Goal: Task Accomplishment & Management: Complete application form

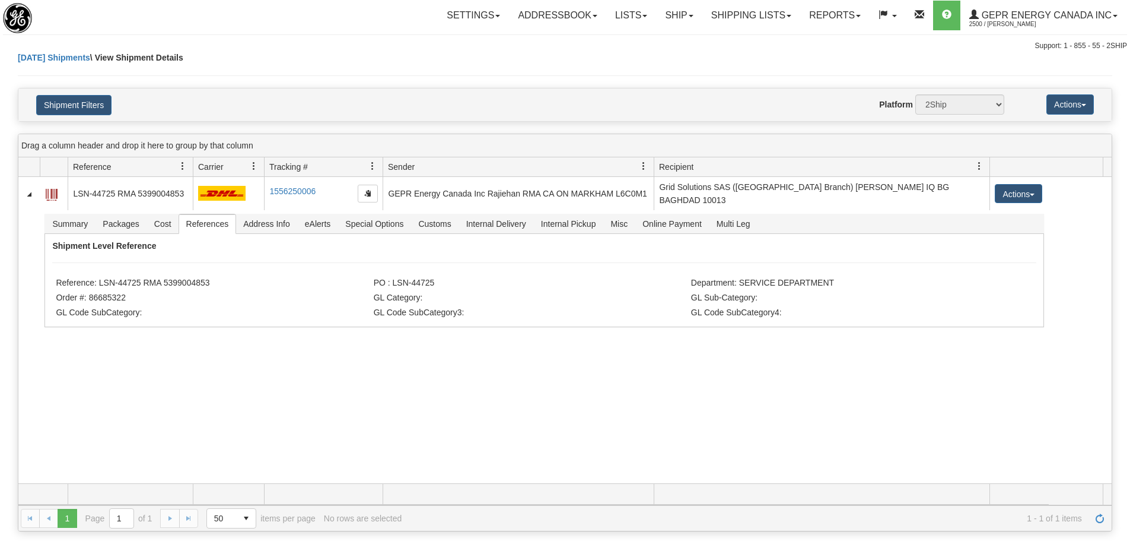
click at [246, 71] on div "Today Shipments \ View Shipment Details" at bounding box center [565, 70] width 1095 height 36
drag, startPoint x: 139, startPoint y: 276, endPoint x: 101, endPoint y: 279, distance: 38.1
click at [101, 279] on li "Reference: LSN-44725 RMA 5399004853" at bounding box center [213, 284] width 314 height 12
copy li "LSN-44725"
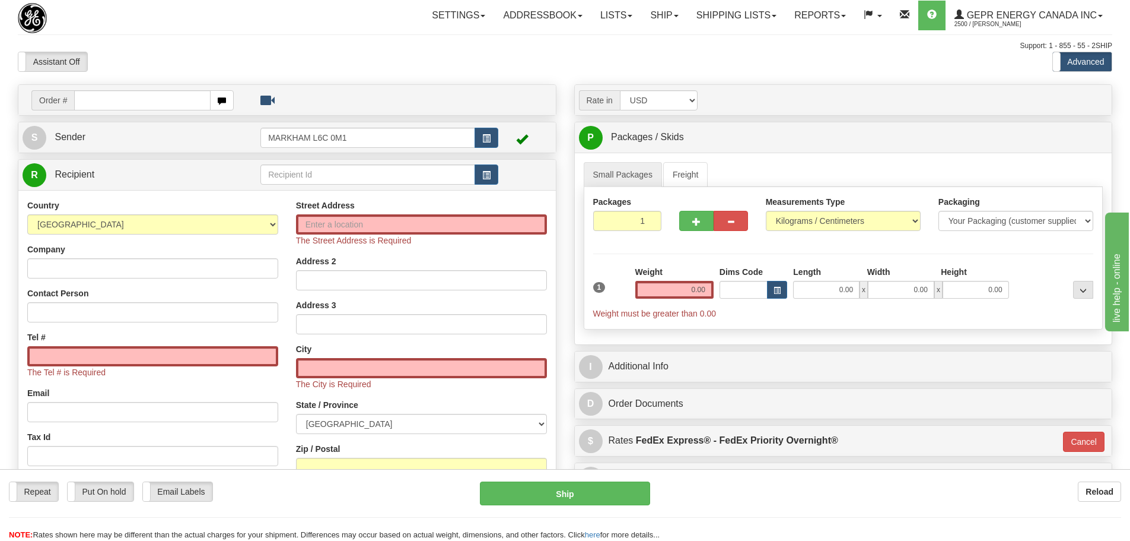
click at [405, 59] on div "Assistant On Assistant Off Do a return Do a return" at bounding box center [240, 62] width 463 height 20
click at [748, 20] on link "Shipping lists" at bounding box center [737, 16] width 98 height 30
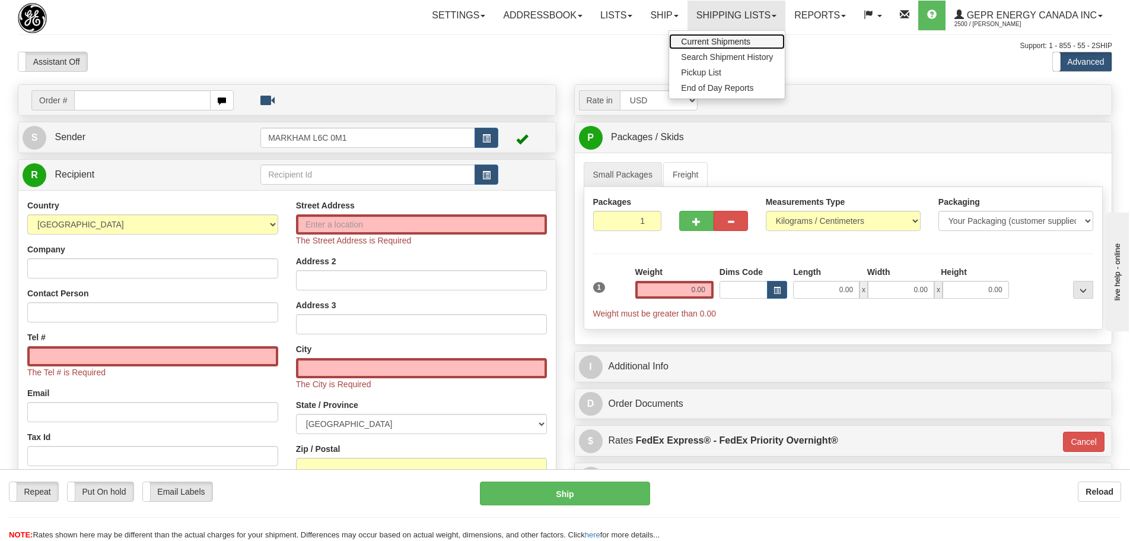
drag, startPoint x: 734, startPoint y: 53, endPoint x: 731, endPoint y: 41, distance: 12.8
click at [134, 101] on input "text" at bounding box center [142, 100] width 136 height 20
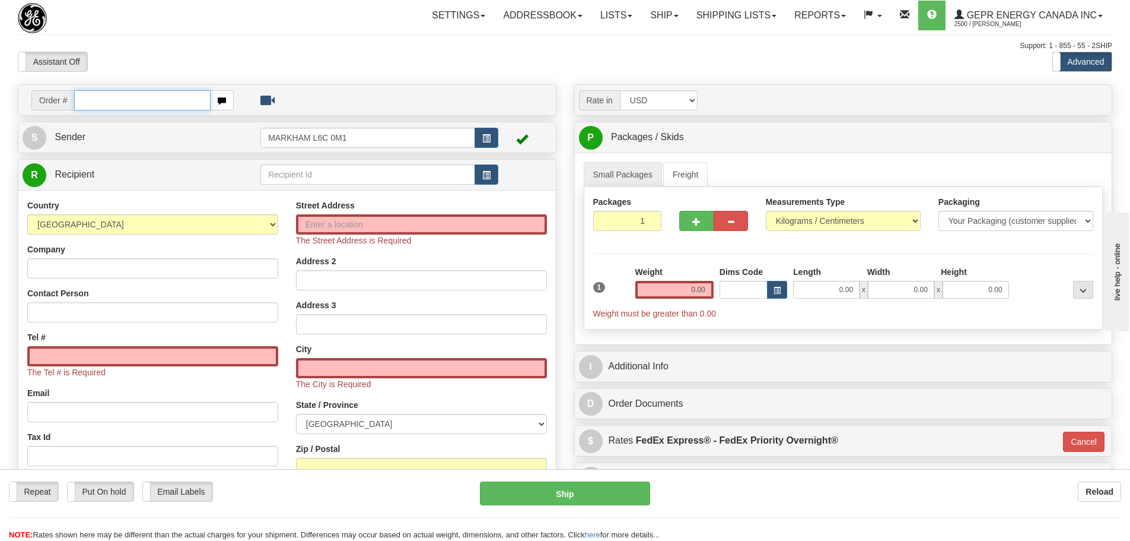
paste input "0086685393"
drag, startPoint x: 91, startPoint y: 100, endPoint x: 75, endPoint y: 104, distance: 16.5
click at [75, 104] on input "0086685393" at bounding box center [142, 100] width 136 height 20
type input "86685393"
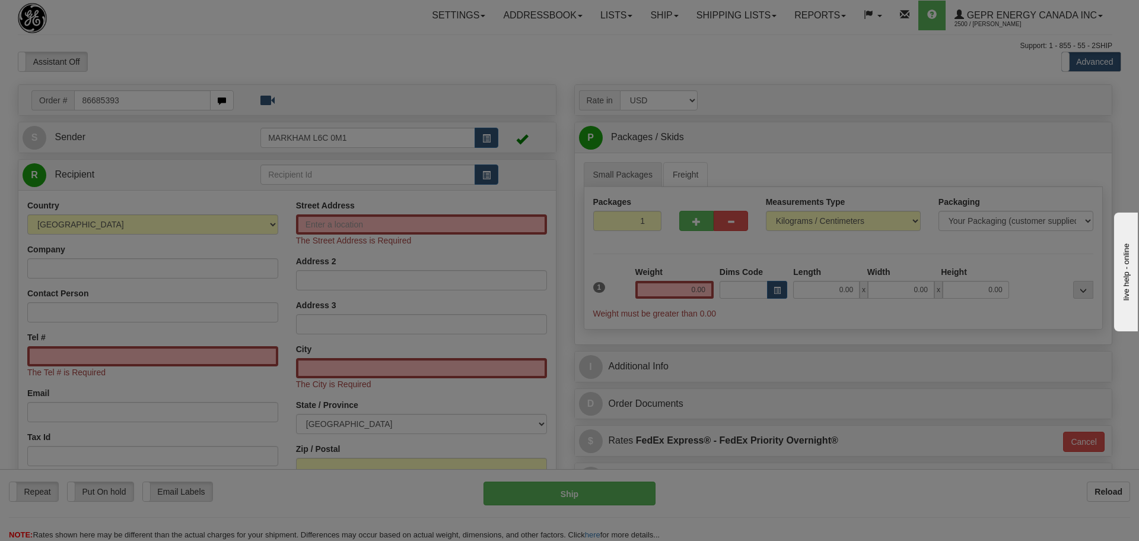
click at [180, 33] on body "Training Course Close Toggle navigation Settings Shipping Preferences New Recip…" at bounding box center [569, 270] width 1139 height 541
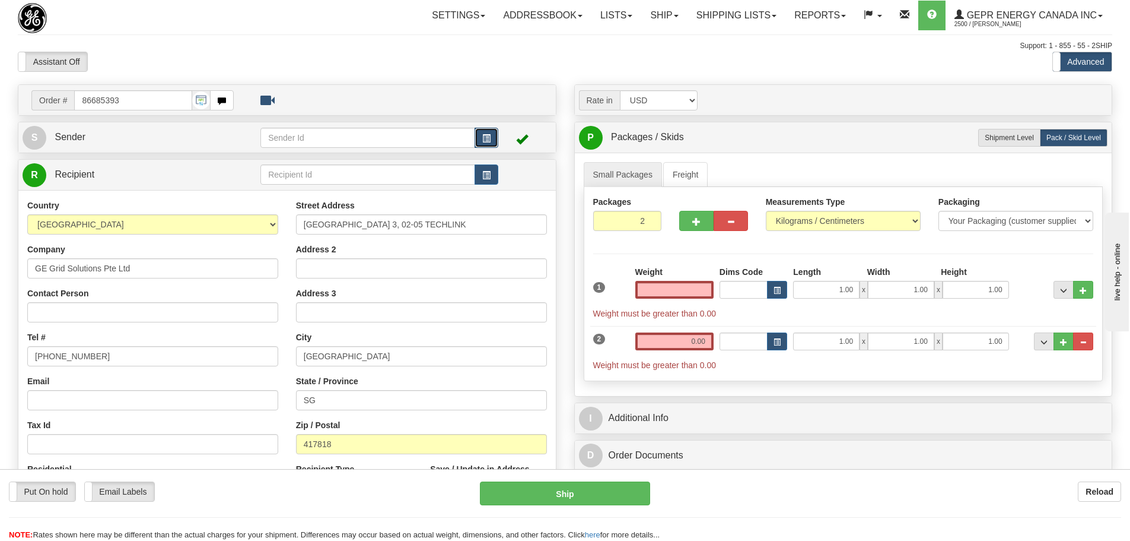
type input "0.00"
click at [484, 132] on button "button" at bounding box center [487, 138] width 24 height 20
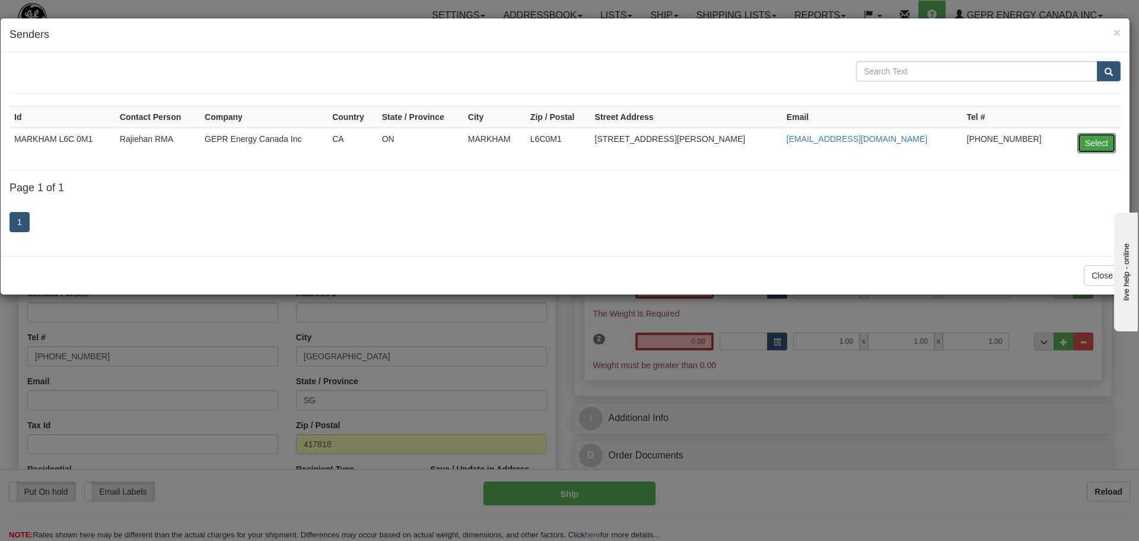
click at [1094, 136] on button "Select" at bounding box center [1096, 143] width 39 height 20
type input "MARKHAM L6C 0M1"
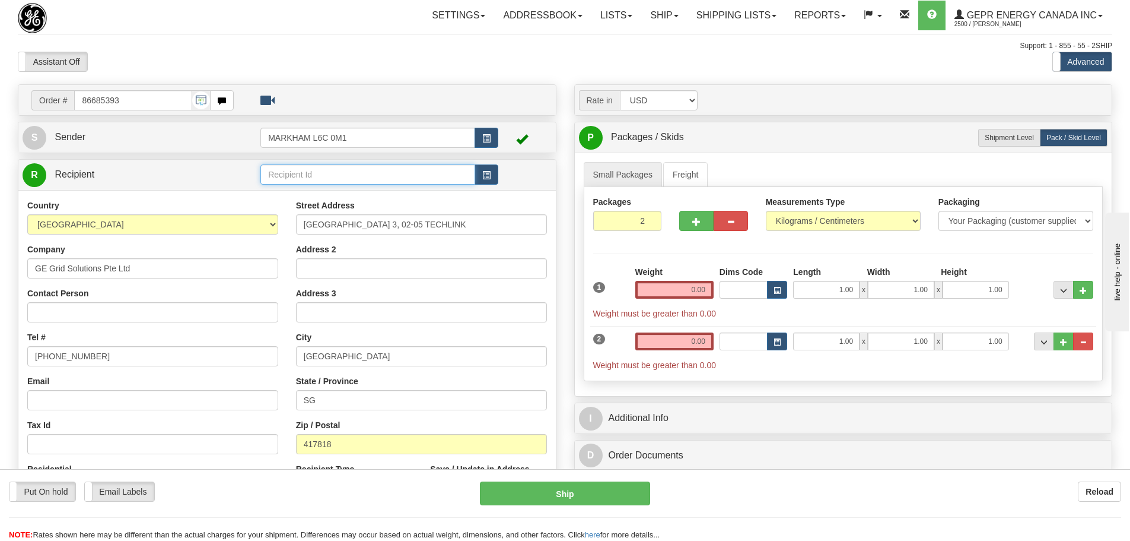
click at [468, 174] on input "text" at bounding box center [367, 174] width 215 height 20
click at [481, 184] on td at bounding box center [379, 175] width 238 height 24
click at [487, 175] on span "button" at bounding box center [486, 175] width 8 height 8
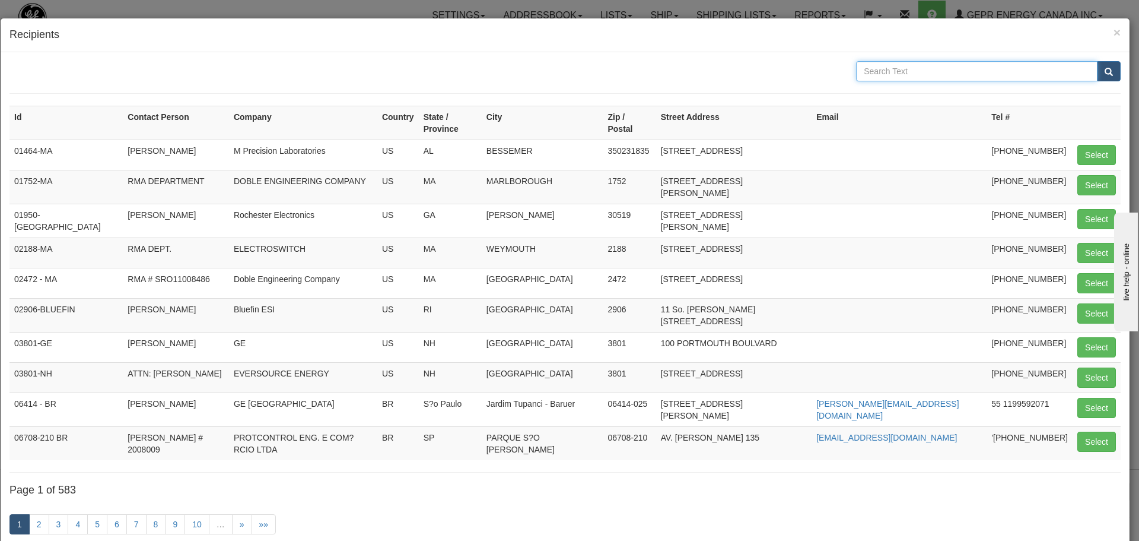
click at [856, 72] on input "text" at bounding box center [976, 71] width 241 height 20
paste input "31 Kaki Bukit Road 3"
type input "31 Kaki Bukit Road 3"
click at [1105, 75] on span "submit" at bounding box center [1109, 72] width 8 height 8
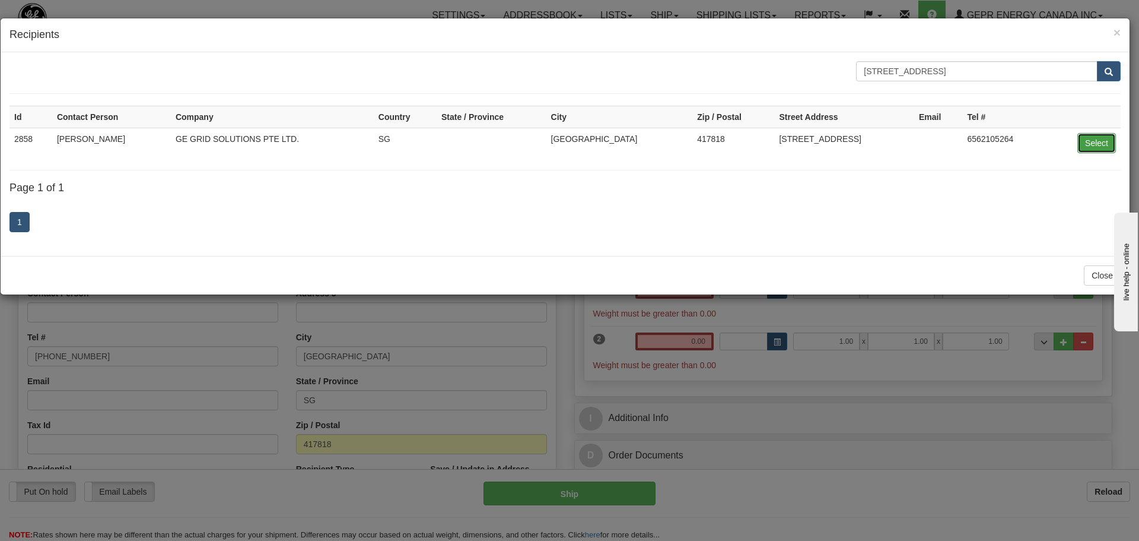
click at [1099, 145] on button "Select" at bounding box center [1096, 143] width 39 height 20
type input "2858"
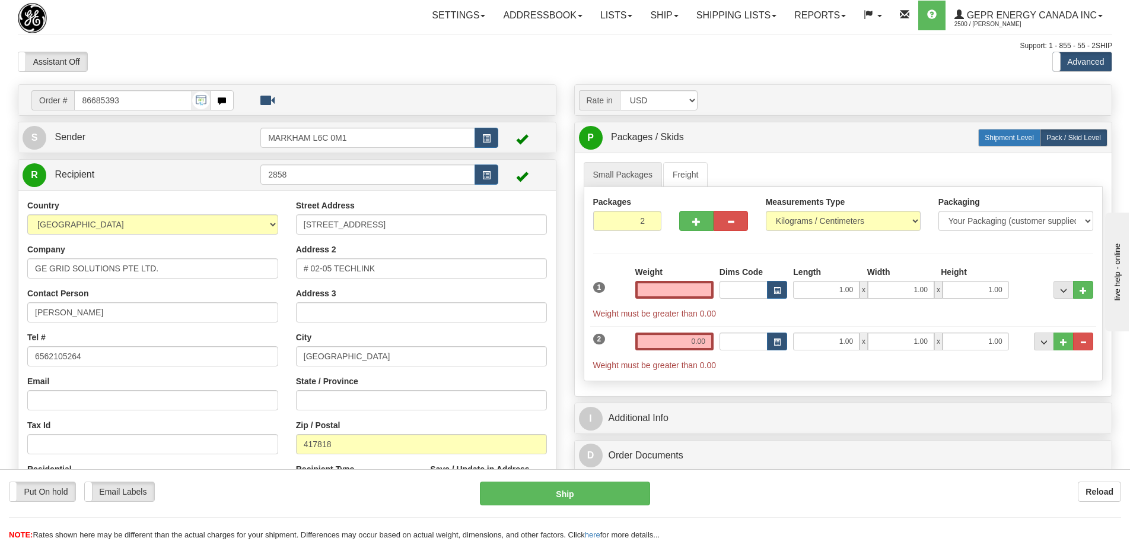
type input "0.00"
click at [991, 135] on span "Shipment Level" at bounding box center [1009, 137] width 49 height 8
radio input "true"
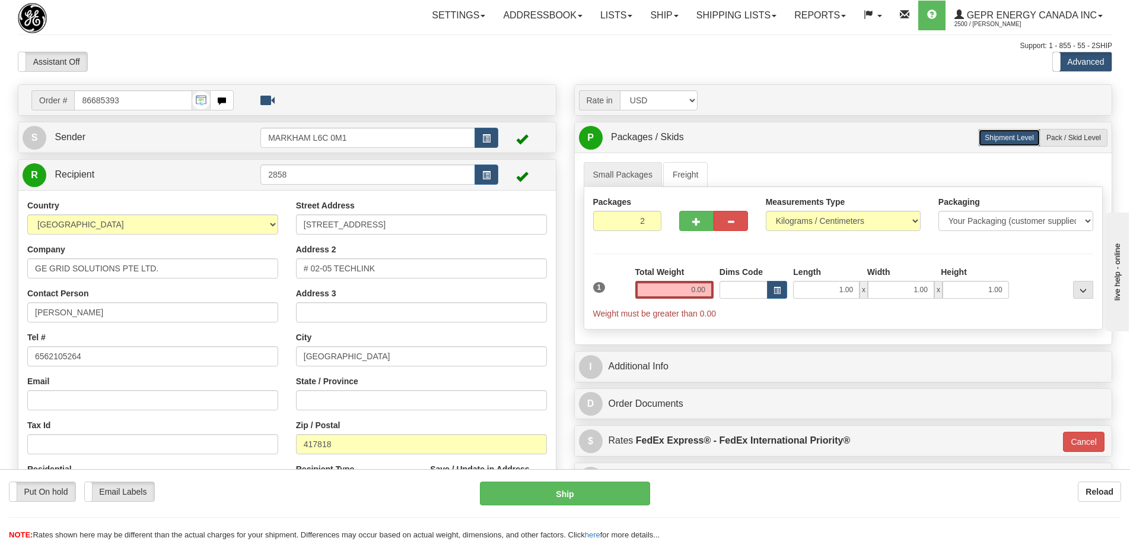
drag, startPoint x: 658, startPoint y: 279, endPoint x: 695, endPoint y: 277, distance: 36.9
click at [695, 277] on div "Total Weight 0.00" at bounding box center [674, 282] width 78 height 33
click at [683, 285] on input "0.00" at bounding box center [674, 290] width 78 height 18
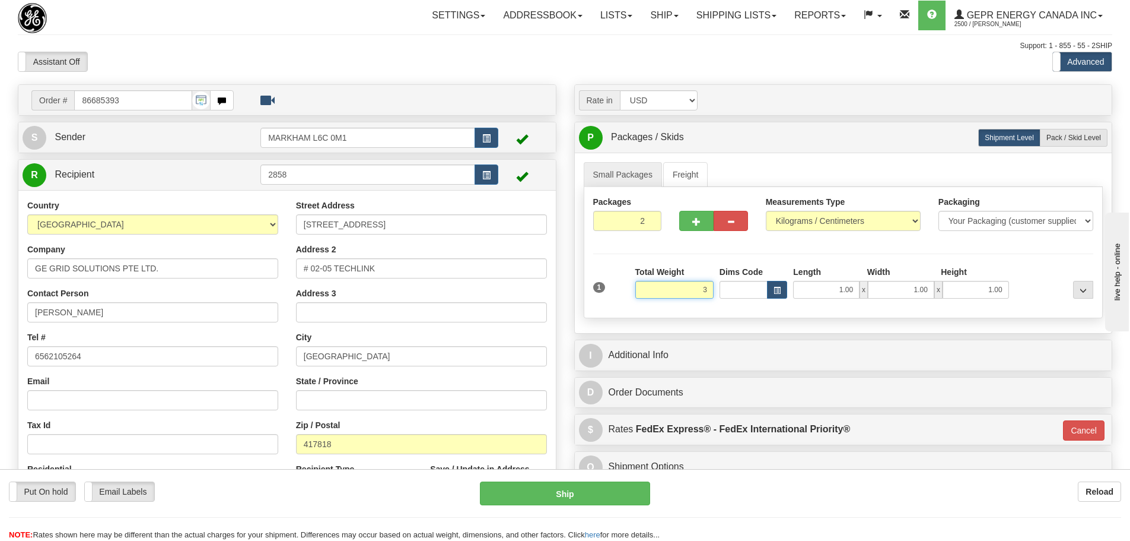
type input "3"
type input "01"
type input "3.00"
click at [689, 266] on div "Total Weight 3.00" at bounding box center [674, 282] width 78 height 33
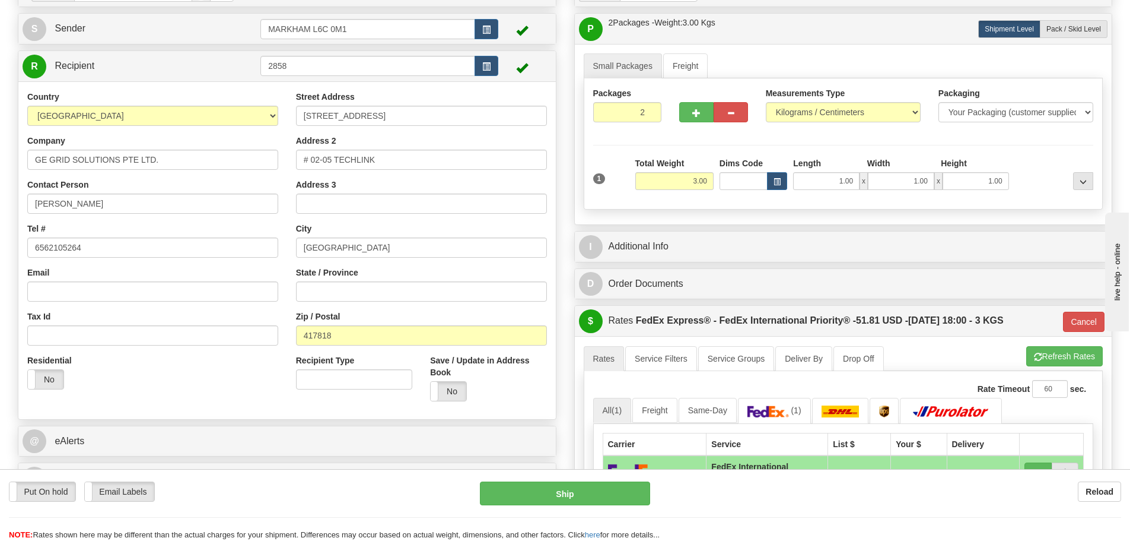
scroll to position [119, 0]
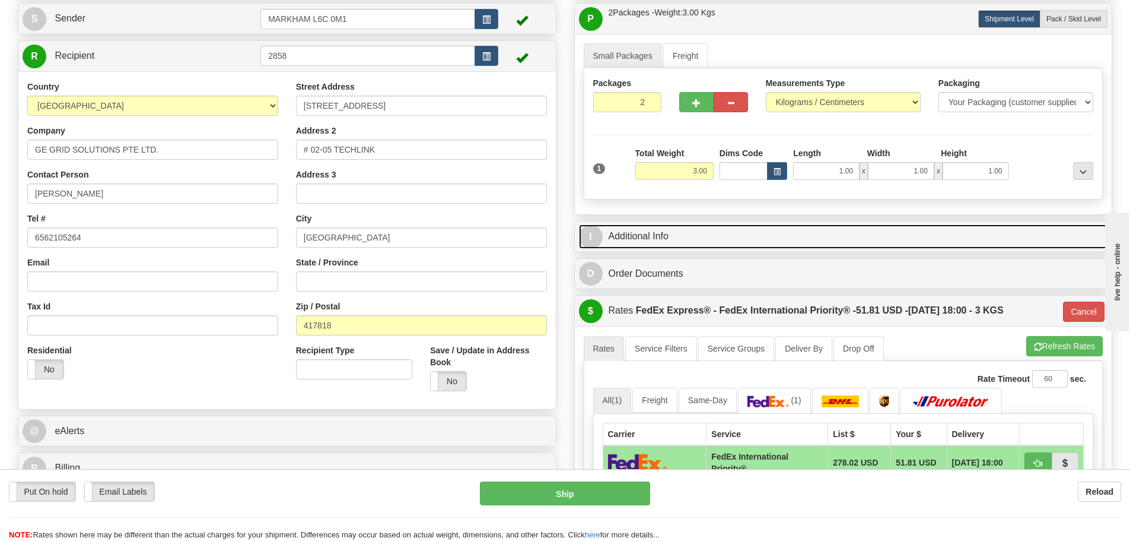
click at [649, 237] on link "I Additional Info" at bounding box center [843, 236] width 529 height 24
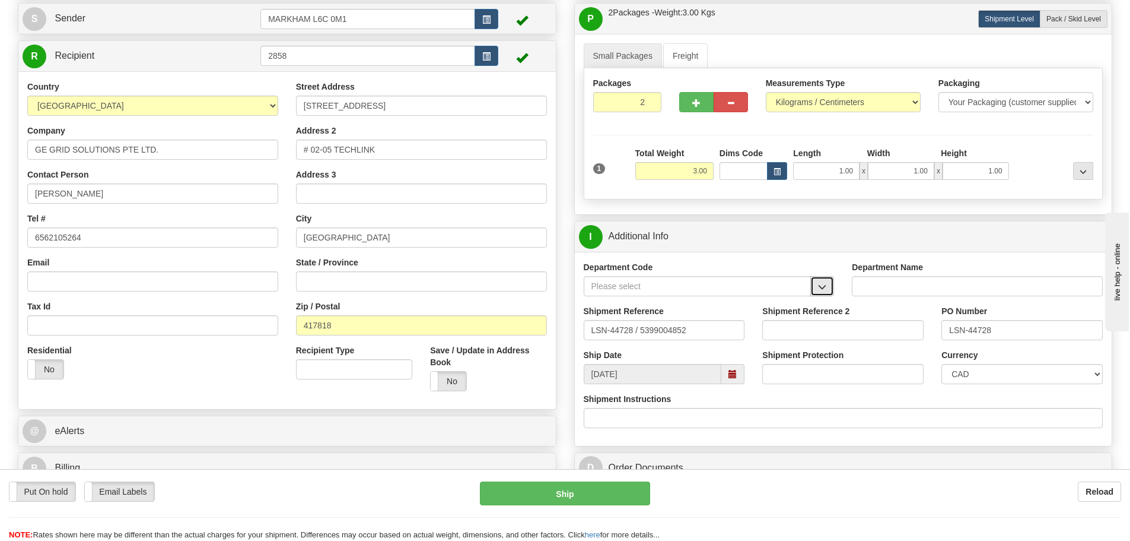
click at [822, 281] on button "button" at bounding box center [822, 286] width 24 height 20
click at [772, 300] on div "SER" at bounding box center [695, 304] width 216 height 13
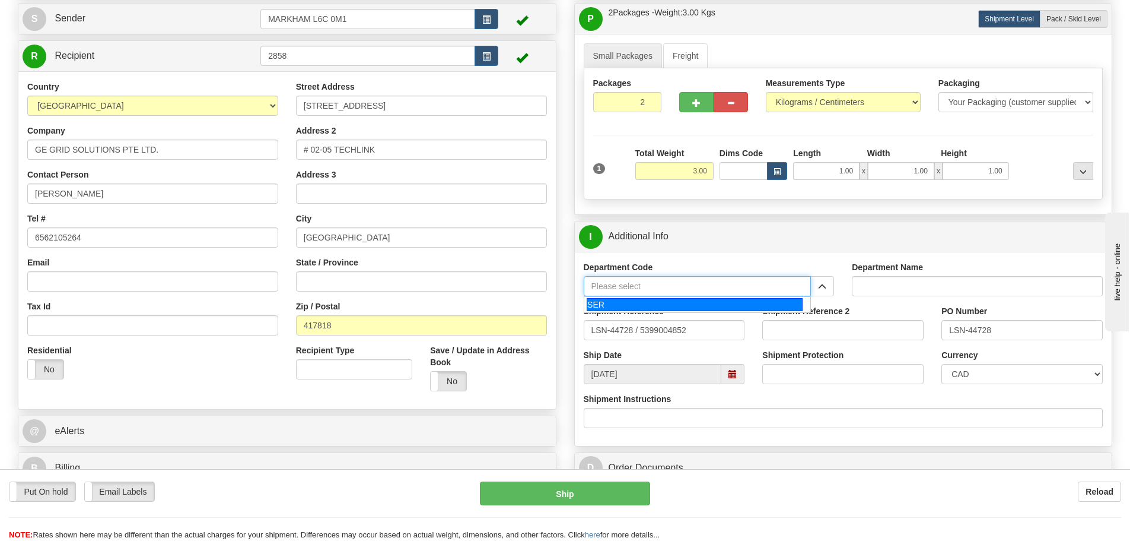
type input "SER"
type input "SERVICE DEPARTMENT"
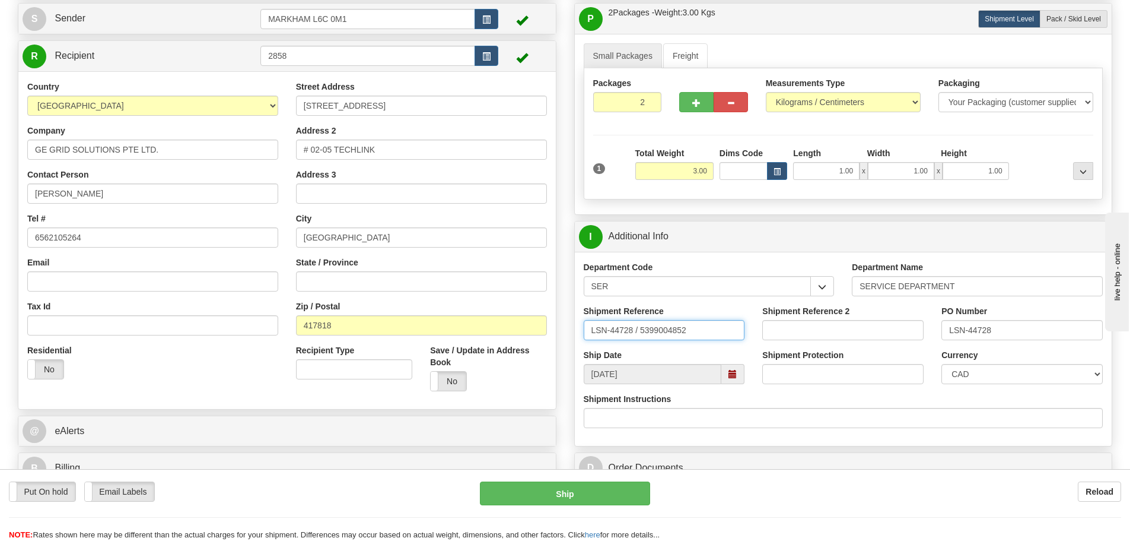
drag, startPoint x: 634, startPoint y: 330, endPoint x: 640, endPoint y: 336, distance: 8.0
click at [640, 336] on input "LSN-44728 / 5399004852" at bounding box center [664, 330] width 161 height 20
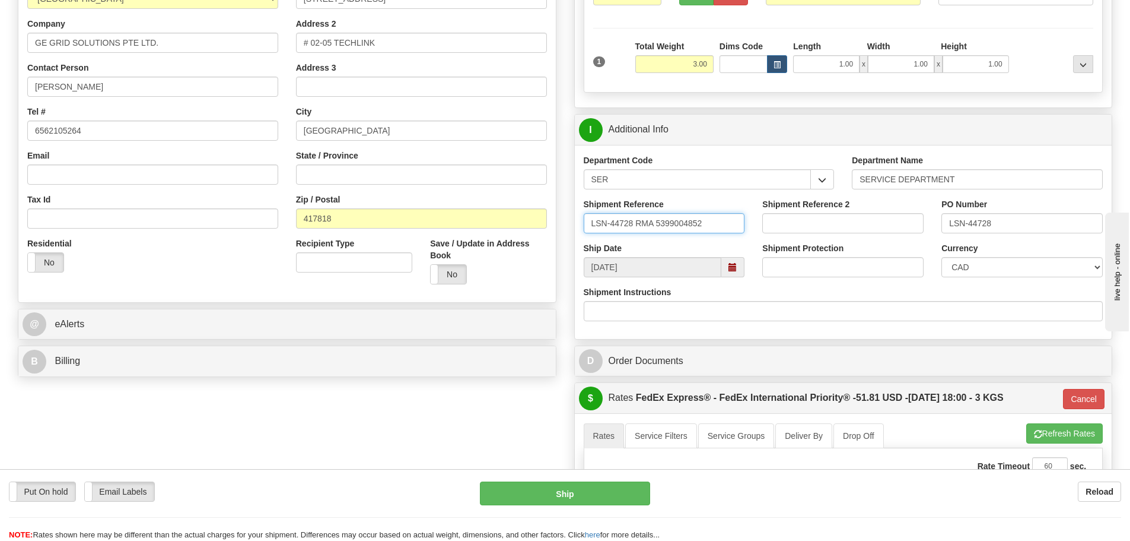
scroll to position [237, 0]
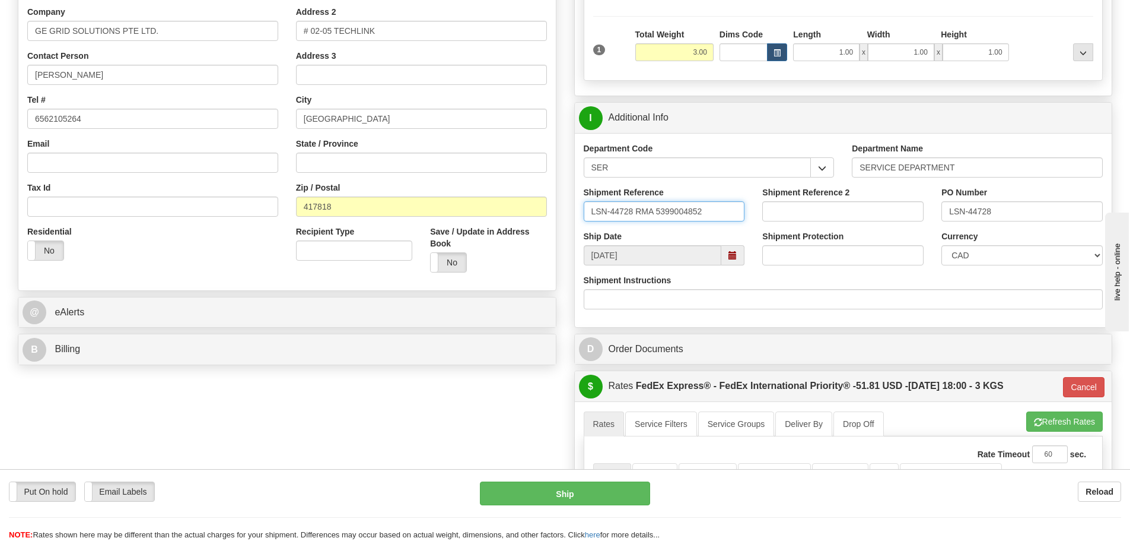
type input "LSN-44728 RMA 5399004852"
click at [942, 255] on select "CAD USD EUR ZAR RON ANG ARN AUD AUS AWG BBD BFR BGN BHD BMD BND BRC BRL CHP CKZ…" at bounding box center [1022, 255] width 161 height 20
select select "1"
click at [942, 245] on select "CAD USD EUR ZAR RON ANG ARN AUD AUS AWG BBD BFR BGN BHD BMD BND BRC BRL CHP CKZ…" at bounding box center [1022, 255] width 161 height 20
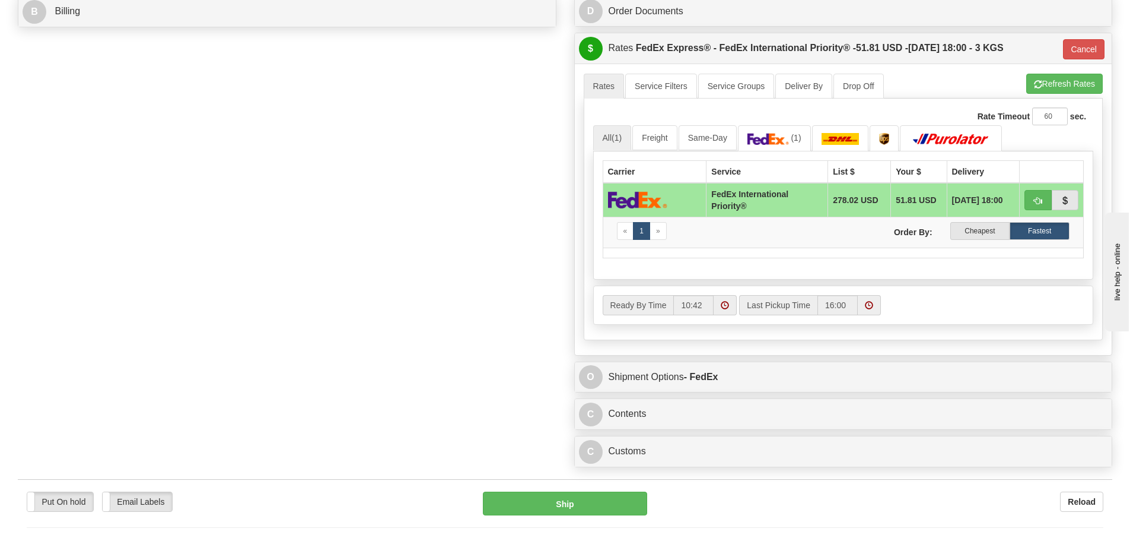
scroll to position [653, 0]
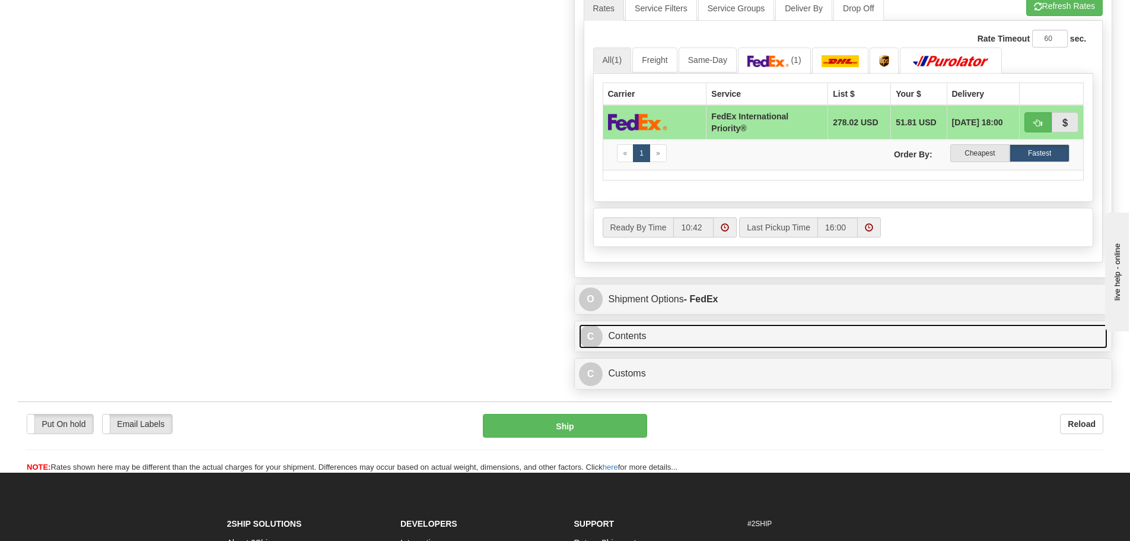
click at [693, 337] on link "C Contents" at bounding box center [843, 336] width 529 height 24
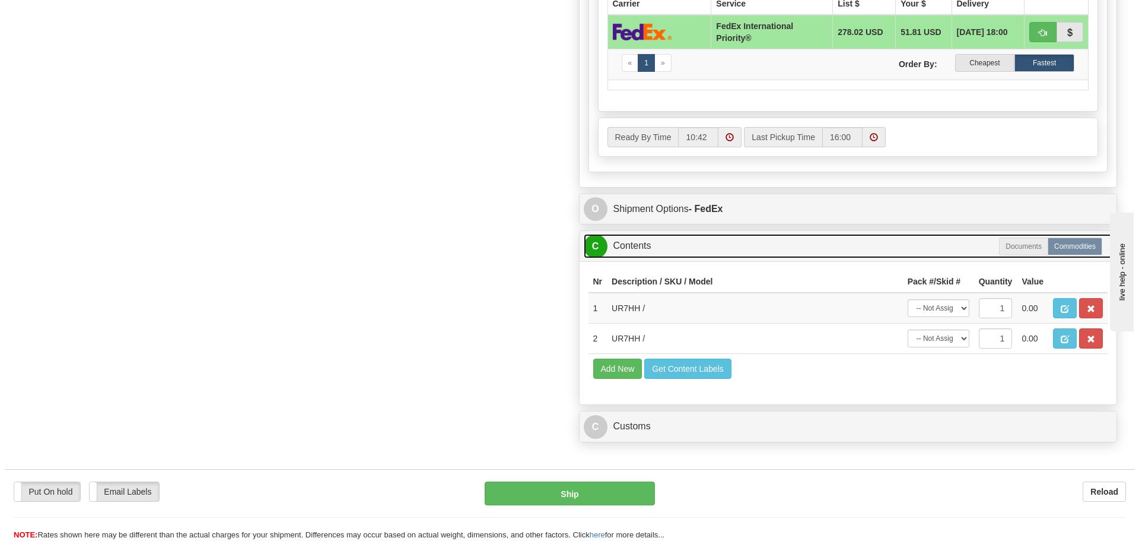
scroll to position [831, 0]
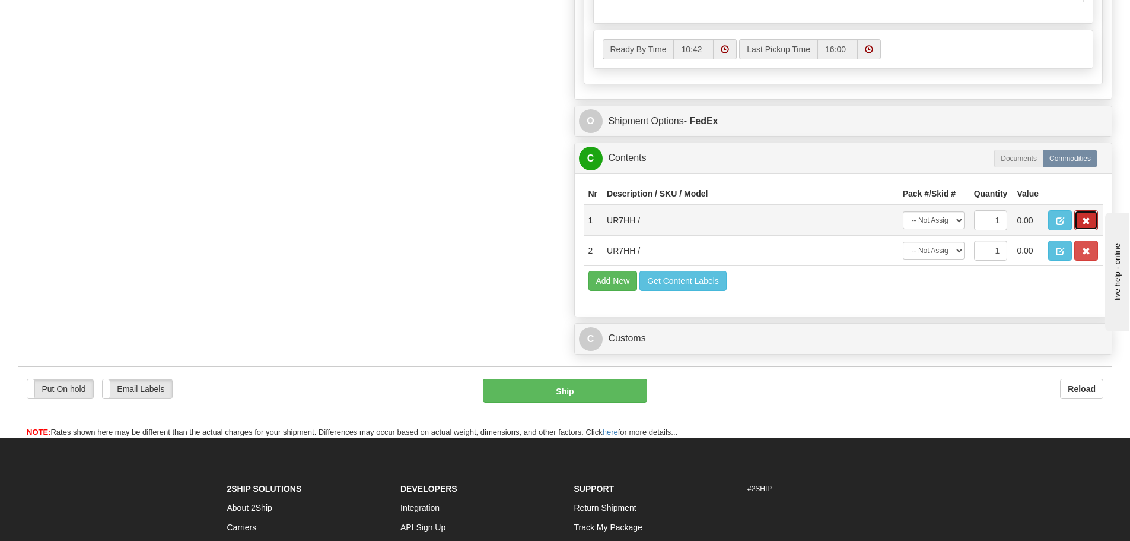
click at [1088, 221] on span "button" at bounding box center [1086, 221] width 8 height 8
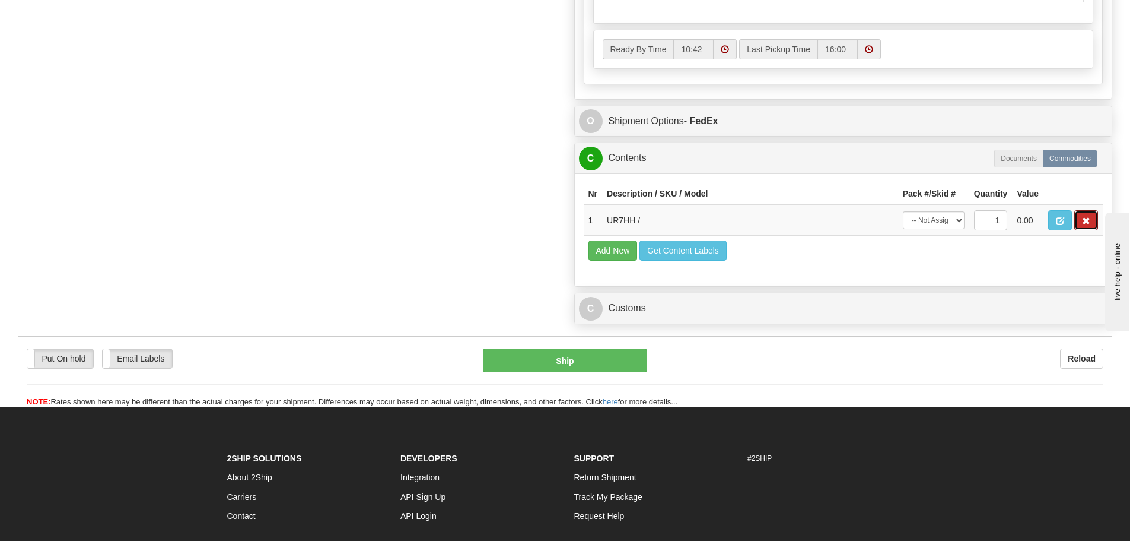
click at [1088, 221] on span "button" at bounding box center [1086, 221] width 8 height 8
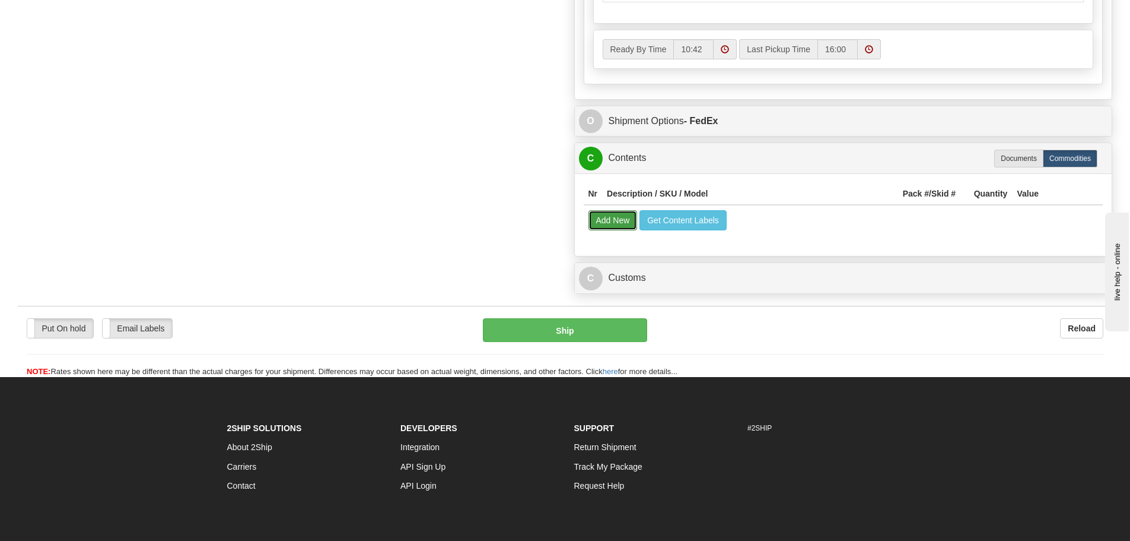
click at [600, 221] on button "Add New" at bounding box center [613, 220] width 49 height 20
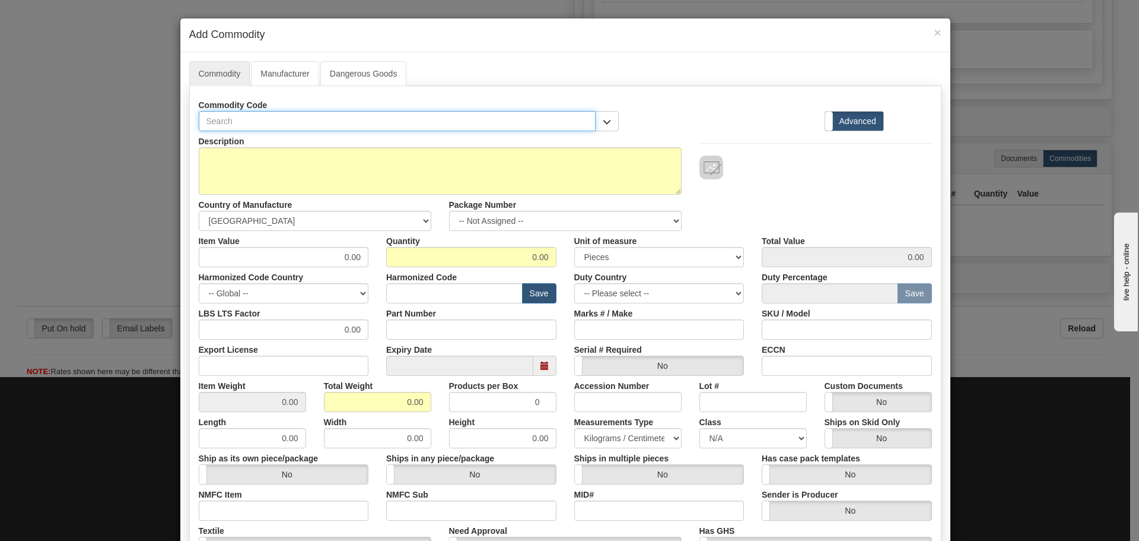
click at [313, 122] on input "text" at bounding box center [398, 121] width 398 height 20
paste input "UR7HH"
type input "UR7HH"
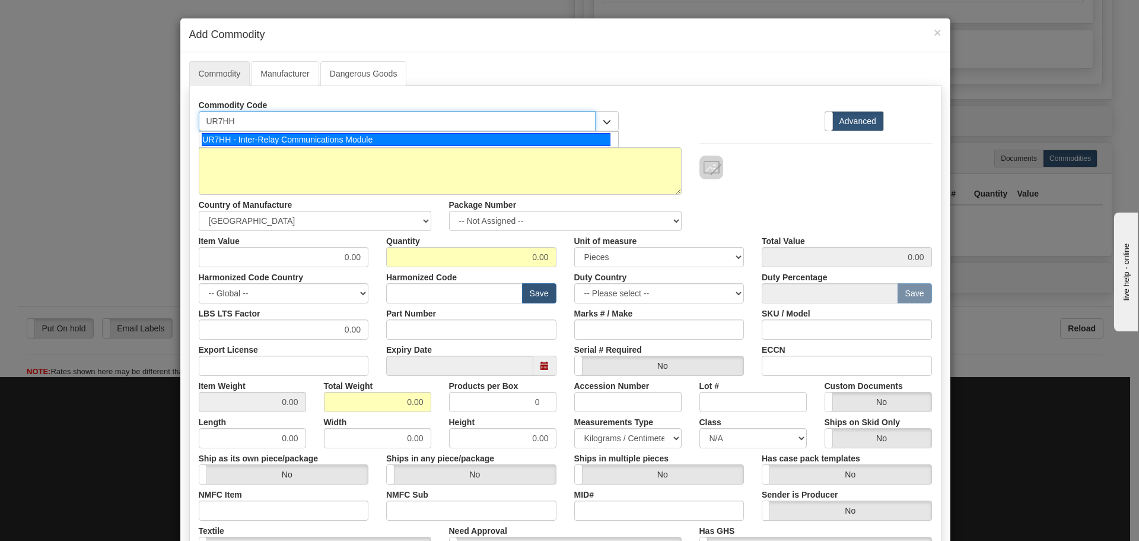
click at [309, 142] on div "UR7HH - Inter-Relay Communications Module" at bounding box center [406, 139] width 409 height 13
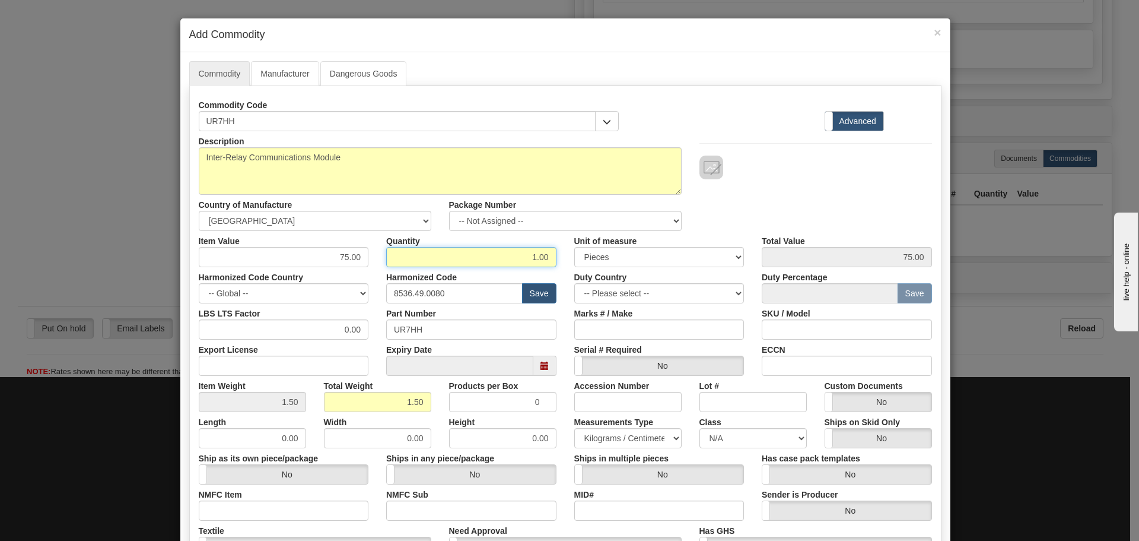
drag, startPoint x: 478, startPoint y: 260, endPoint x: 584, endPoint y: 267, distance: 106.4
click at [584, 267] on div "Description Inter-Relay Communications Module Country of Manufacture -- Unknown…" at bounding box center [565, 392] width 733 height 522
type input "2"
type input "150.00"
type input "3.00"
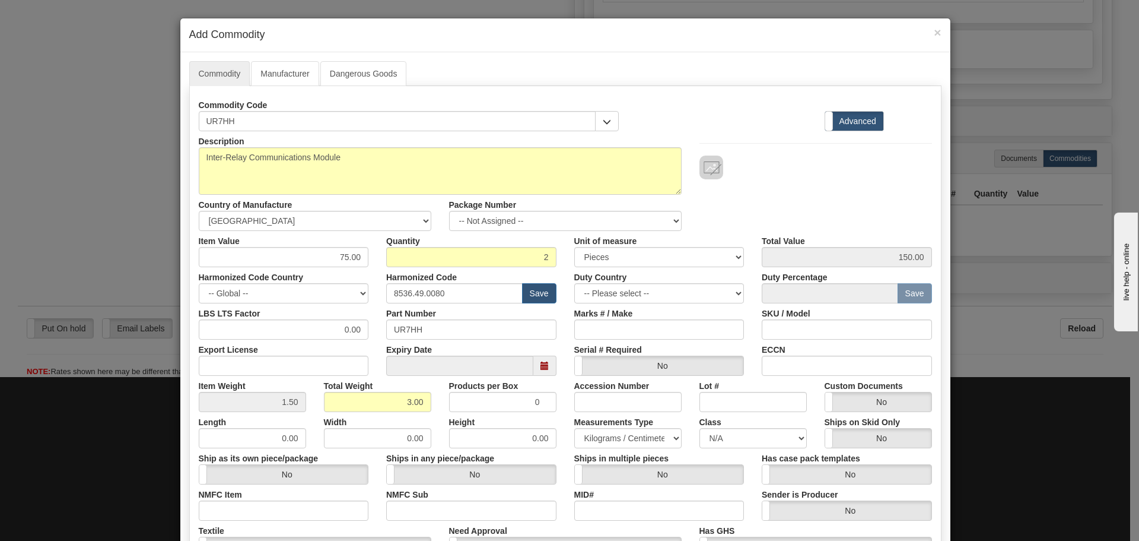
click at [558, 272] on div "Harmonized Code 8536.49.0080 Save" at bounding box center [471, 285] width 188 height 36
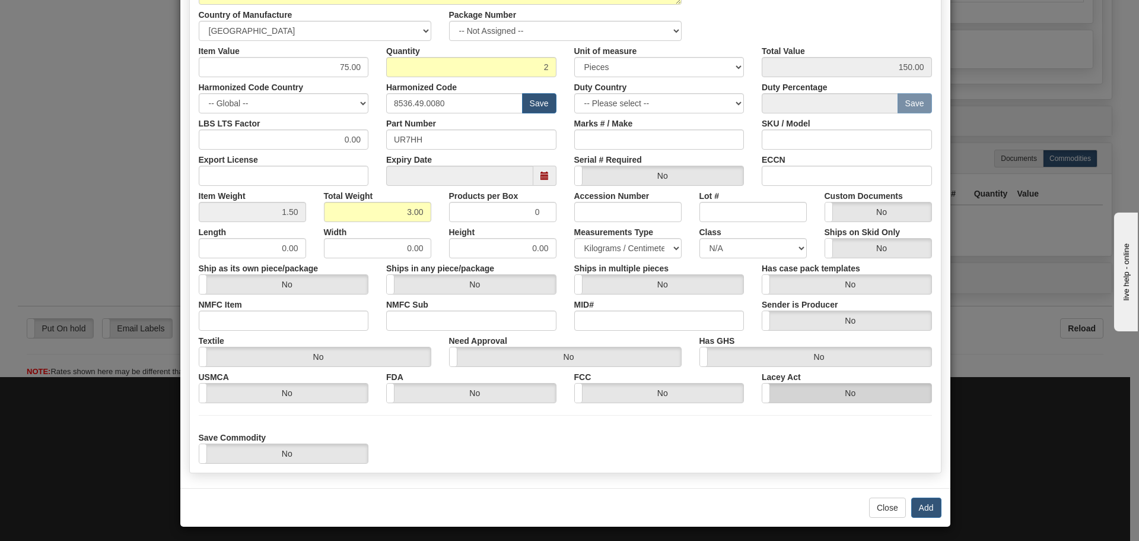
scroll to position [194, 0]
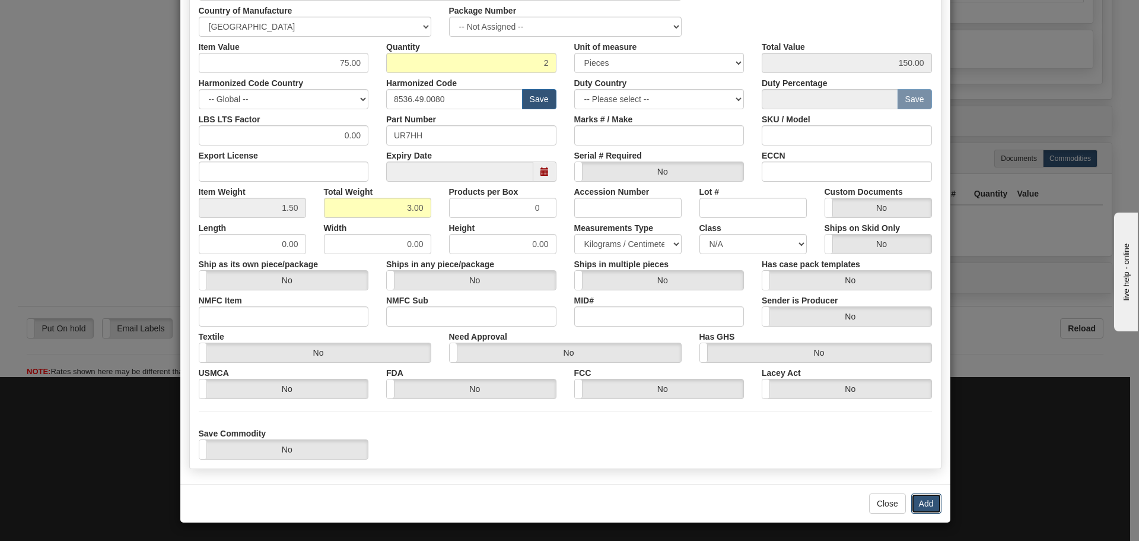
click at [921, 504] on button "Add" at bounding box center [926, 503] width 30 height 20
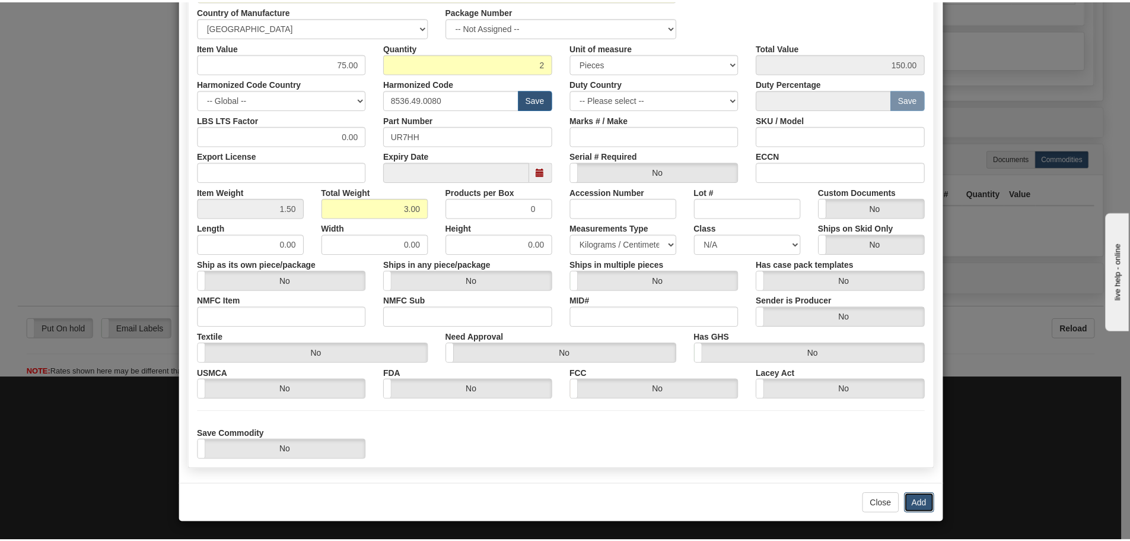
scroll to position [0, 0]
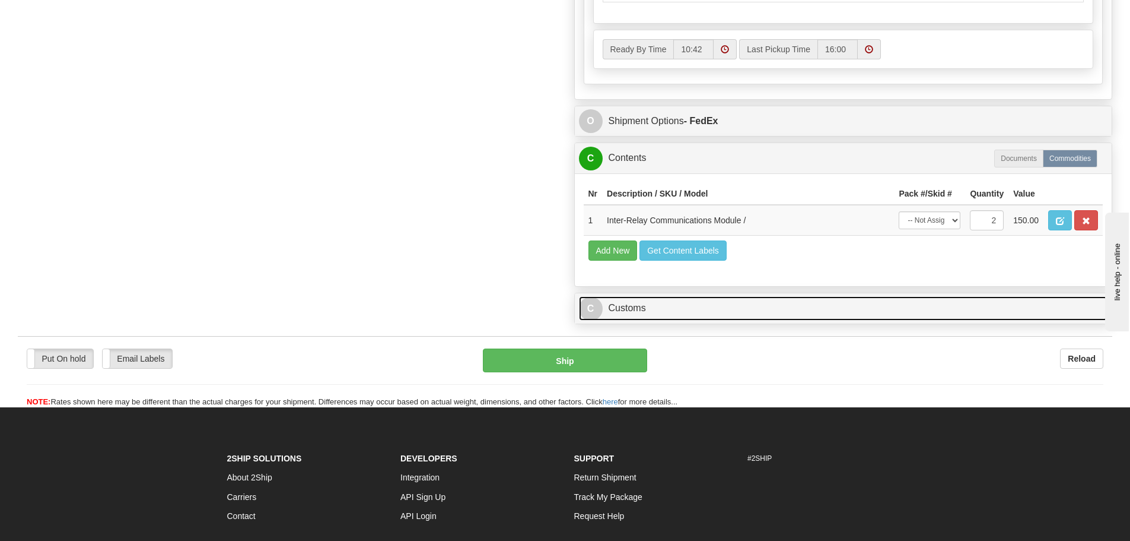
click at [663, 307] on link "C Customs" at bounding box center [843, 308] width 529 height 24
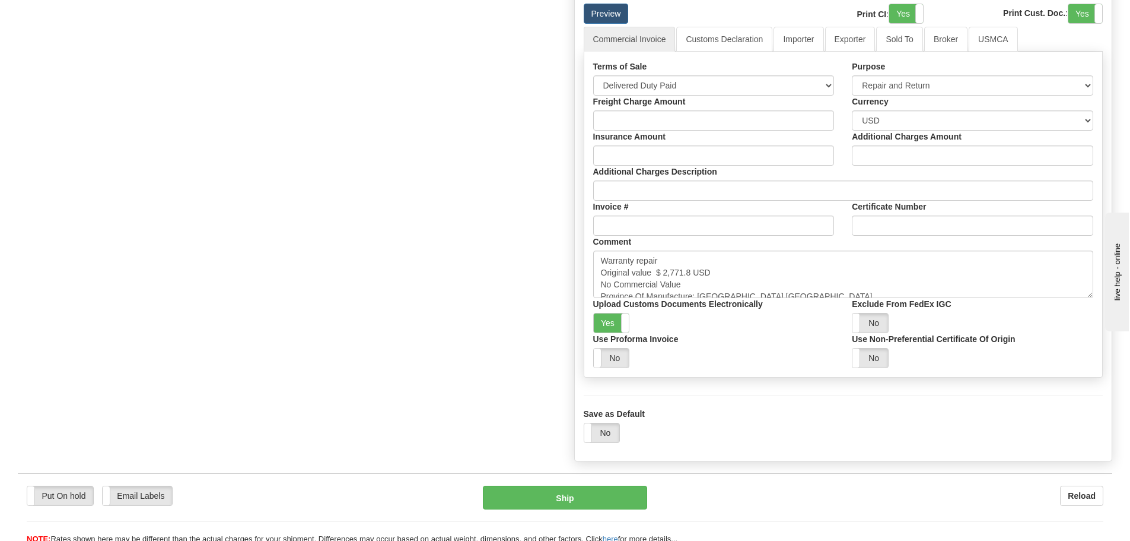
scroll to position [1187, 0]
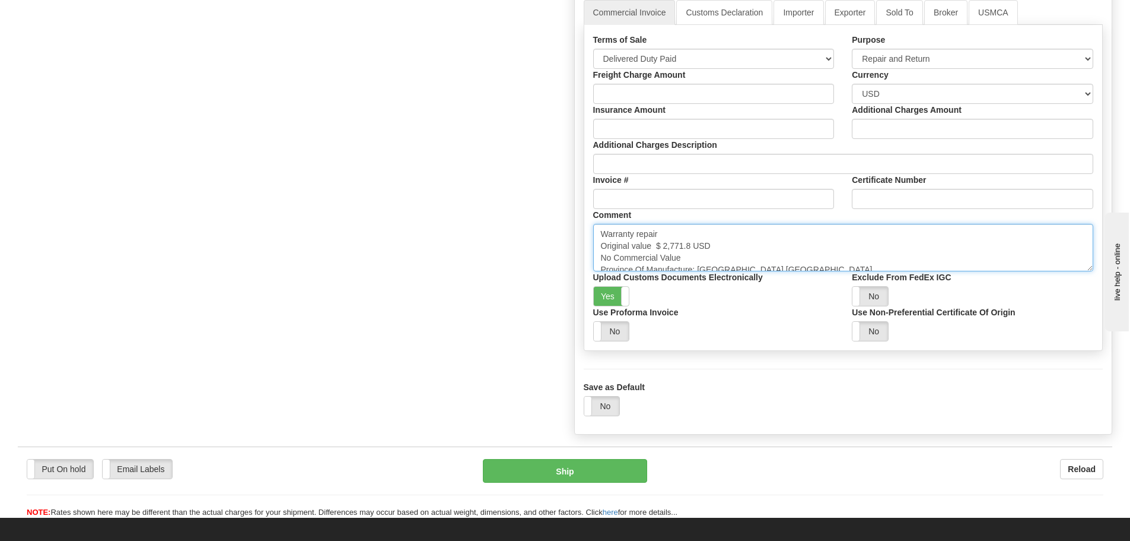
drag, startPoint x: 691, startPoint y: 246, endPoint x: 660, endPoint y: 248, distance: 30.9
click at [660, 248] on textarea "Warranty repair Original value $ 2,771.8 USD No Commercial Value Province Of Ma…" at bounding box center [843, 247] width 501 height 47
drag, startPoint x: 656, startPoint y: 244, endPoint x: 691, endPoint y: 247, distance: 35.2
click at [691, 249] on textarea "Warranty repair Original value $ 2,771.8 USD No Commercial Value Province Of Ma…" at bounding box center [843, 247] width 501 height 47
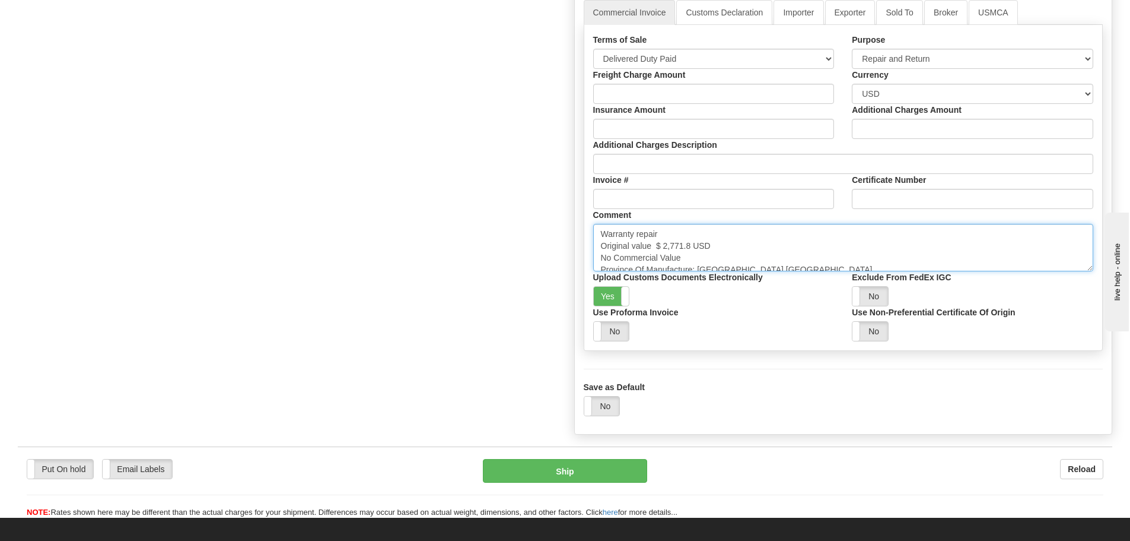
paste textarea "3,483.81"
click at [735, 241] on textarea "Warranty repair Original value $ 2,771.8 USD No Commercial Value Province Of Ma…" at bounding box center [843, 247] width 501 height 47
drag, startPoint x: 748, startPoint y: 248, endPoint x: 723, endPoint y: 256, distance: 25.7
click at [723, 256] on textarea "Warranty repair Original value $ 2,771.8 USD No Commercial Value Province Of Ma…" at bounding box center [843, 247] width 501 height 47
click at [758, 246] on textarea "Warranty repair Original value $ 2,771.8 USD No Commercial Value Province Of Ma…" at bounding box center [843, 247] width 501 height 47
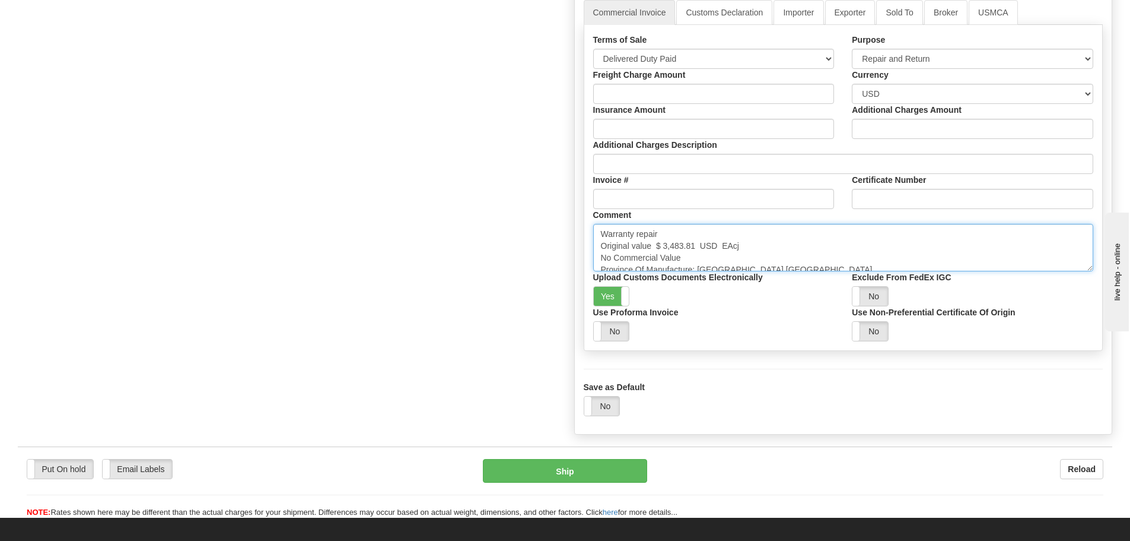
click at [757, 243] on textarea "Warranty repair Original value $ 2,771.8 USD No Commercial Value Province Of Ma…" at bounding box center [843, 247] width 501 height 47
drag, startPoint x: 757, startPoint y: 243, endPoint x: 729, endPoint y: 250, distance: 29.2
click at [729, 250] on textarea "Warranty repair Original value $ 2,771.8 USD No Commercial Value Province Of Ma…" at bounding box center [843, 247] width 501 height 47
drag, startPoint x: 751, startPoint y: 251, endPoint x: 721, endPoint y: 246, distance: 30.7
click at [721, 246] on textarea "Warranty repair Original value $ 2,771.8 USD No Commercial Value Province Of Ma…" at bounding box center [843, 247] width 501 height 47
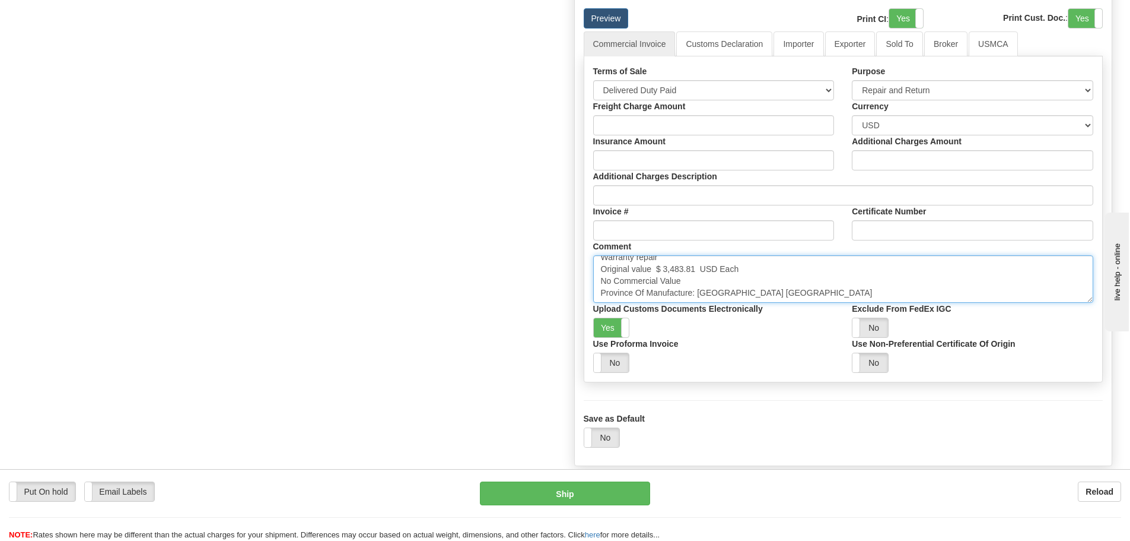
scroll to position [1068, 0]
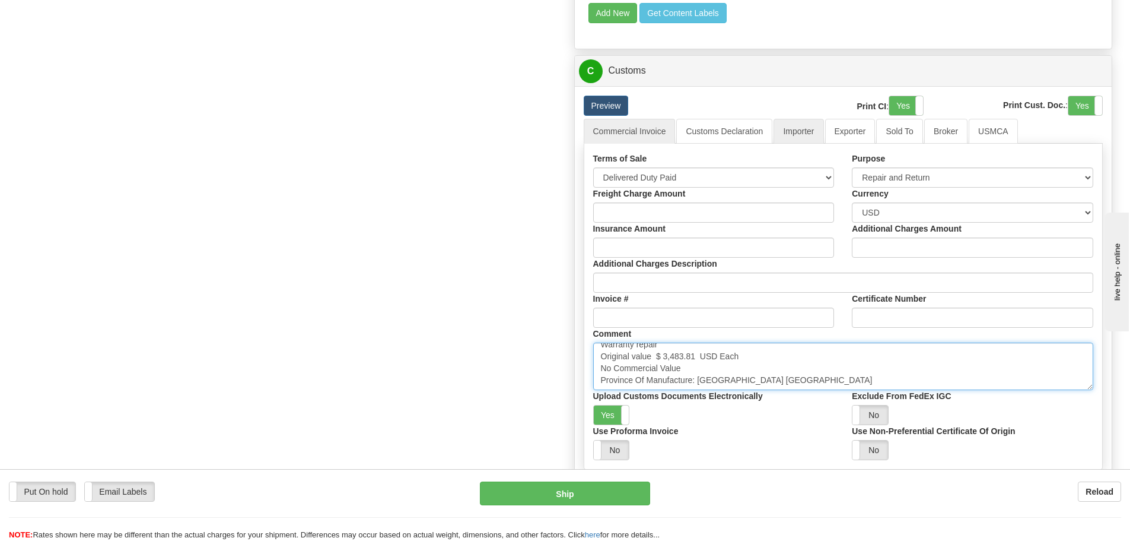
type textarea "Warranty repair Original value $ 3,483.81 USD Each No Commercial Value Province…"
click at [794, 131] on link "Importer" at bounding box center [799, 131] width 50 height 25
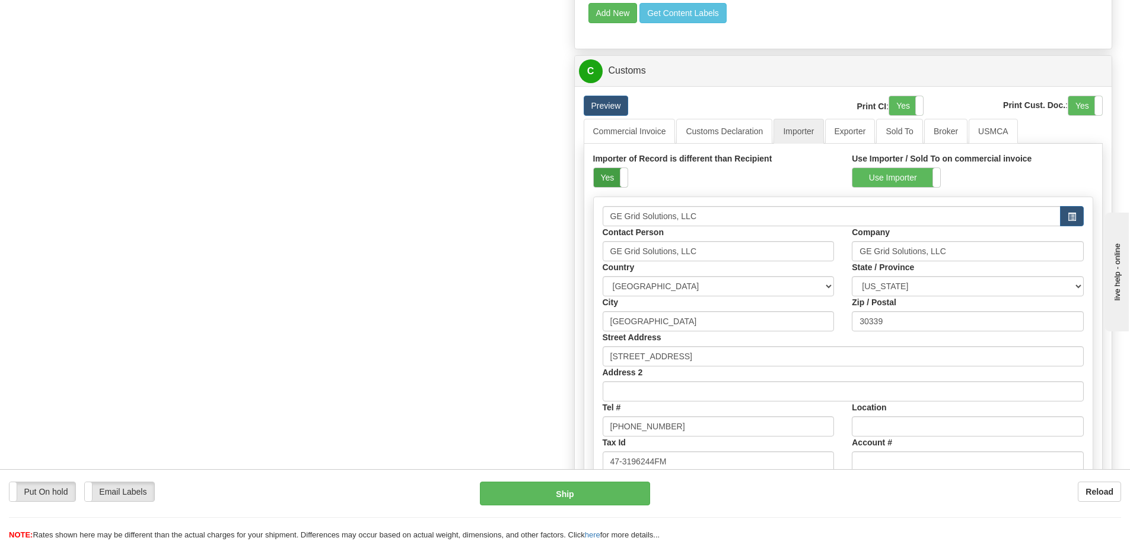
click at [606, 183] on label "Yes" at bounding box center [611, 177] width 34 height 19
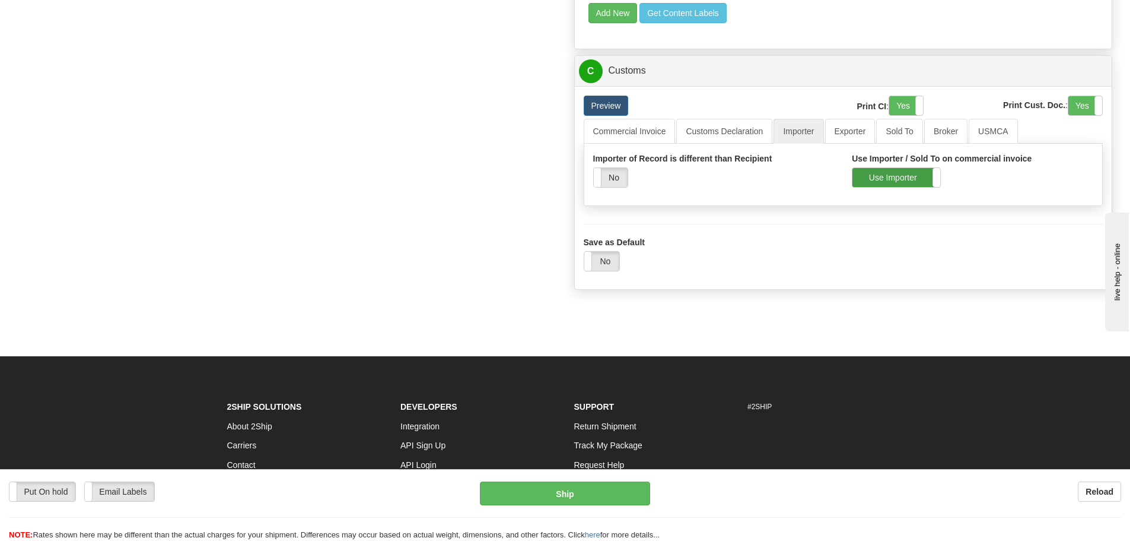
click at [859, 180] on label "Use Importer" at bounding box center [897, 177] width 88 height 19
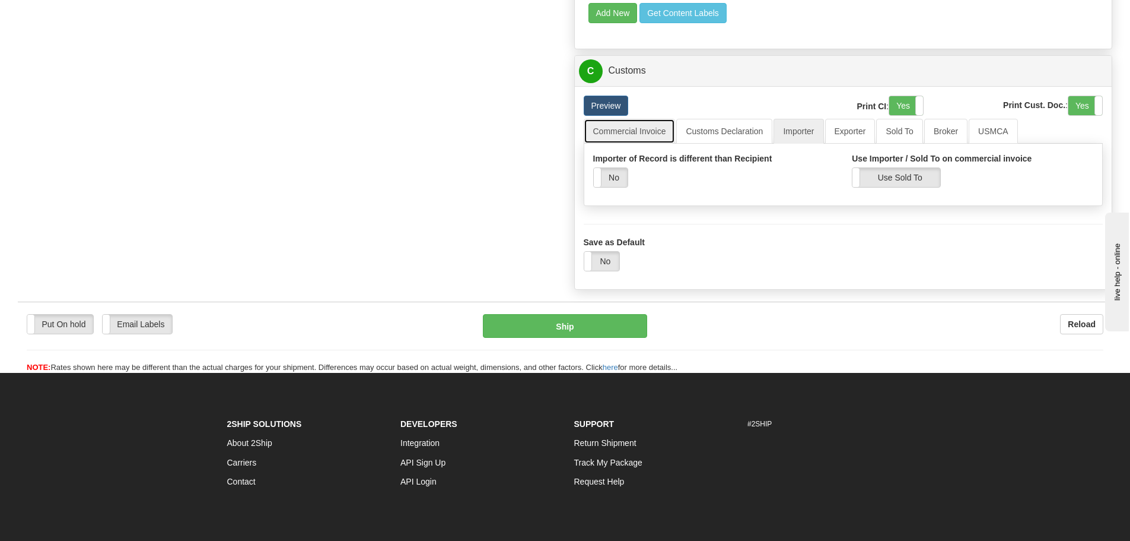
click at [650, 133] on link "Commercial Invoice" at bounding box center [630, 131] width 92 height 25
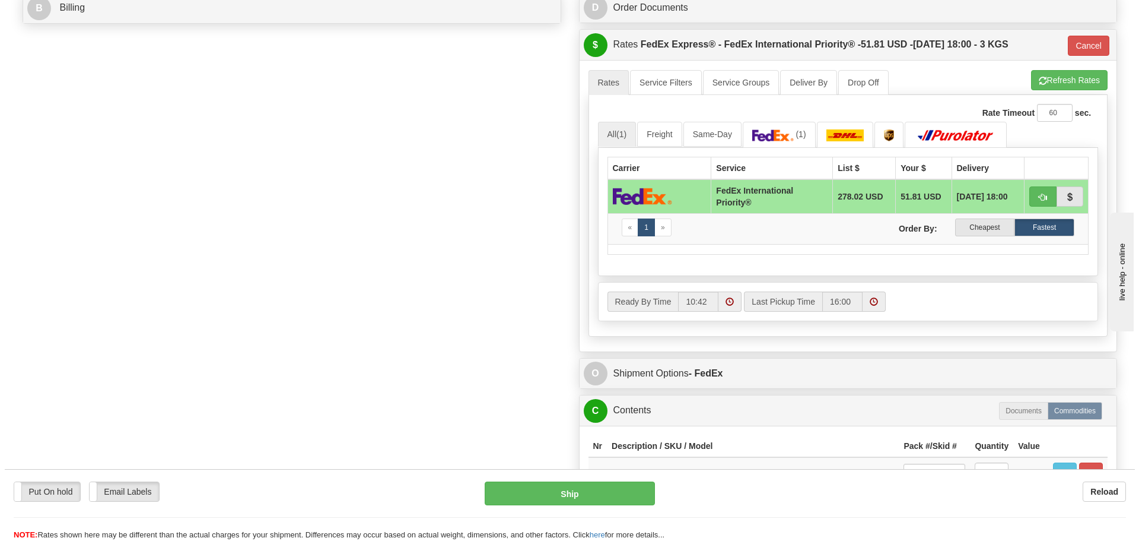
scroll to position [712, 0]
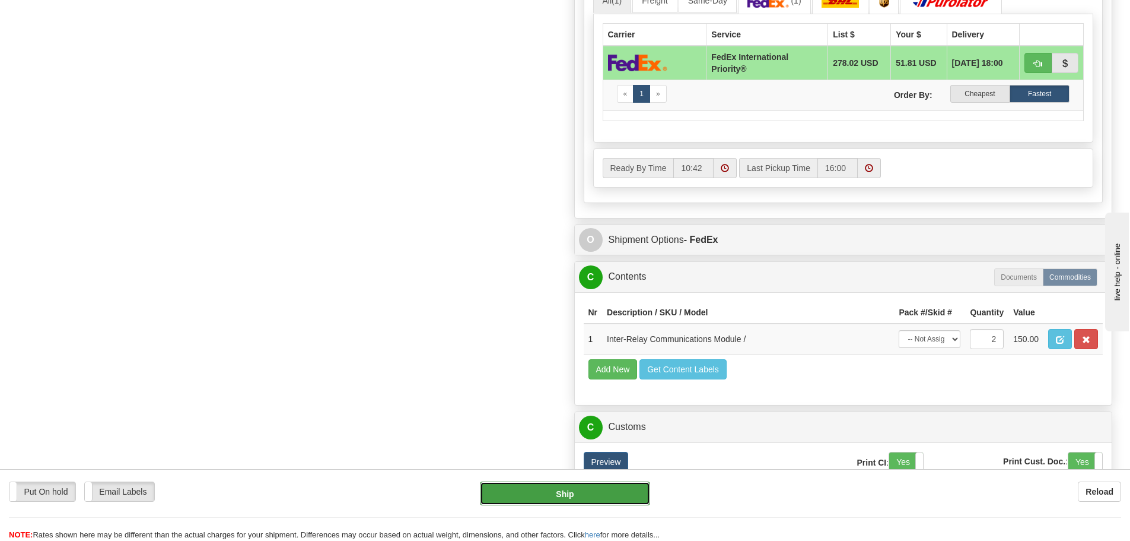
click at [560, 494] on button "Ship" at bounding box center [565, 493] width 170 height 24
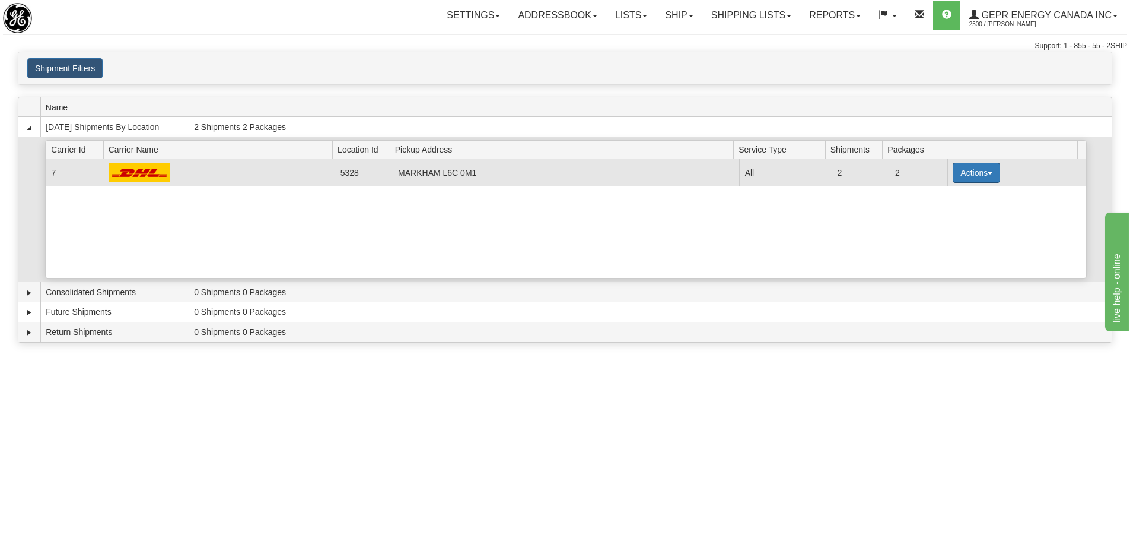
click at [967, 175] on button "Actions" at bounding box center [976, 173] width 47 height 20
click at [943, 203] on link "Close" at bounding box center [952, 210] width 95 height 15
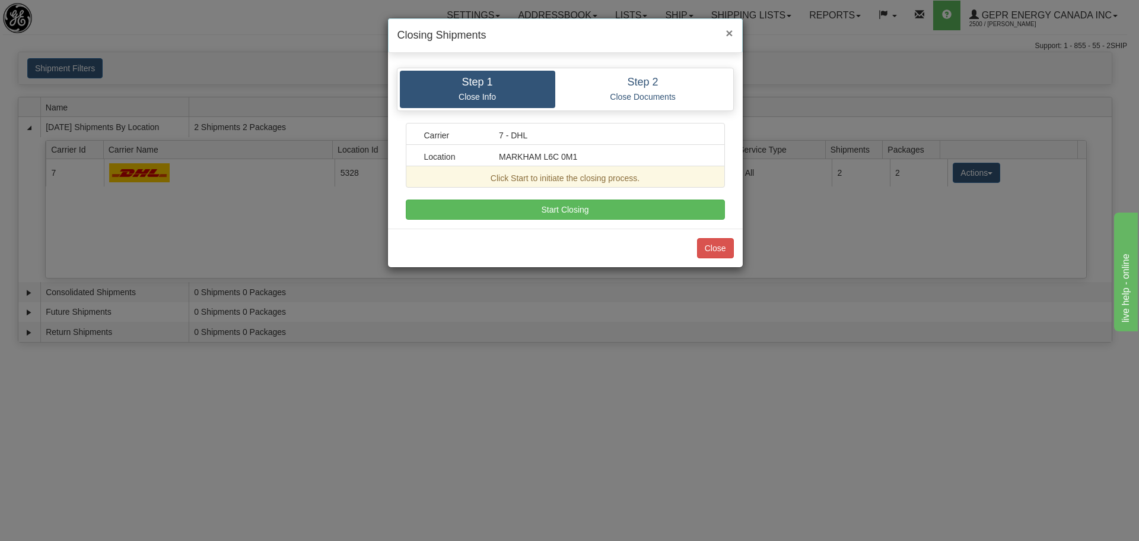
click at [730, 28] on span "×" at bounding box center [729, 33] width 7 height 14
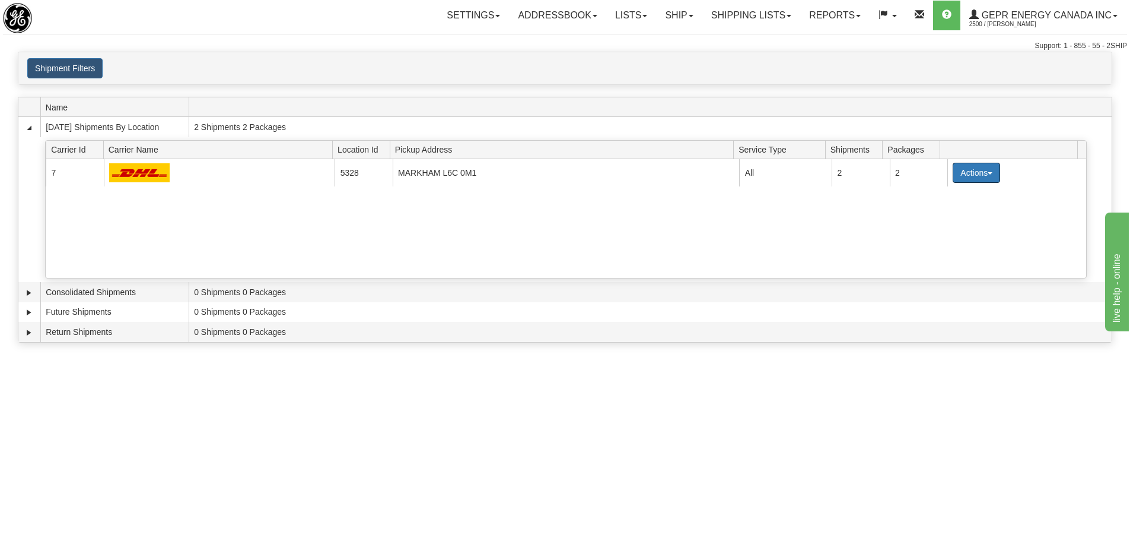
click at [992, 169] on button "Actions" at bounding box center [976, 173] width 47 height 20
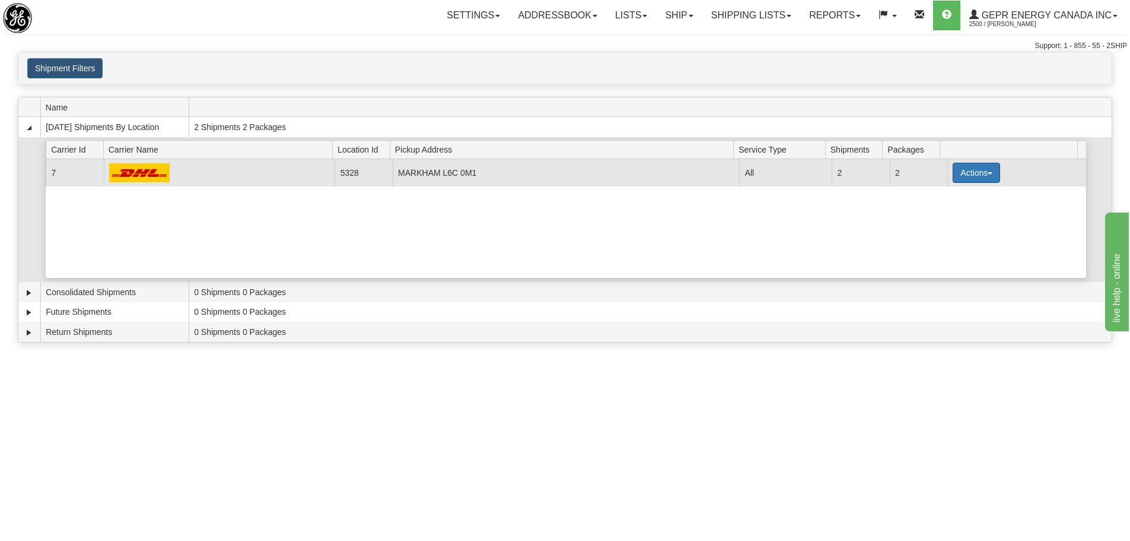
click at [992, 167] on button "Actions" at bounding box center [976, 173] width 47 height 20
click at [943, 197] on span "Details" at bounding box center [933, 194] width 32 height 8
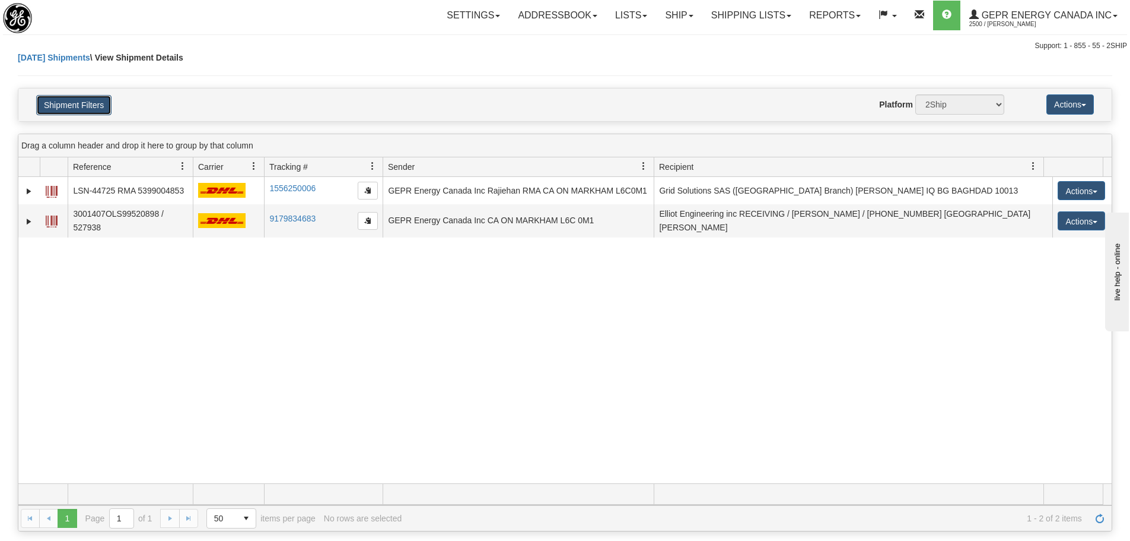
click at [85, 111] on button "Shipment Filters" at bounding box center [73, 105] width 75 height 20
select select "12418"
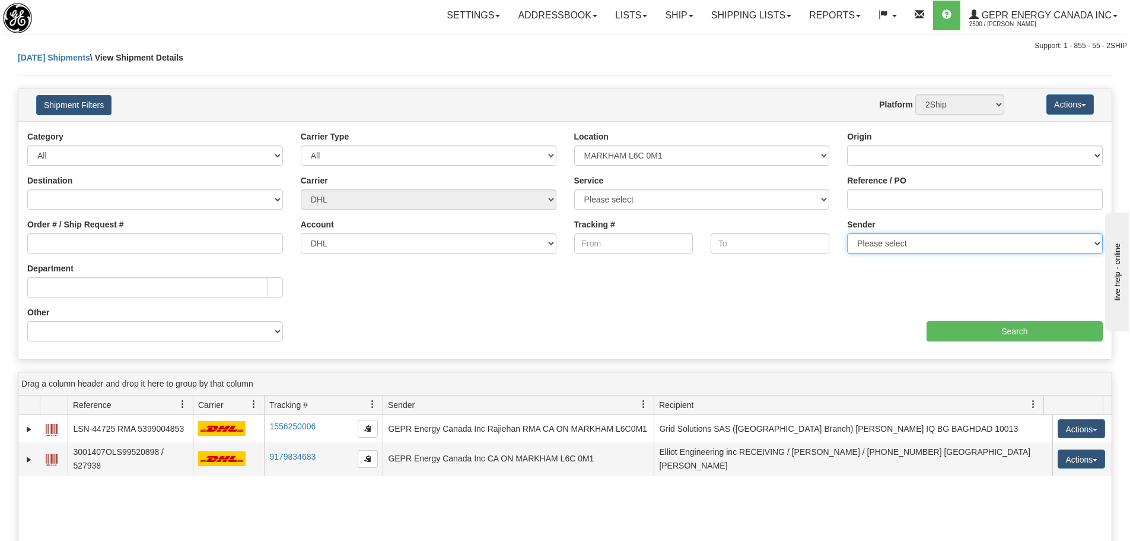
select select "7"
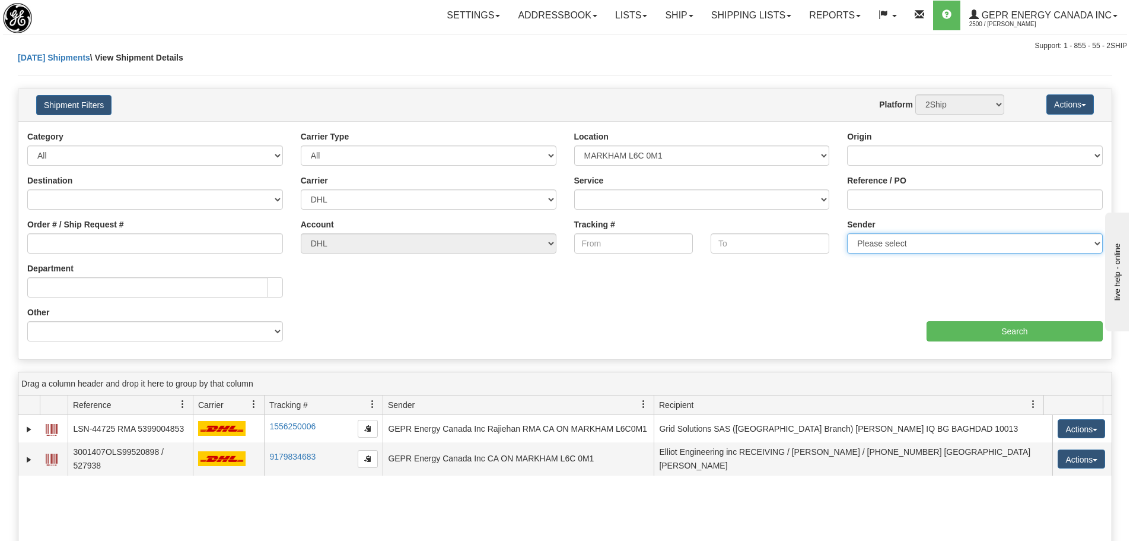
click at [849, 241] on select "Please select GEPR Energy Canada Inc , Rajiehan RMA, (CA)" at bounding box center [975, 243] width 256 height 20
select select "206864"
click at [847, 233] on select "Please select GEPR Energy Canada Inc , Rajiehan RMA, ([GEOGRAPHIC_DATA])" at bounding box center [975, 243] width 256 height 20
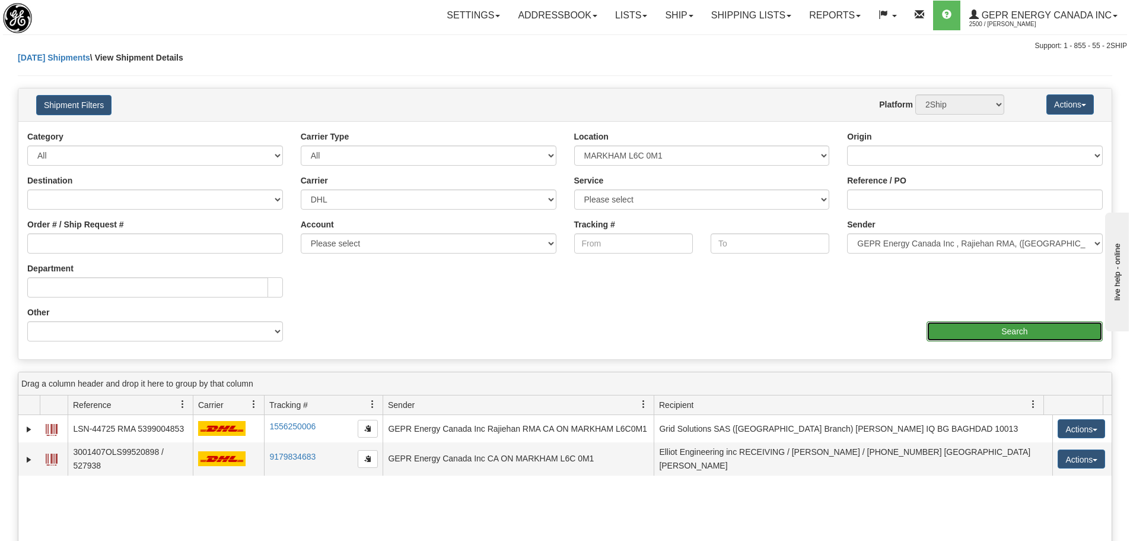
click at [999, 323] on input "Search" at bounding box center [1015, 331] width 176 height 20
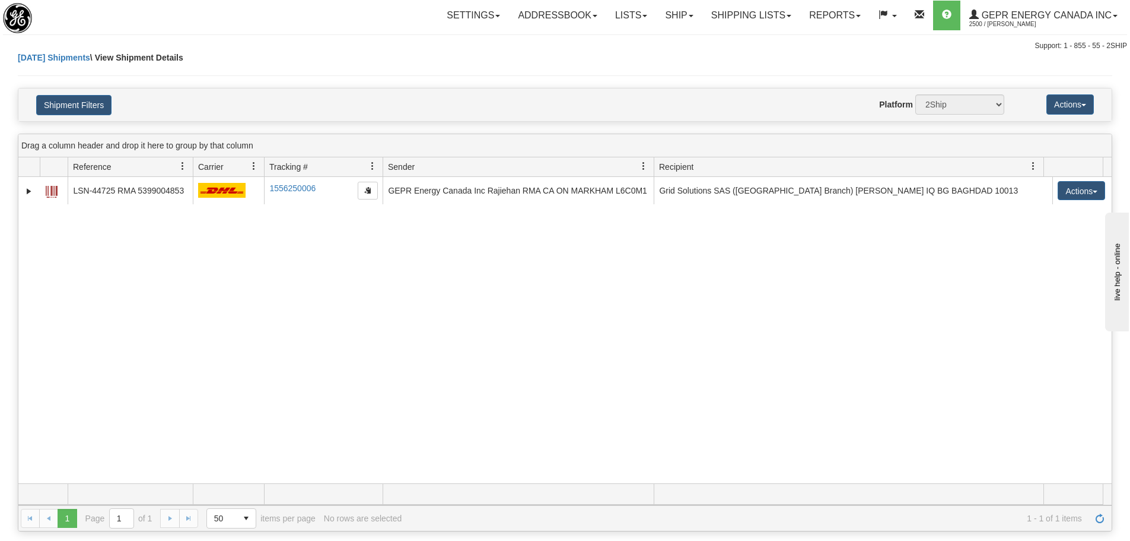
click at [814, 316] on div "31518209 2500 LSN-44725 RMA 5399004853 1556250006 1556250006 08/25/2025 08/25/2…" at bounding box center [564, 330] width 1093 height 306
click at [16, 192] on div "Please wait... × Confirm Delete Delete Cancel × Confirm Delete Yes No Cancel × …" at bounding box center [565, 291] width 1130 height 479
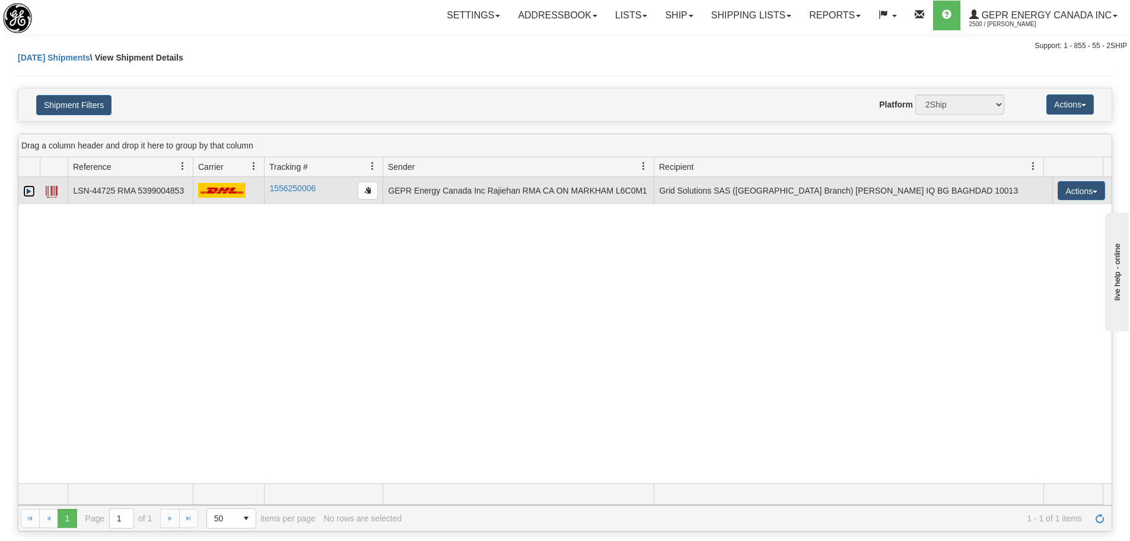
click at [34, 189] on link "Expand" at bounding box center [29, 191] width 12 height 12
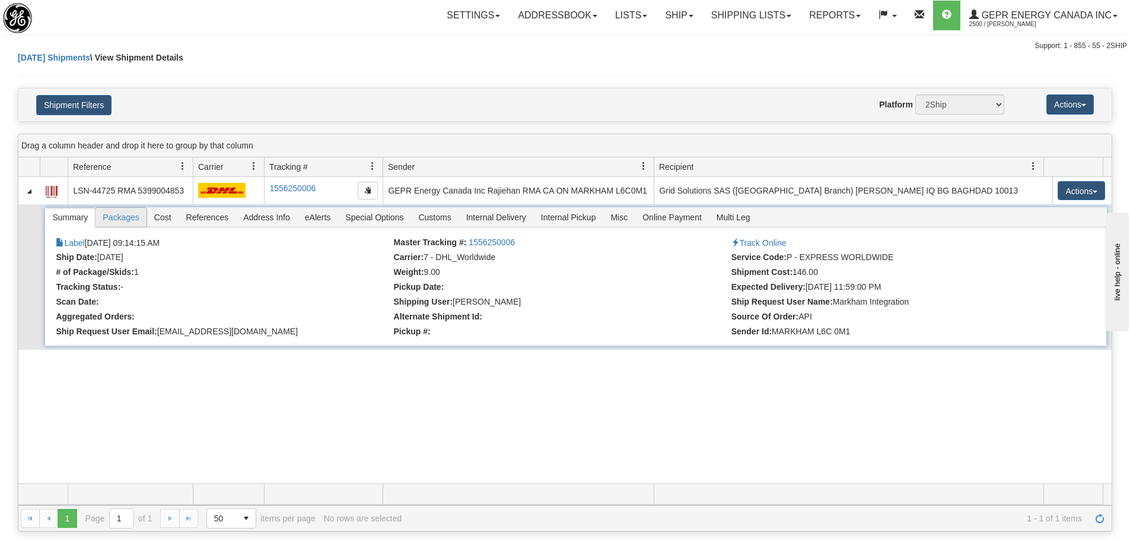
click at [122, 220] on span "Packages" at bounding box center [121, 217] width 50 height 19
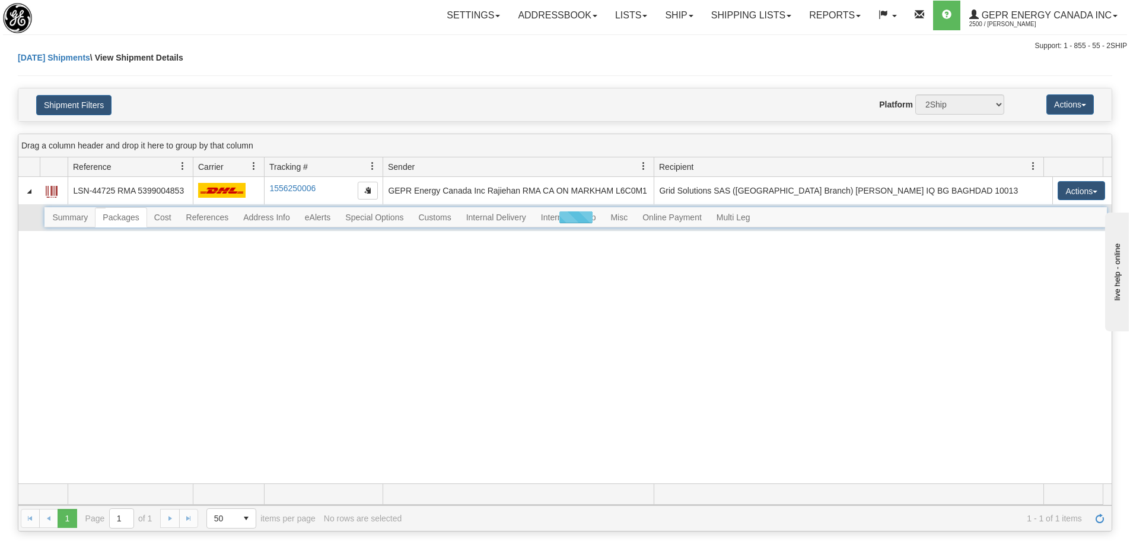
click at [197, 215] on div at bounding box center [575, 217] width 1062 height 20
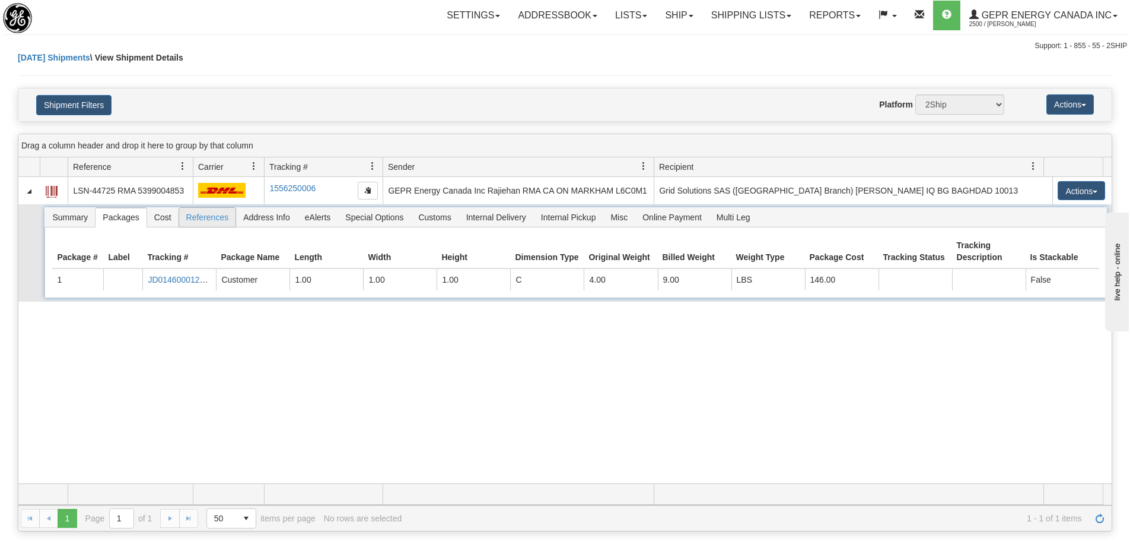
click at [199, 220] on span "References" at bounding box center [207, 217] width 57 height 19
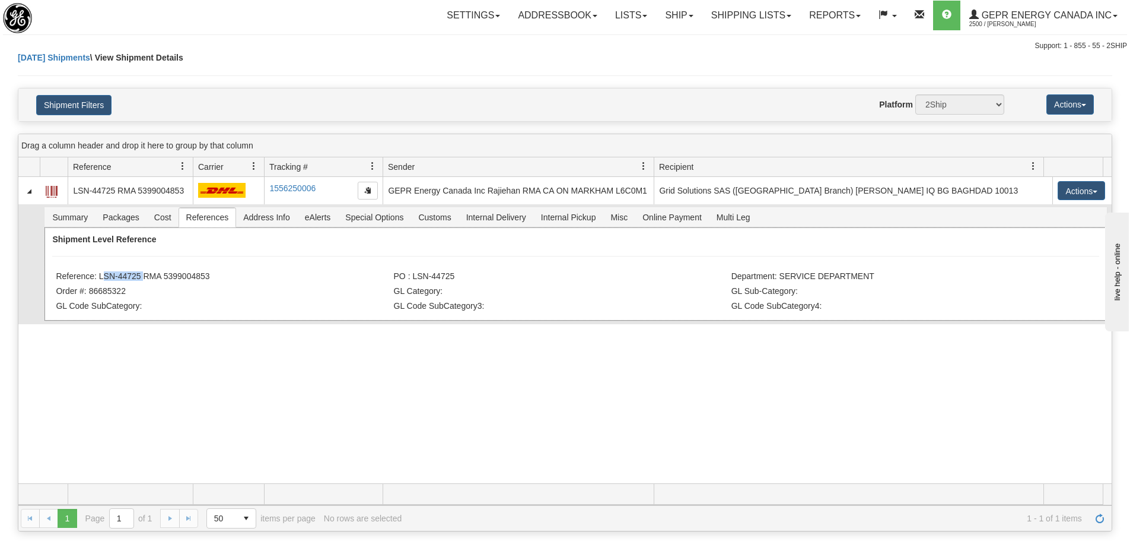
drag, startPoint x: 141, startPoint y: 275, endPoint x: 100, endPoint y: 272, distance: 41.0
click at [100, 272] on li "Reference: LSN-44725 RMA 5399004853" at bounding box center [223, 277] width 335 height 12
copy li "LSN-44725"
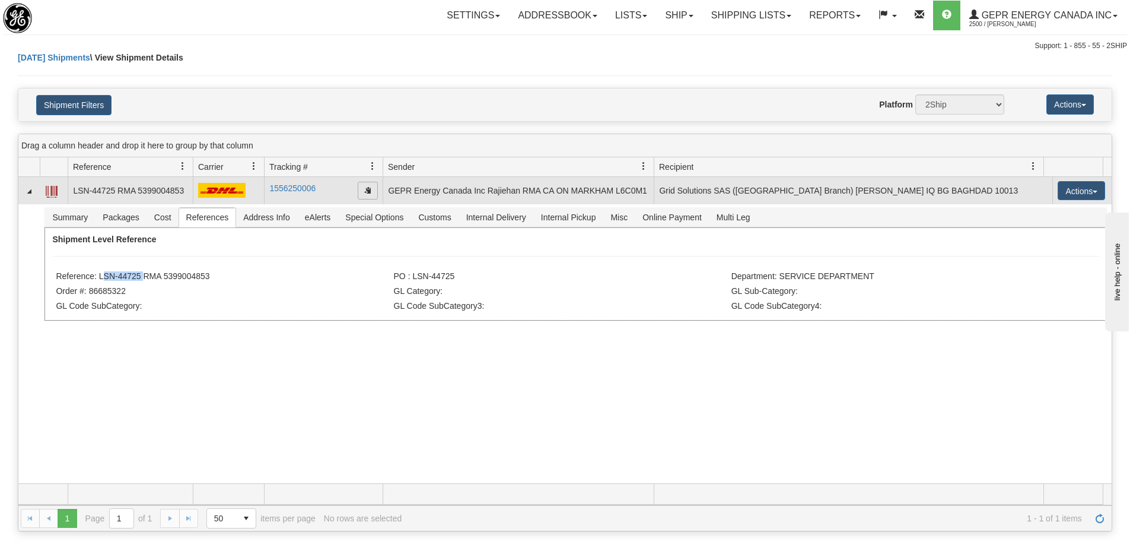
click at [368, 190] on span "button" at bounding box center [367, 189] width 7 height 7
copy li "LSN-44725"
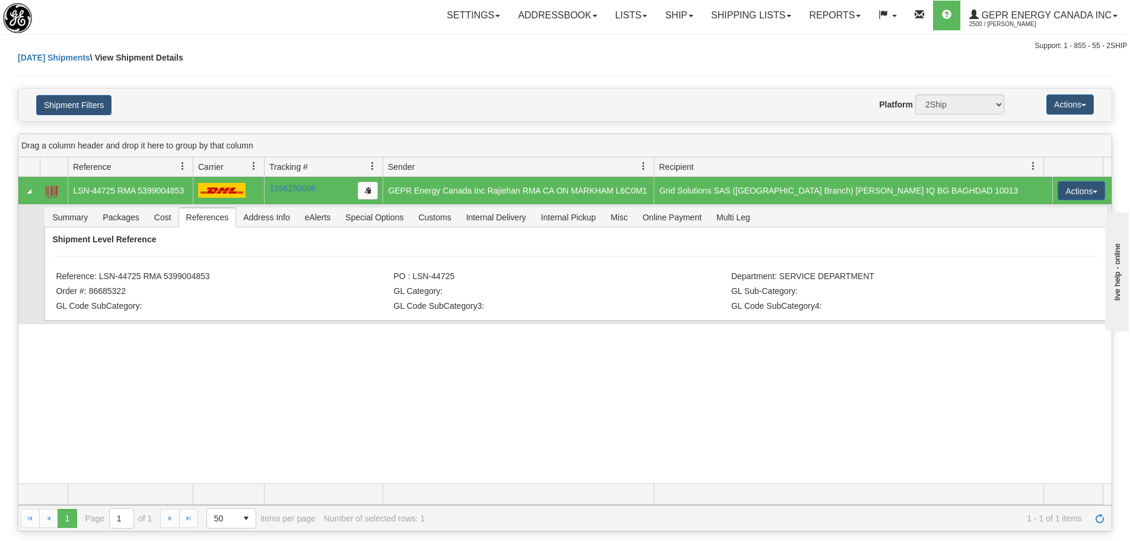
click at [340, 326] on div "31518209 2500 LSN-44725 RMA 5399004853 1556250006 1556250006 08/25/2025 08/25/2…" at bounding box center [564, 330] width 1093 height 306
drag, startPoint x: 212, startPoint y: 274, endPoint x: 101, endPoint y: 279, distance: 111.1
click at [101, 279] on li "Reference: LSN-44725 RMA 5399004853" at bounding box center [223, 277] width 335 height 12
copy li "LSN-44725 RMA 5399004853"
click at [317, 57] on div "[DATE] Shipments \ View Shipment Details" at bounding box center [565, 70] width 1095 height 36
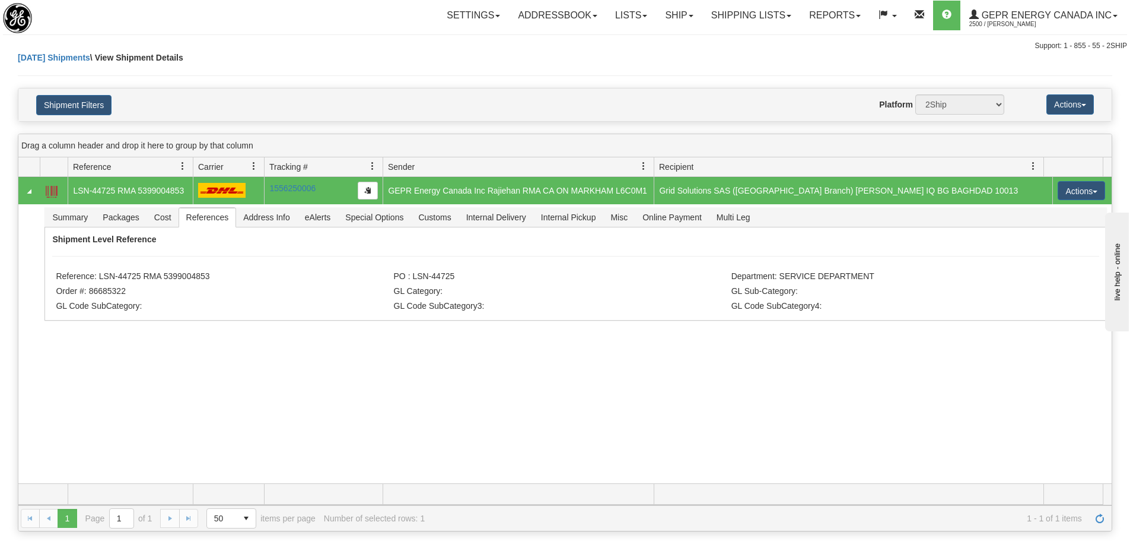
click at [419, 472] on div "31518209 2500 LSN-44725 RMA 5399004853 1556250006 1556250006 08/25/2025 08/25/2…" at bounding box center [564, 330] width 1093 height 306
click at [745, 9] on link "Shipping lists" at bounding box center [751, 16] width 98 height 30
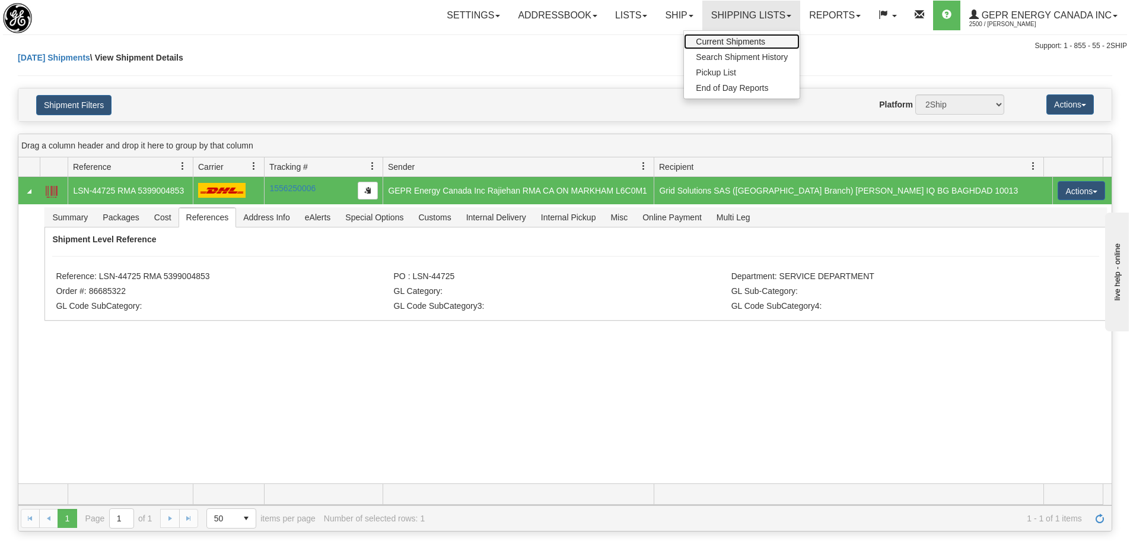
click at [735, 46] on span "Current Shipments" at bounding box center [730, 41] width 69 height 9
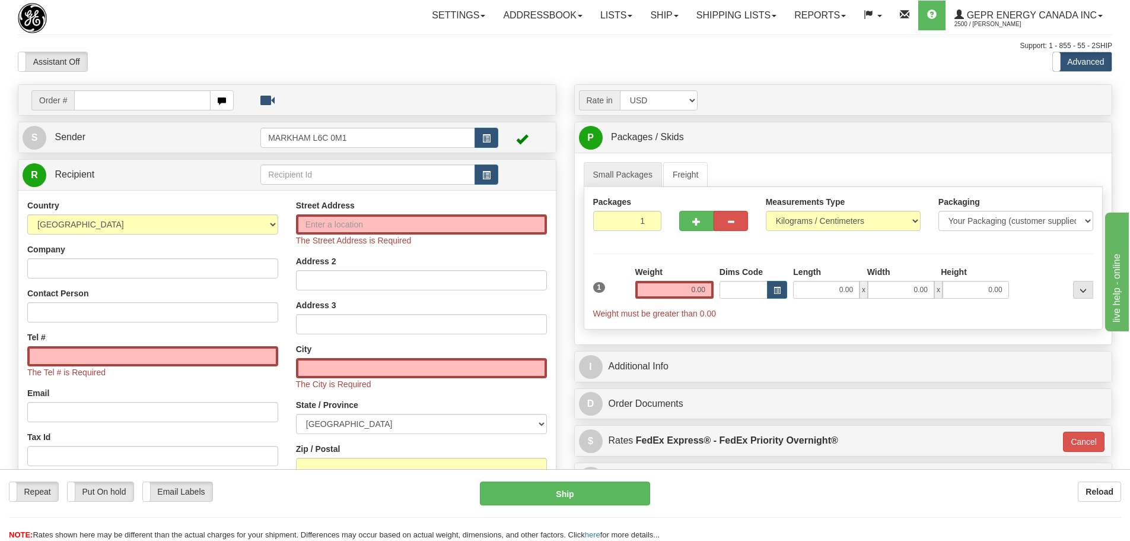
click at [574, 43] on div "Support: 1 - 855 - 55 - 2SHIP" at bounding box center [565, 46] width 1095 height 10
click at [209, 47] on div "Support: 1 - 855 - 55 - 2SHIP" at bounding box center [565, 46] width 1095 height 10
click at [339, 78] on div "Toggle navigation Settings Shipping Preferences Fields Preferences New" at bounding box center [565, 346] width 1130 height 692
click at [363, 58] on div "Assistant On Assistant Off Do a return Do a return" at bounding box center [240, 62] width 463 height 20
click at [154, 97] on input "text" at bounding box center [142, 100] width 136 height 20
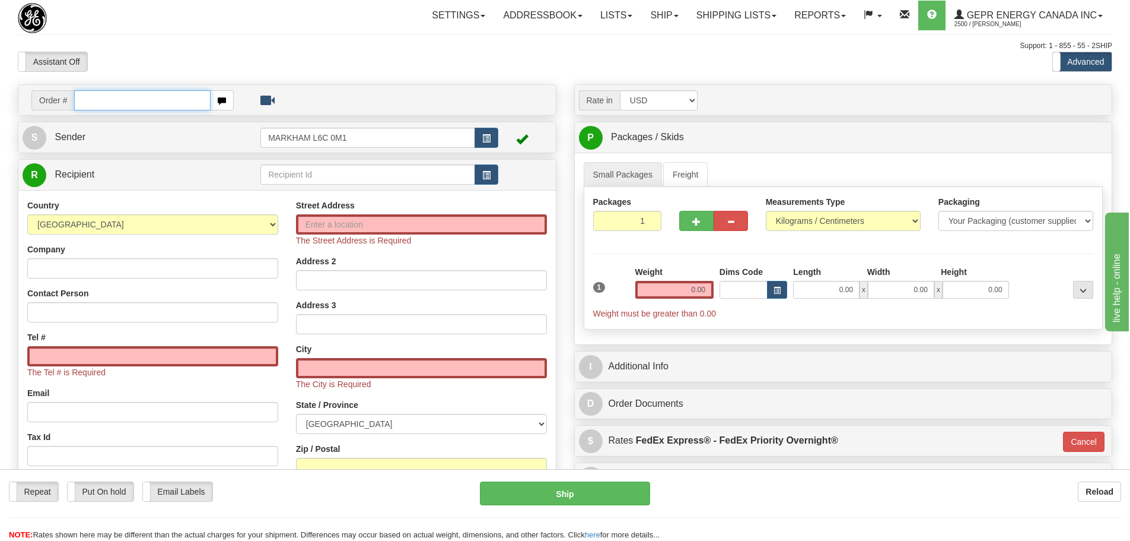
paste input "86685401"
type input "86685401"
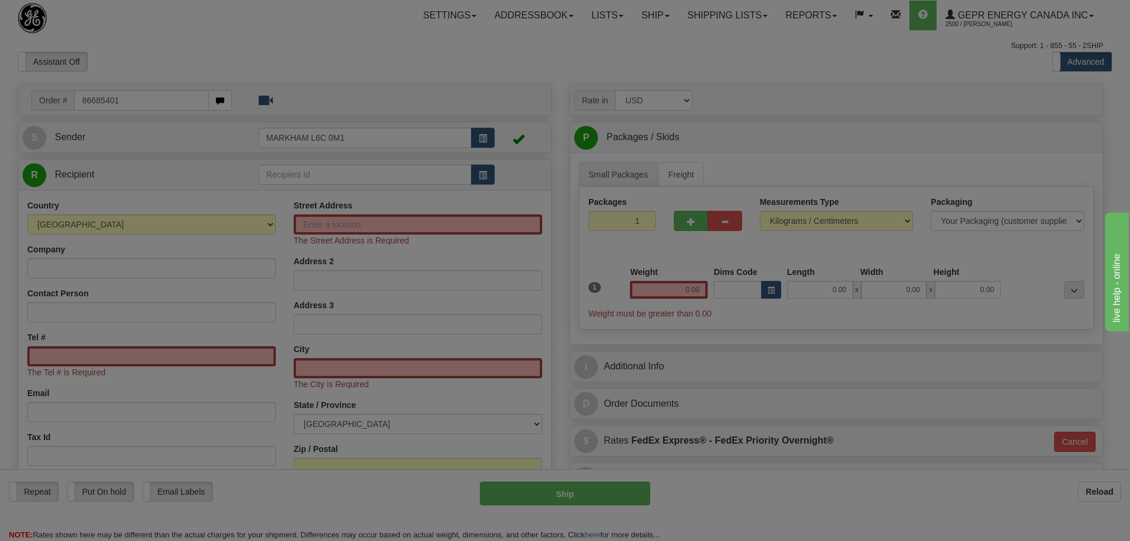
click at [161, 56] on body "Training Course Close Toggle navigation Settings Shipping Preferences New Recip…" at bounding box center [565, 270] width 1130 height 541
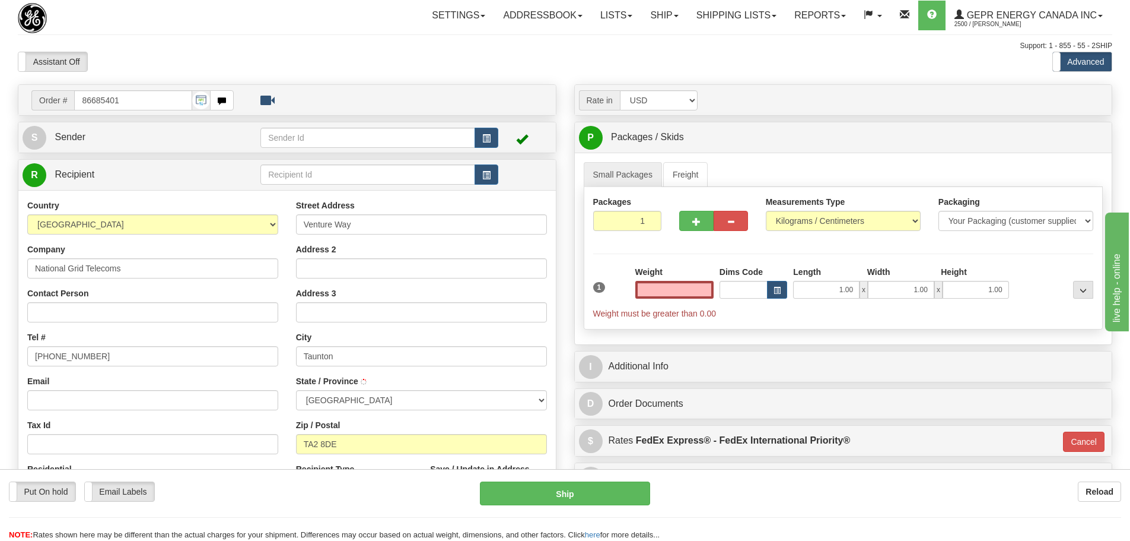
select select
type input "0.00"
click at [496, 133] on button "button" at bounding box center [487, 138] width 24 height 20
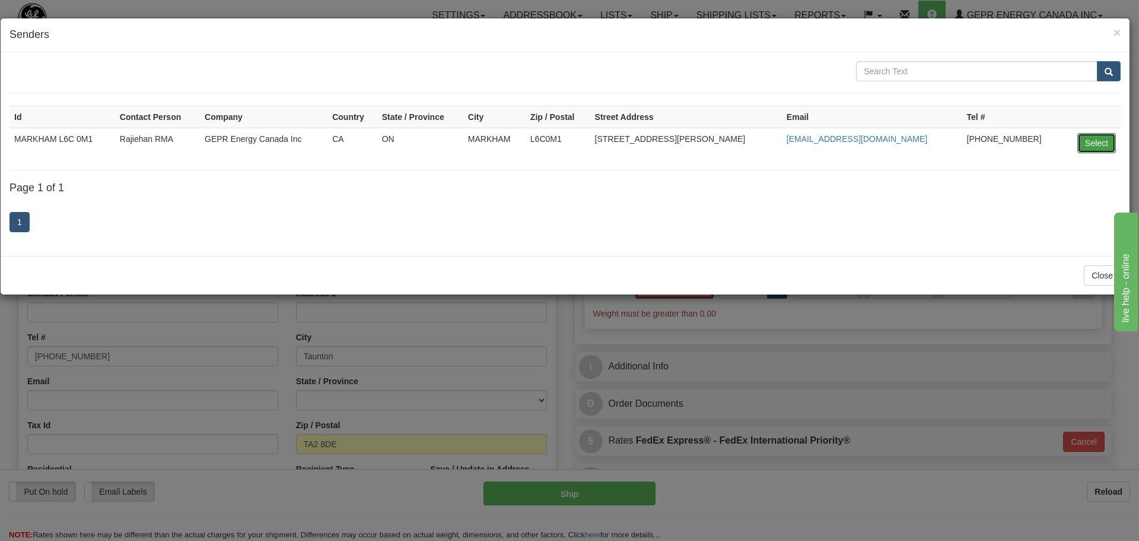
click at [1101, 129] on td "Select" at bounding box center [1092, 143] width 58 height 30
click at [1096, 138] on button "Select" at bounding box center [1096, 143] width 39 height 20
type input "MARKHAM L6C 0M1"
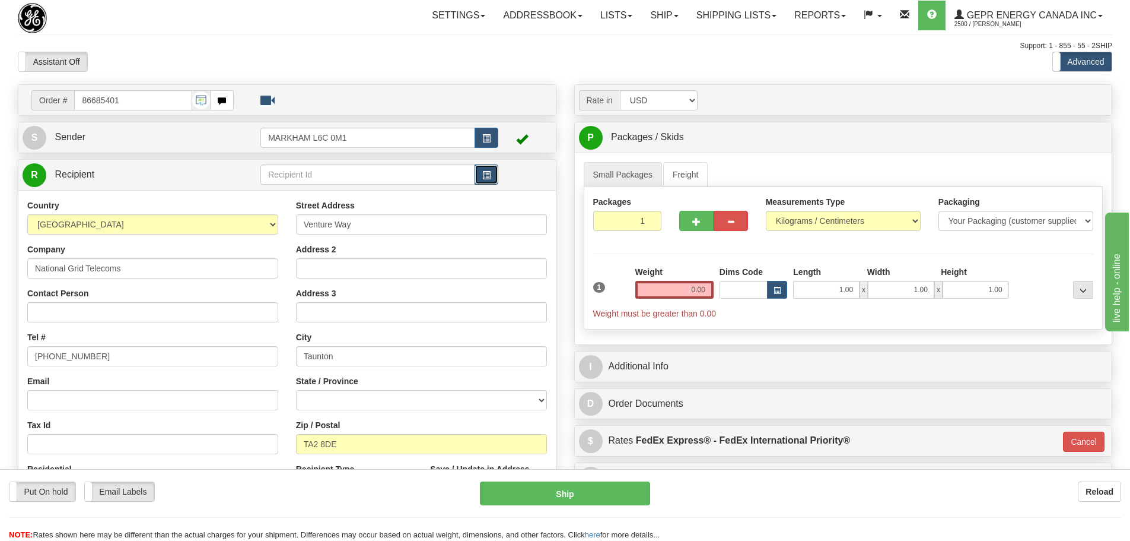
click at [482, 180] on button "button" at bounding box center [487, 174] width 24 height 20
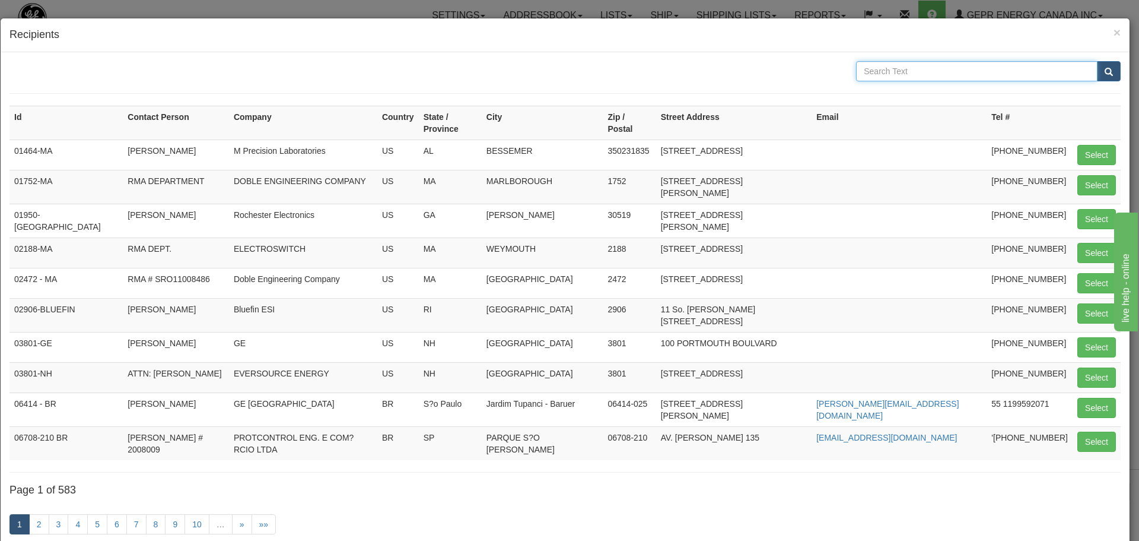
click at [974, 70] on input "text" at bounding box center [976, 71] width 241 height 20
paste input "National Grid Telecoms"
type input "National Grid Telecoms"
click at [1097, 77] on button "submit" at bounding box center [1109, 71] width 24 height 20
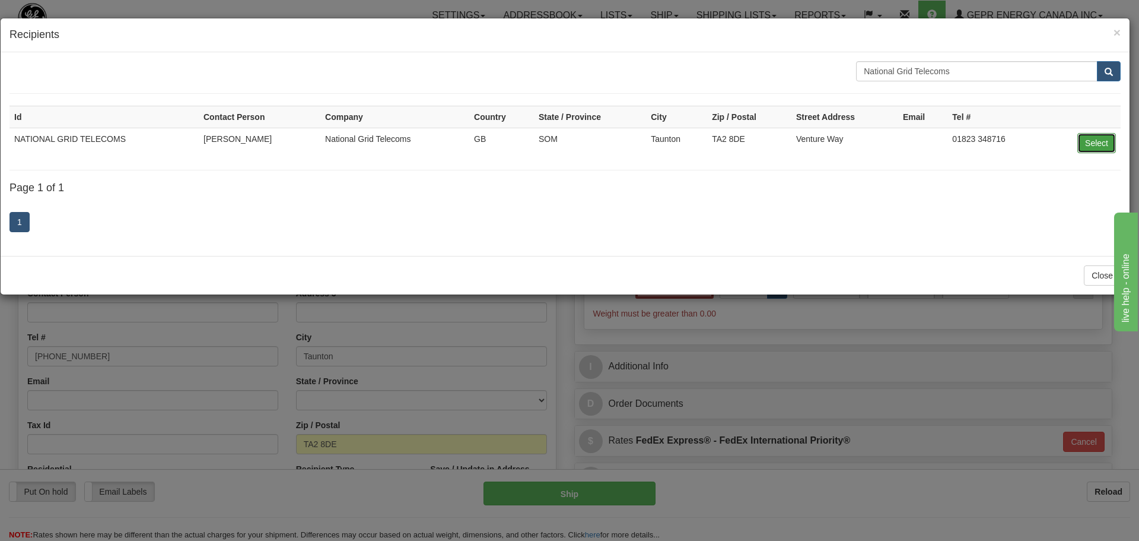
click at [1088, 148] on button "Select" at bounding box center [1096, 143] width 39 height 20
type input "NATIONAL GRID TELECOMS"
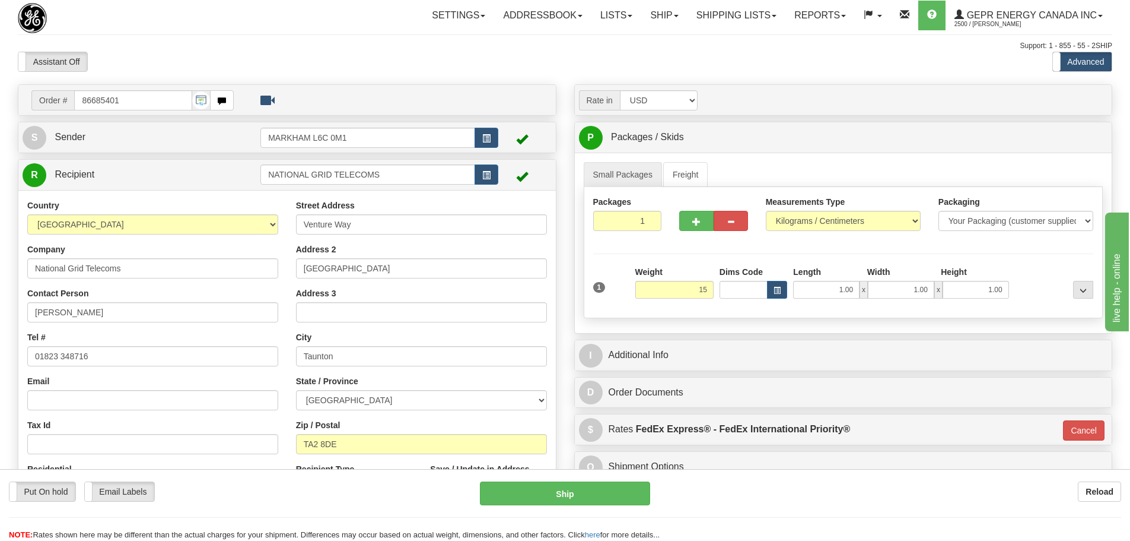
type input "15.00"
type input "01"
click at [729, 244] on div "Packages 1 1 Measurements Type" at bounding box center [844, 252] width 520 height 131
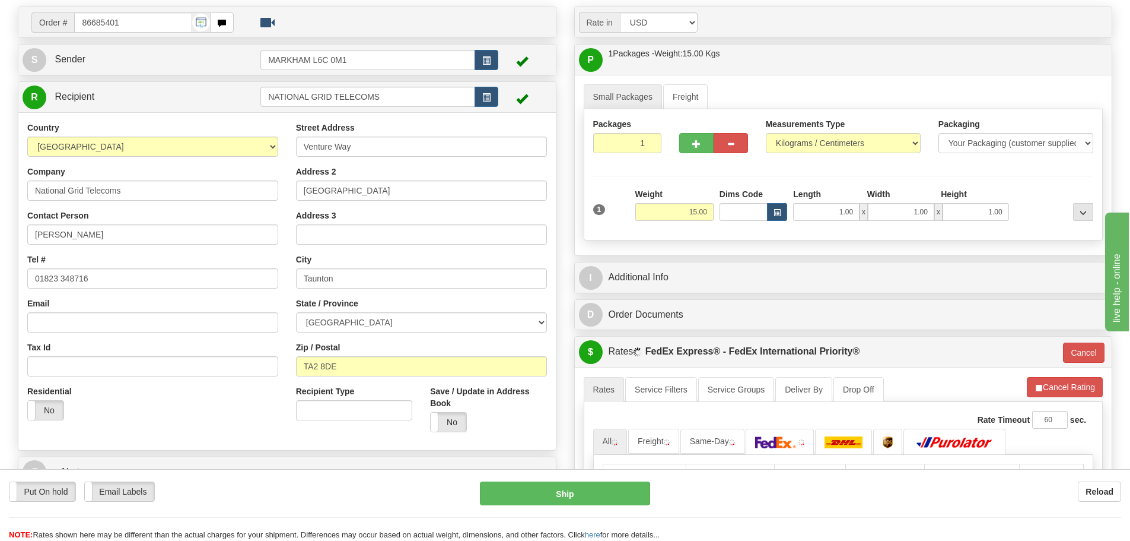
scroll to position [178, 0]
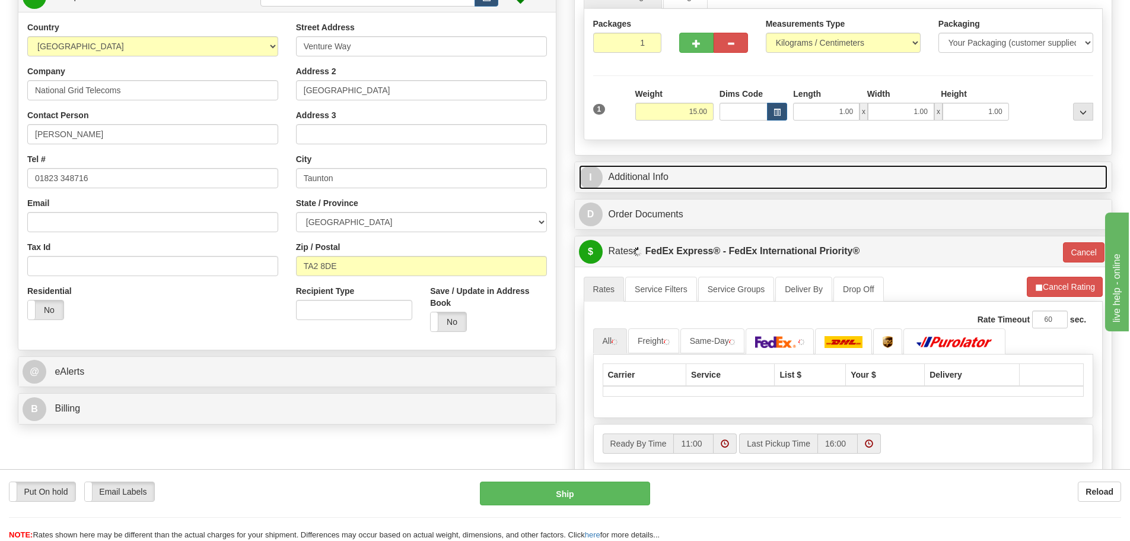
click at [651, 173] on link "I Additional Info" at bounding box center [843, 177] width 529 height 24
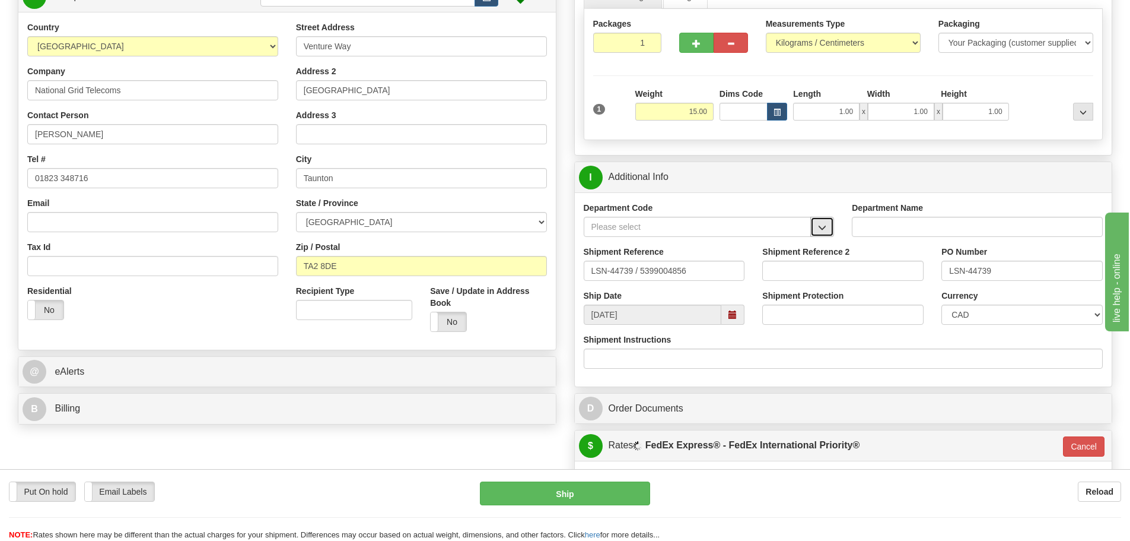
click at [830, 227] on button "button" at bounding box center [822, 227] width 24 height 20
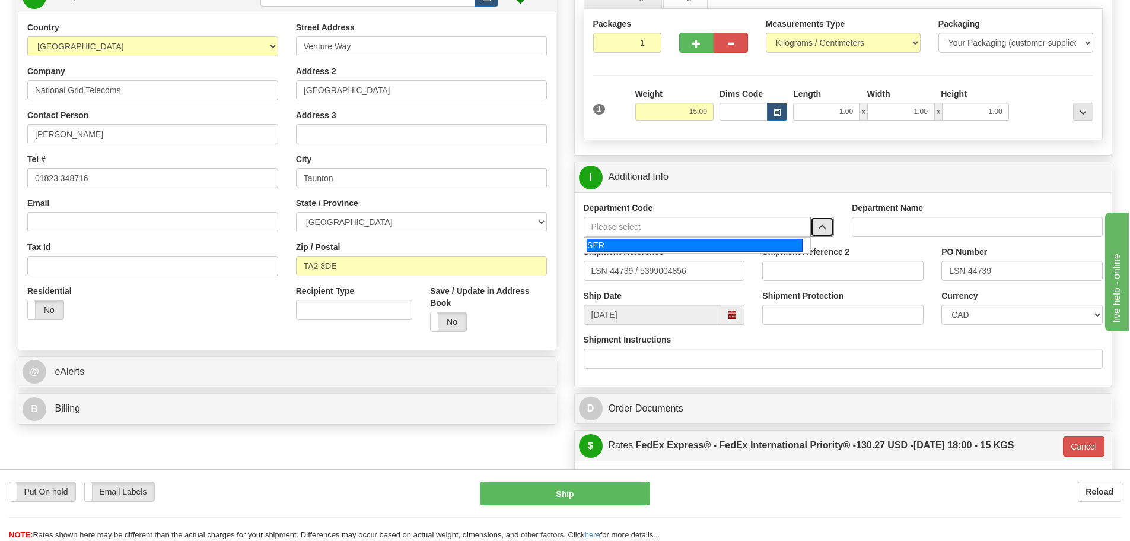
click at [795, 240] on div "SER" at bounding box center [695, 245] width 216 height 13
type input "SER"
type input "SERVICE DEPARTMENT"
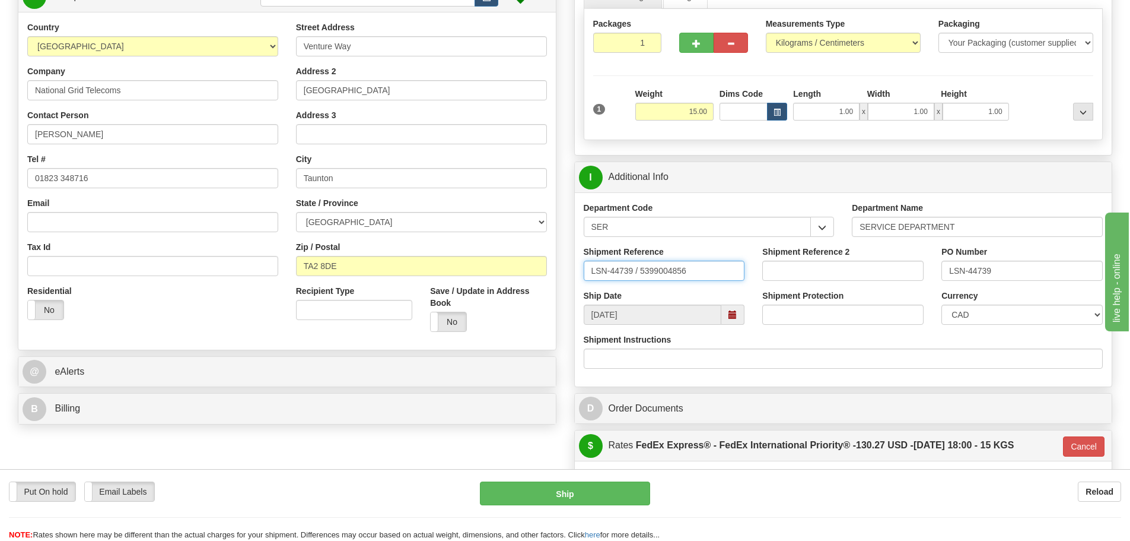
click at [633, 277] on input "LSN-44739 / 5399004856" at bounding box center [664, 270] width 161 height 20
drag, startPoint x: 634, startPoint y: 277, endPoint x: 641, endPoint y: 269, distance: 10.5
click at [641, 269] on input "LSN-44739 / 5399004856" at bounding box center [664, 270] width 161 height 20
type input "LSN-44739 RMA 5399004856"
click at [971, 303] on div "Currency CAD USD EUR ZAR RON ANG ARN AUD AUS AWG BBD BFR BGN BHD BMD BND BRC BR…" at bounding box center [1022, 307] width 161 height 35
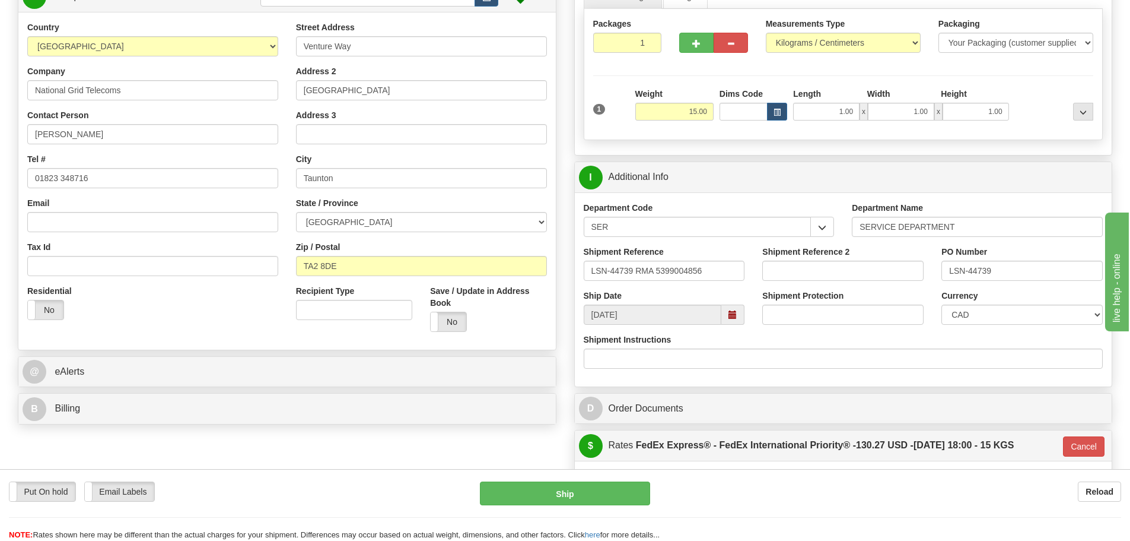
click at [971, 303] on div "Currency CAD USD EUR ZAR RON ANG ARN AUD AUS AWG BBD BFR BGN BHD BMD BND BRC BR…" at bounding box center [1022, 307] width 161 height 35
click at [971, 310] on select "CAD USD EUR ZAR RON ANG ARN AUD AUS AWG BBD BFR BGN BHD BMD BND BRC BRL CHP CKZ…" at bounding box center [1022, 314] width 161 height 20
select select "1"
click at [942, 304] on select "CAD USD EUR ZAR RON ANG ARN AUD AUS AWG BBD BFR BGN BHD BMD BND BRC BRL CHP CKZ…" at bounding box center [1022, 314] width 161 height 20
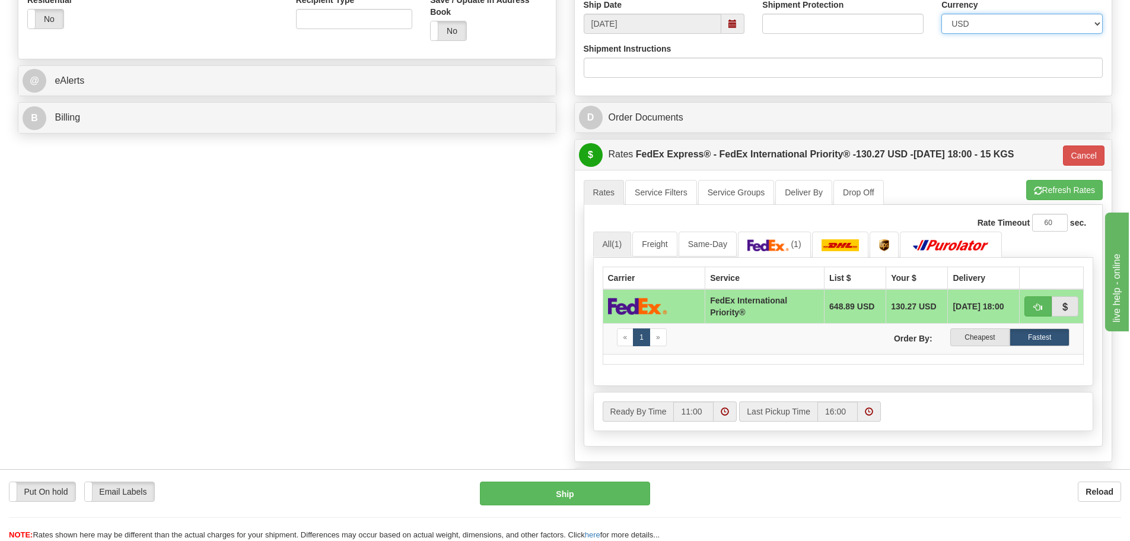
scroll to position [475, 0]
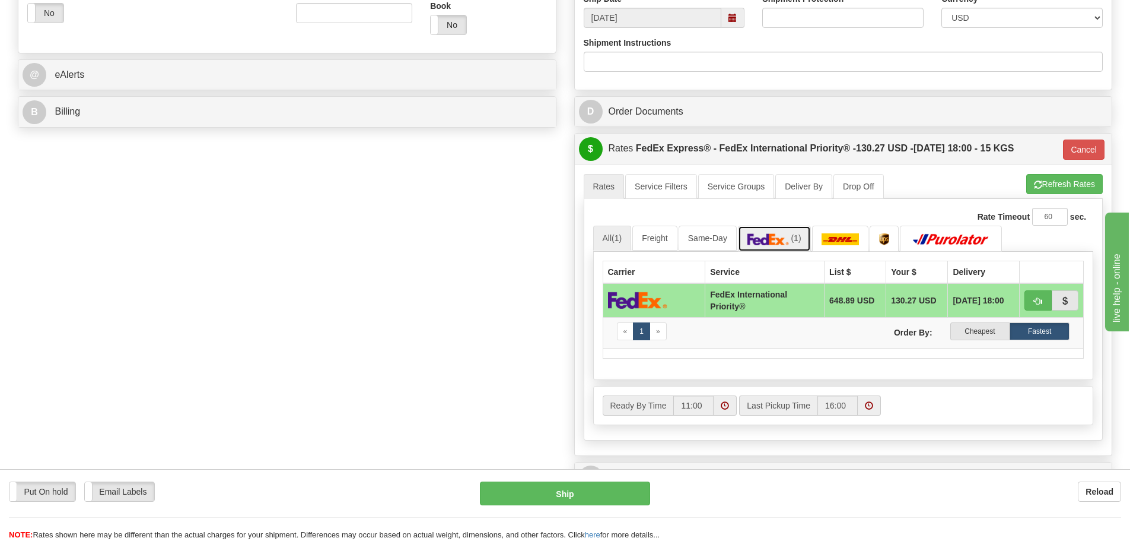
click at [766, 238] on img at bounding box center [769, 239] width 42 height 12
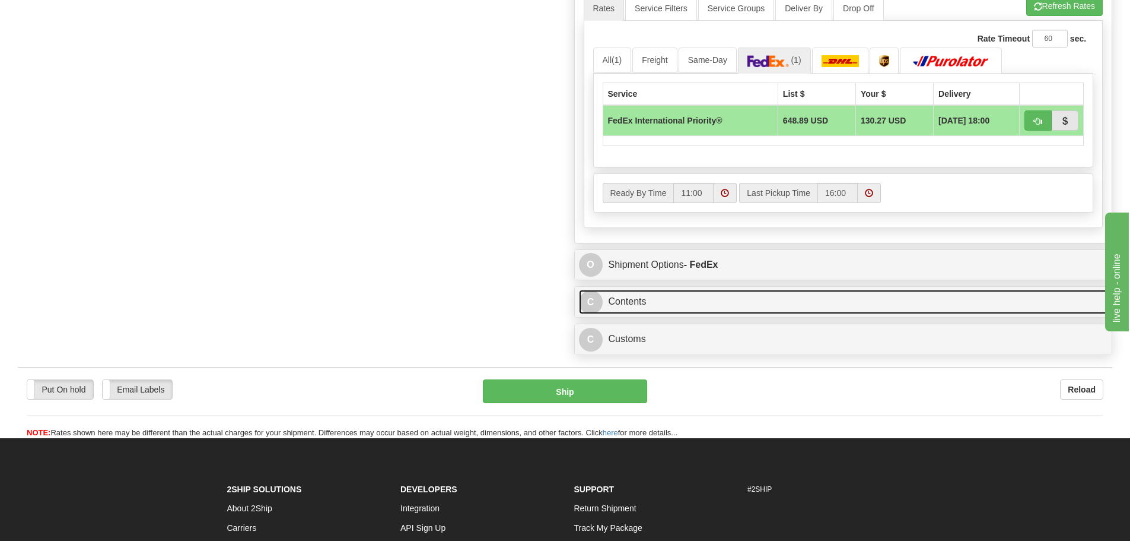
click at [704, 312] on link "C Contents" at bounding box center [843, 302] width 529 height 24
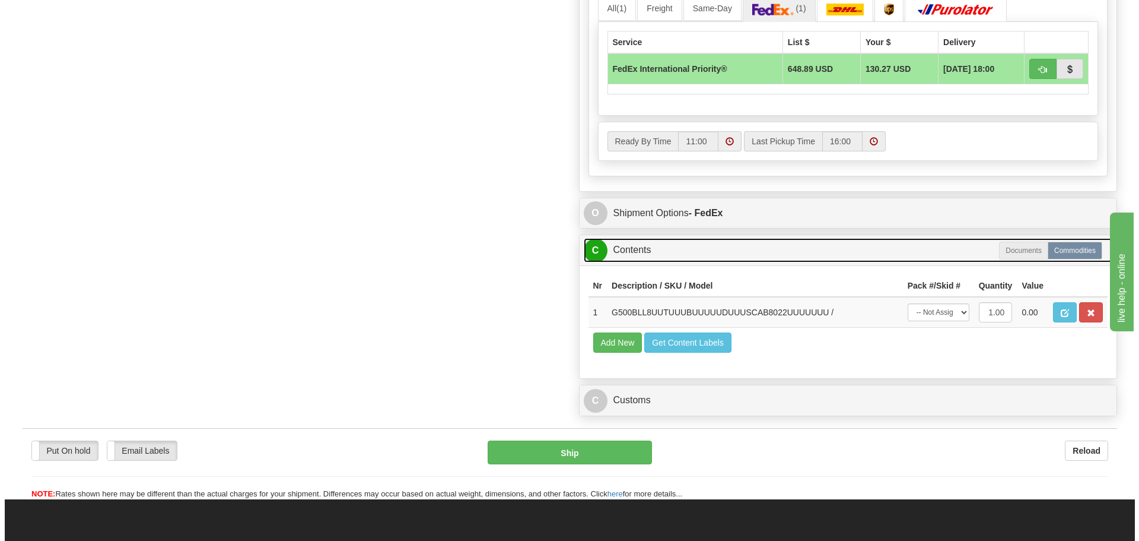
scroll to position [771, 0]
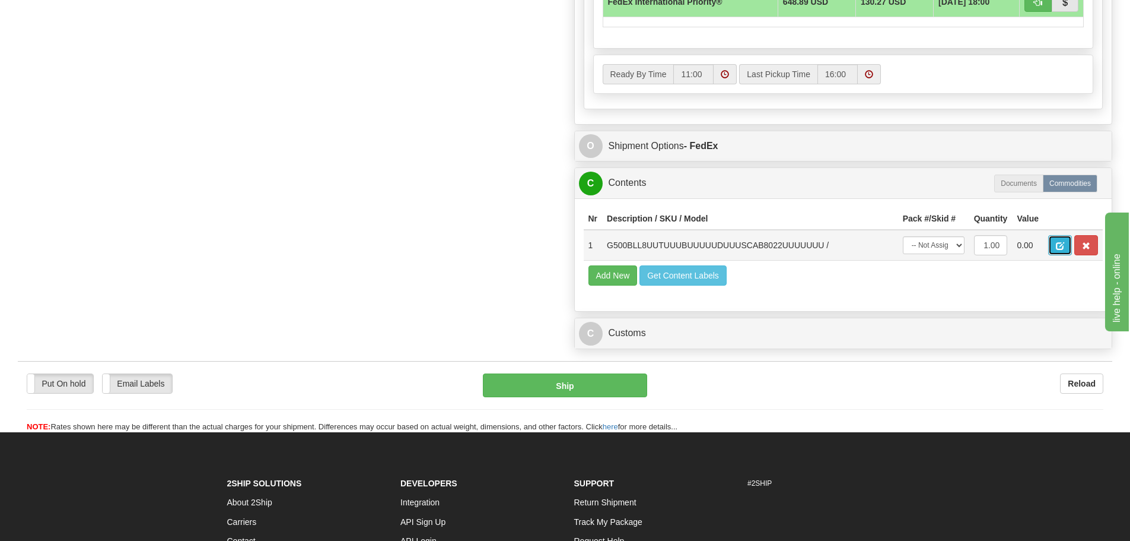
click at [1056, 242] on span "button" at bounding box center [1060, 246] width 8 height 8
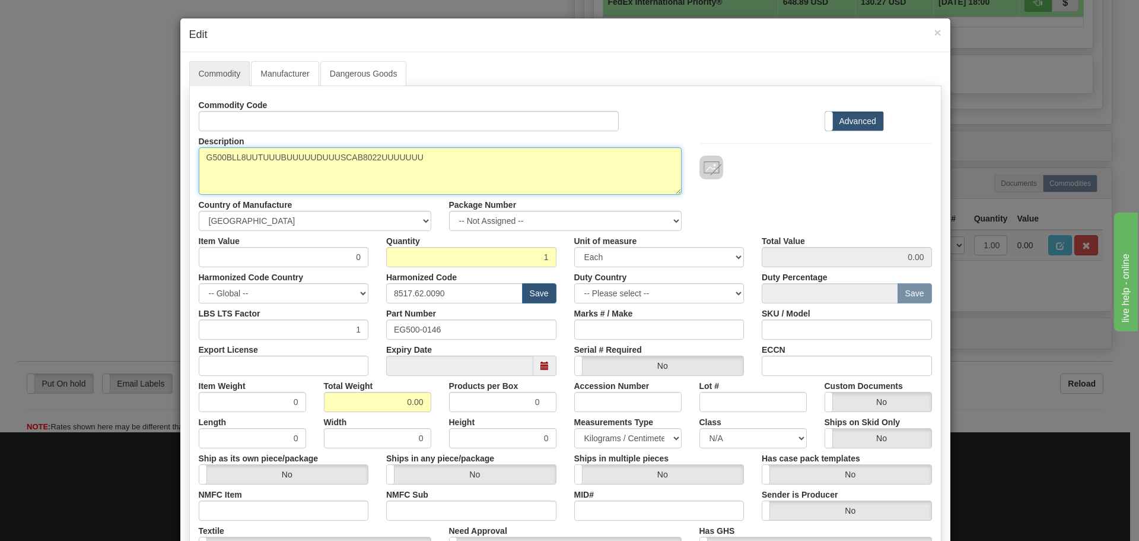
drag, startPoint x: 480, startPoint y: 164, endPoint x: 93, endPoint y: 173, distance: 386.9
click at [93, 173] on div "× Edit Commodity Manufacturer Dangerous Goods Commodity Code Standard Advanced …" at bounding box center [569, 270] width 1139 height 541
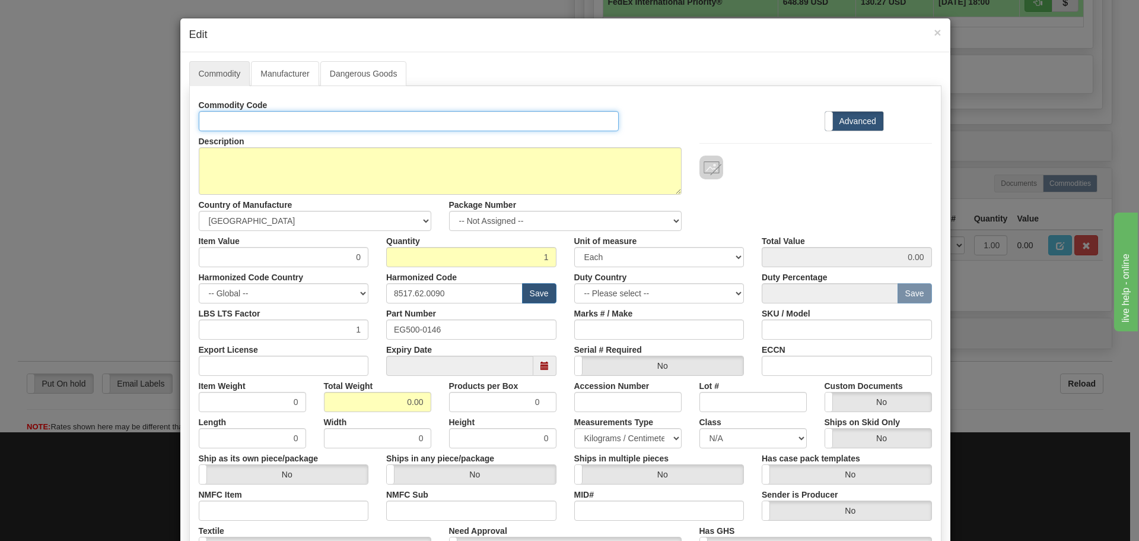
click at [250, 129] on input "Id" at bounding box center [409, 121] width 421 height 20
paste input "G500BLL8UUTUUUBUUUUUDUUUSCAB8022UUUUUUU"
type input "G500BLL8UUTUUUBUUUUUDUUUSCAB8022UUUUUUU"
drag, startPoint x: 456, startPoint y: 329, endPoint x: 319, endPoint y: 328, distance: 137.7
click at [319, 330] on div "LBS LTS Factor 1 Part Number EG500-0146 Marks # / Make SKU / Model" at bounding box center [565, 321] width 751 height 36
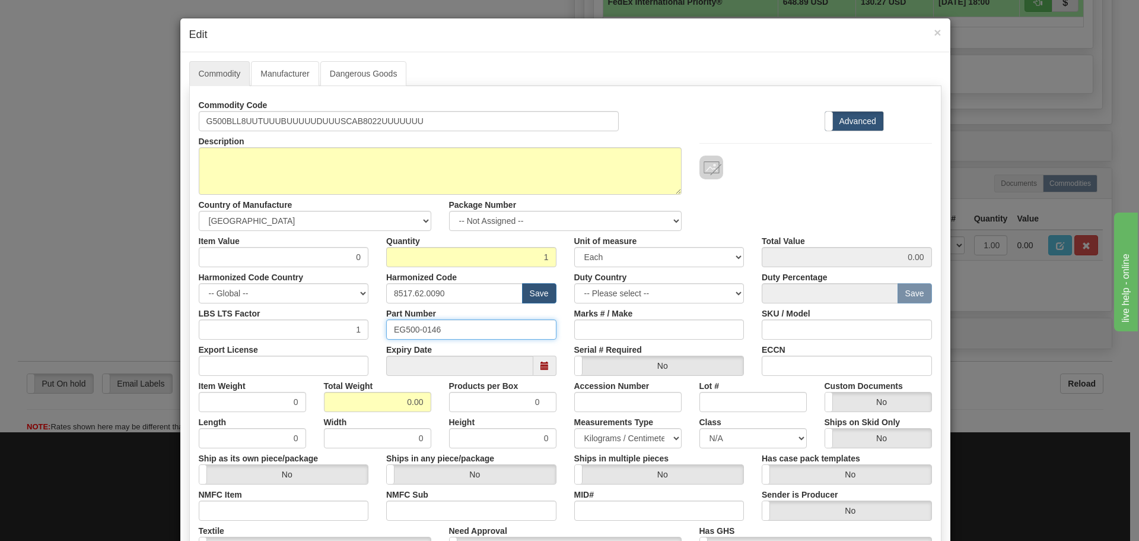
paste input "G500BLL8UUTUUUBUUUUUDUUUSCAB8022UUUUUUU"
type input "G500BLL8UUTUUUBUUUUUDUUUSCAB8022UUUUUUU"
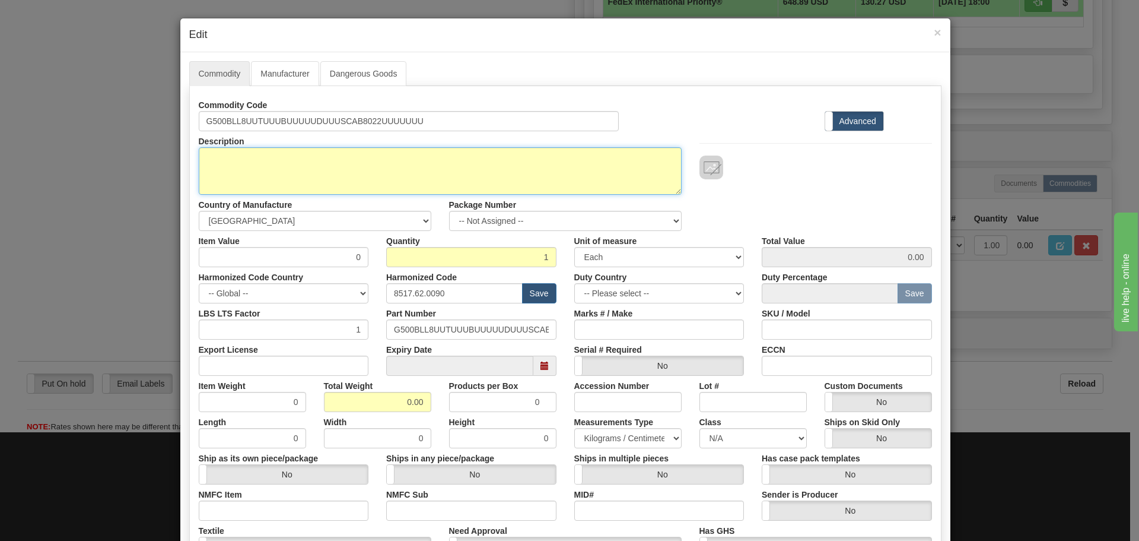
click at [307, 170] on textarea "G500BLL8UUTUUUBUUUUUDUUUSCAB8022UUUUUUU" at bounding box center [440, 170] width 483 height 47
paste textarea "G500 Substation Gateway with embedded"
type textarea "G500 Substation Gateway with embedded"
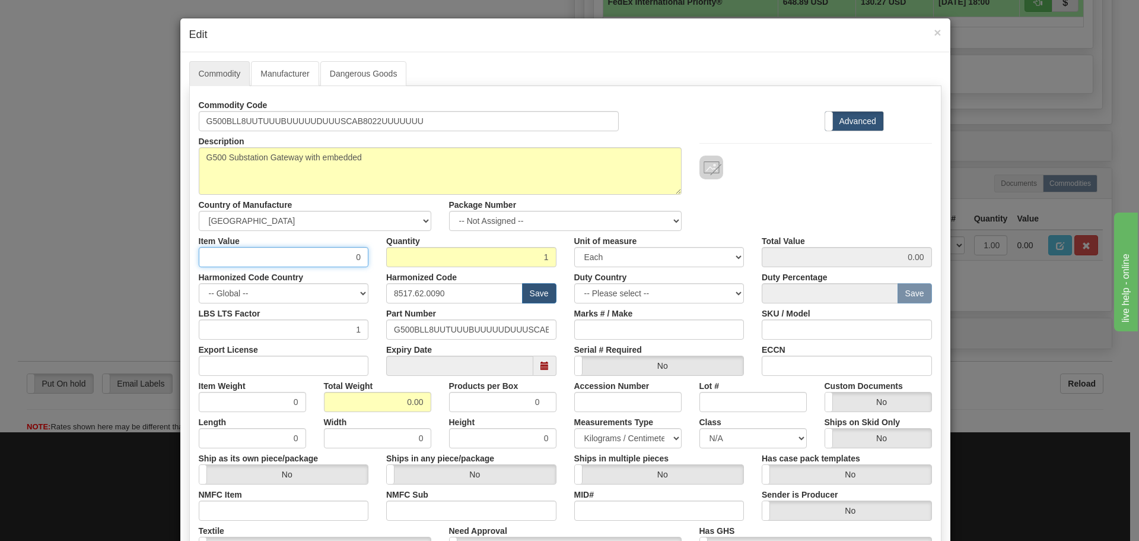
drag, startPoint x: 336, startPoint y: 262, endPoint x: 365, endPoint y: 271, distance: 30.2
click at [365, 271] on div "Commodity Code G500BLL8UUTUUUBUUUUUDUUUSCAB8022UUUUUUU Standard Advanced Descri…" at bounding box center [565, 344] width 733 height 498
type input "75"
type input "75.00"
drag, startPoint x: 460, startPoint y: 286, endPoint x: 323, endPoint y: 320, distance: 141.9
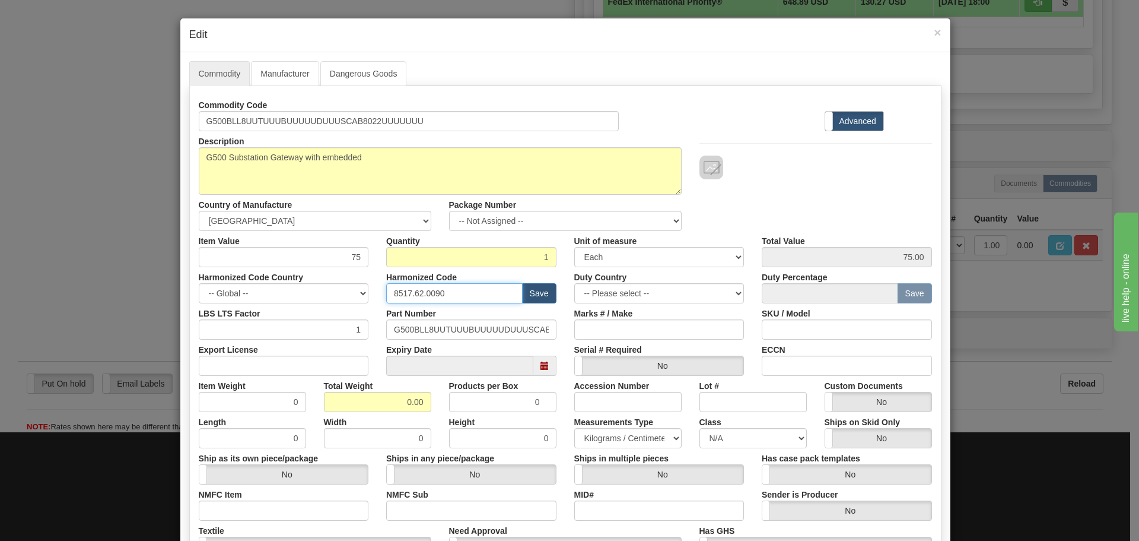
click at [325, 316] on div "Commodity Code G500BLL8UUTUUUBUUUUUDUUUSCAB8022UUUUUUU Standard Advanced Descri…" at bounding box center [565, 344] width 733 height 498
click at [405, 287] on input "text" at bounding box center [454, 293] width 136 height 20
type input "8536.49.0080"
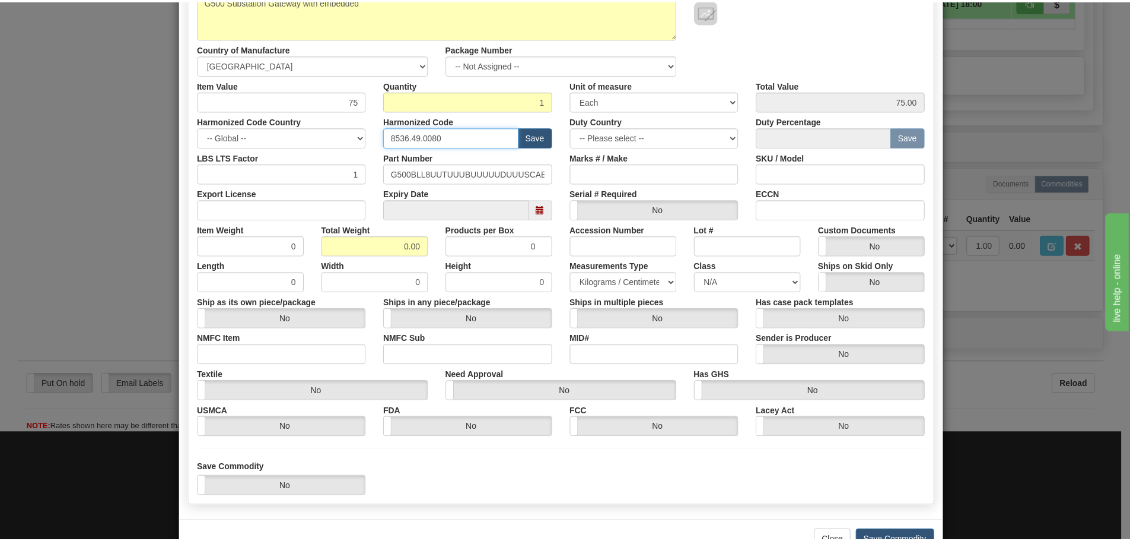
scroll to position [193, 0]
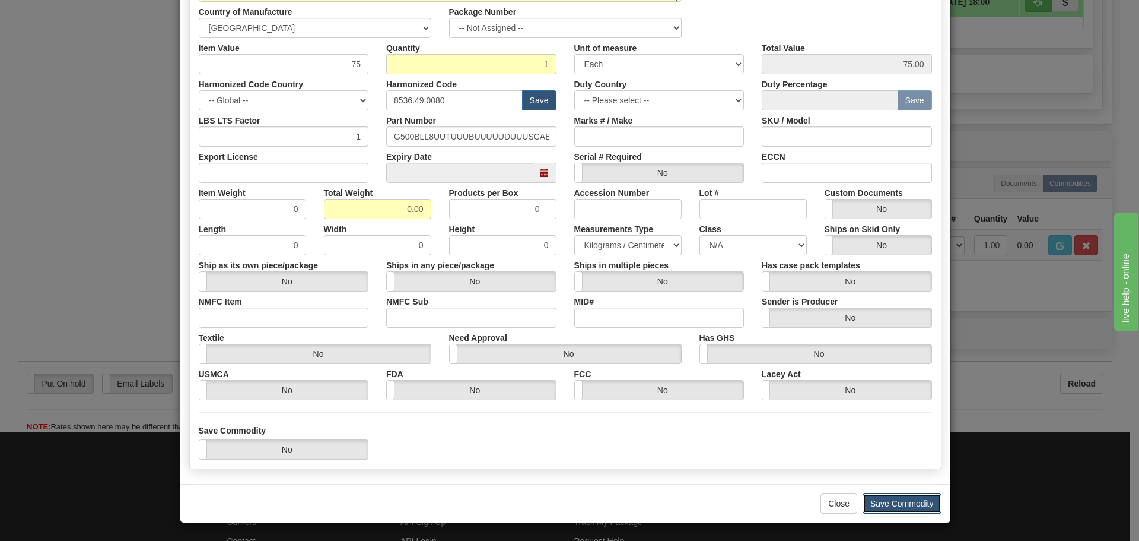
click at [907, 505] on button "Save Commodity" at bounding box center [902, 503] width 79 height 20
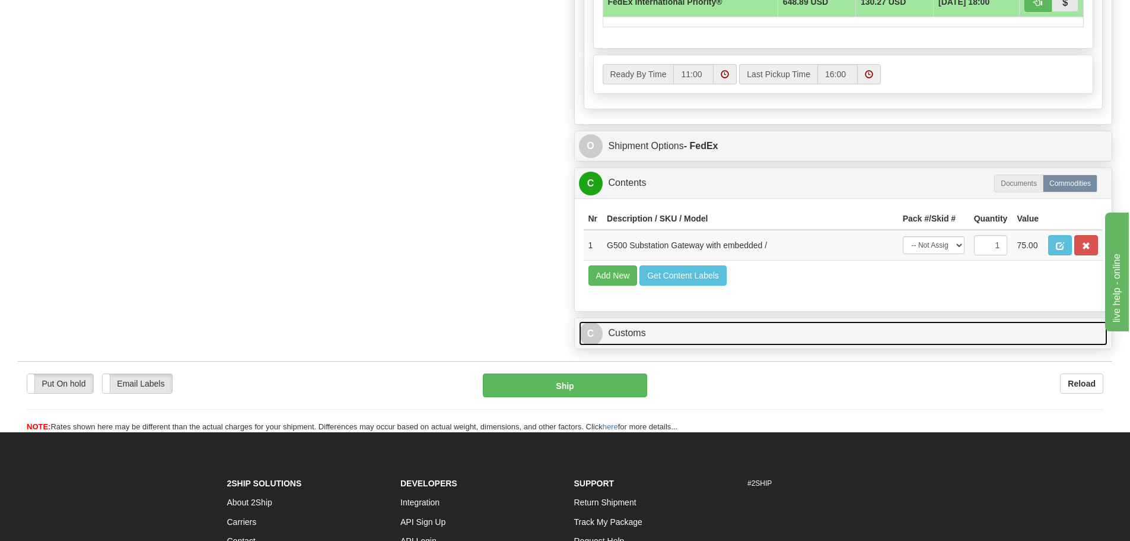
click at [705, 330] on link "C Customs" at bounding box center [843, 333] width 529 height 24
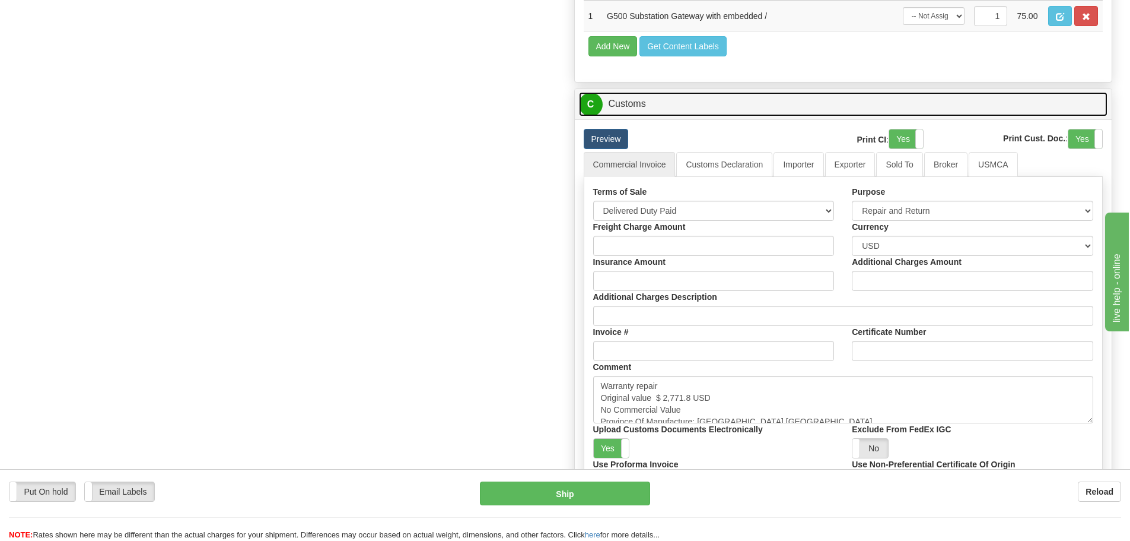
scroll to position [1068, 0]
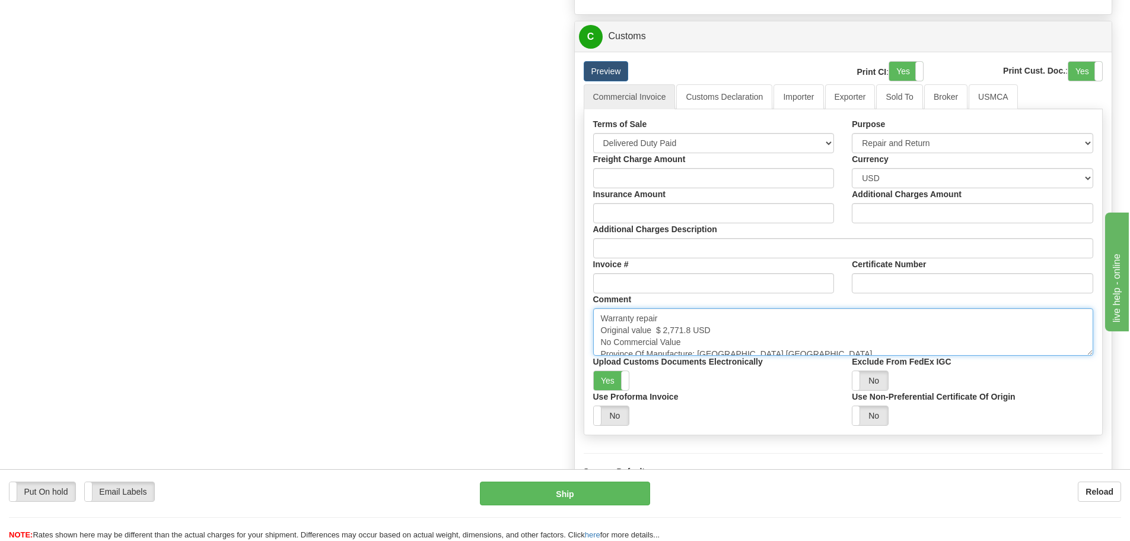
drag, startPoint x: 656, startPoint y: 329, endPoint x: 695, endPoint y: 332, distance: 39.3
click at [697, 333] on textarea "Warranty repair Original value $ 2,771.8 USD No Commercial Value Province Of Ma…" at bounding box center [843, 331] width 501 height 47
paste textarea "0,519.79"
drag, startPoint x: 795, startPoint y: 347, endPoint x: 489, endPoint y: 358, distance: 306.4
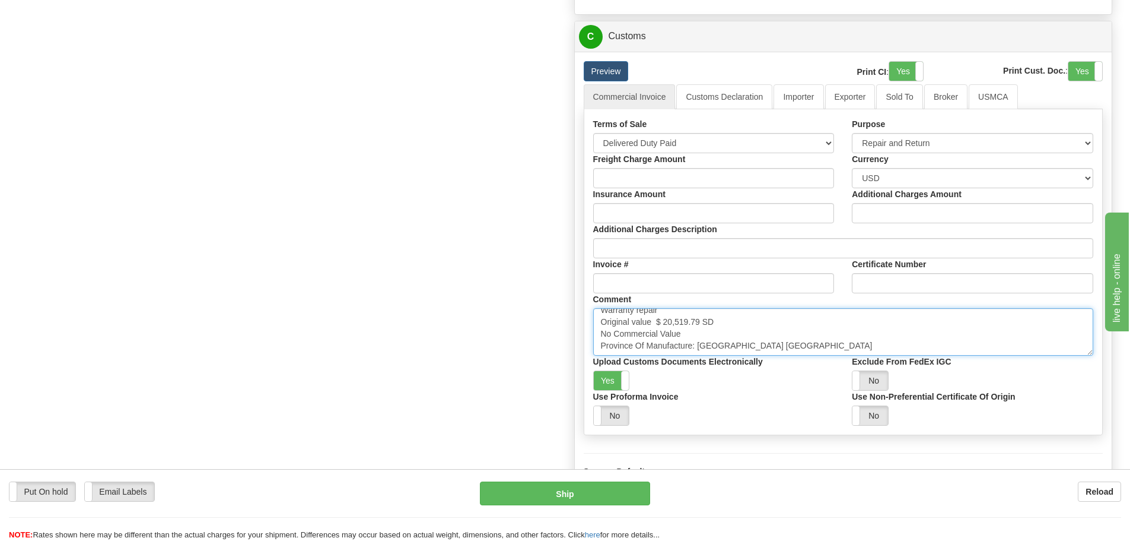
type textarea "Warranty repair Original value $ 20,519.79 SD No Commercial Value"
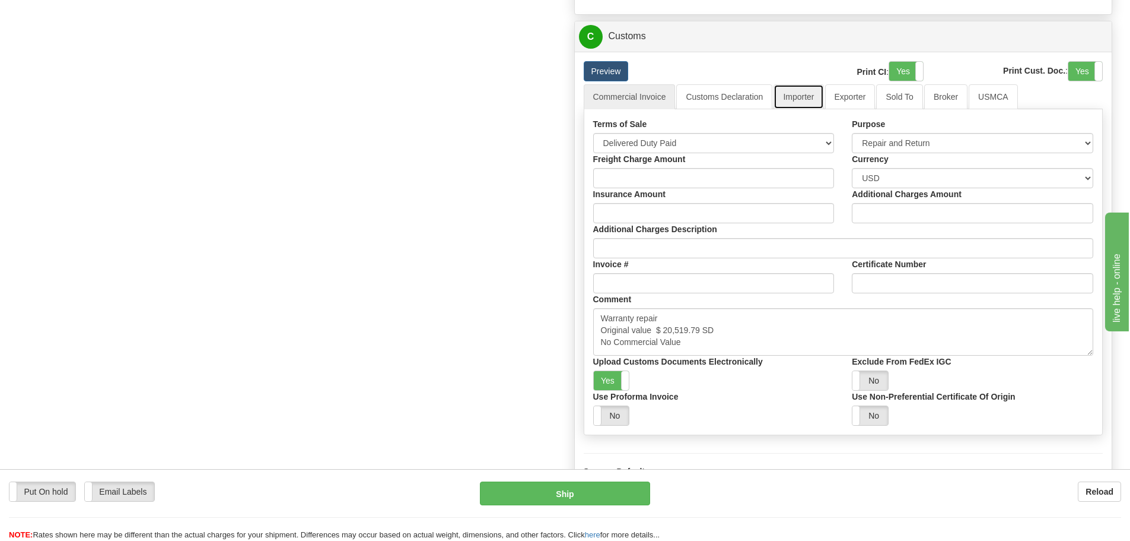
click at [812, 100] on link "Importer" at bounding box center [799, 96] width 50 height 25
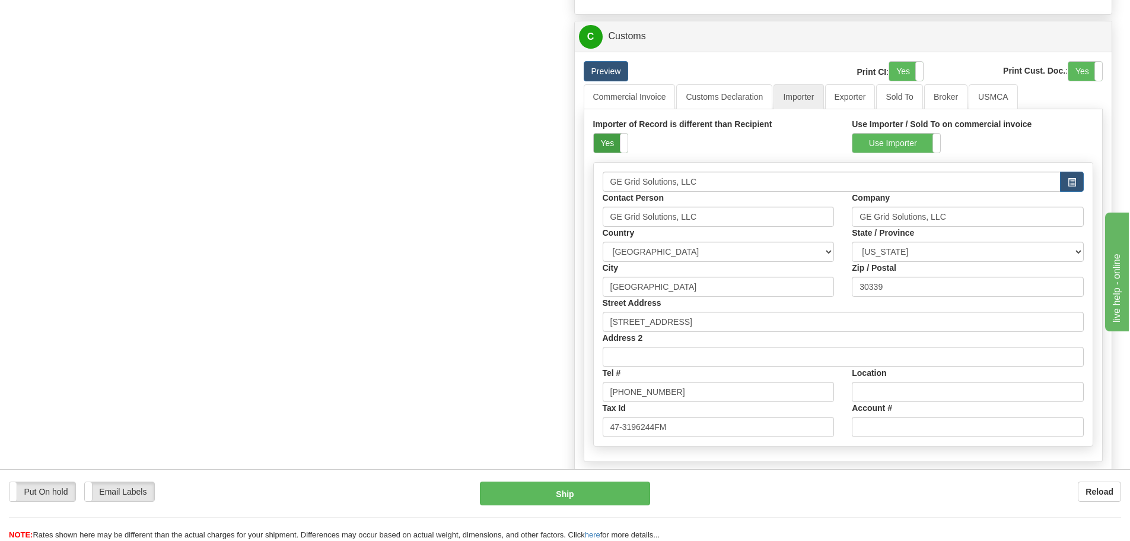
click at [615, 142] on label "Yes" at bounding box center [611, 142] width 34 height 19
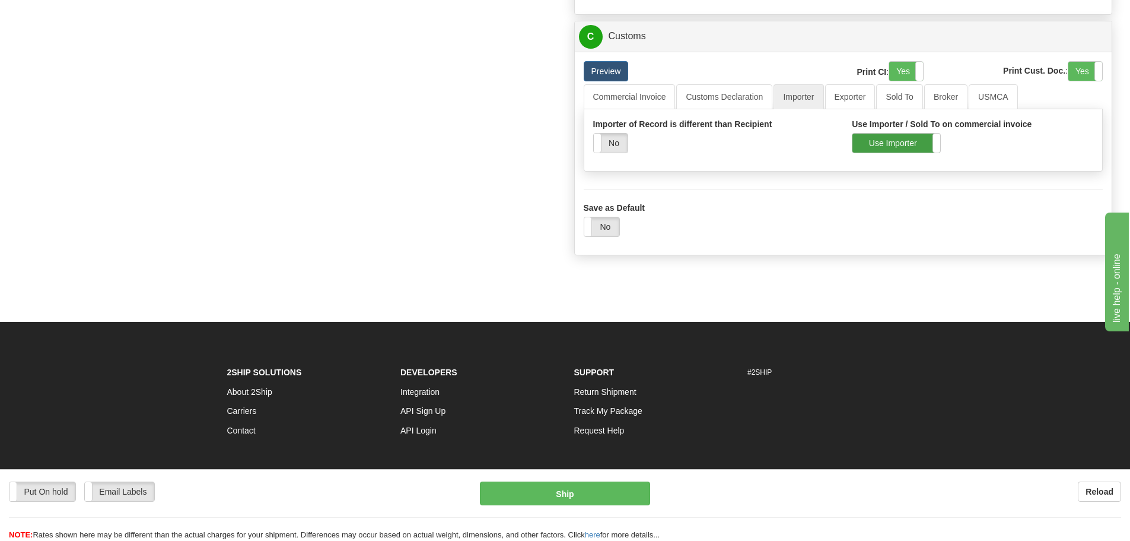
click at [910, 142] on label "Use Importer" at bounding box center [897, 142] width 88 height 19
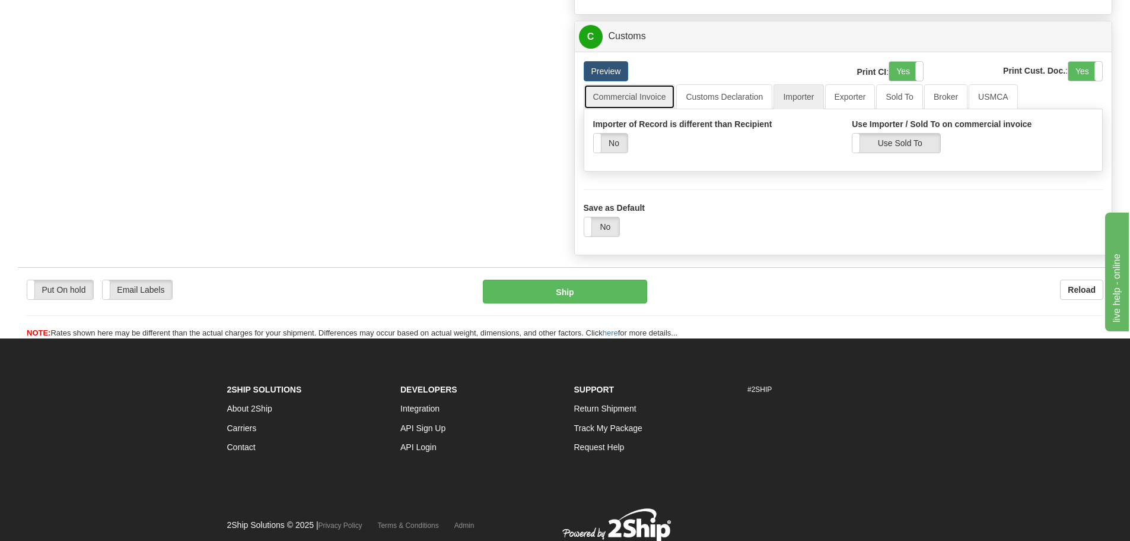
click at [591, 96] on link "Commercial Invoice" at bounding box center [630, 96] width 92 height 25
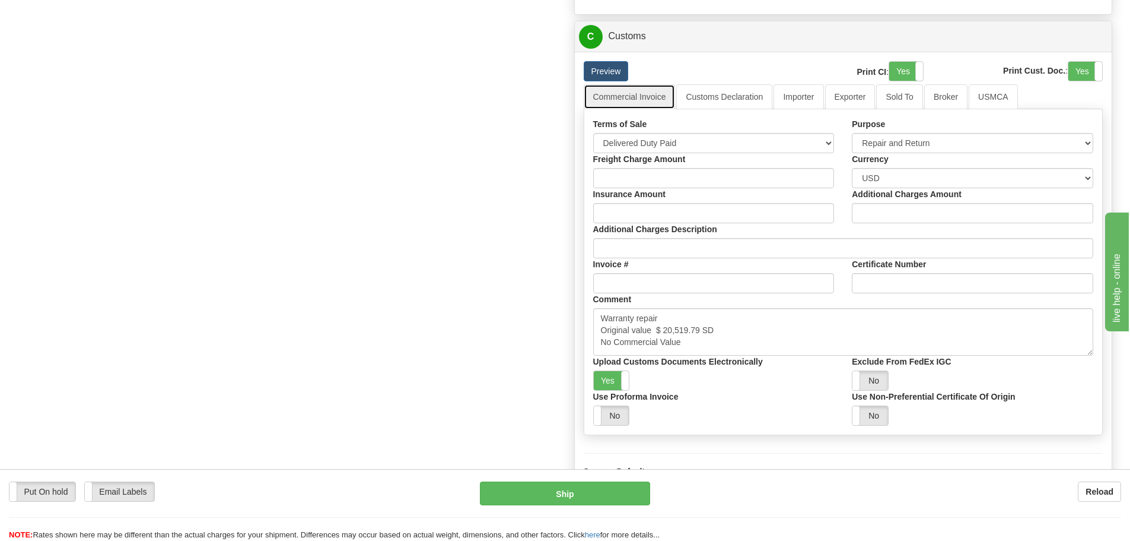
click at [609, 104] on link "Commercial Invoice" at bounding box center [630, 96] width 92 height 25
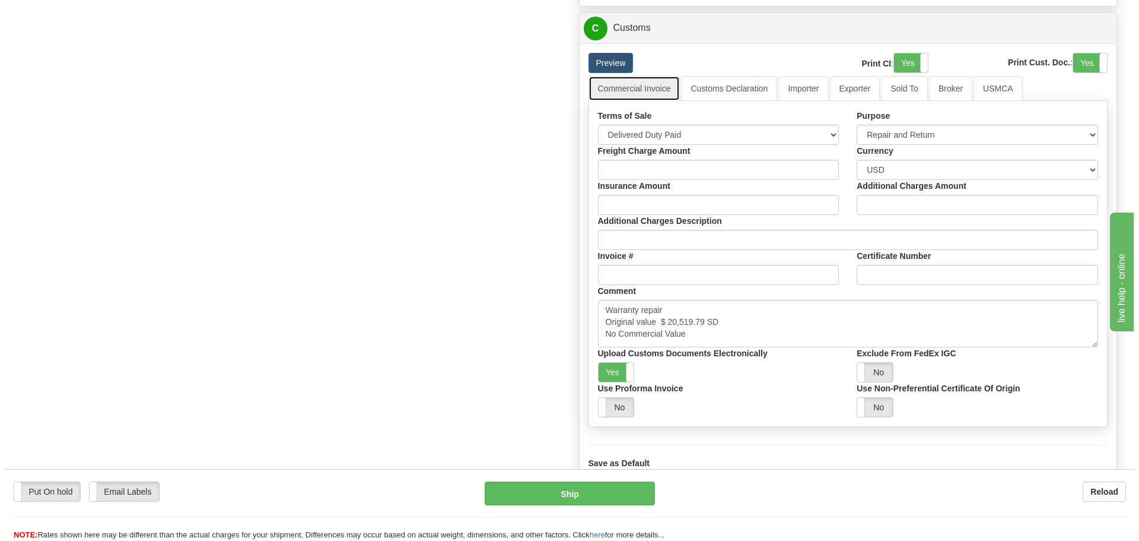
scroll to position [1187, 0]
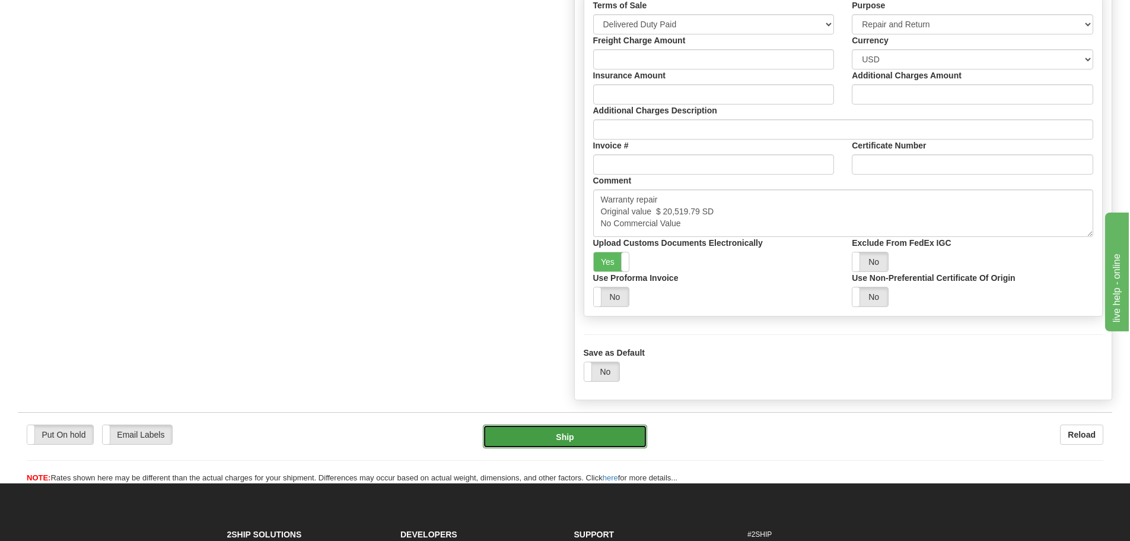
click at [554, 431] on button "Ship" at bounding box center [565, 436] width 164 height 24
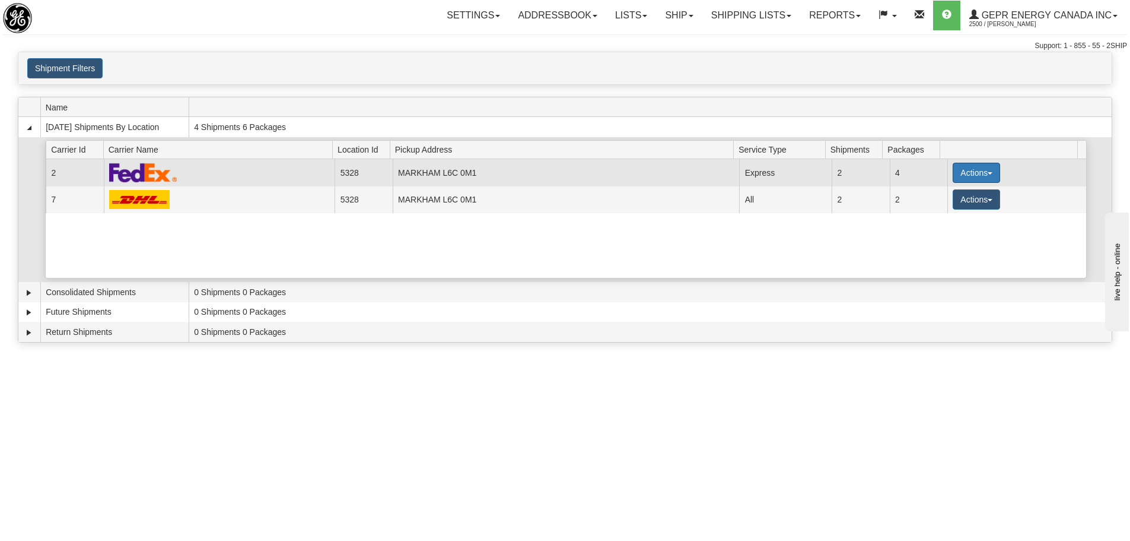
click at [962, 166] on button "Actions" at bounding box center [976, 173] width 47 height 20
click at [938, 192] on span "Details" at bounding box center [933, 194] width 32 height 8
click at [980, 165] on button "Actions" at bounding box center [976, 173] width 47 height 20
click at [934, 201] on link "Details" at bounding box center [952, 194] width 95 height 15
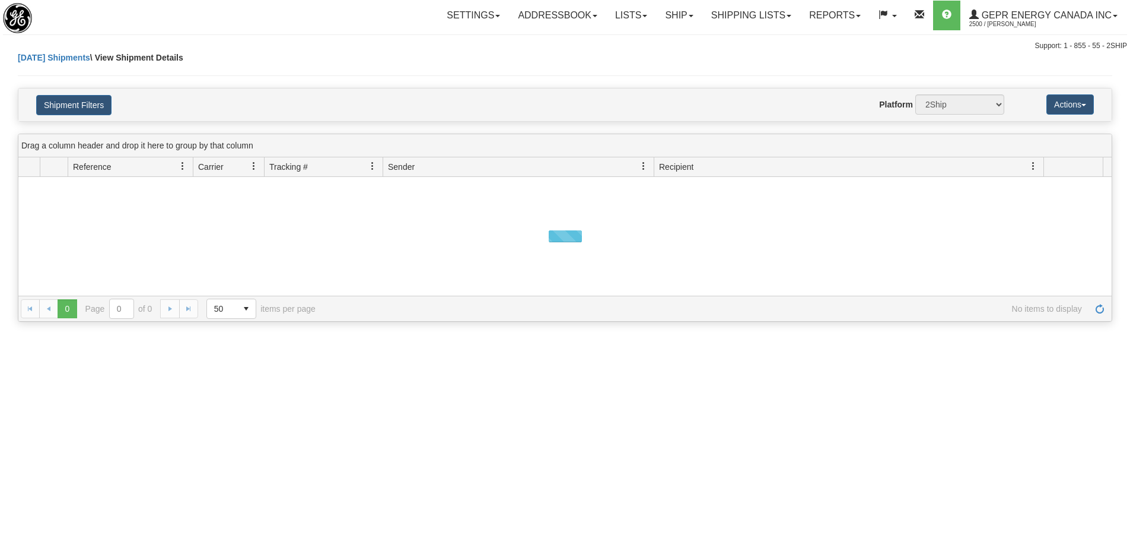
select select "5328"
select select "2"
select select "12416"
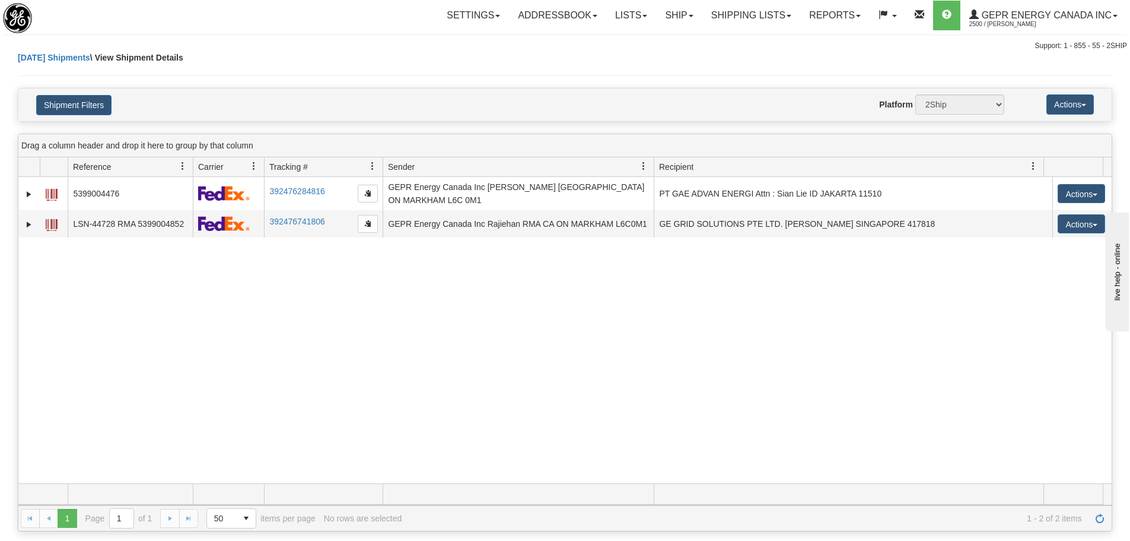
click at [278, 283] on div "31481068 2500 5399004476 392476284816 [DATE] [DATE] 10:54:31 AM GEPR Energy Can…" at bounding box center [564, 330] width 1093 height 306
click at [80, 107] on button "Shipment Filters" at bounding box center [73, 105] width 75 height 20
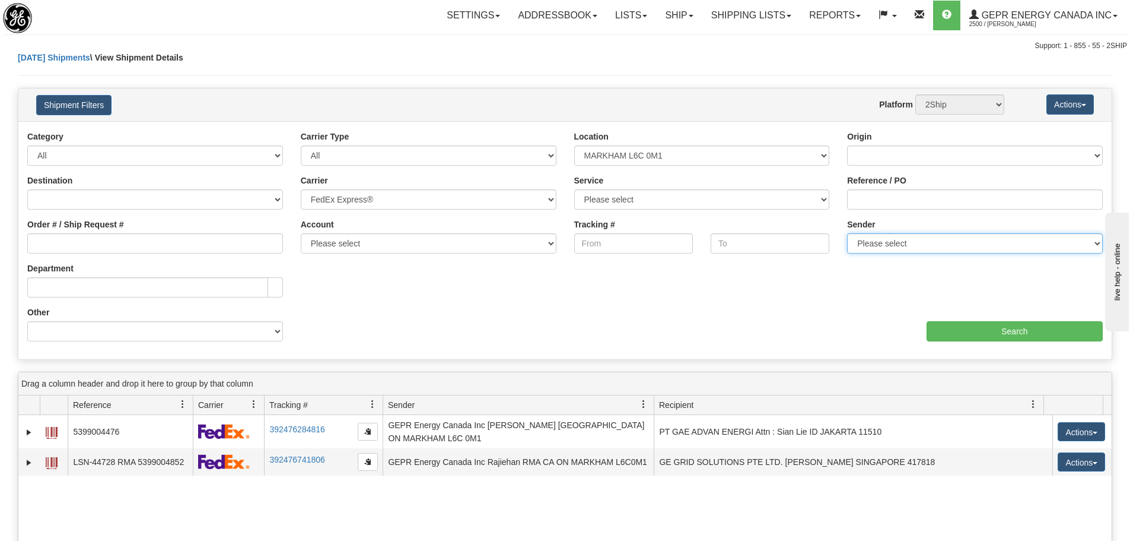
click at [975, 237] on select "Please select GEPR Energy Canada Inc , Rajiehan RMA, ([GEOGRAPHIC_DATA])" at bounding box center [975, 243] width 256 height 20
select select "206864"
click at [847, 233] on select "Please select GEPR Energy Canada Inc , Rajiehan RMA, ([GEOGRAPHIC_DATA])" at bounding box center [975, 243] width 256 height 20
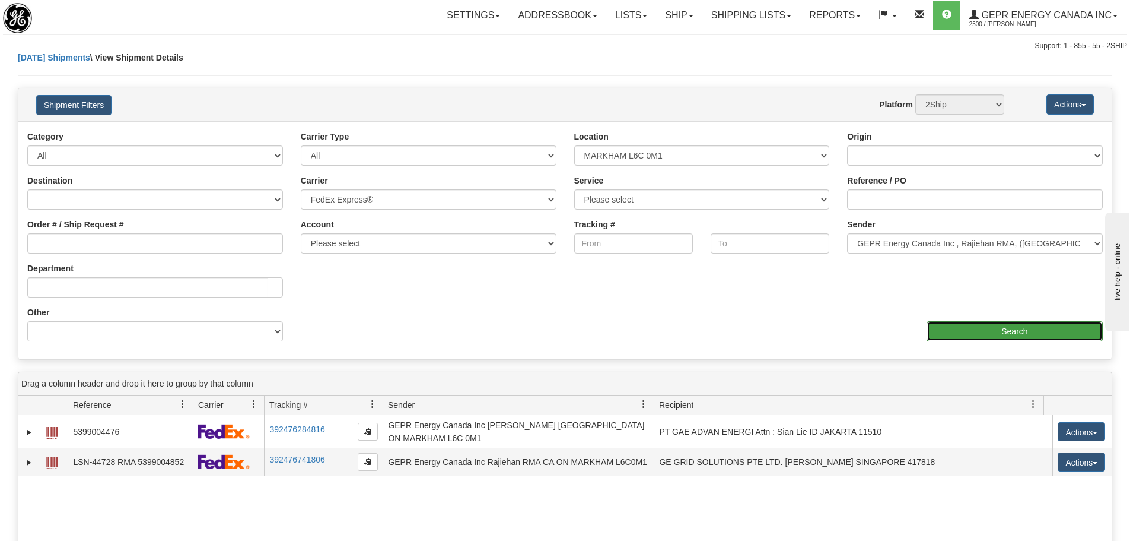
click at [964, 325] on input "Search" at bounding box center [1015, 331] width 176 height 20
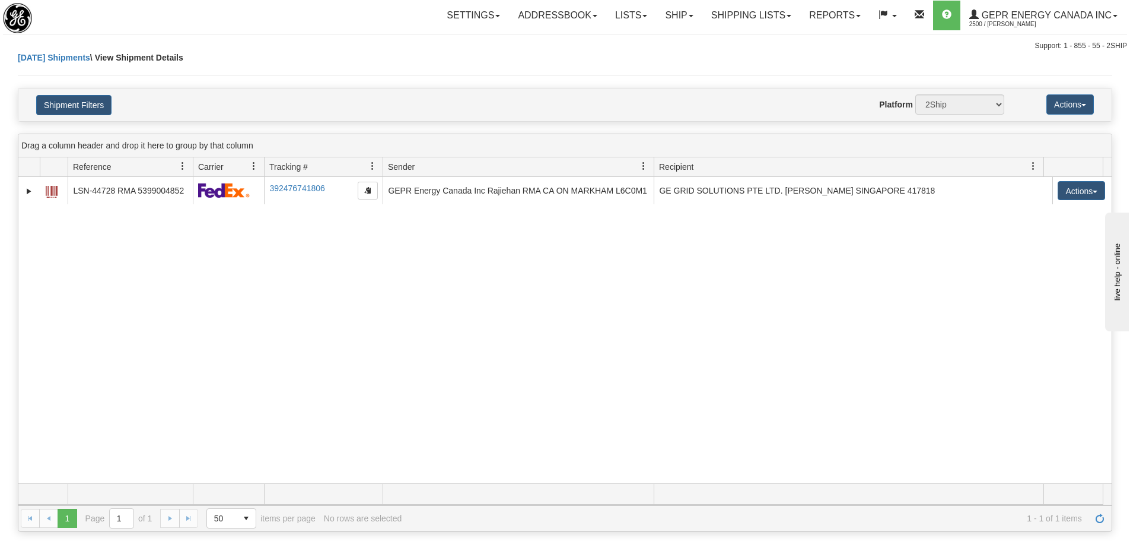
click at [572, 345] on div "31520822 2500 LSN-44728 RMA 5399004852 392476741806 [DATE] [DATE] 11:00:26 AM G…" at bounding box center [564, 330] width 1093 height 306
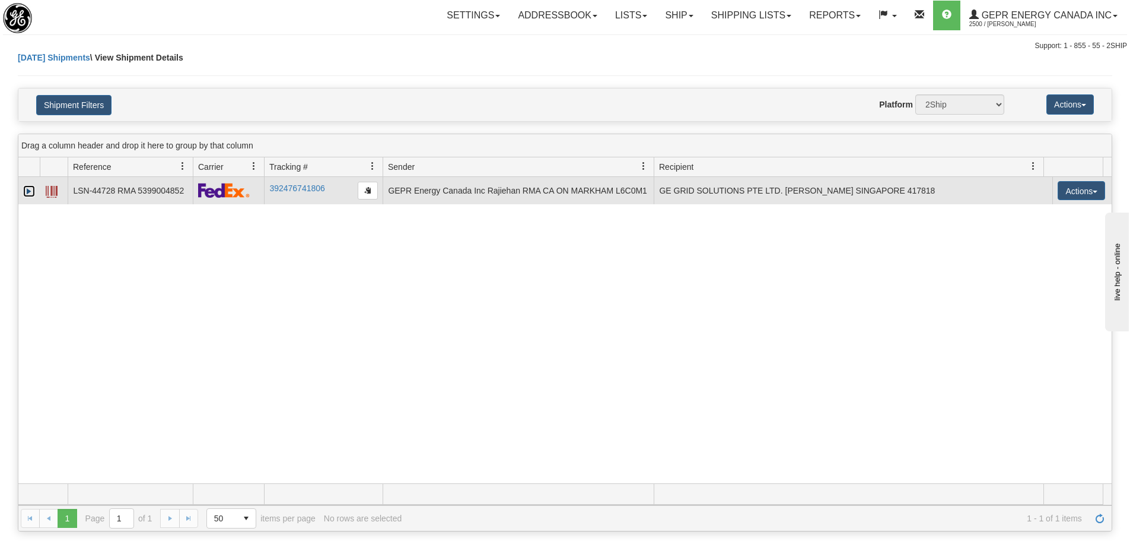
drag, startPoint x: 26, startPoint y: 186, endPoint x: 34, endPoint y: 195, distance: 11.3
click at [26, 187] on link "Expand" at bounding box center [29, 191] width 12 height 12
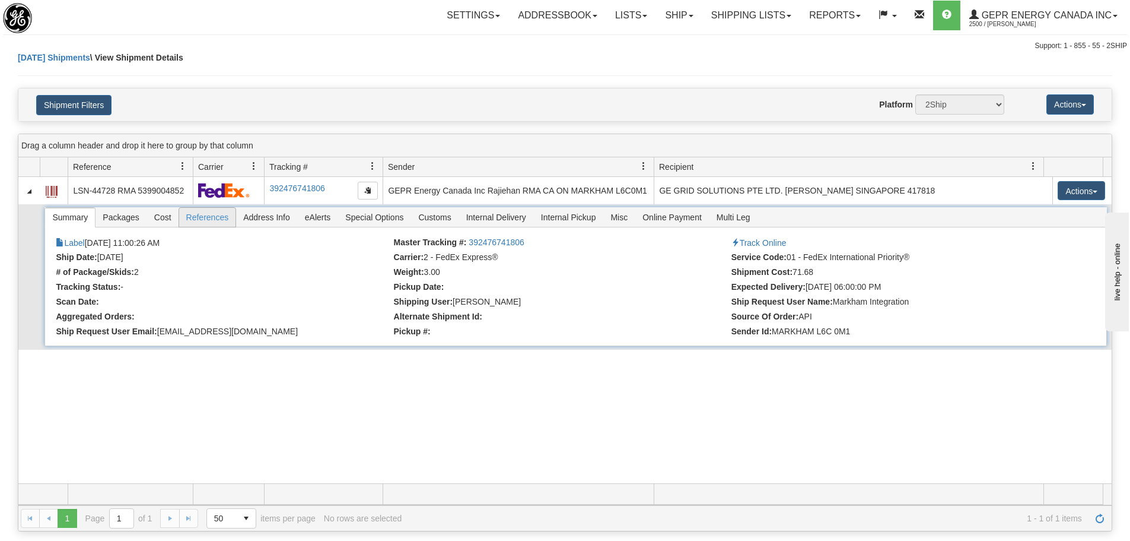
click at [201, 219] on span "References" at bounding box center [207, 217] width 57 height 19
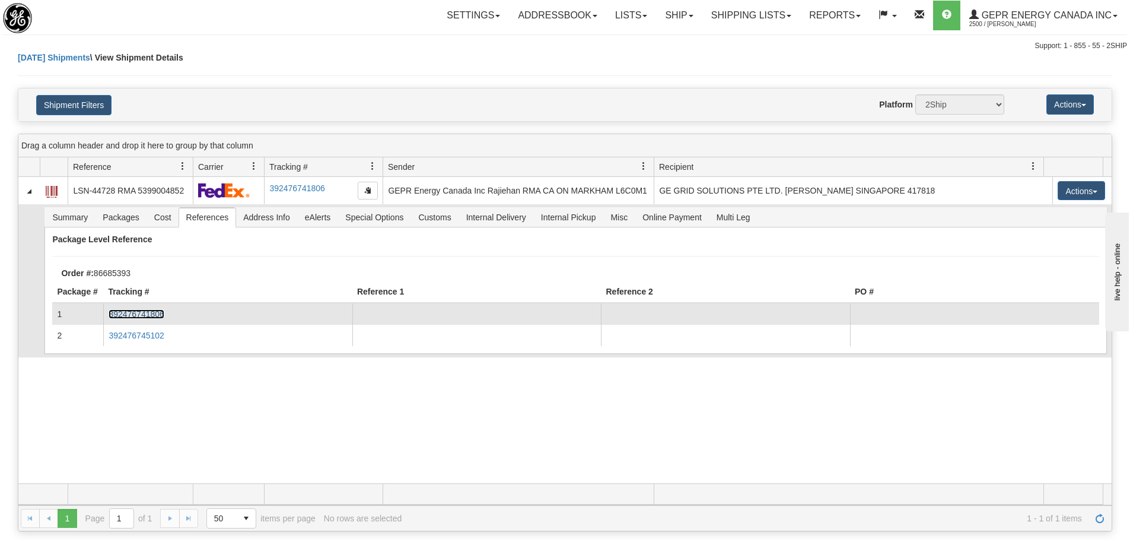
click at [139, 318] on link "392476741806" at bounding box center [136, 313] width 55 height 9
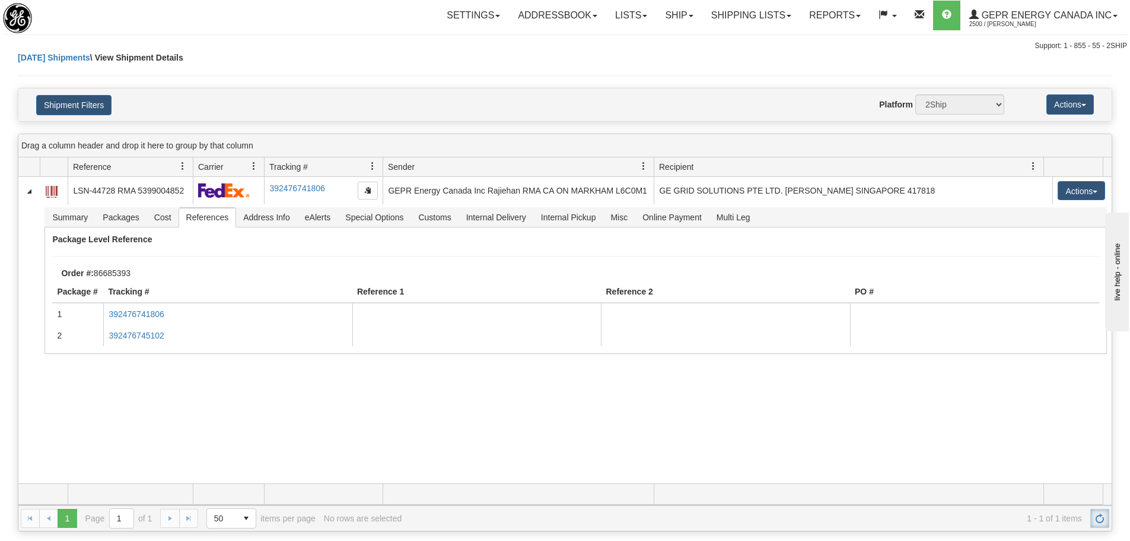
click at [1104, 514] on span "Refresh" at bounding box center [1099, 517] width 9 height 9
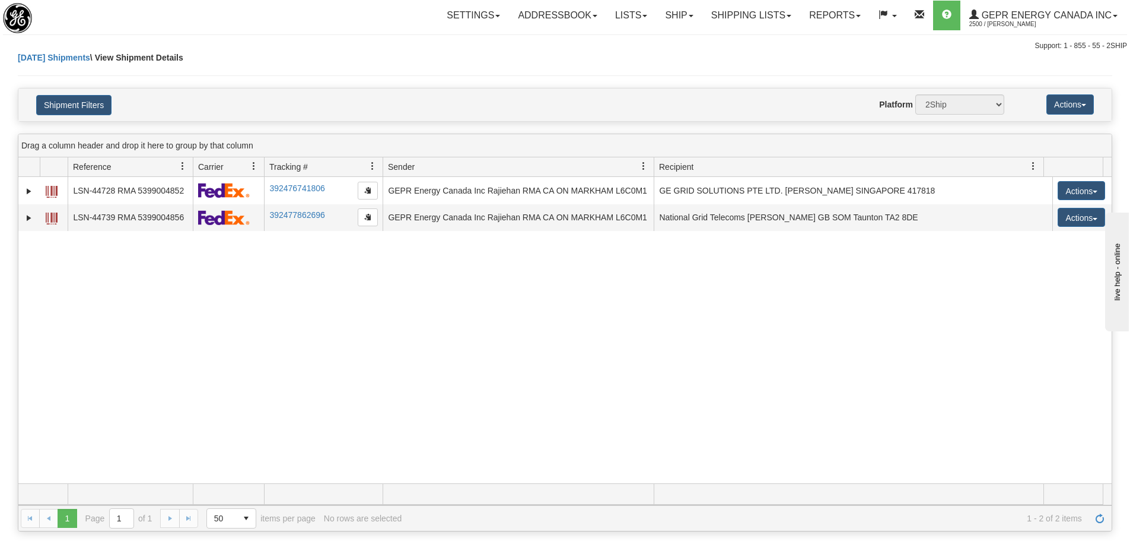
click at [478, 402] on div "31520822 2500 LSN-44728 RMA 5399004852 392476741806 [DATE] [DATE] 11:00:26 AM G…" at bounding box center [564, 330] width 1093 height 306
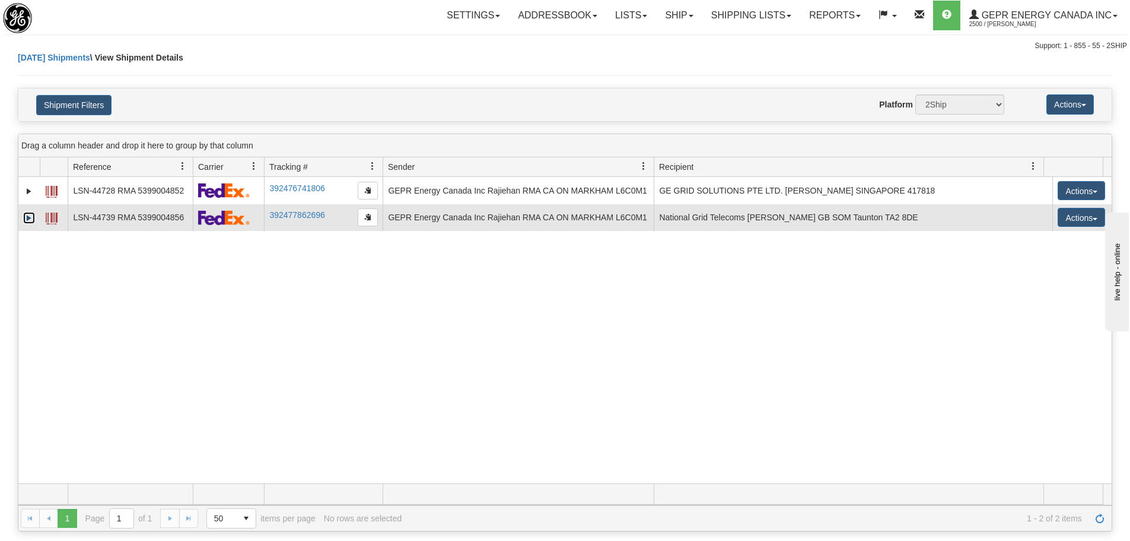
click at [30, 222] on link "Expand" at bounding box center [29, 218] width 12 height 12
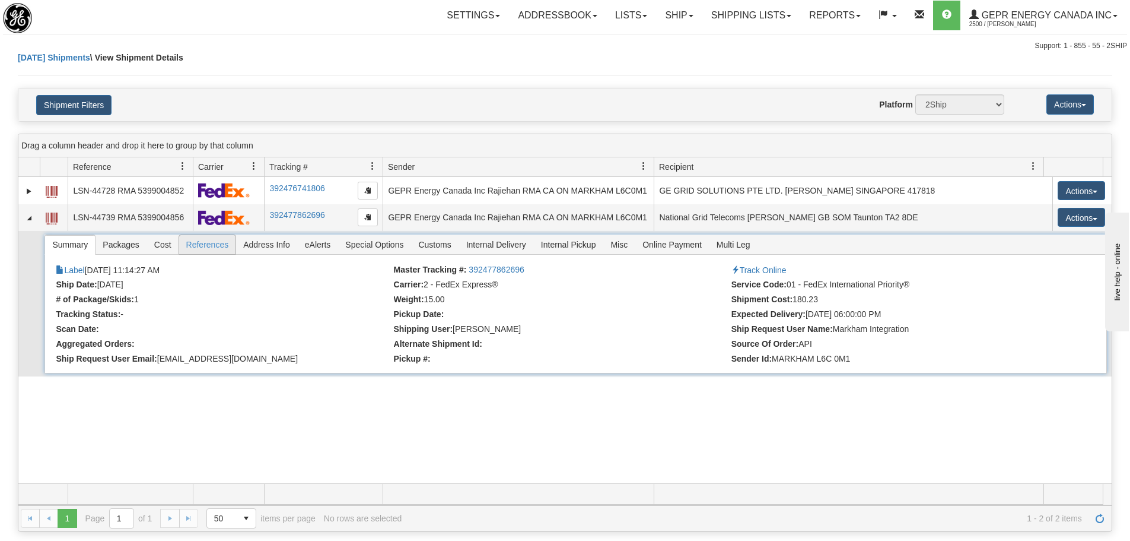
click at [208, 247] on span "References" at bounding box center [207, 244] width 57 height 19
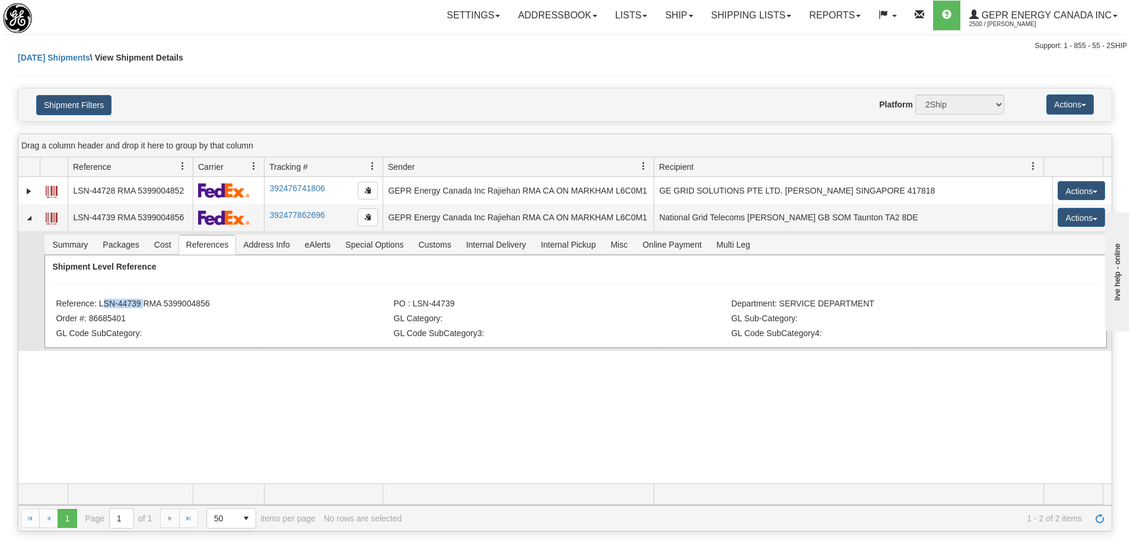
drag, startPoint x: 98, startPoint y: 303, endPoint x: 139, endPoint y: 303, distance: 40.3
click at [139, 303] on li "Reference: LSN-44739 RMA 5399004856" at bounding box center [223, 304] width 335 height 12
copy li "LSN-44739"
click at [235, 314] on li "Order #: 86685401" at bounding box center [223, 319] width 335 height 12
drag, startPoint x: 213, startPoint y: 309, endPoint x: 101, endPoint y: 303, distance: 111.7
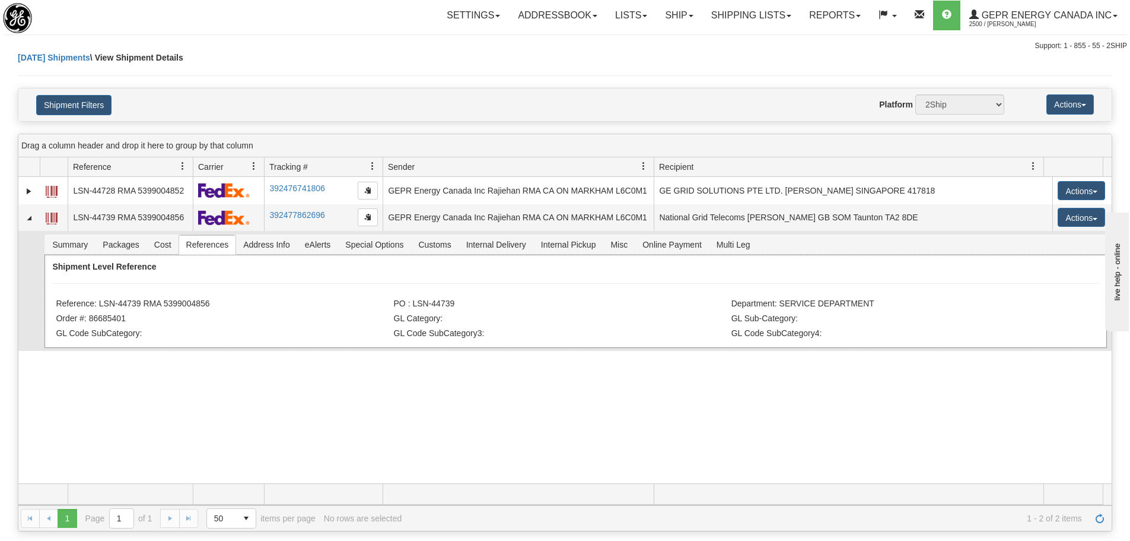
click at [101, 303] on li "Reference: LSN-44739 RMA 5399004856" at bounding box center [223, 304] width 335 height 12
click at [263, 282] on div "Shipment Level Reference Reference: LSN-44739 RMA 5399004856 PO : LSN-44739 Dep…" at bounding box center [575, 301] width 1062 height 93
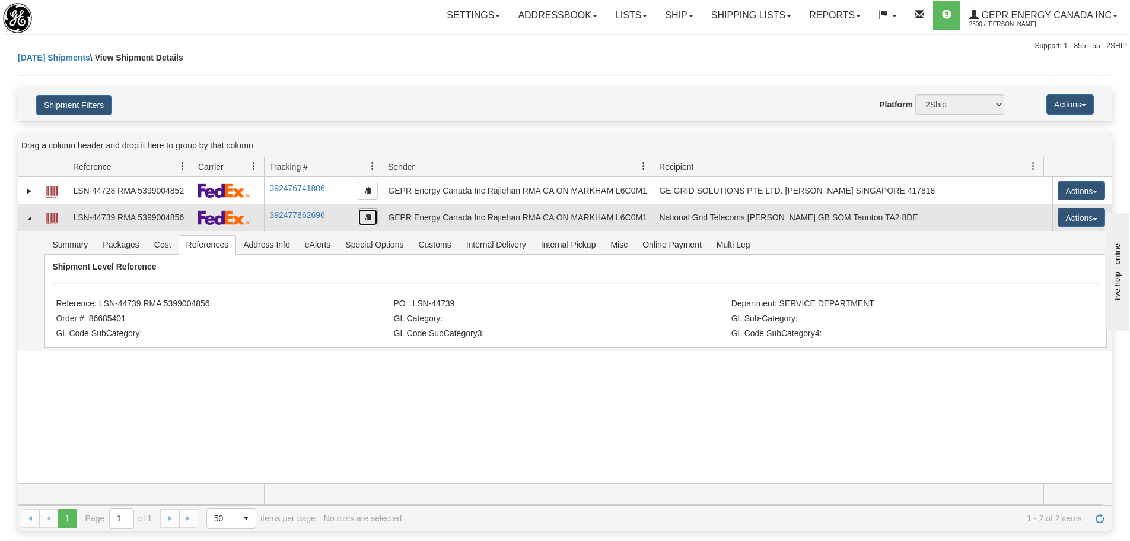
click at [362, 217] on button "button" at bounding box center [368, 217] width 20 height 18
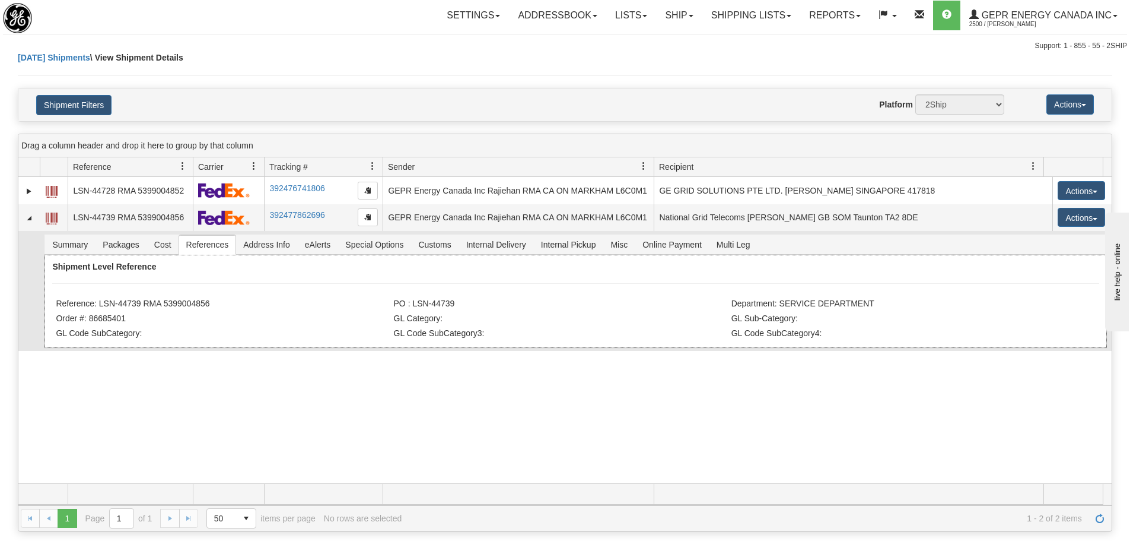
drag, startPoint x: 214, startPoint y: 306, endPoint x: 99, endPoint y: 304, distance: 115.1
click at [99, 304] on li "Reference: LSN-44739 RMA 5399004856" at bounding box center [223, 304] width 335 height 12
copy li "LSN-44739 RMA 5399004856"
click at [294, 74] on div "[DATE] Shipments \ View Shipment Details" at bounding box center [565, 70] width 1095 height 36
click at [1102, 526] on link "Refresh" at bounding box center [1100, 517] width 19 height 19
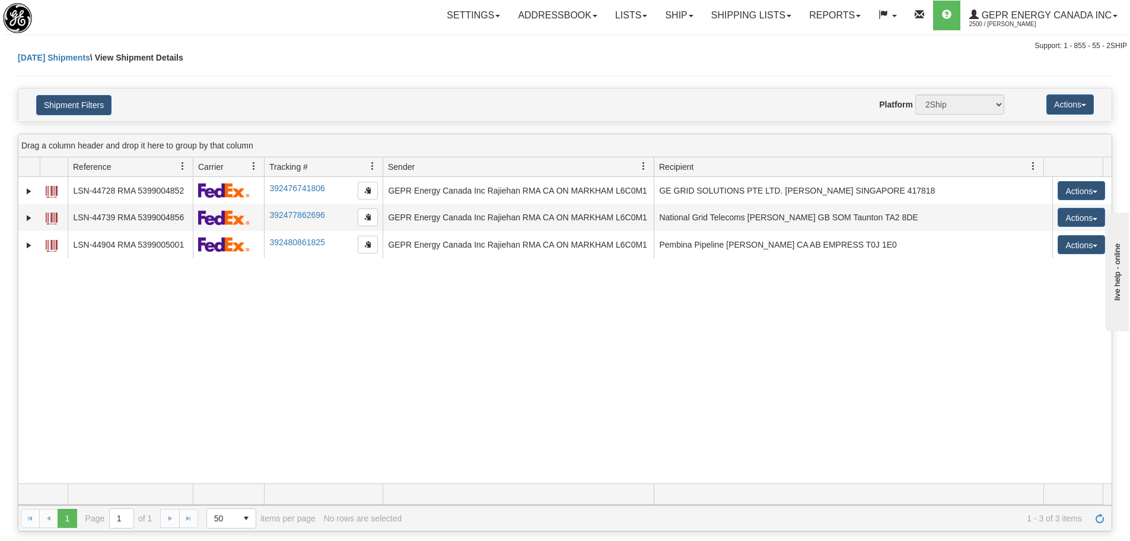
drag, startPoint x: 396, startPoint y: 387, endPoint x: 363, endPoint y: 371, distance: 36.6
click at [379, 378] on div "31520822 2500 LSN-44728 RMA 5399004852 392476741806 [DATE] [DATE] 11:00:26 AM G…" at bounding box center [564, 330] width 1093 height 306
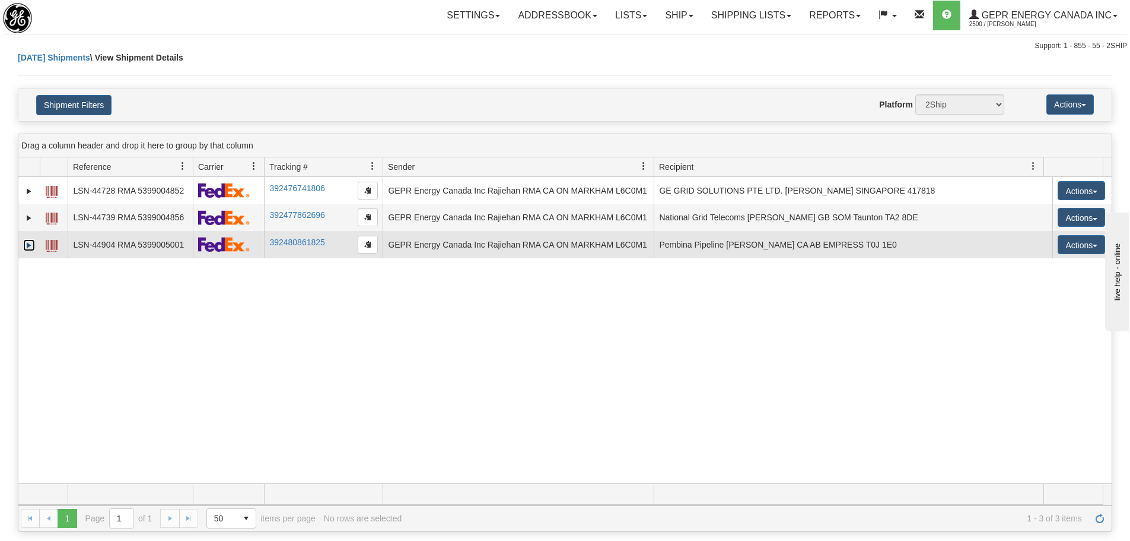
click at [26, 248] on link "Expand" at bounding box center [29, 245] width 12 height 12
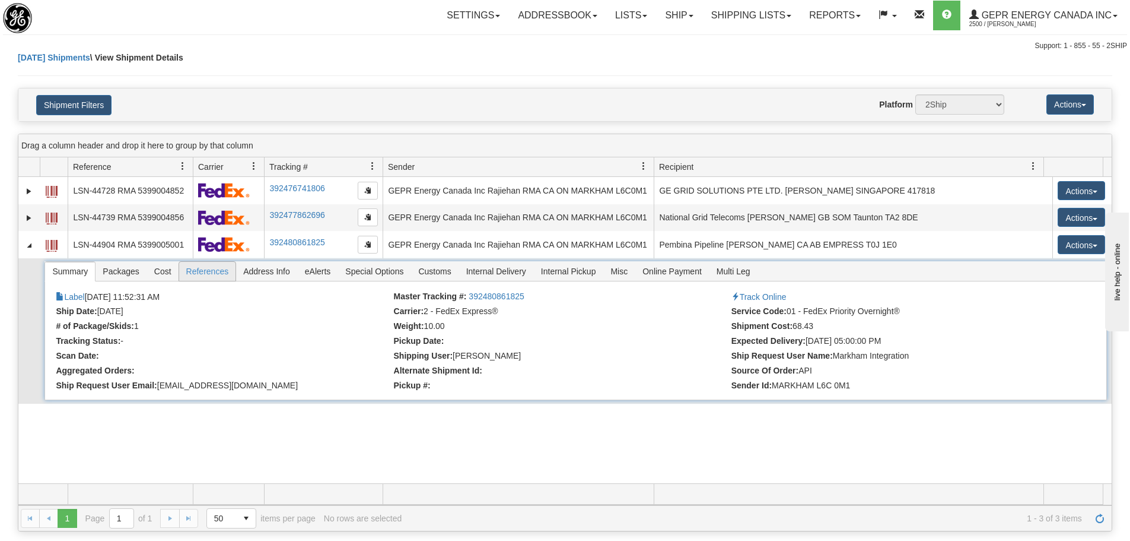
click at [201, 271] on span "References" at bounding box center [207, 271] width 57 height 19
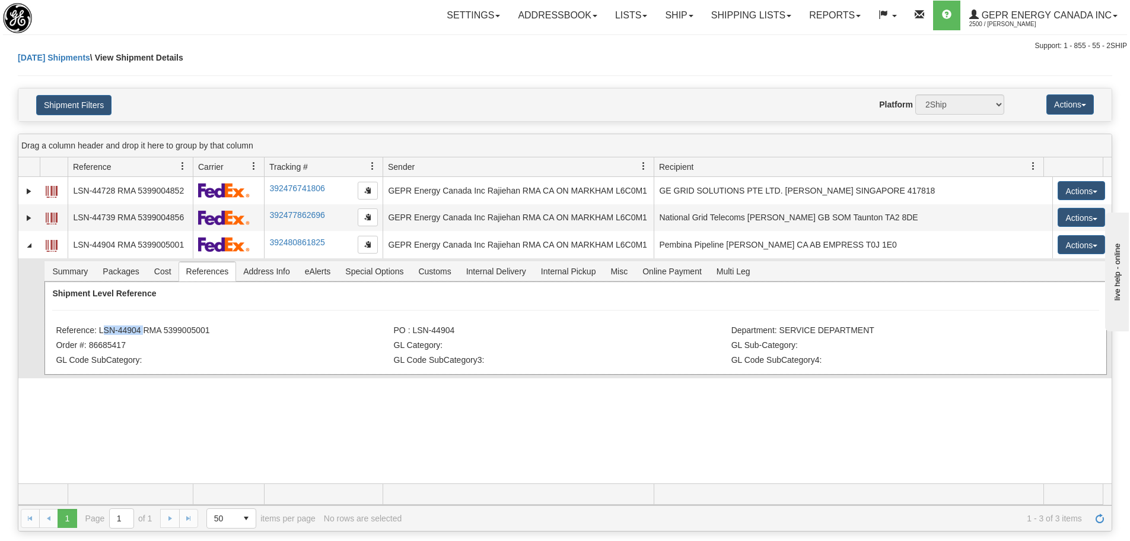
drag, startPoint x: 140, startPoint y: 329, endPoint x: 100, endPoint y: 332, distance: 40.5
click at [100, 332] on li "Reference: LSN-44904 RMA 5399005001" at bounding box center [223, 331] width 335 height 12
copy li "LSN-44904"
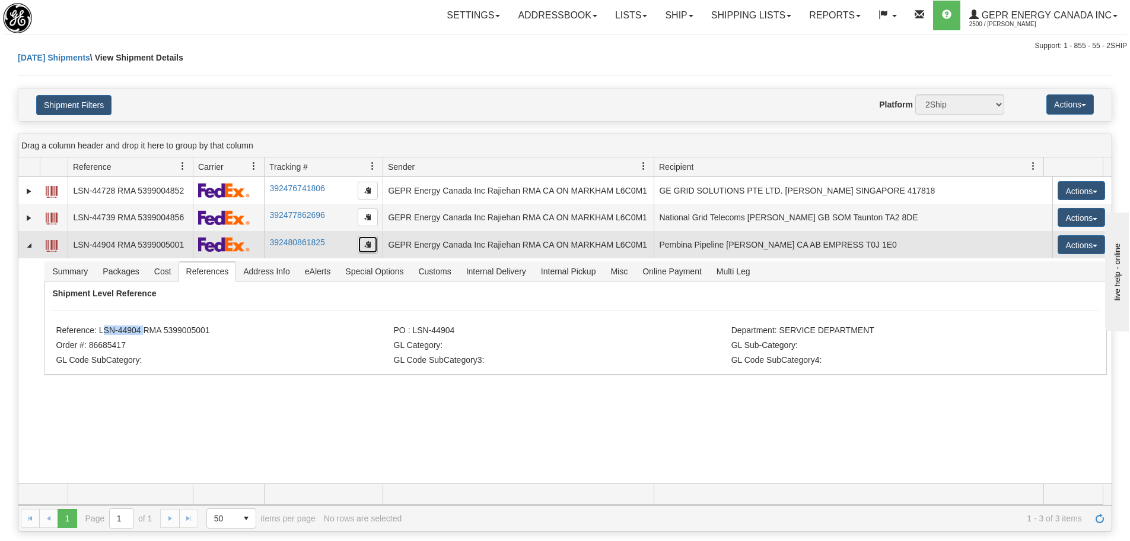
click at [372, 247] on button "button" at bounding box center [368, 245] width 20 height 18
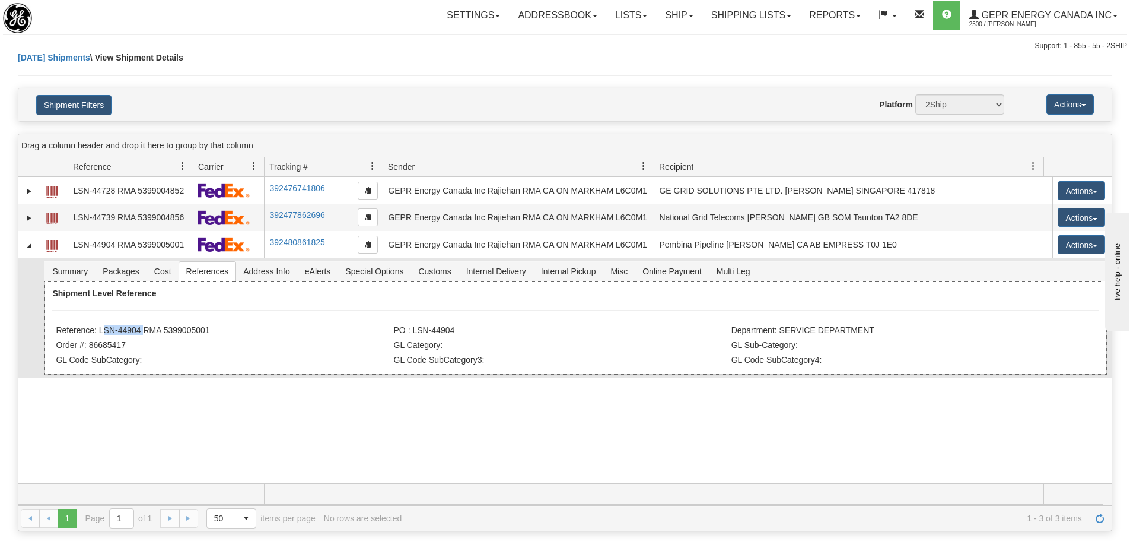
drag, startPoint x: 209, startPoint y: 329, endPoint x: 99, endPoint y: 329, distance: 109.8
click at [99, 329] on li "Reference: LSN-44904 RMA 5399005001" at bounding box center [223, 331] width 335 height 12
copy li "LSN-44904 RMA 5399005001"
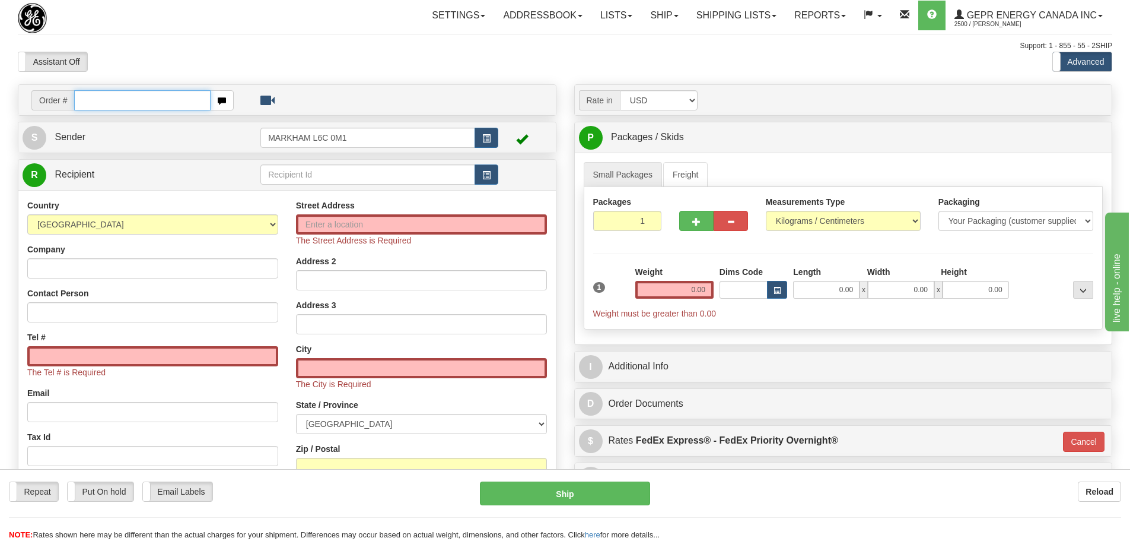
click at [144, 97] on input "text" at bounding box center [142, 100] width 136 height 20
paste input "86685409"
type input "86685409"
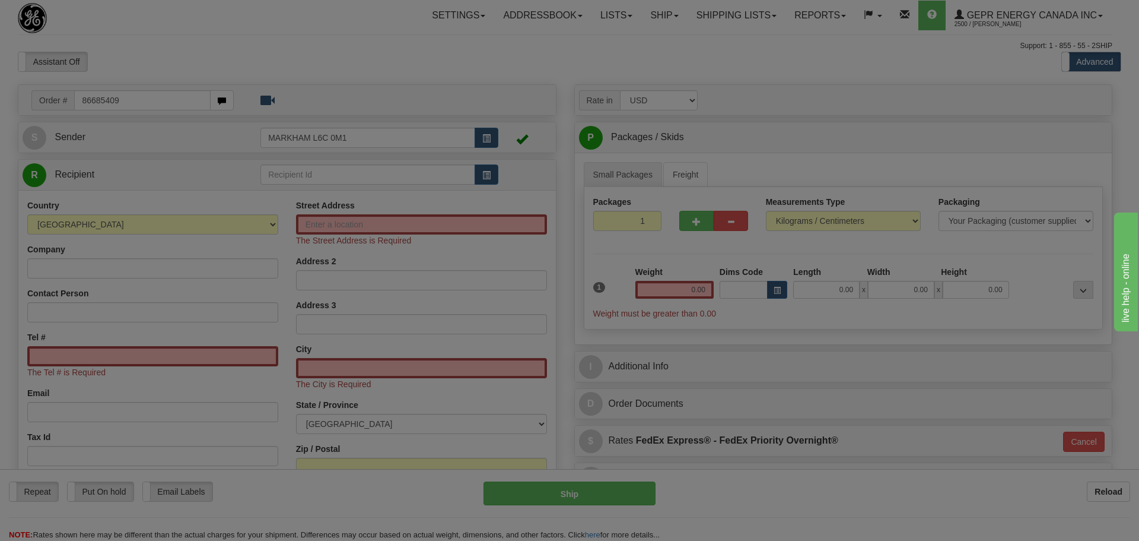
click at [179, 47] on body "Training Course Close Toggle navigation Settings Shipping Preferences New Recip…" at bounding box center [569, 270] width 1139 height 541
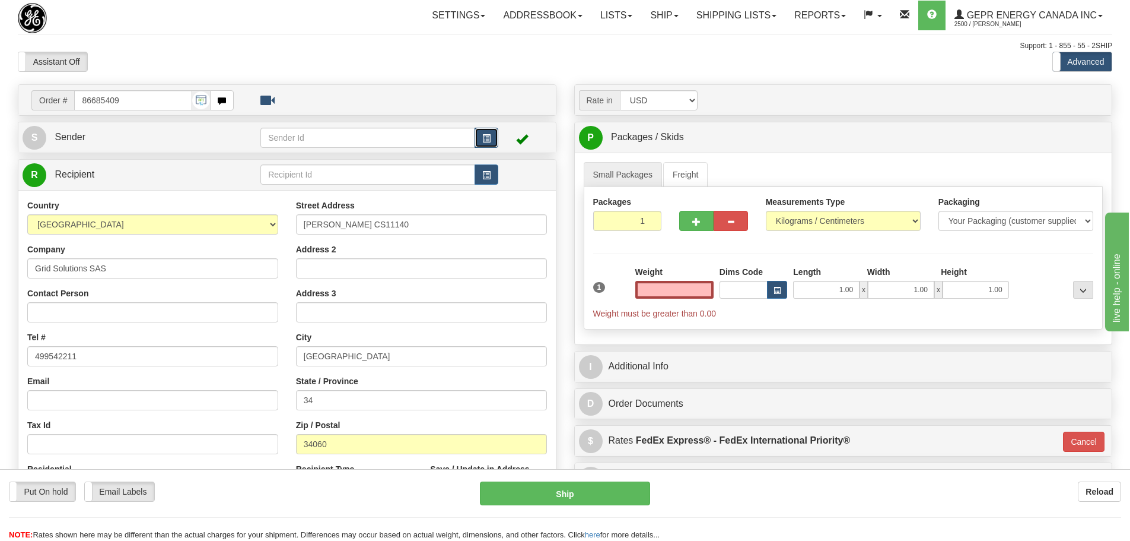
type input "0.00"
click at [489, 136] on span "button" at bounding box center [486, 139] width 8 height 8
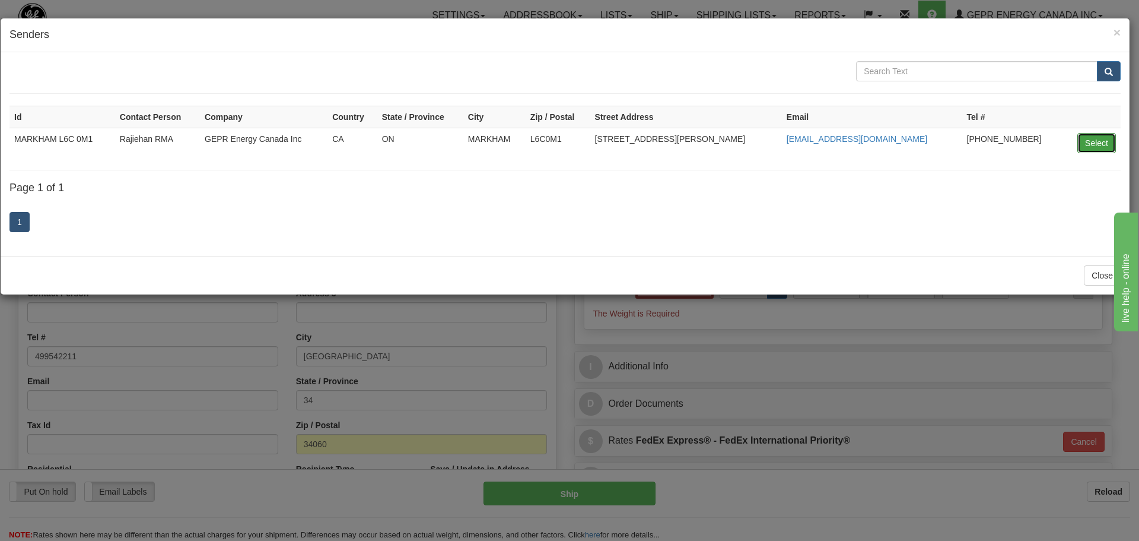
click at [1089, 152] on button "Select" at bounding box center [1096, 143] width 39 height 20
type input "MARKHAM L6C 0M1"
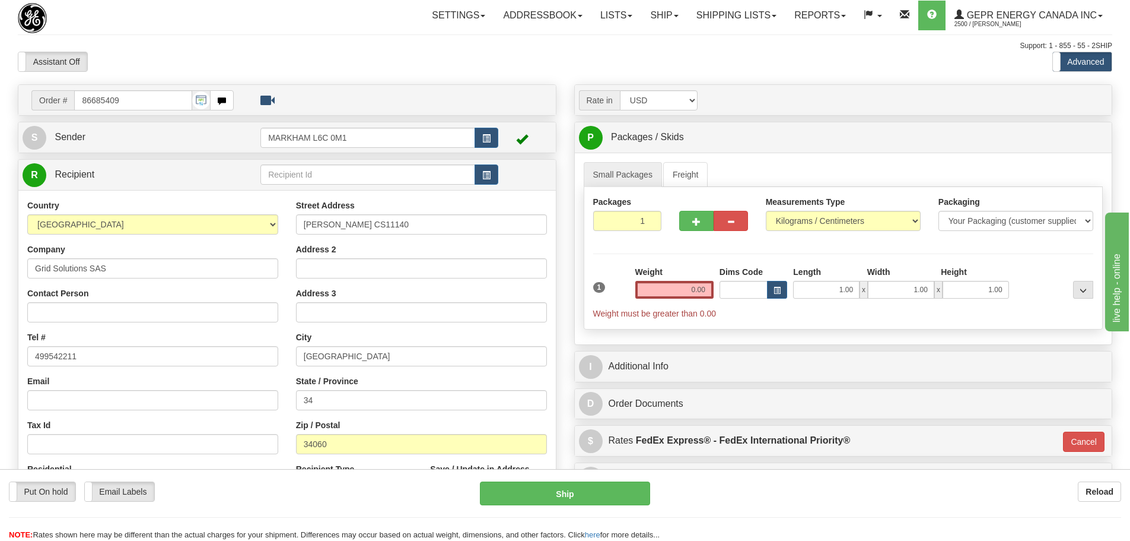
click at [574, 61] on div "Assistant On Assistant Off Do a return Do a return Previous Next Standard Advan…" at bounding box center [565, 62] width 1112 height 20
click at [668, 292] on input "0.00" at bounding box center [674, 290] width 78 height 18
type input "0.00"
click at [481, 179] on button "button" at bounding box center [487, 174] width 24 height 20
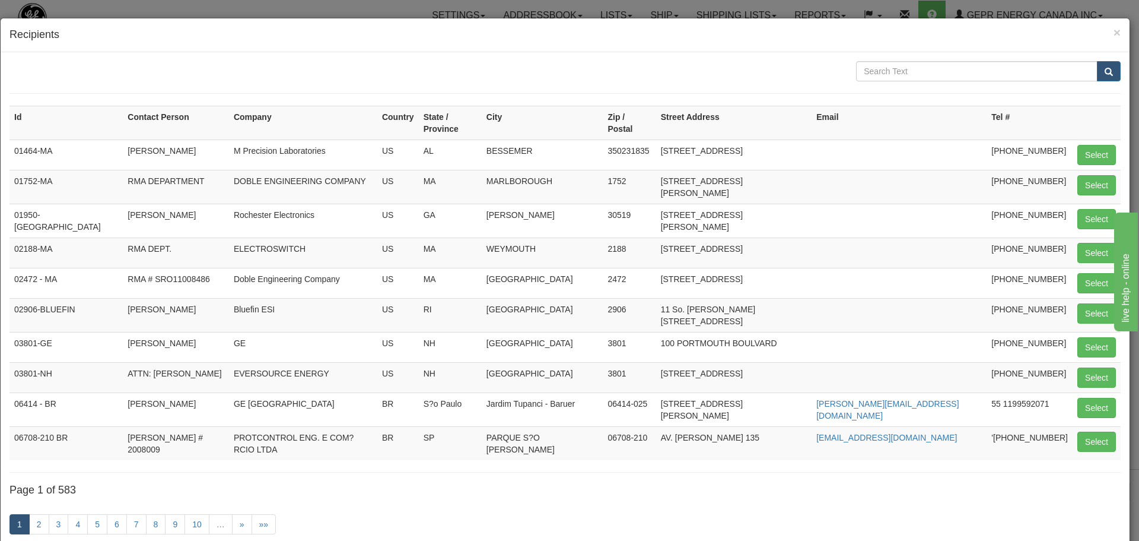
click at [1112, 30] on div "× Recipients" at bounding box center [565, 35] width 1129 height 34
click at [1114, 33] on span "×" at bounding box center [1117, 33] width 7 height 14
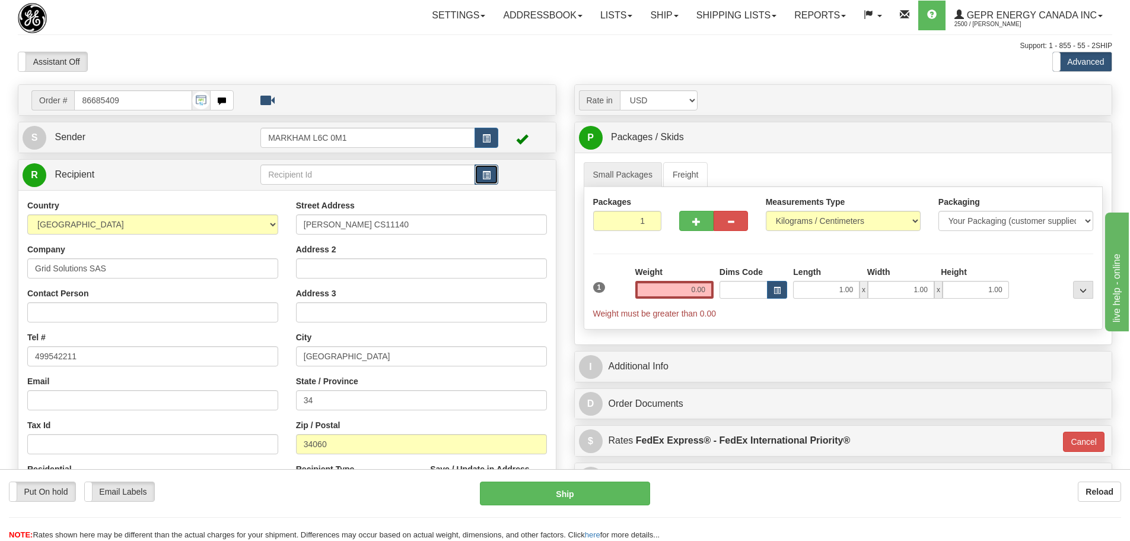
click at [480, 173] on button "button" at bounding box center [487, 174] width 24 height 20
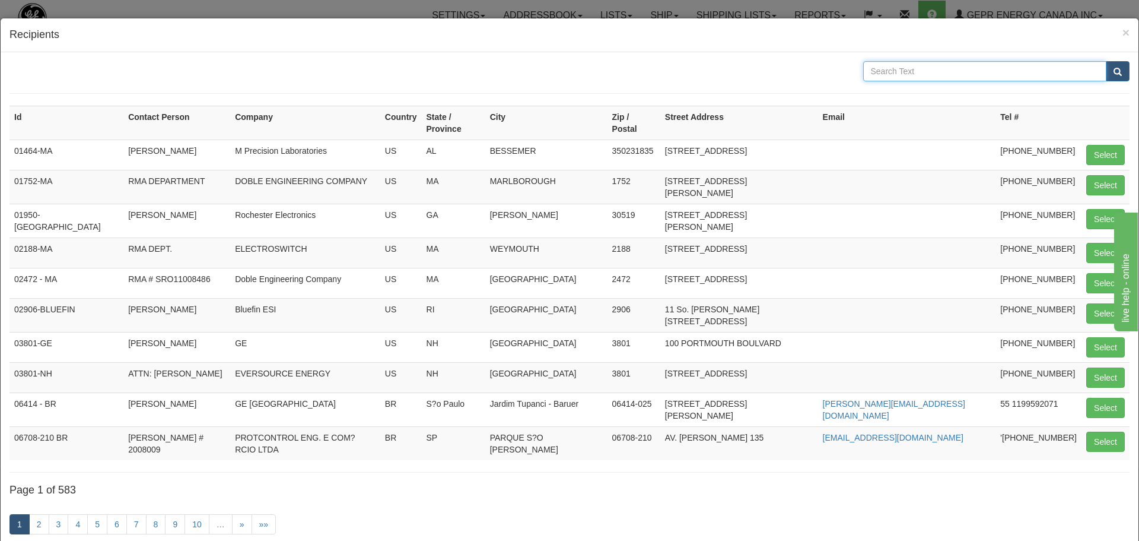
click at [959, 69] on input "text" at bounding box center [985, 71] width 244 height 20
paste input "Grid Solutions SAS"
type input "Grid Solutions SAS"
click at [1106, 73] on button "submit" at bounding box center [1118, 71] width 24 height 20
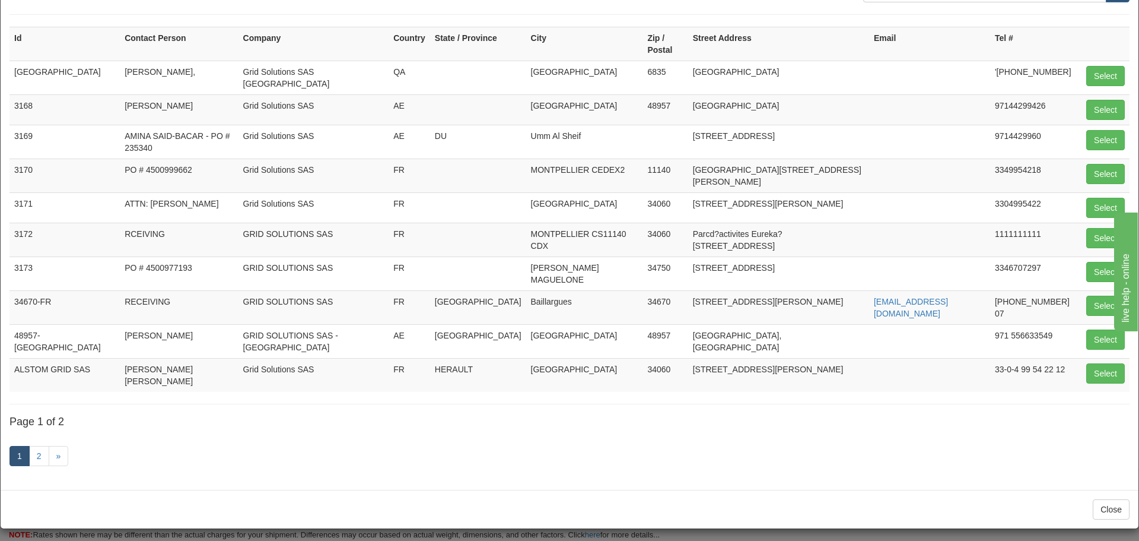
scroll to position [81, 0]
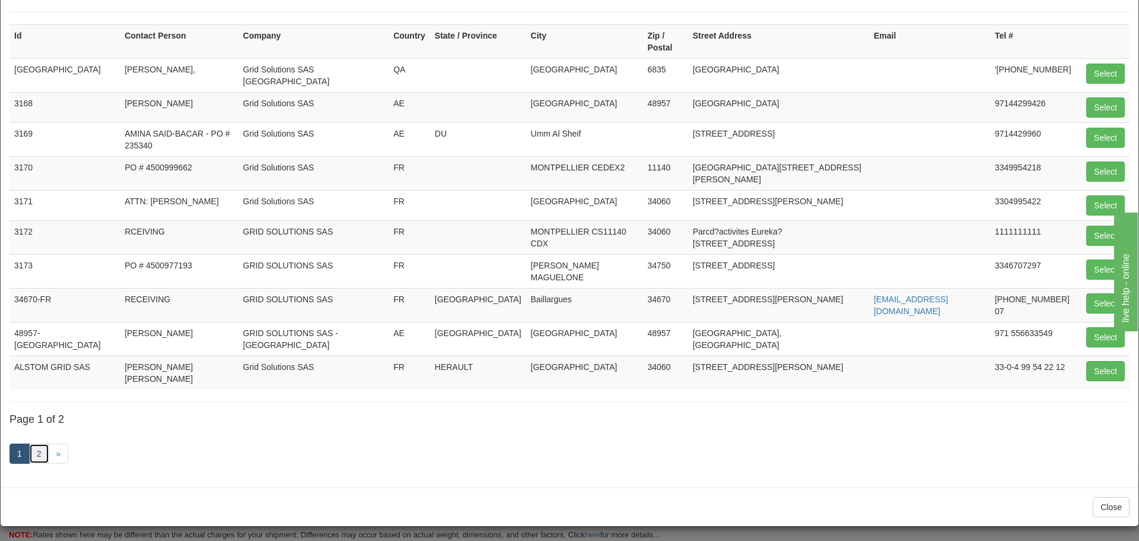
click at [43, 446] on link "2" at bounding box center [39, 453] width 20 height 20
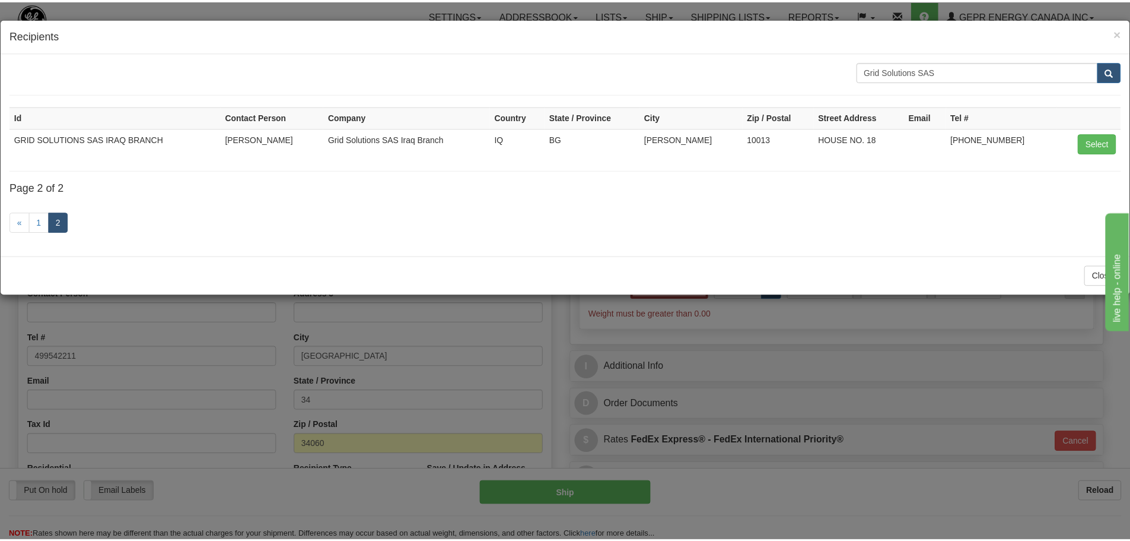
scroll to position [0, 0]
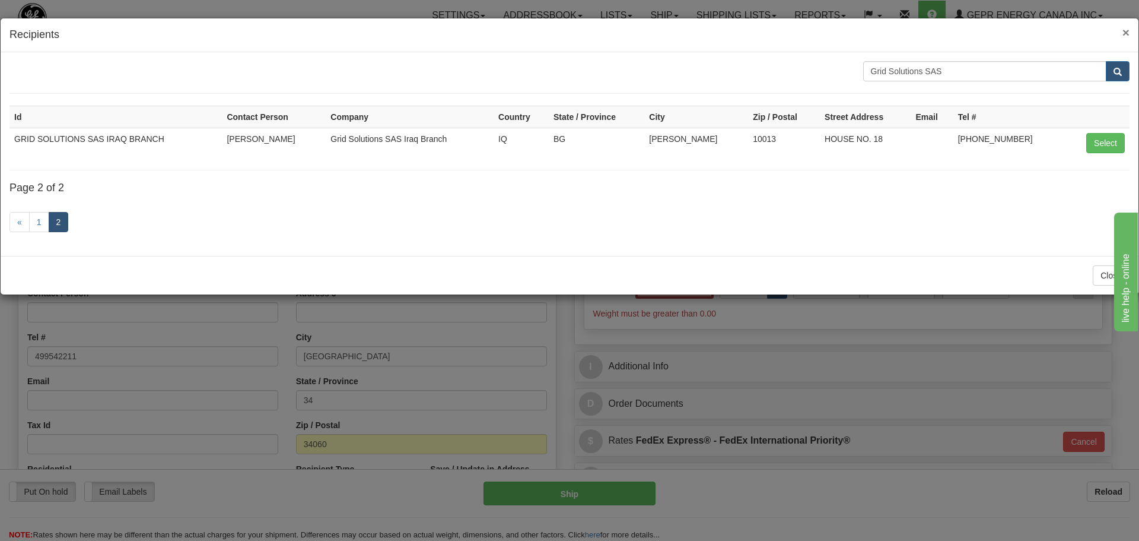
click at [1123, 36] on span "×" at bounding box center [1126, 33] width 7 height 14
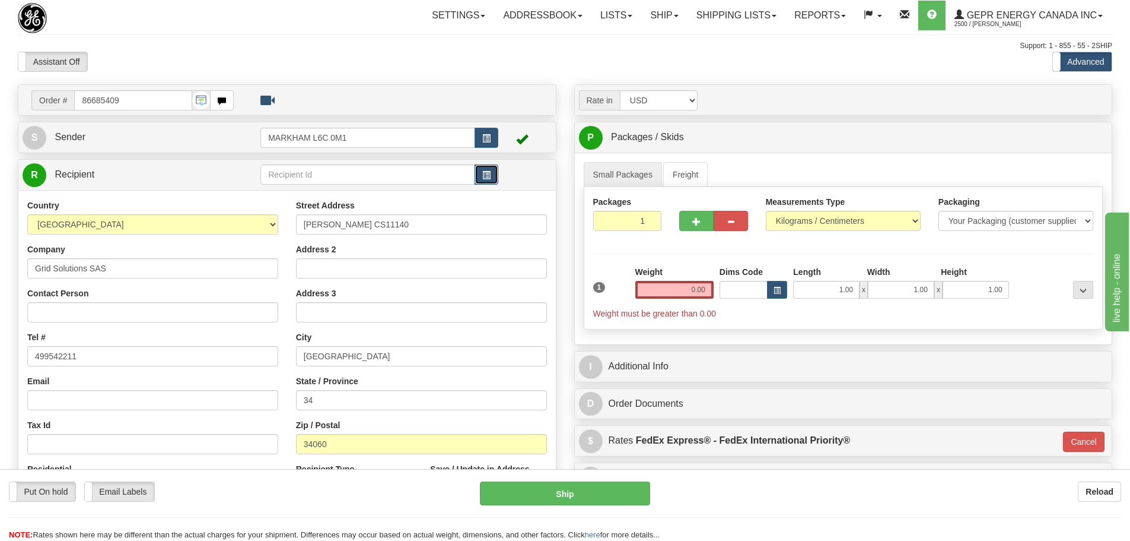
click at [489, 175] on span "button" at bounding box center [486, 175] width 8 height 8
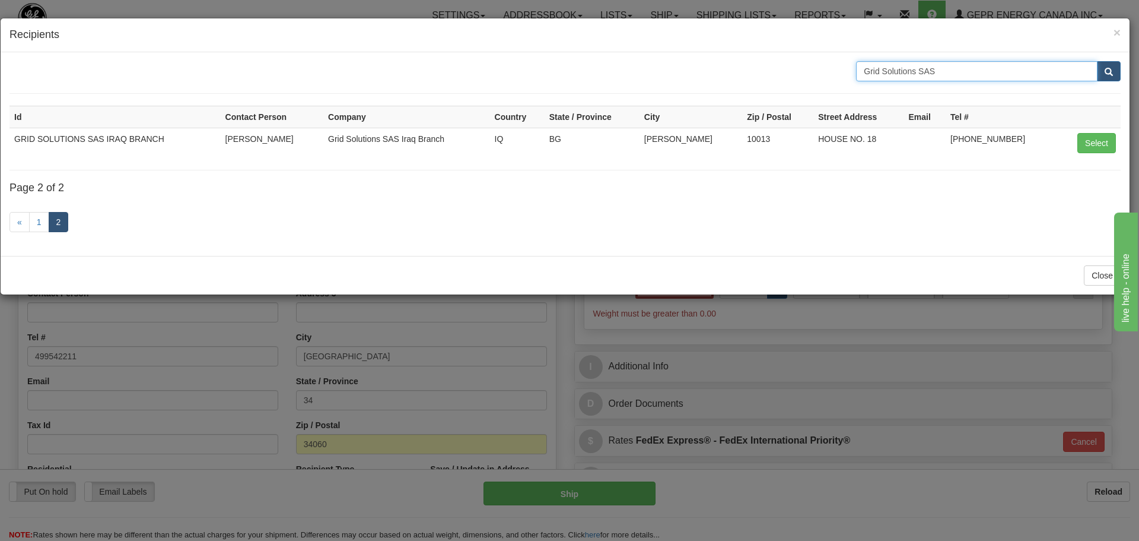
drag, startPoint x: 964, startPoint y: 74, endPoint x: 759, endPoint y: 90, distance: 206.0
click at [759, 91] on form "Grid Solutions SAS" at bounding box center [564, 77] width 1111 height 33
paste input "Montpellier"
type input "Montpellier"
click at [1125, 74] on div "Montpellier" at bounding box center [988, 71] width 282 height 20
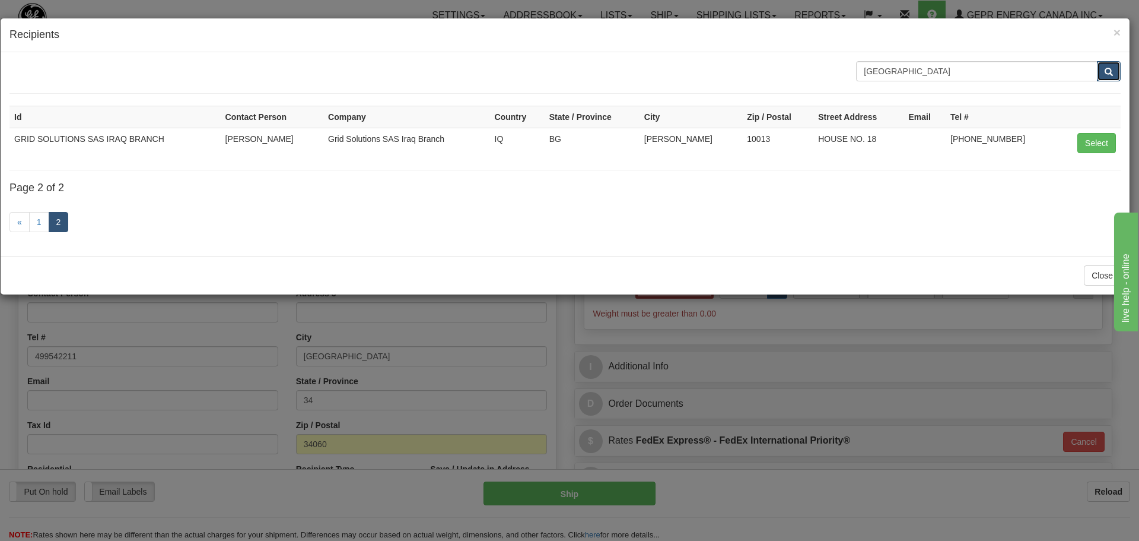
click at [1110, 74] on span "submit" at bounding box center [1109, 72] width 8 height 8
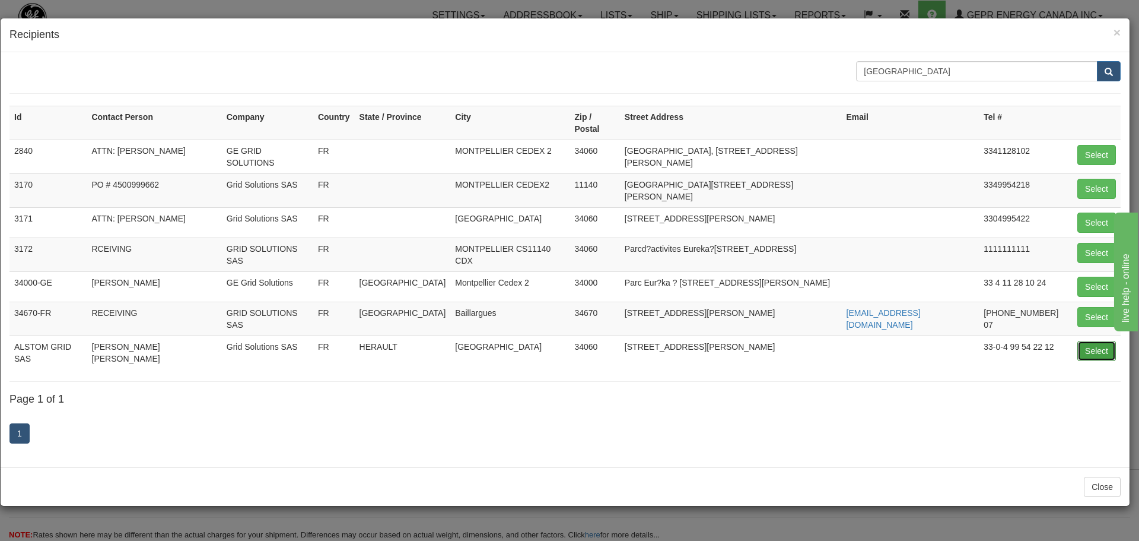
click at [1086, 341] on button "Select" at bounding box center [1096, 351] width 39 height 20
type input "ALSTOM GRID SAS"
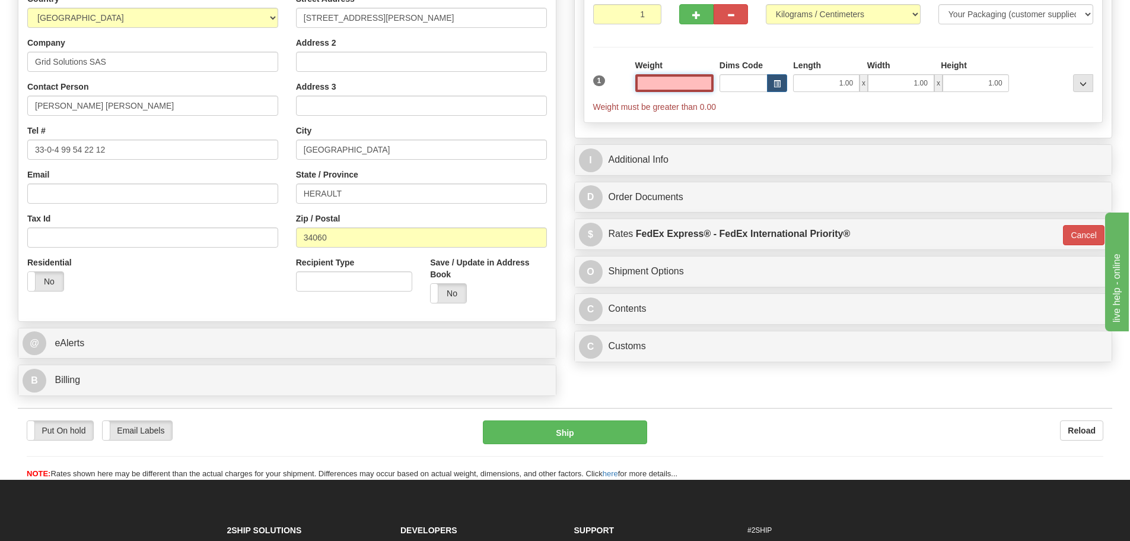
scroll to position [178, 0]
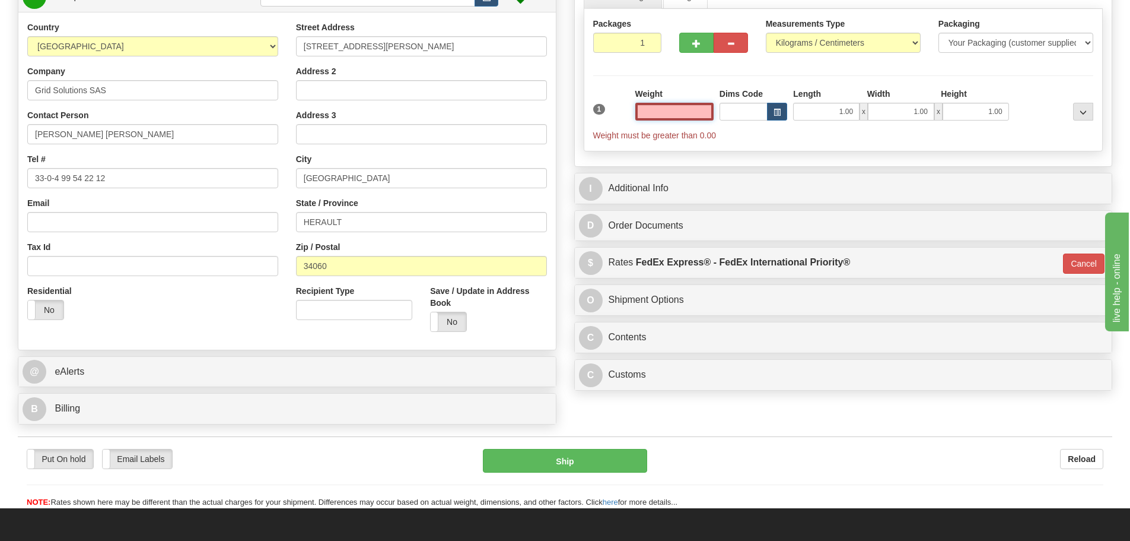
click at [692, 116] on input "text" at bounding box center [674, 112] width 78 height 18
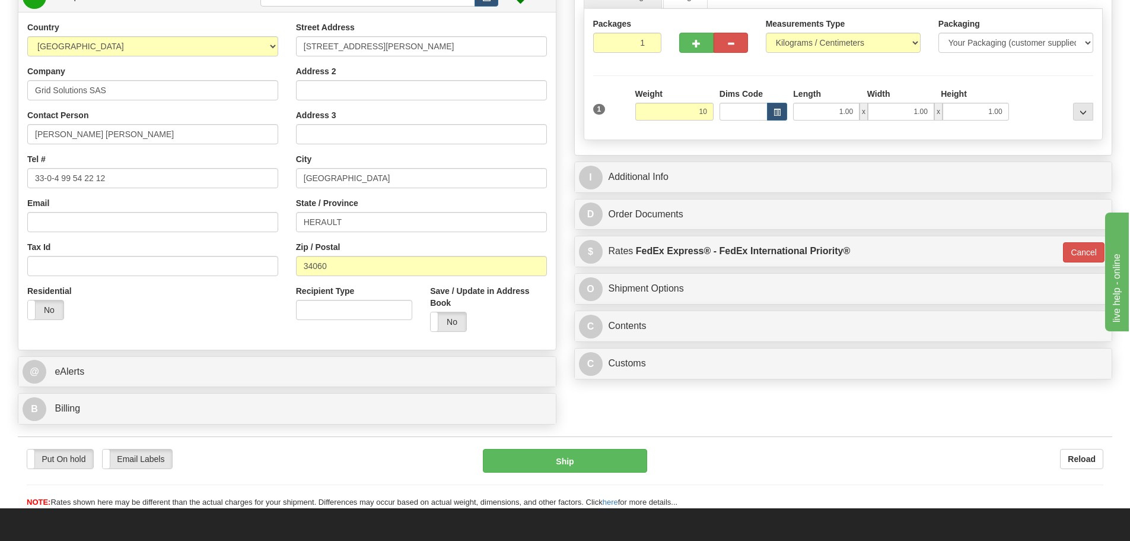
type input "10.00"
type input "01"
click at [697, 84] on div "Packages 1 1 Measurements Type" at bounding box center [844, 74] width 520 height 131
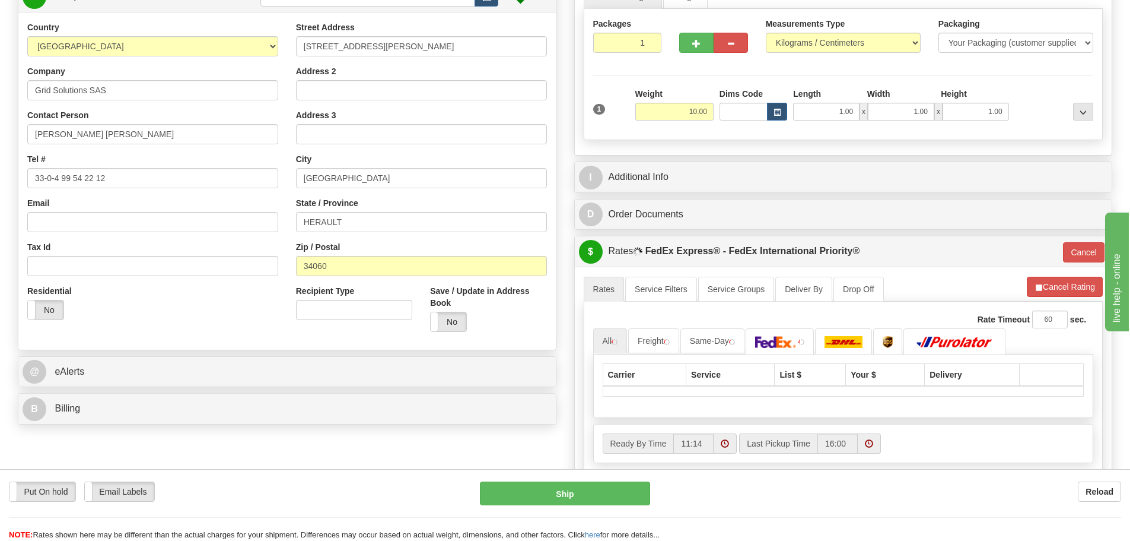
click at [706, 164] on div "I Additional Info" at bounding box center [844, 177] width 538 height 30
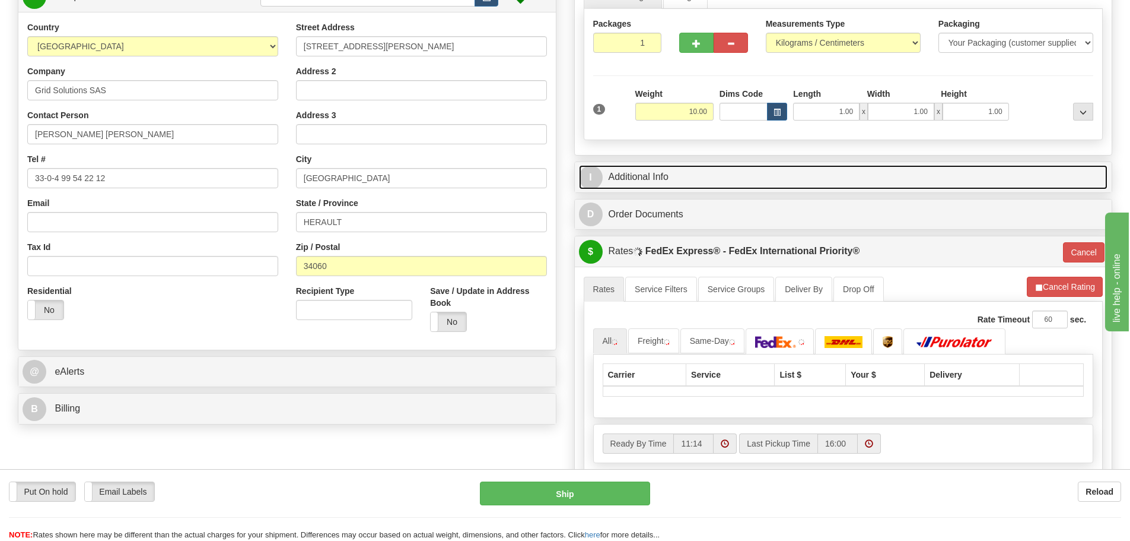
click at [708, 171] on link "I Additional Info" at bounding box center [843, 177] width 529 height 24
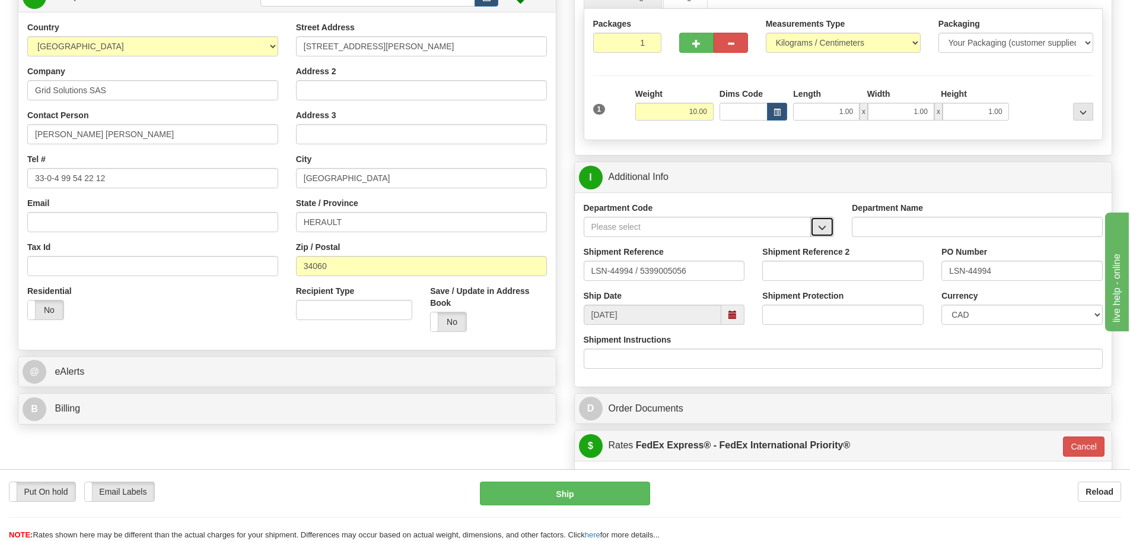
click at [824, 227] on span "button" at bounding box center [822, 228] width 8 height 8
click at [784, 243] on div "SER" at bounding box center [695, 245] width 216 height 13
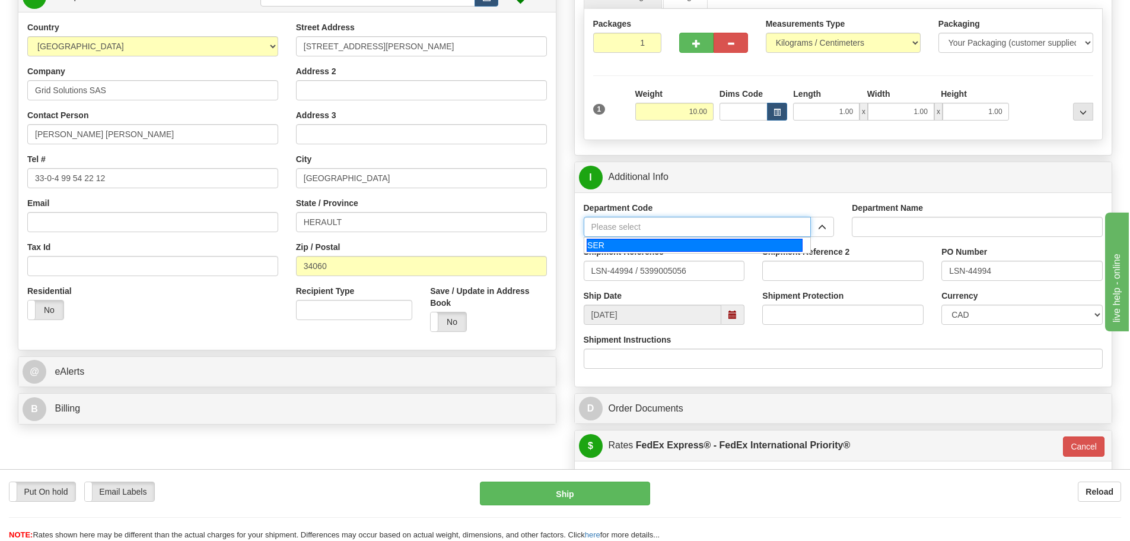
type input "SER"
type input "SERVICE DEPARTMENT"
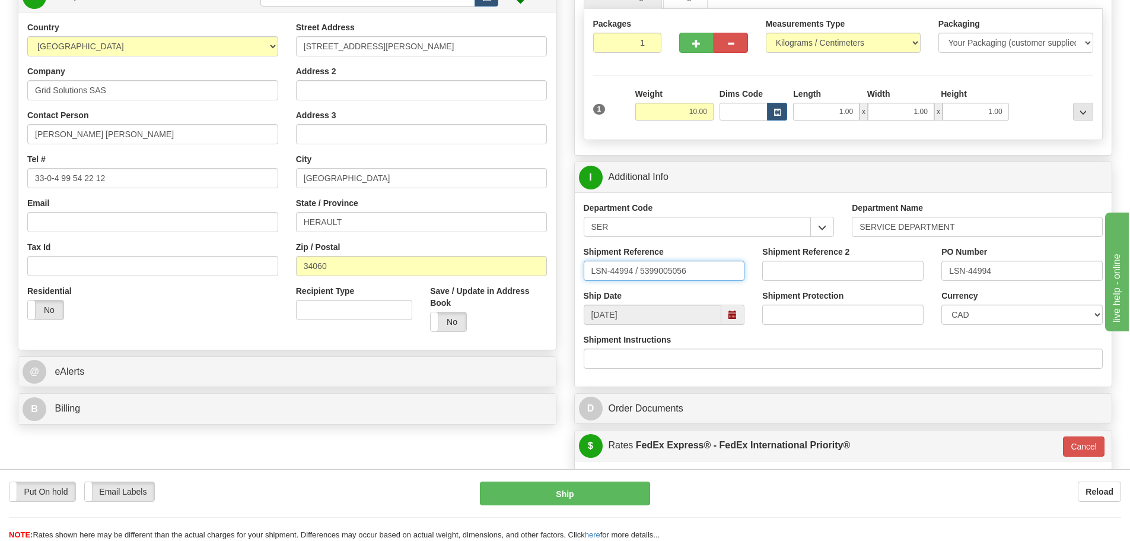
click at [633, 276] on input "LSN-44994 / 5399005056" at bounding box center [664, 270] width 161 height 20
click at [634, 274] on input "LSN-44994 / 5399005056" at bounding box center [664, 270] width 161 height 20
click at [640, 274] on input "LSN-44994 / 5399005056" at bounding box center [664, 270] width 161 height 20
type input "LSN-44994 RMA 5399005056"
click at [962, 309] on select "CAD USD EUR ZAR RON ANG ARN AUD AUS AWG BBD BFR BGN BHD BMD BND BRC BRL CHP CKZ…" at bounding box center [1022, 314] width 161 height 20
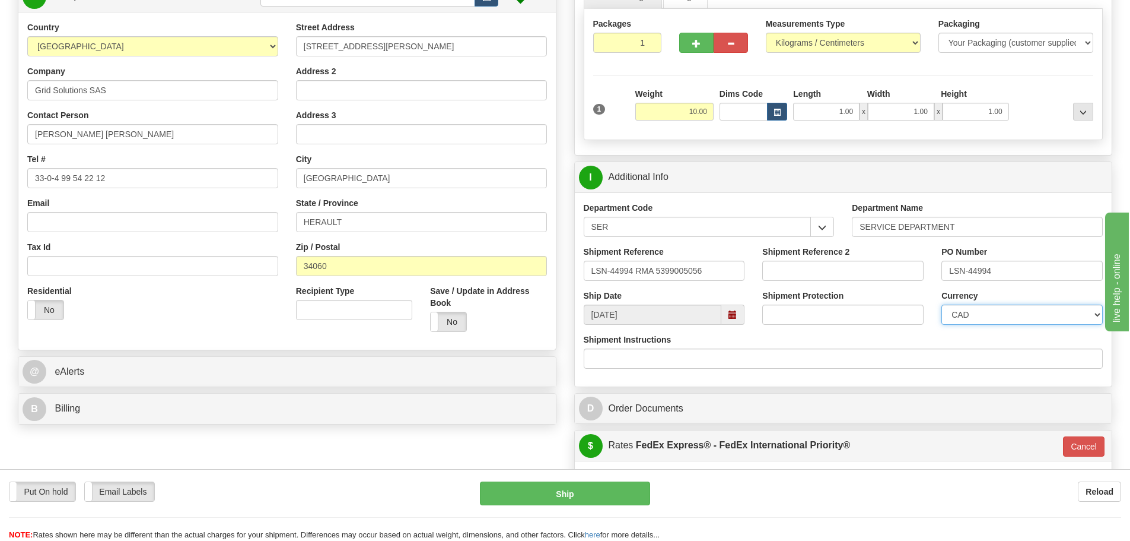
select select "1"
click at [942, 304] on select "CAD USD EUR ZAR RON ANG ARN AUD AUS AWG BBD BFR BGN BHD BMD BND BRC BRL CHP CKZ…" at bounding box center [1022, 314] width 161 height 20
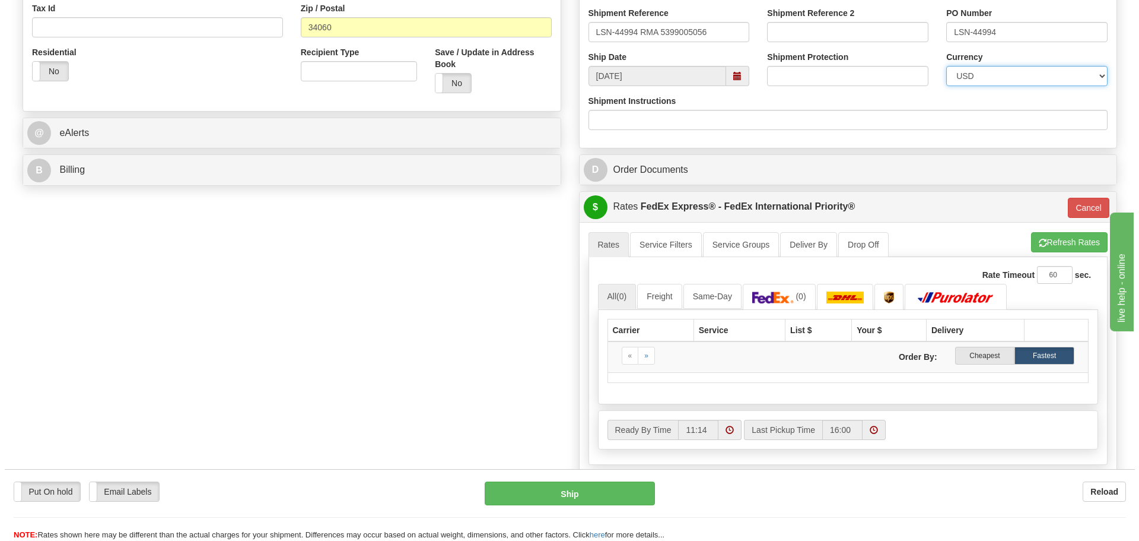
scroll to position [475, 0]
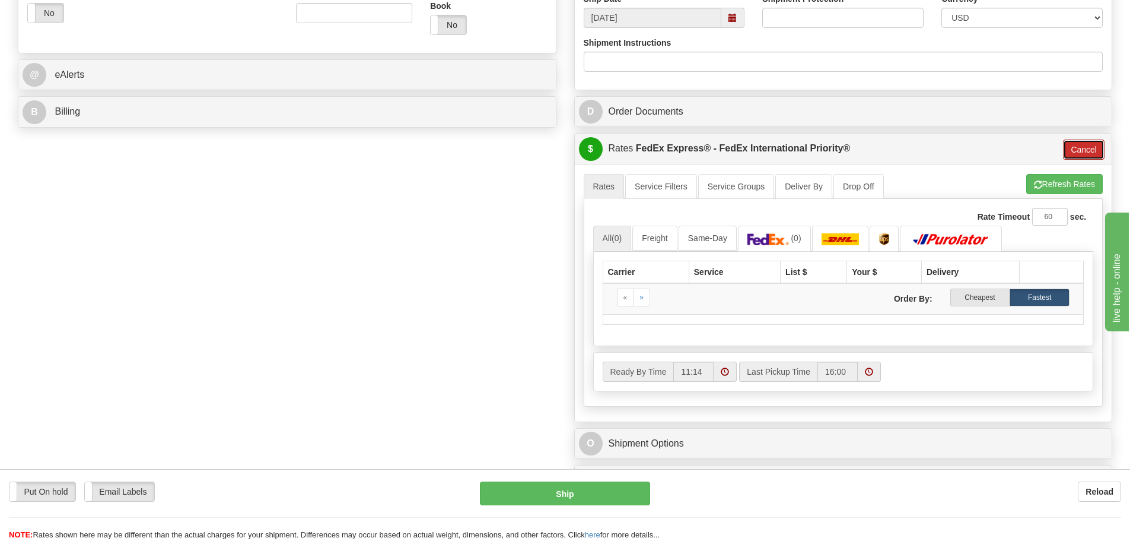
click at [1075, 139] on button "Cancel" at bounding box center [1084, 149] width 42 height 20
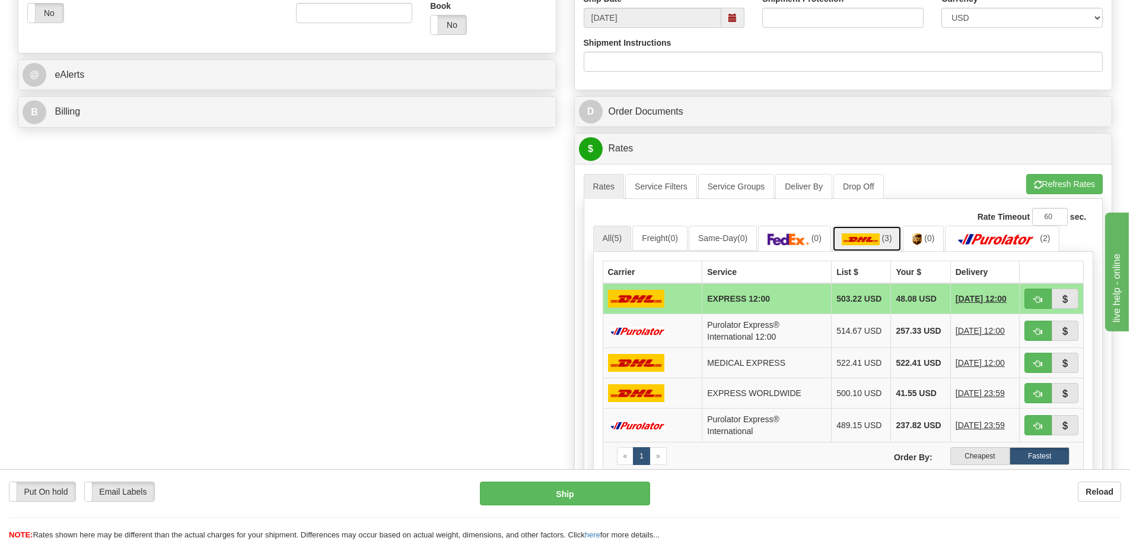
click at [891, 237] on span "(3)" at bounding box center [887, 237] width 10 height 9
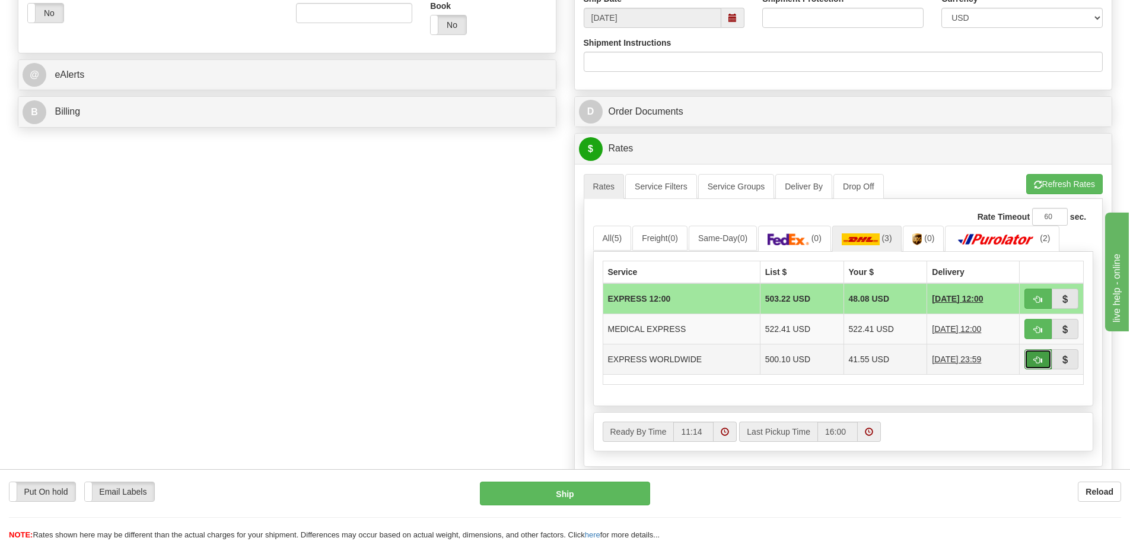
click at [1026, 362] on button "button" at bounding box center [1038, 359] width 27 height 20
type input "P"
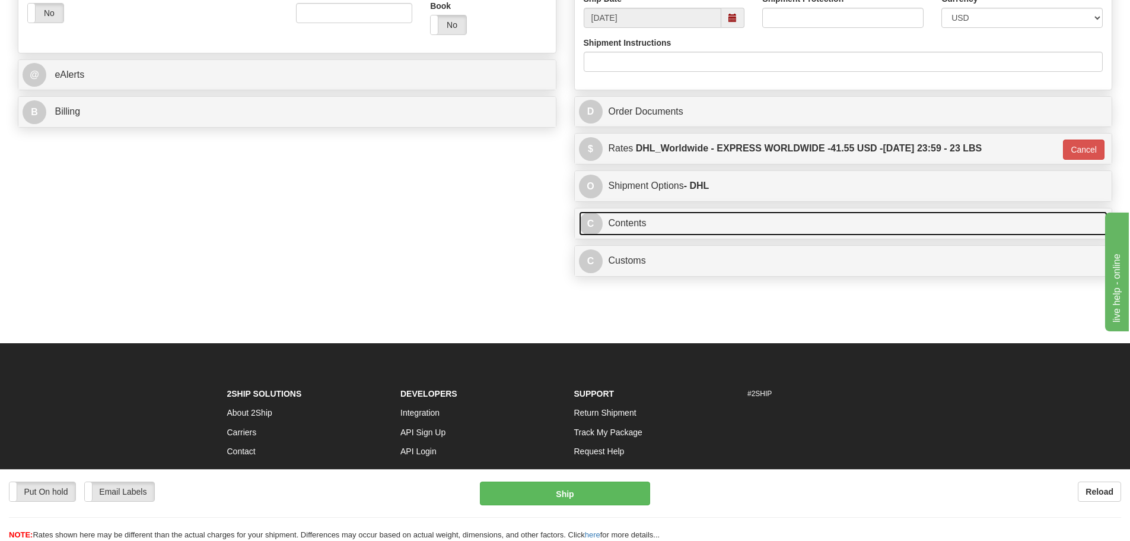
click at [685, 222] on link "C Contents" at bounding box center [843, 223] width 529 height 24
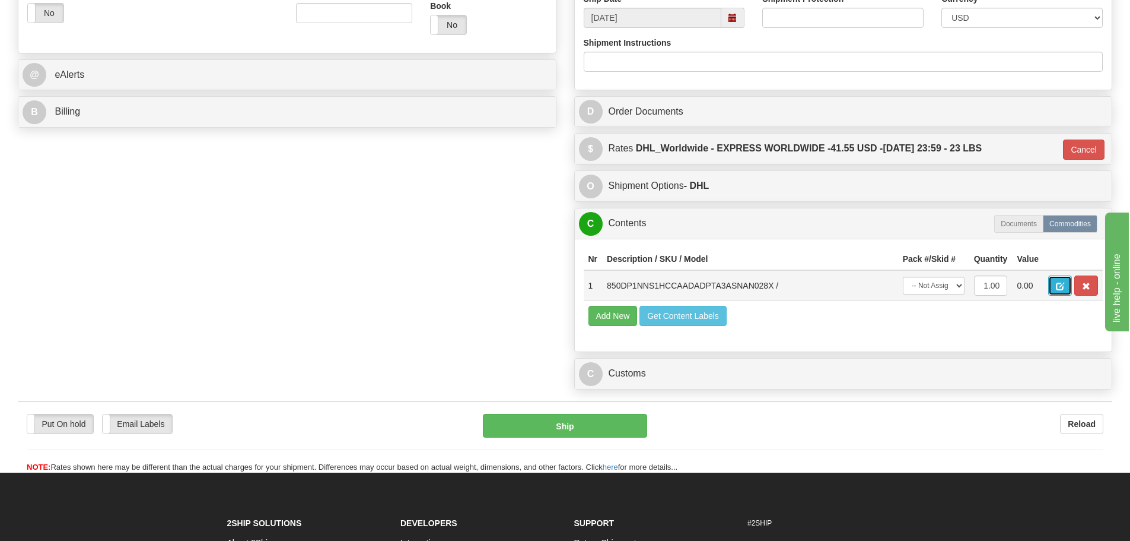
click at [1064, 282] on button "button" at bounding box center [1060, 285] width 24 height 20
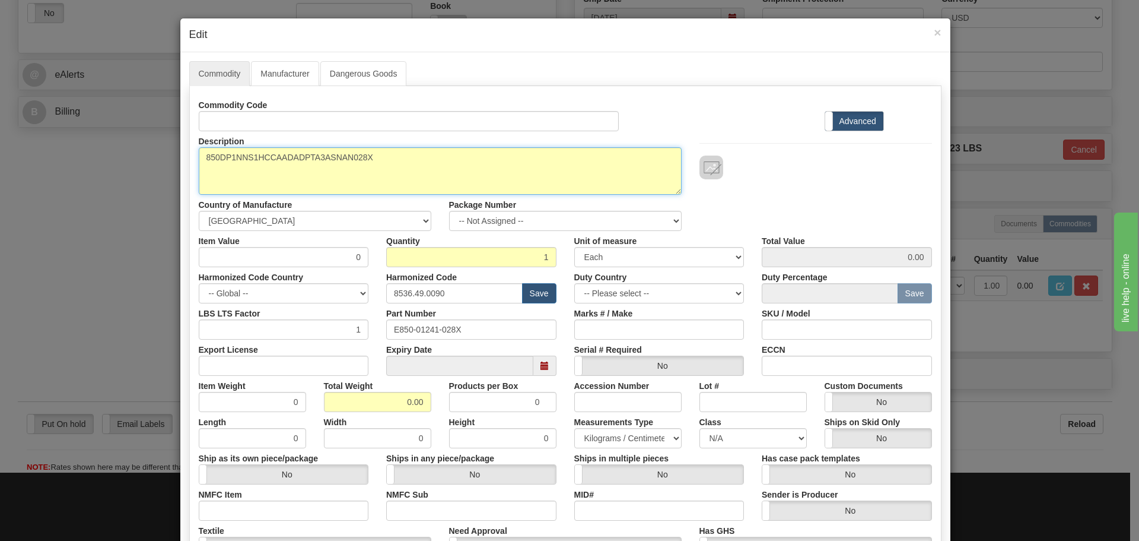
drag, startPoint x: 406, startPoint y: 160, endPoint x: 191, endPoint y: 187, distance: 216.4
click at [191, 187] on div "Description 850DP1NNS1HCCAADADPTA3ASNAN028X" at bounding box center [440, 162] width 501 height 63
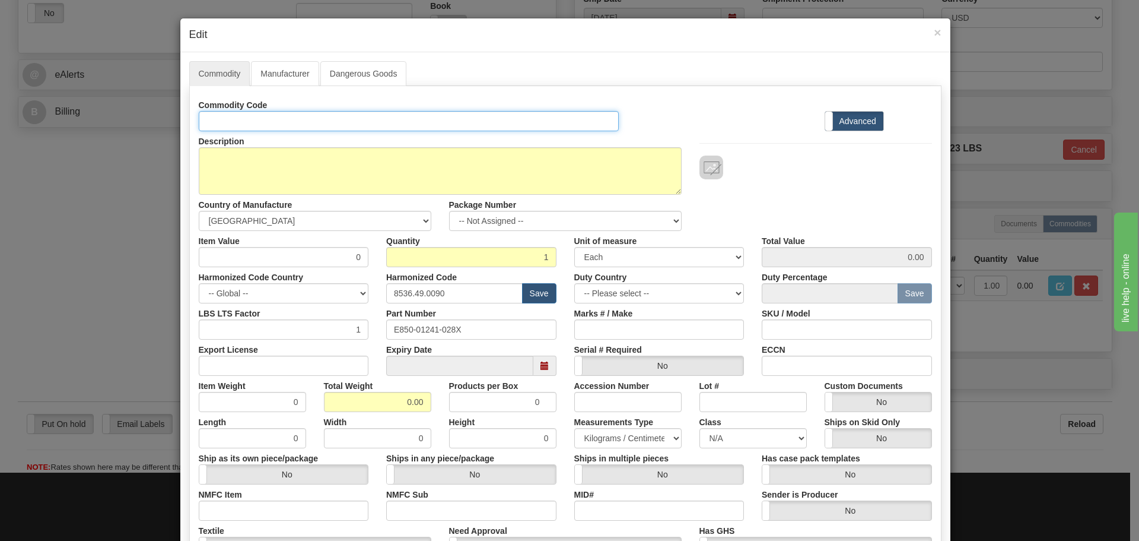
click at [308, 126] on input "Id" at bounding box center [409, 121] width 421 height 20
paste input "850DP1NNS1HCCAADADPTA3ASNAN028X"
type input "850DP1NNS1HCCAADADPTA3ASNAN028X"
drag, startPoint x: 472, startPoint y: 336, endPoint x: 317, endPoint y: 344, distance: 154.5
click at [317, 344] on div "Commodity Code 850DP1NNS1HCCAADADPTA3ASNAN028X Standard Advanced Description 85…" at bounding box center [565, 344] width 733 height 498
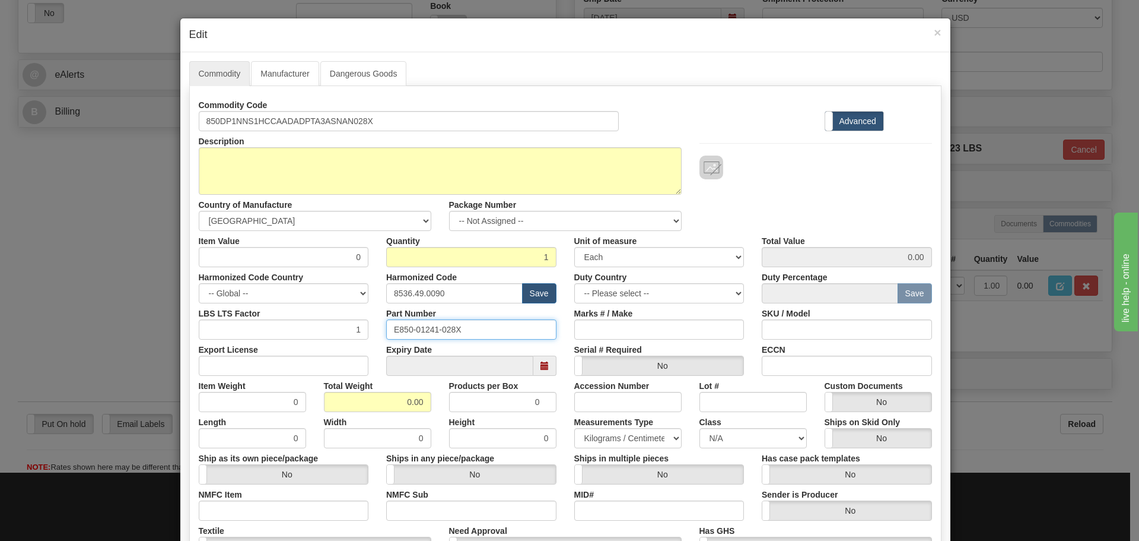
paste input "850DP1NNS1HCCAADADPTA3ASNAN"
type input "850DP1NNS1HCCAADADPTA3ASNAN028X"
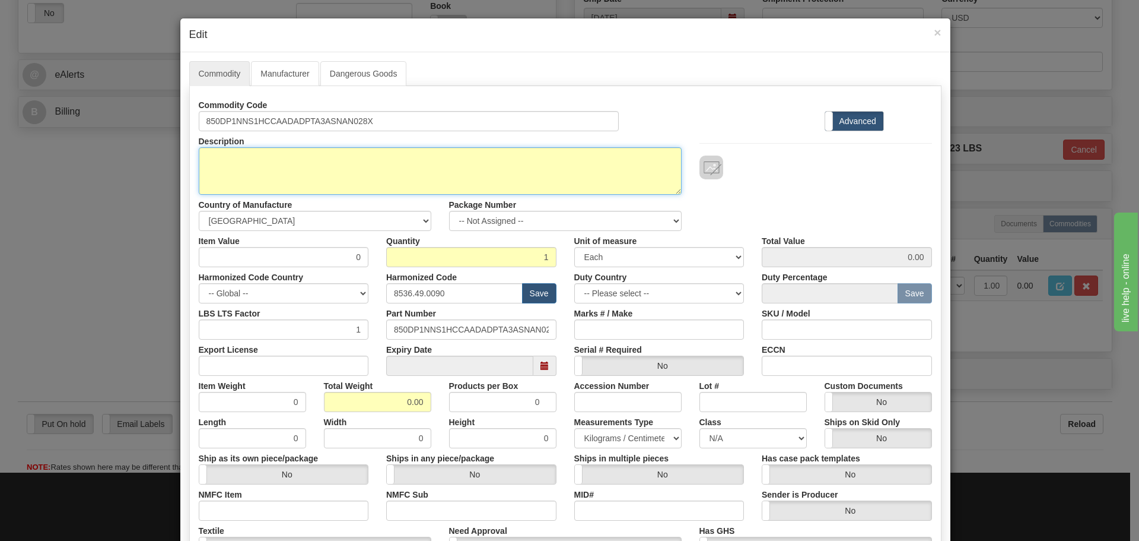
click at [360, 166] on textarea "850DP1NNS1HCCAADADPTA3ASNAN028X" at bounding box center [440, 170] width 483 height 47
paste textarea "850 Feeder Protection System"
type textarea "850 Feeder Protection System"
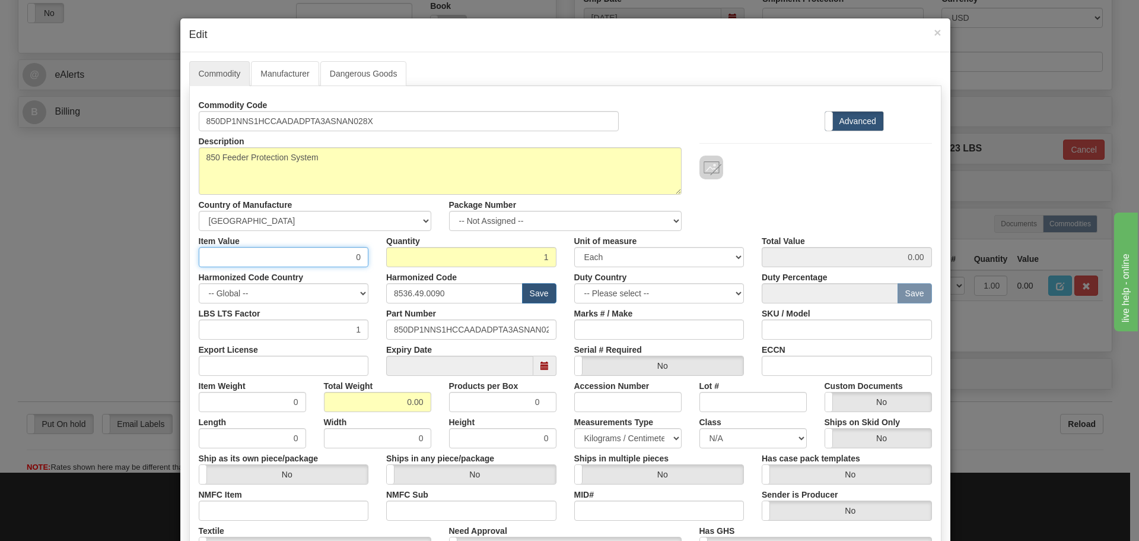
drag, startPoint x: 343, startPoint y: 262, endPoint x: 365, endPoint y: 274, distance: 25.2
click at [365, 274] on div "Commodity Code 850DP1NNS1HCCAADADPTA3ASNAN028X Standard Advanced Description 85…" at bounding box center [565, 344] width 733 height 498
click at [268, 253] on input "0" at bounding box center [284, 257] width 170 height 20
drag, startPoint x: 281, startPoint y: 257, endPoint x: 405, endPoint y: 266, distance: 123.7
click at [405, 266] on div "Item Value 0 Quantity 1 Unit of measure 3 Thousand Square Inches Adjustments 56…" at bounding box center [565, 249] width 751 height 36
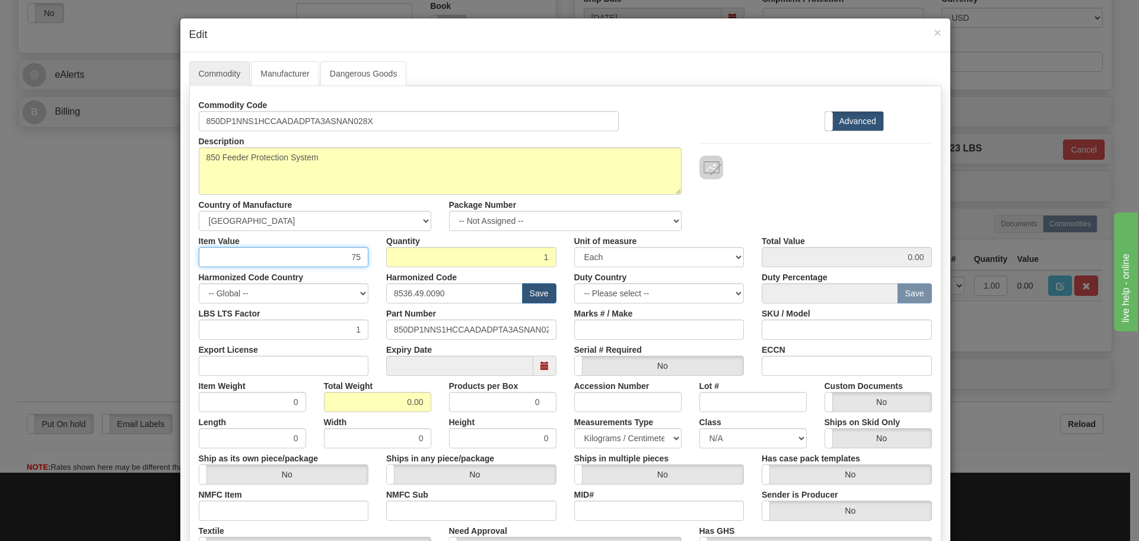
type input "75"
type input "75.00"
click at [406, 404] on input "0.00" at bounding box center [377, 402] width 107 height 20
drag, startPoint x: 401, startPoint y: 399, endPoint x: 439, endPoint y: 405, distance: 38.4
click at [439, 405] on div "Item Weight 0 Total Weight 0.00 Products per Box 0 Accession Number Lot # Custo…" at bounding box center [565, 394] width 751 height 36
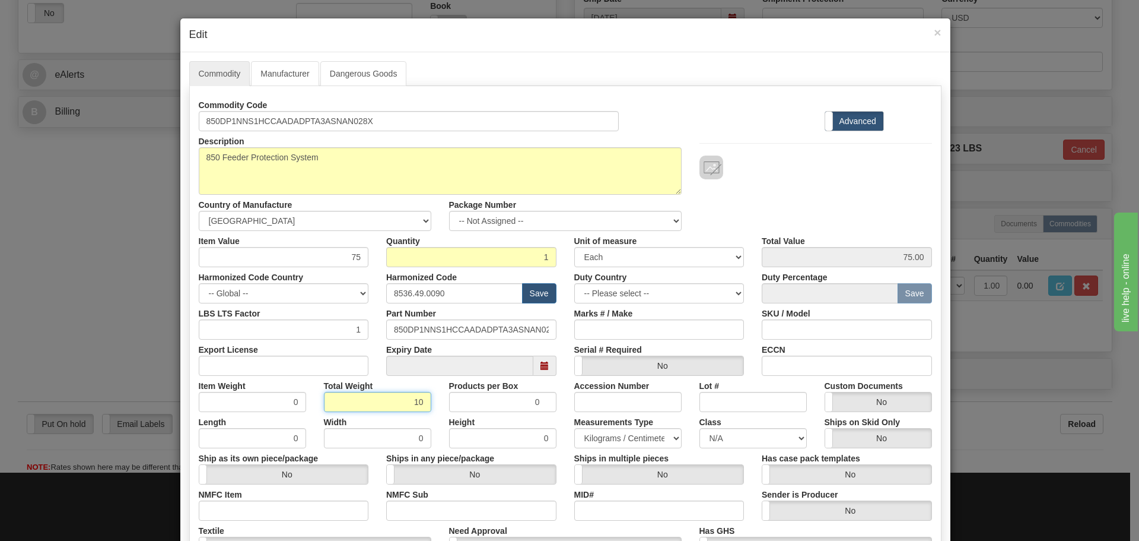
type input "10"
type input "10.0000"
click at [428, 398] on div "Total Weight 10" at bounding box center [377, 394] width 125 height 36
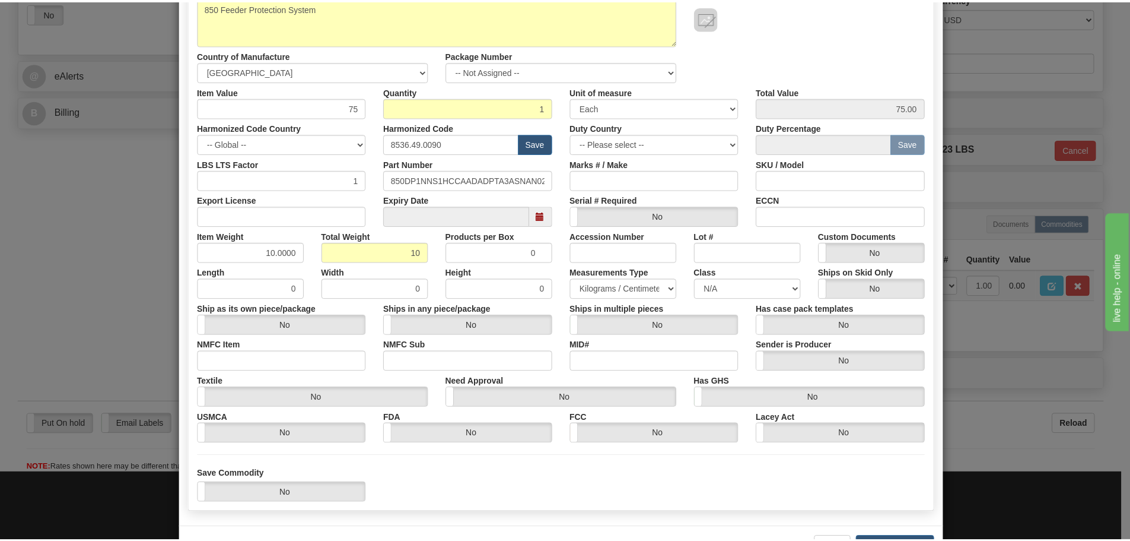
scroll to position [178, 0]
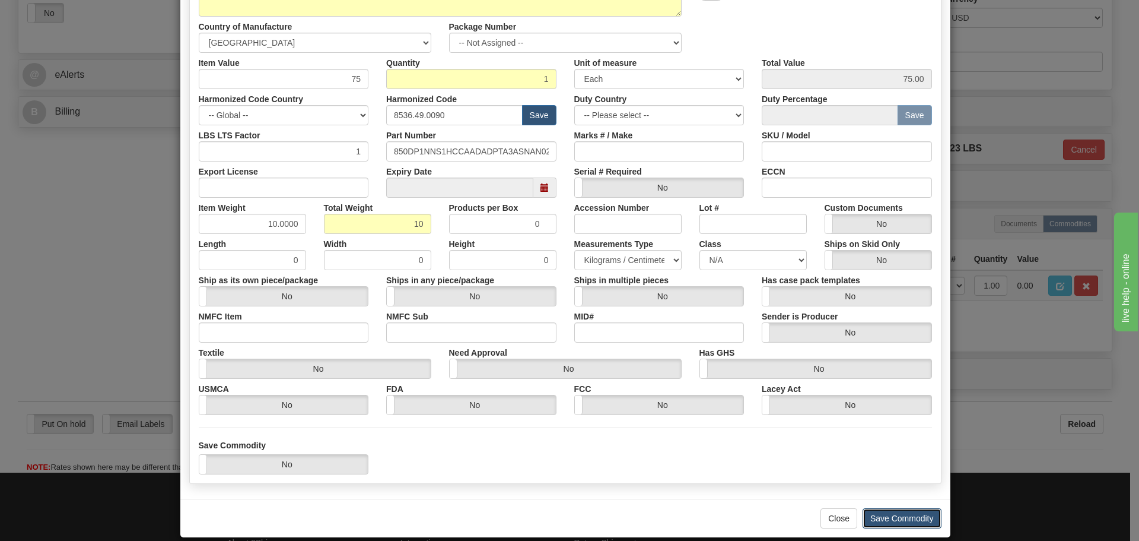
click at [897, 513] on button "Save Commodity" at bounding box center [902, 518] width 79 height 20
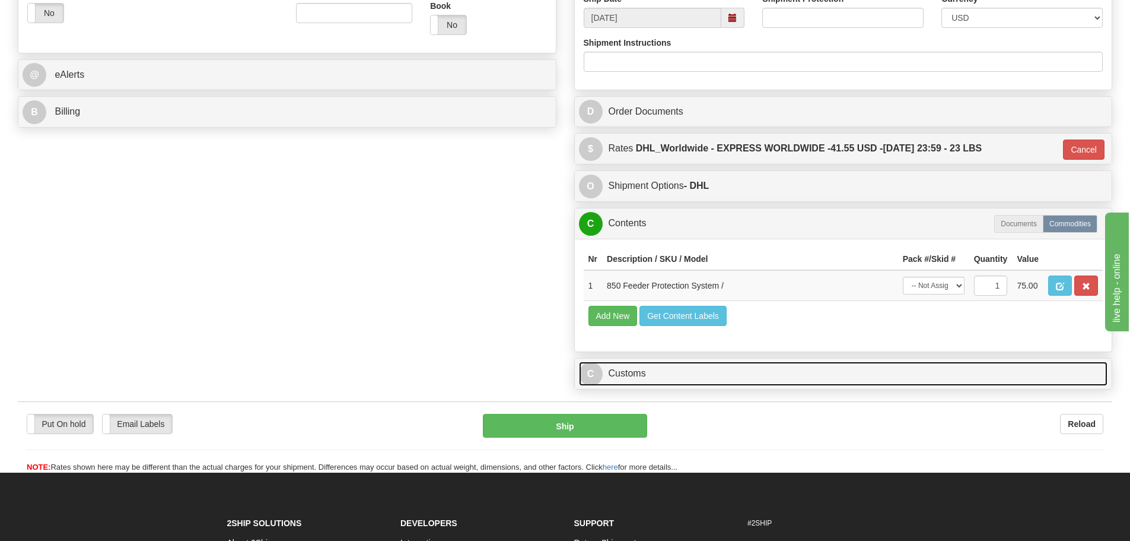
click at [708, 386] on link "C Customs" at bounding box center [843, 373] width 529 height 24
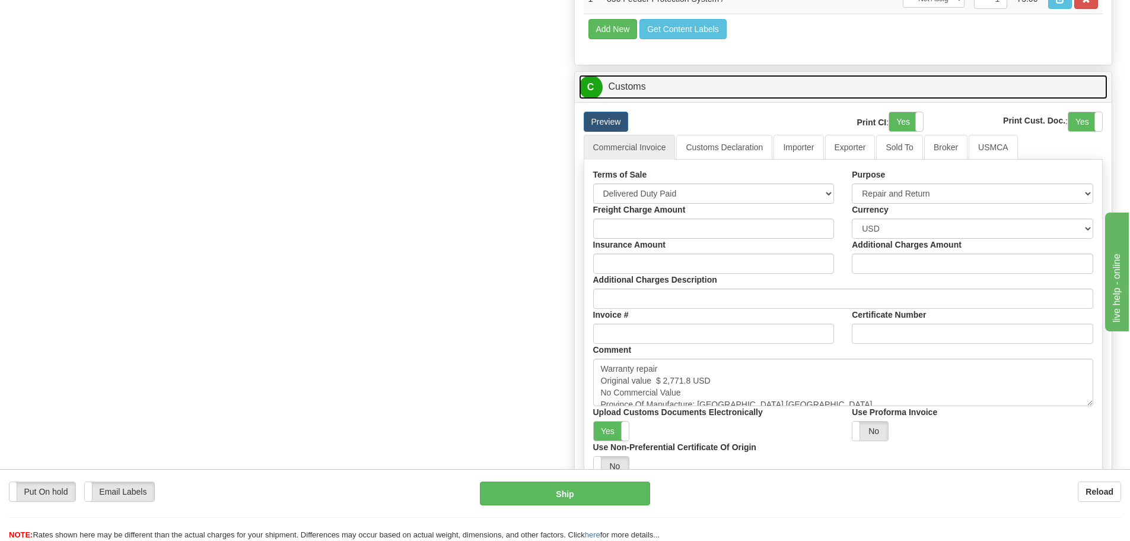
scroll to position [771, 0]
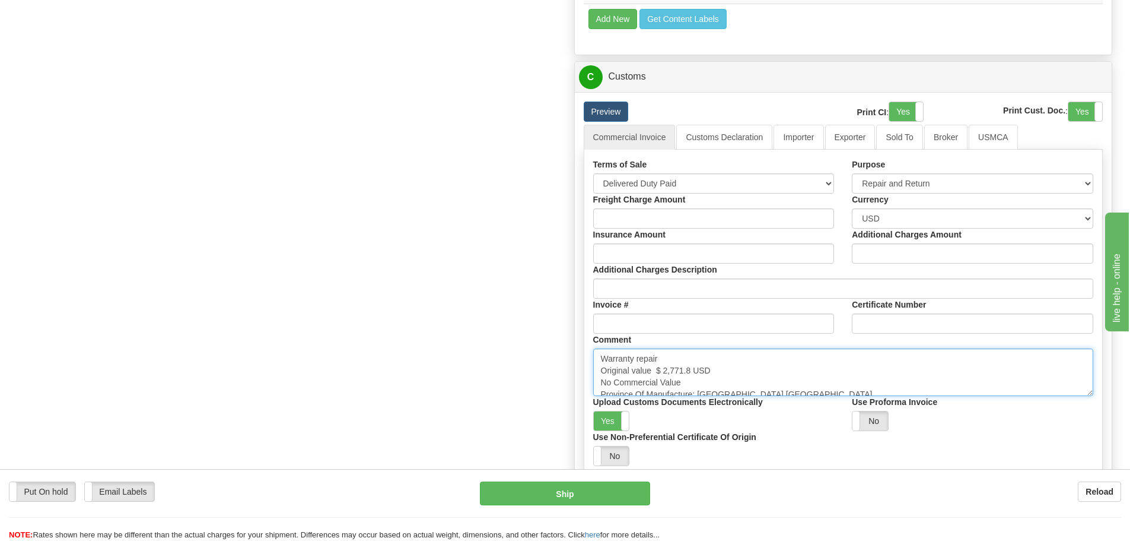
drag, startPoint x: 660, startPoint y: 368, endPoint x: 696, endPoint y: 365, distance: 35.7
click at [696, 365] on textarea "Warranty repair Original value $ 2,771.8 USD No Commercial Value Province Of Ma…" at bounding box center [843, 371] width 501 height 47
paste textarea "10,695.79"
type textarea "Warranty repair Original value $ 10,695.79 USD No Commercial Value Province Of …"
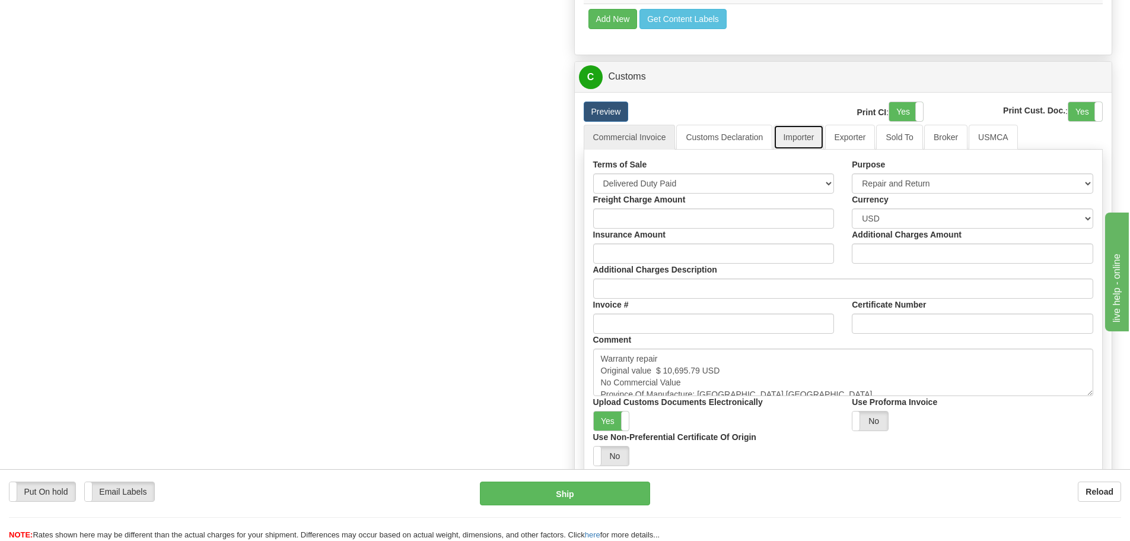
click at [788, 127] on link "Importer" at bounding box center [799, 137] width 50 height 25
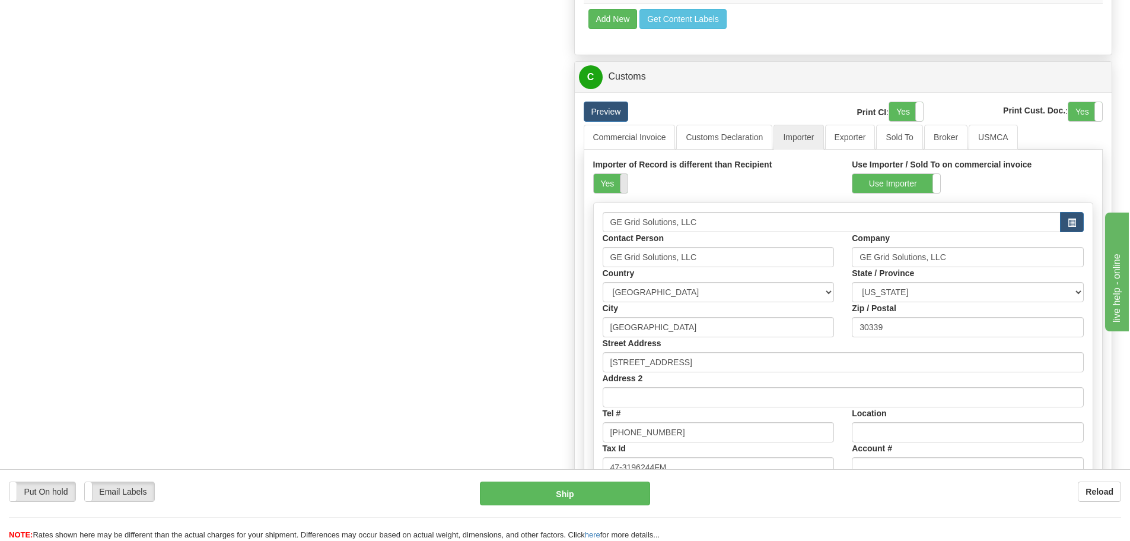
click at [624, 186] on span at bounding box center [627, 183] width 15 height 19
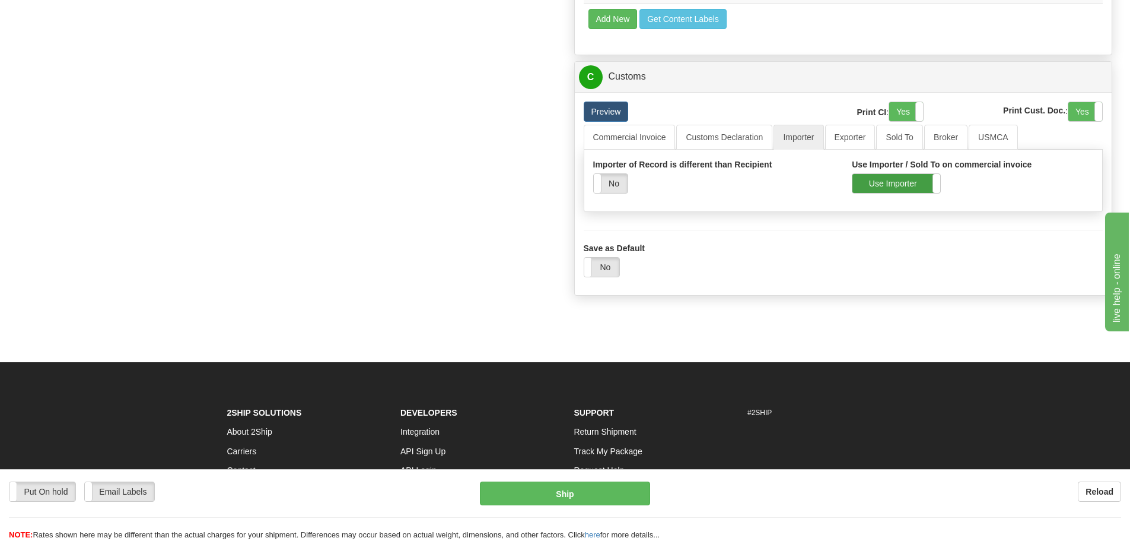
click at [878, 189] on label "Use Importer" at bounding box center [897, 183] width 88 height 19
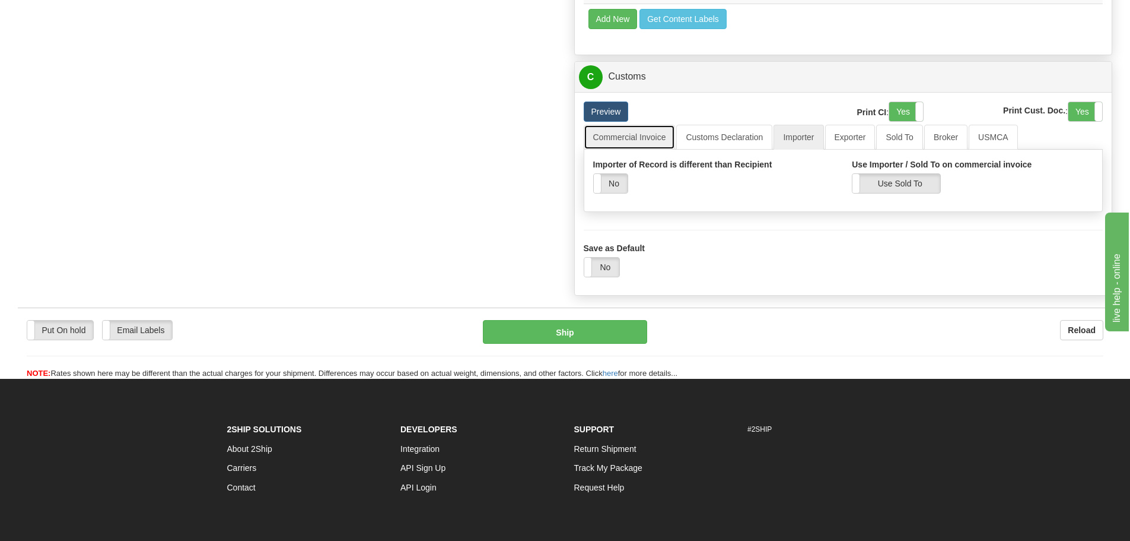
click at [653, 141] on link "Commercial Invoice" at bounding box center [630, 137] width 92 height 25
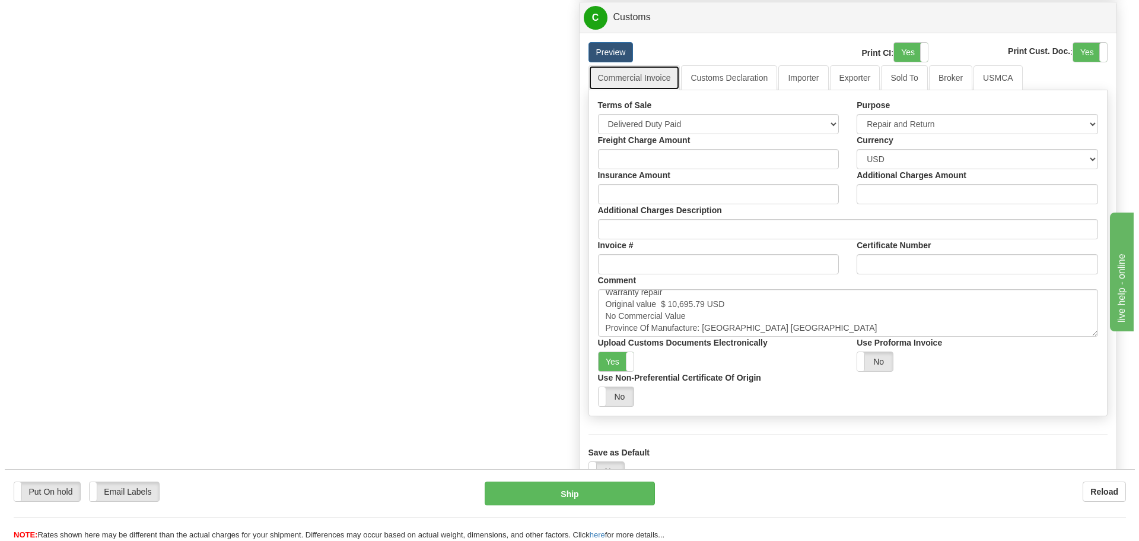
scroll to position [8, 0]
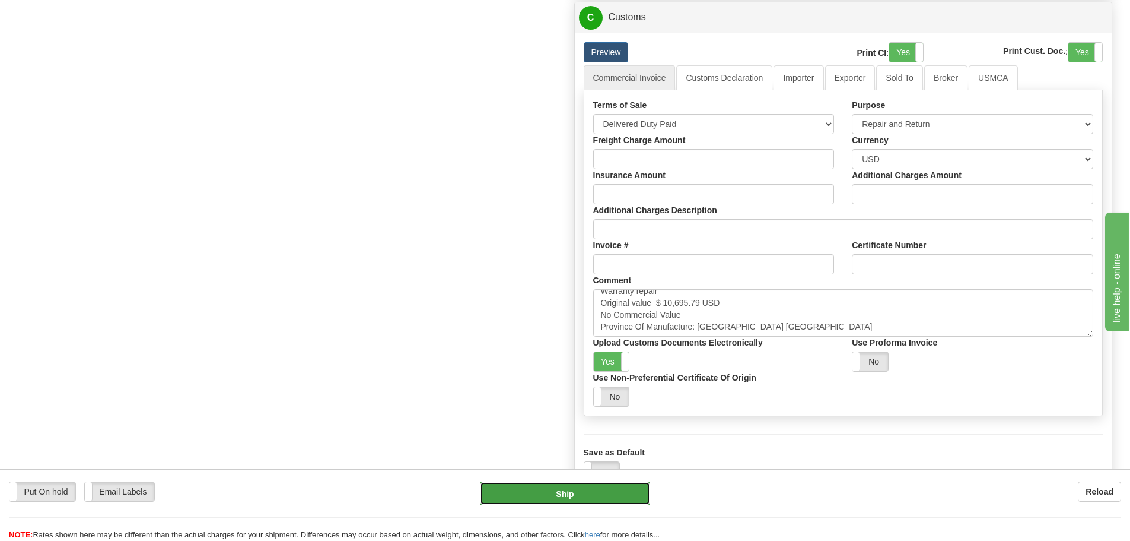
click at [551, 489] on button "Ship" at bounding box center [565, 493] width 170 height 24
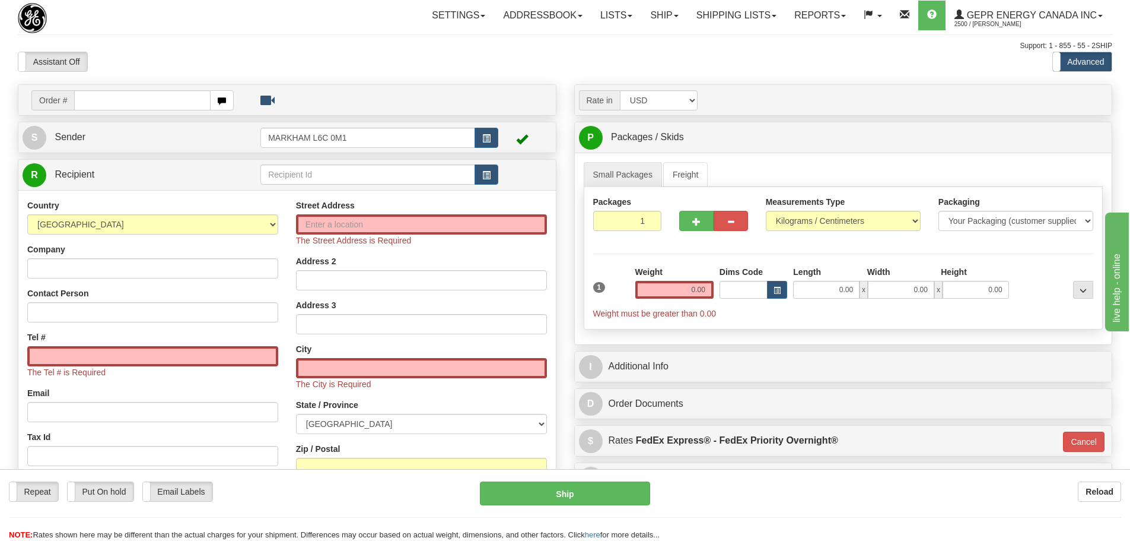
click at [376, 47] on div "Support: 1 - 855 - 55 - 2SHIP" at bounding box center [565, 46] width 1095 height 10
click at [742, 21] on link "Shipping lists" at bounding box center [737, 16] width 98 height 30
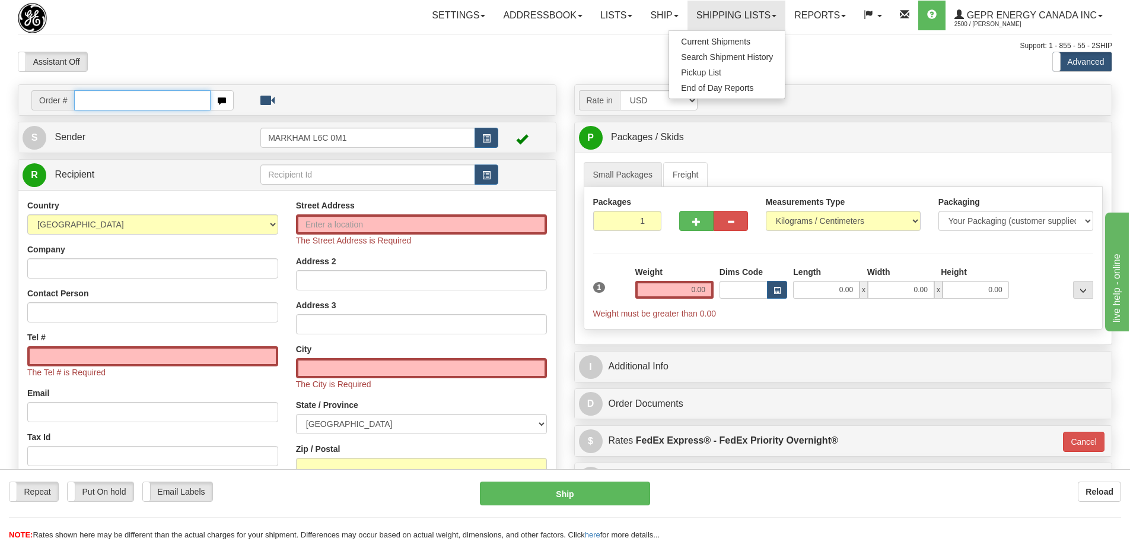
click at [146, 96] on input "text" at bounding box center [142, 100] width 136 height 20
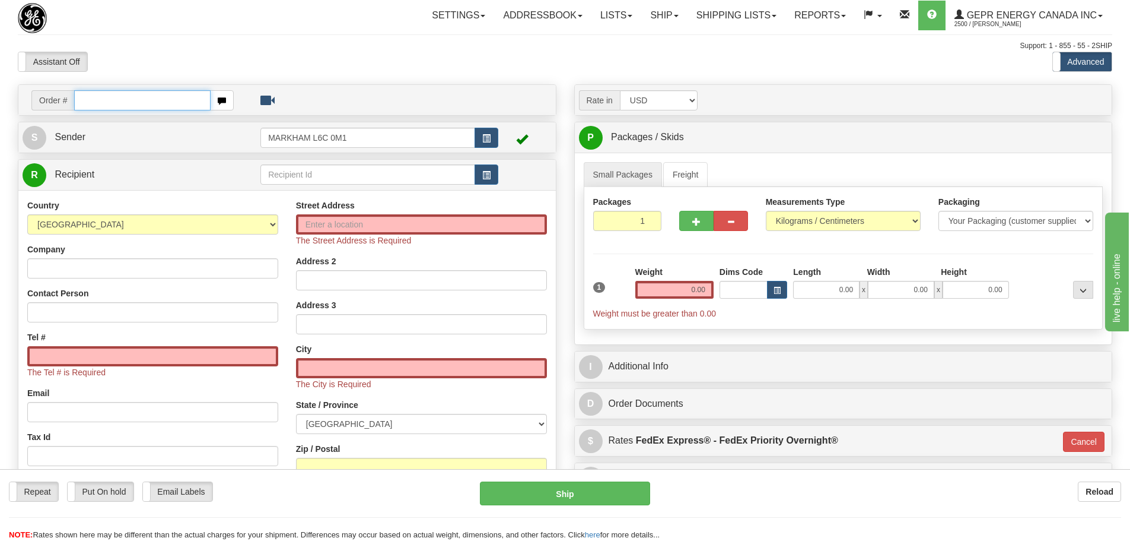
paste input "86685412"
type input "86685412"
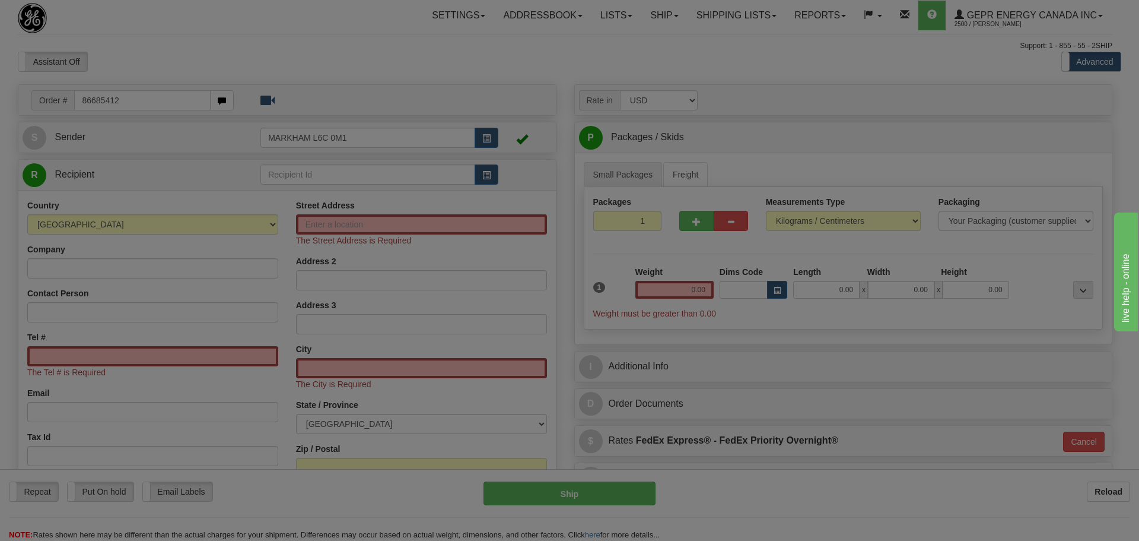
click at [225, 18] on body "Training Course Close Toggle navigation Settings Shipping Preferences New Recip…" at bounding box center [569, 270] width 1139 height 541
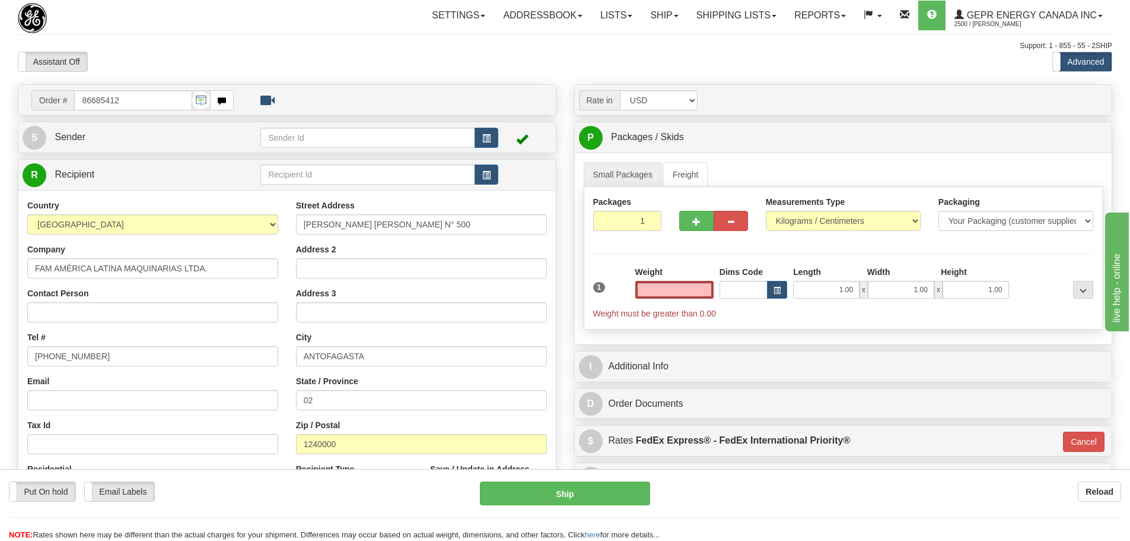
type input "0.00"
click at [488, 135] on span "button" at bounding box center [486, 139] width 8 height 8
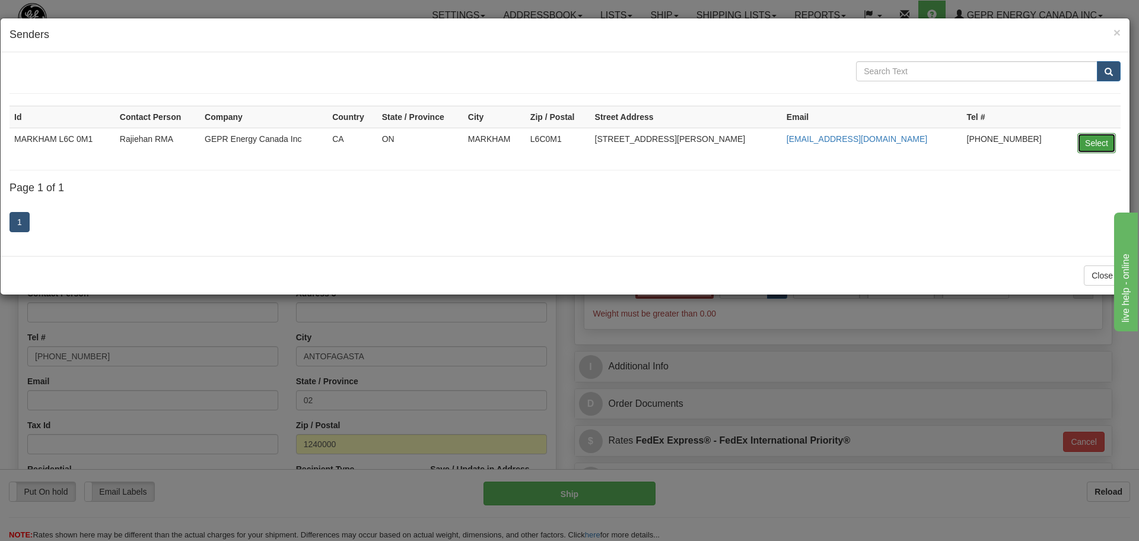
click at [1102, 136] on button "Select" at bounding box center [1096, 143] width 39 height 20
type input "MARKHAM L6C 0M1"
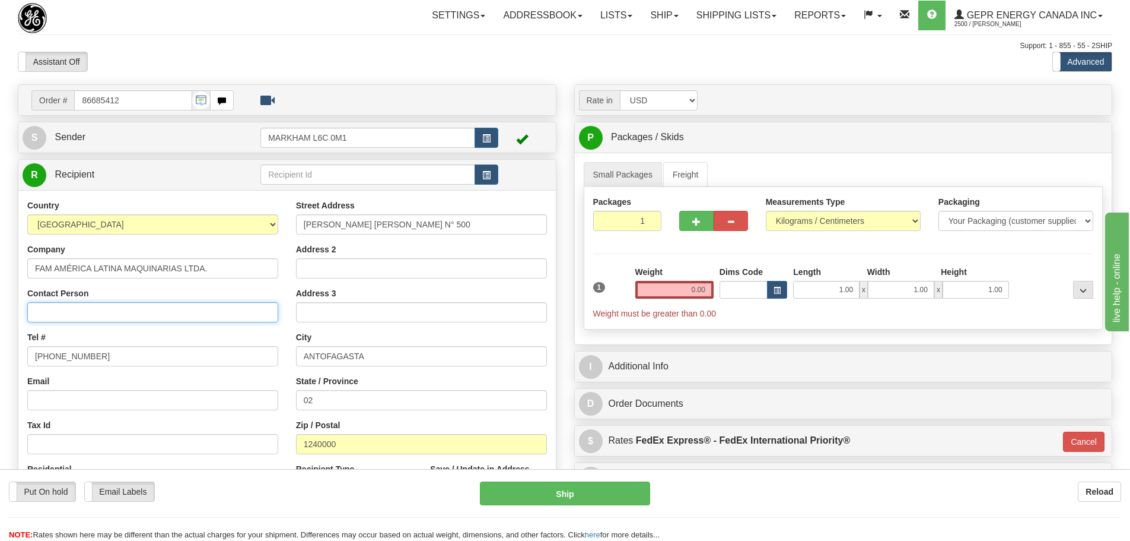
click at [201, 312] on input "Contact Person" at bounding box center [152, 312] width 251 height 20
paste input "[PERSON_NAME]"
type input "[PERSON_NAME]"
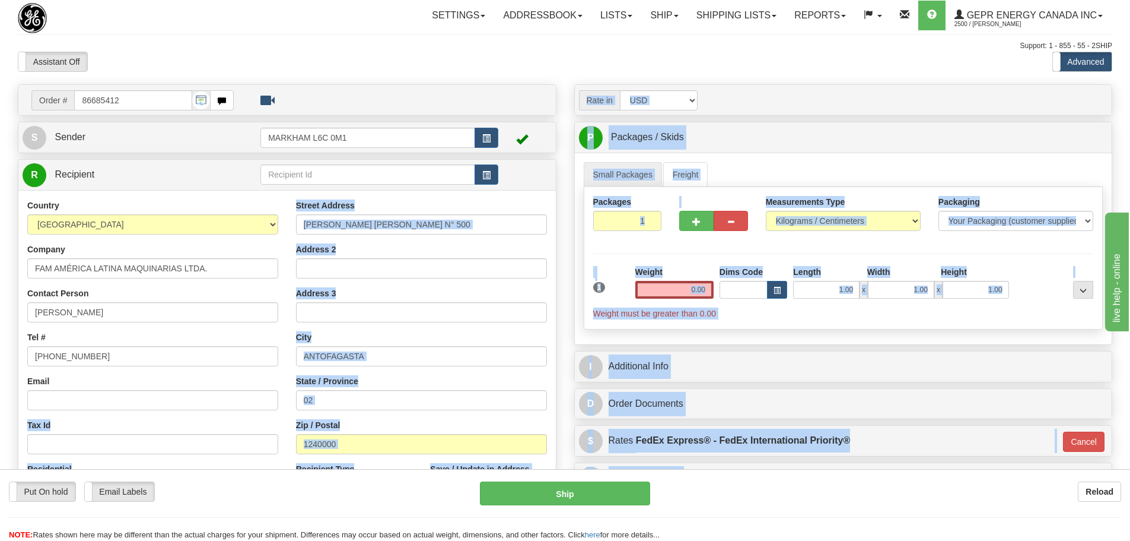
drag, startPoint x: 140, startPoint y: 368, endPoint x: -16, endPoint y: 378, distance: 156.3
click at [0, 378] on html "Training Course Close Toggle navigation Settings Shipping Preferences New Sende…" at bounding box center [565, 270] width 1130 height 541
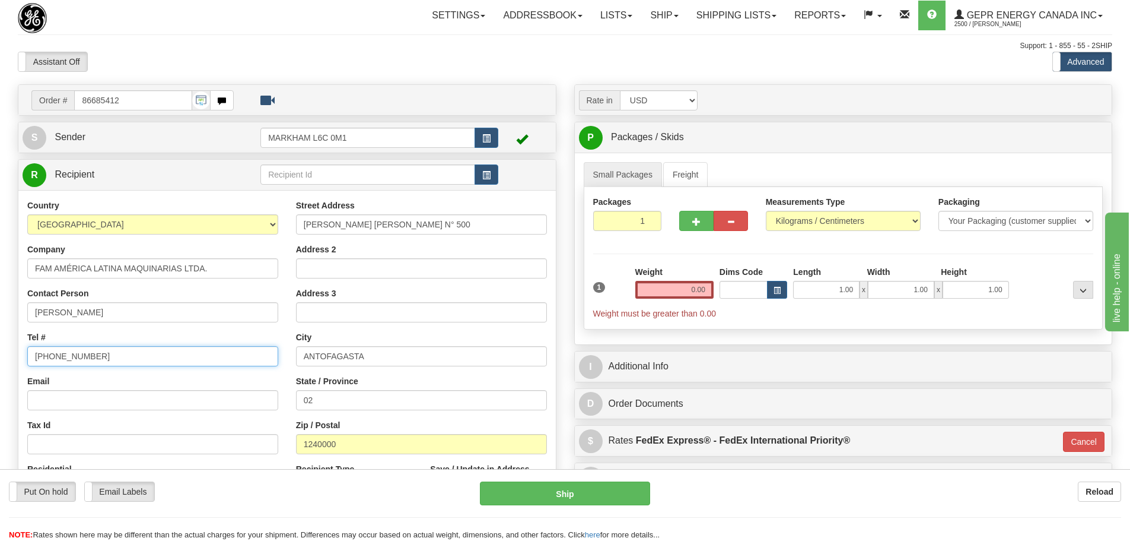
click at [169, 365] on input "[PHONE_NUMBER]" at bounding box center [152, 356] width 251 height 20
drag, startPoint x: -21, startPoint y: 367, endPoint x: -186, endPoint y: 370, distance: 164.4
click at [0, 370] on html "Training Course Close Toggle navigation Settings Shipping Preferences New Sende…" at bounding box center [565, 270] width 1130 height 541
paste input "[PHONE_NUMBER]"
type input "[PHONE_NUMBER]"
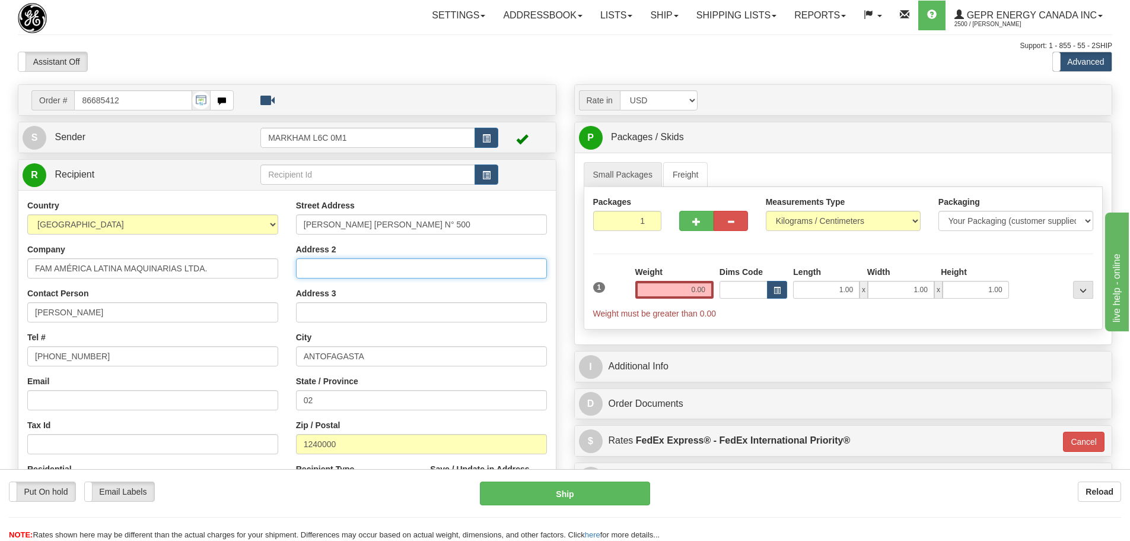
click at [314, 278] on input "Address 2" at bounding box center [421, 268] width 251 height 20
paste input "SECTOR INDUSTRIAL LA NEGRA"
type input "SECTOR INDUSTRIAL LA NEGRA"
click at [283, 252] on div "Country [GEOGRAPHIC_DATA] [GEOGRAPHIC_DATA] [GEOGRAPHIC_DATA] [GEOGRAPHIC_DATA]…" at bounding box center [152, 352] width 269 height 307
drag, startPoint x: 341, startPoint y: 396, endPoint x: 195, endPoint y: 421, distance: 148.6
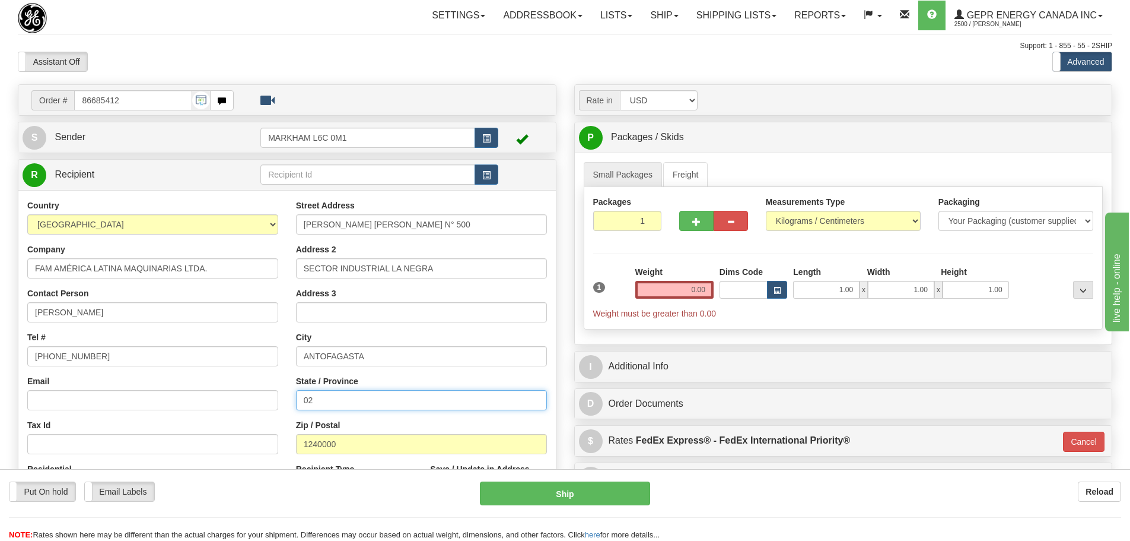
click at [195, 421] on div "Country [GEOGRAPHIC_DATA] [GEOGRAPHIC_DATA] [GEOGRAPHIC_DATA] [GEOGRAPHIC_DATA]…" at bounding box center [287, 358] width 538 height 319
click at [281, 383] on div "Country [GEOGRAPHIC_DATA] [GEOGRAPHIC_DATA] [GEOGRAPHIC_DATA] [GEOGRAPHIC_DATA]…" at bounding box center [152, 352] width 269 height 307
click at [628, 217] on input "1" at bounding box center [627, 221] width 69 height 20
click at [691, 212] on div "Packages 1 1" at bounding box center [843, 219] width 519 height 46
click at [685, 282] on div "Packages 10 1 Measurements Type" at bounding box center [844, 258] width 520 height 142
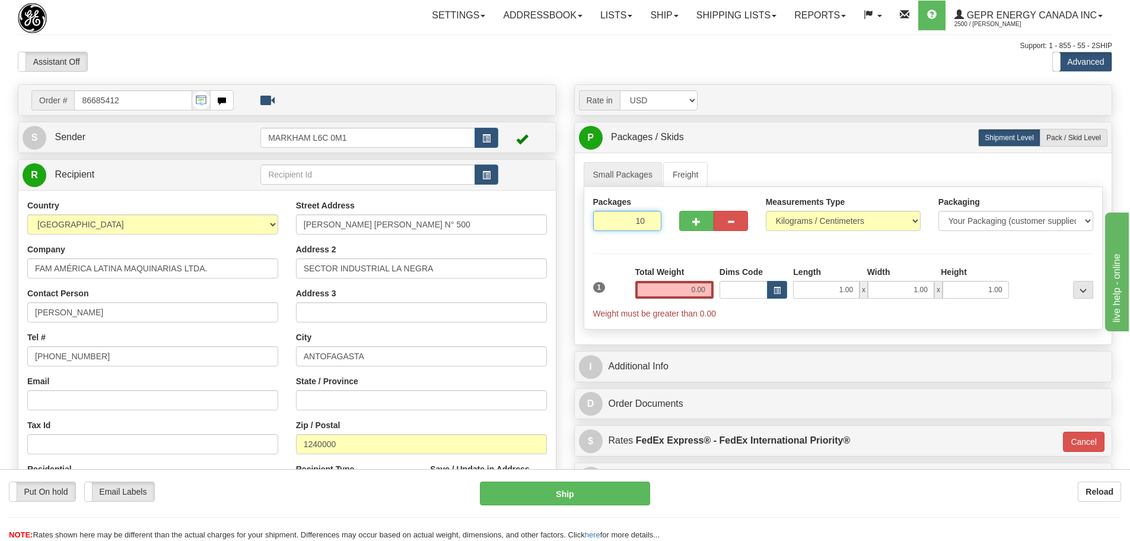
drag, startPoint x: 621, startPoint y: 220, endPoint x: 696, endPoint y: 231, distance: 76.2
click at [696, 231] on div "Packages 10 1" at bounding box center [843, 219] width 519 height 46
type input "1"
click at [703, 250] on div "Packages 1 1 Measurements Type" at bounding box center [844, 258] width 520 height 142
drag, startPoint x: 688, startPoint y: 283, endPoint x: 711, endPoint y: 284, distance: 23.1
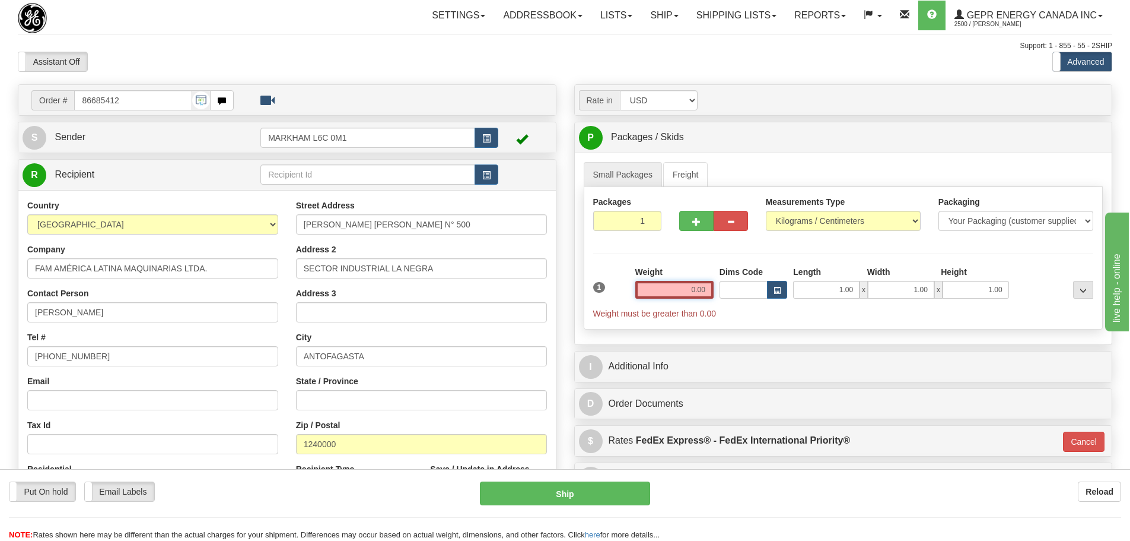
click at [711, 284] on input "0.00" at bounding box center [674, 290] width 78 height 18
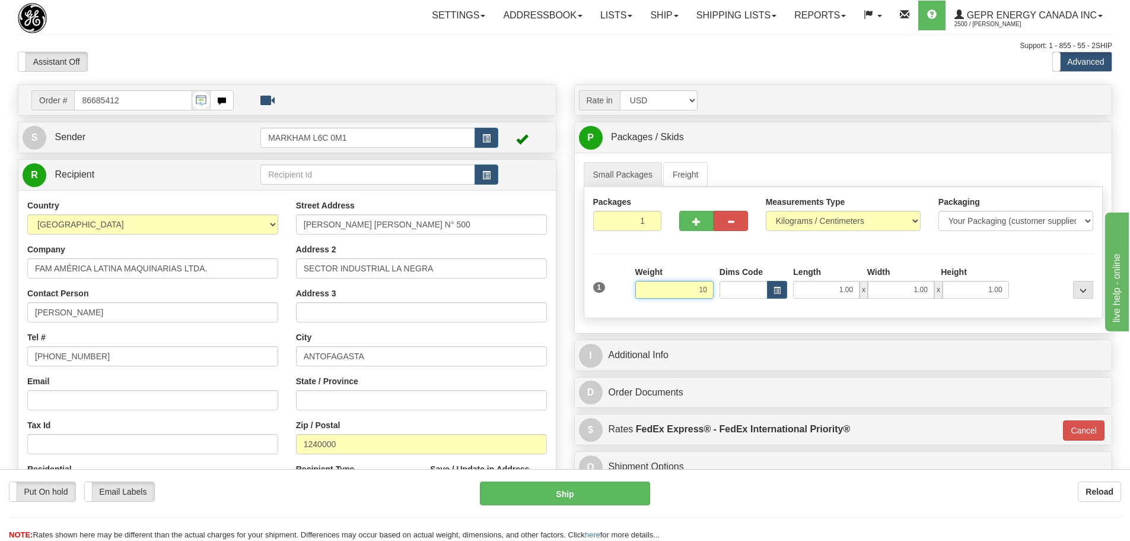
type input "10"
type input "01"
type input "10.00"
click at [698, 260] on div "Packages 1 1 Measurements Type" at bounding box center [844, 252] width 520 height 131
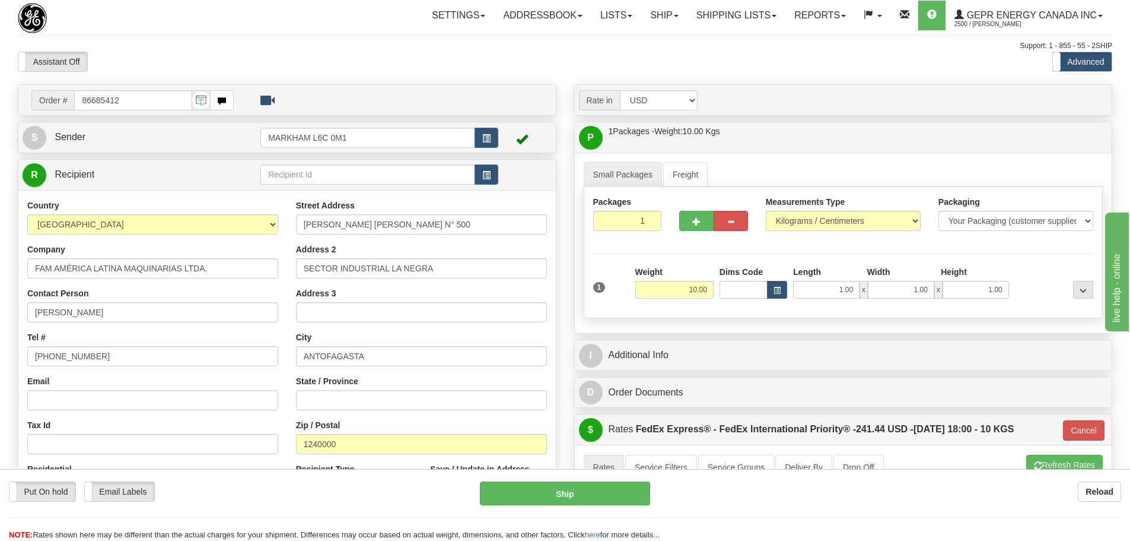
click at [596, 271] on div "1" at bounding box center [611, 279] width 42 height 27
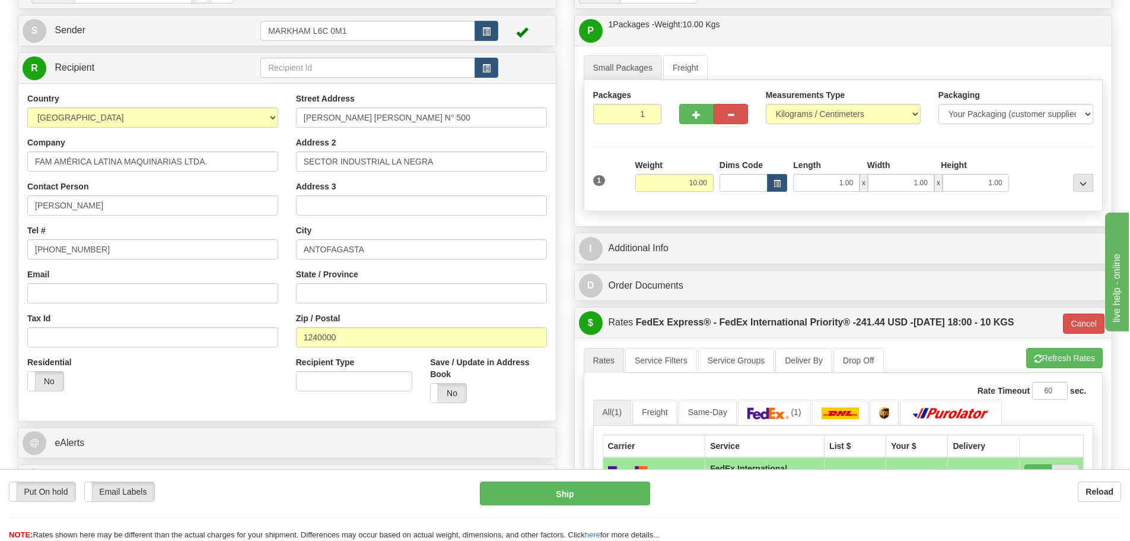
scroll to position [178, 0]
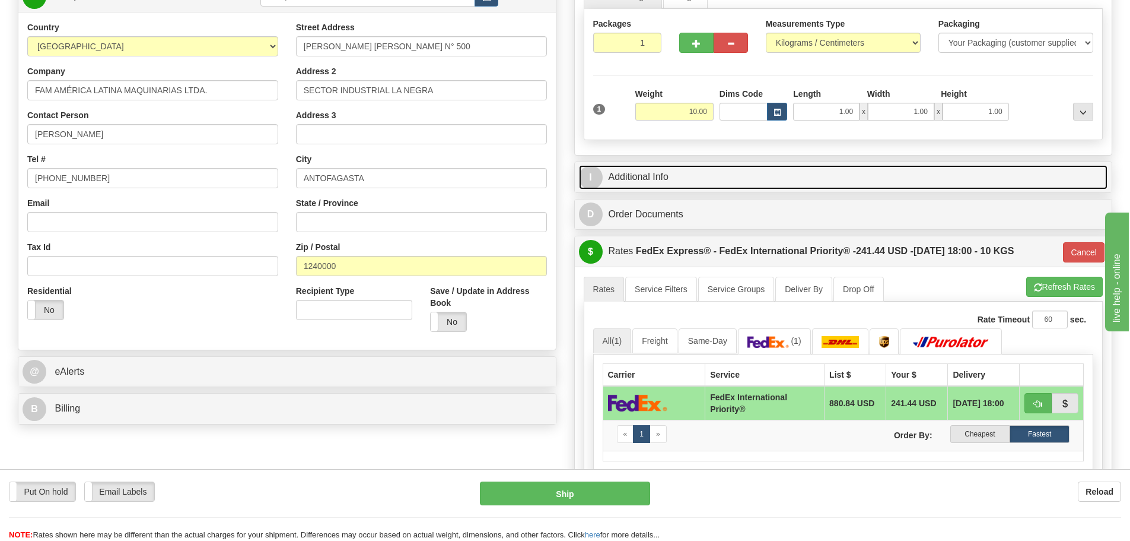
click at [628, 177] on link "I Additional Info" at bounding box center [843, 177] width 529 height 24
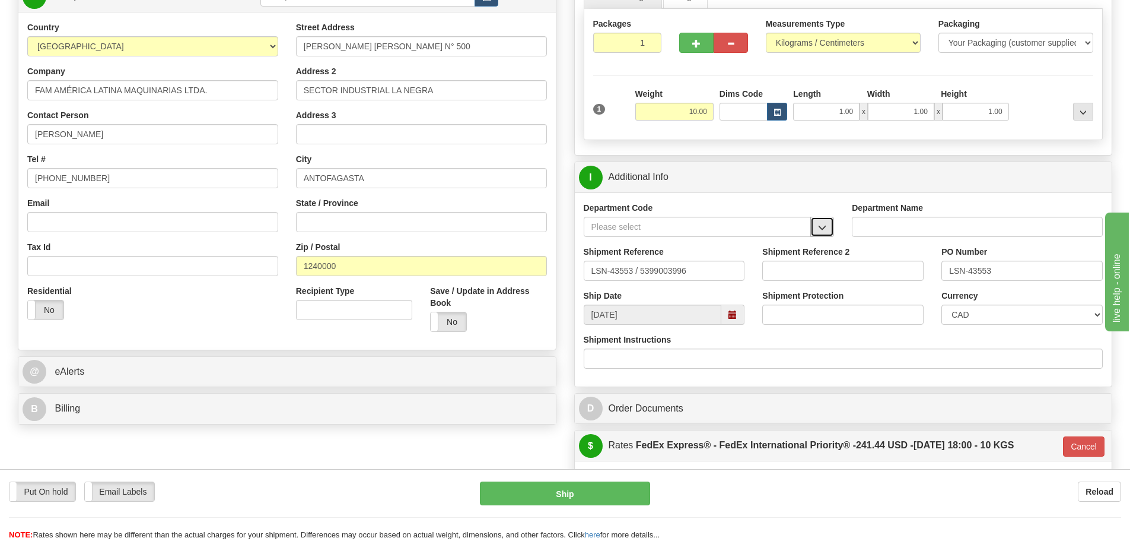
click at [826, 224] on span "button" at bounding box center [822, 228] width 8 height 8
click at [777, 244] on div "SER" at bounding box center [695, 245] width 216 height 13
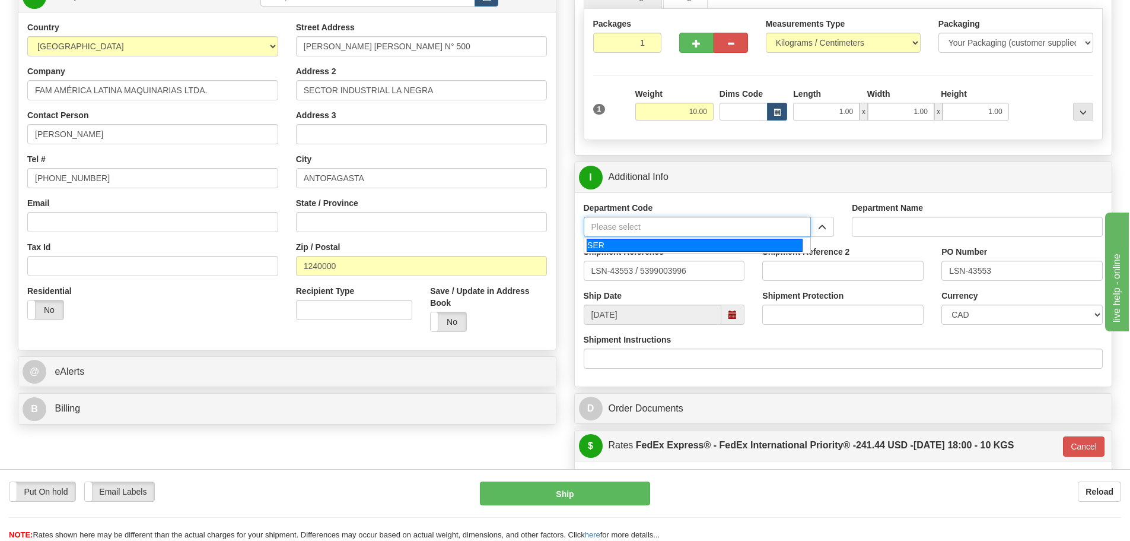
type input "SER"
type input "SERVICE DEPARTMENT"
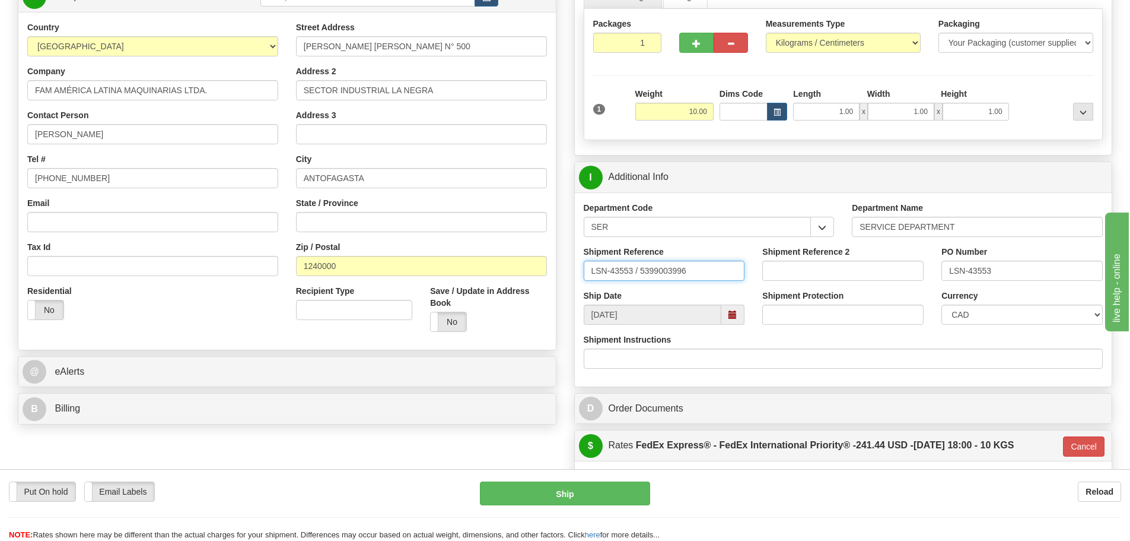
drag, startPoint x: 635, startPoint y: 271, endPoint x: 638, endPoint y: 278, distance: 7.7
click at [638, 278] on input "LSN-43553 / 5399003996" at bounding box center [664, 270] width 161 height 20
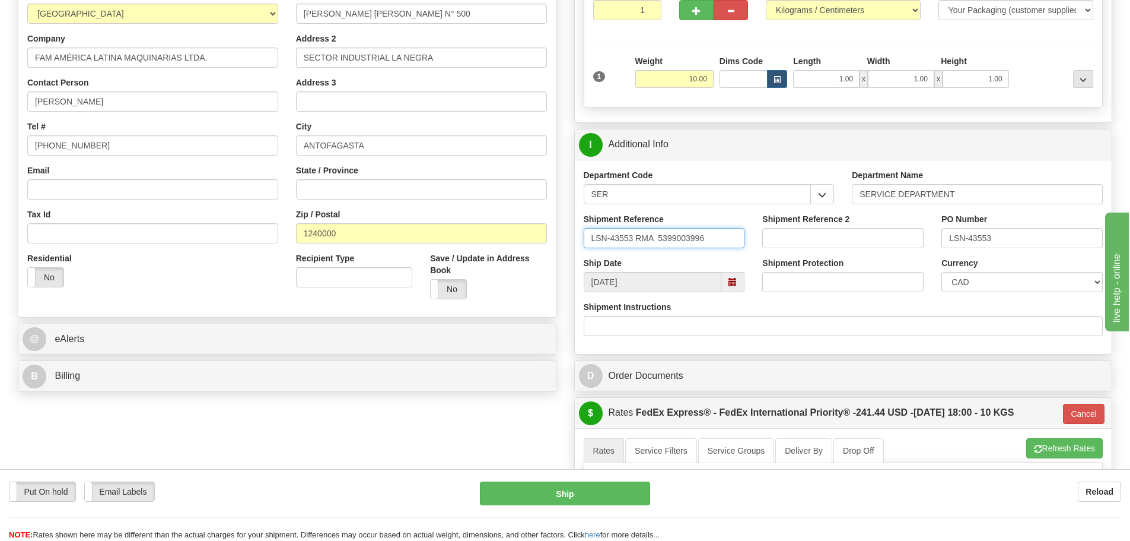
scroll to position [237, 0]
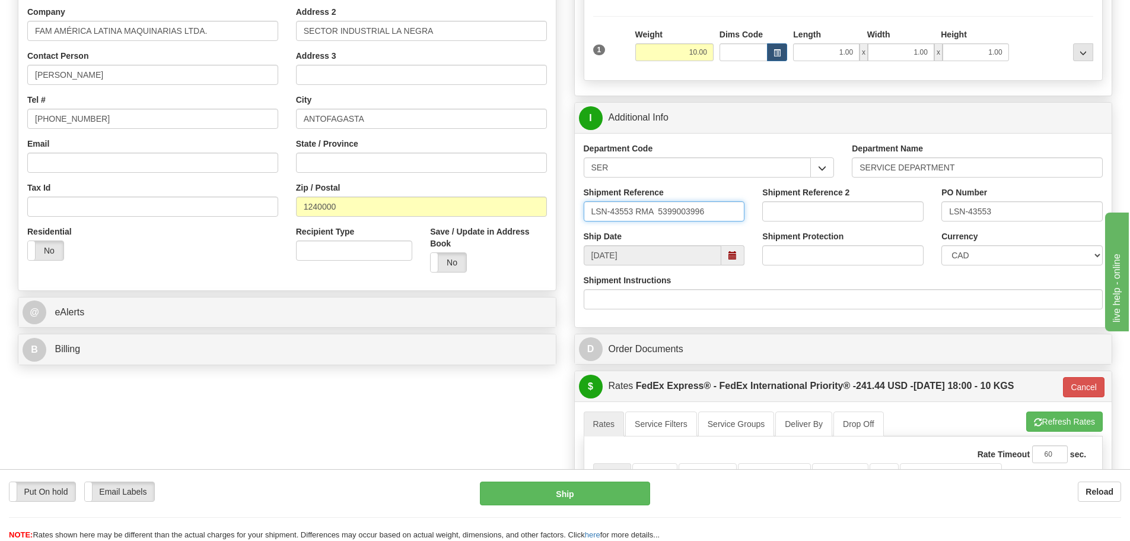
type input "LSN-43553 RMA 5399003996"
click at [1029, 258] on select "CAD USD EUR ZAR RON ANG ARN AUD AUS AWG BBD BFR BGN BHD BMD BND BRC BRL CHP CKZ…" at bounding box center [1022, 255] width 161 height 20
select select "1"
click at [942, 245] on select "CAD USD EUR ZAR RON ANG ARN AUD AUS AWG BBD BFR BGN BHD BMD BND BRC BRL CHP CKZ…" at bounding box center [1022, 255] width 161 height 20
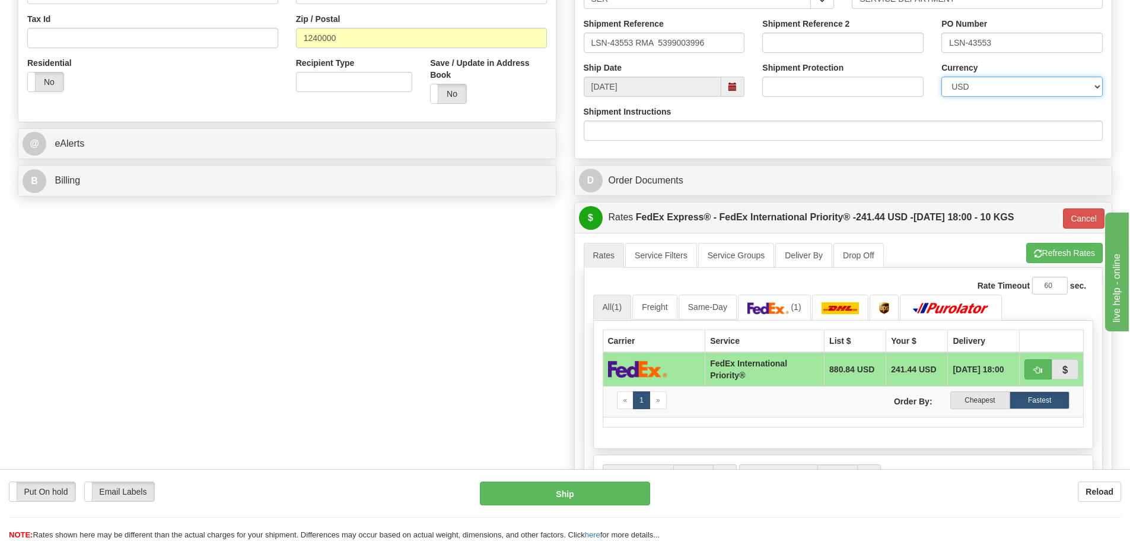
scroll to position [475, 0]
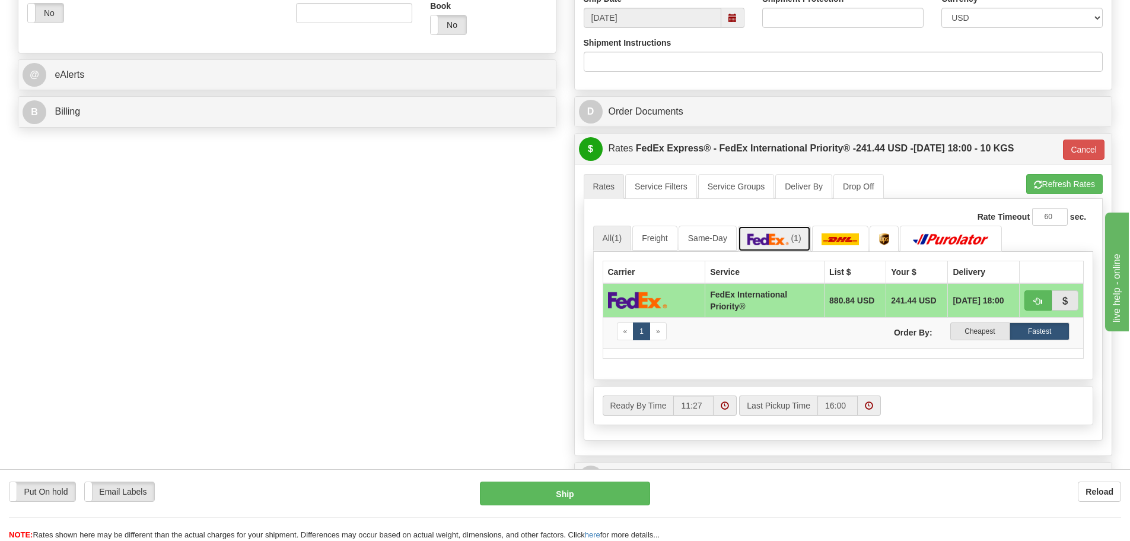
click at [779, 235] on img at bounding box center [769, 239] width 42 height 12
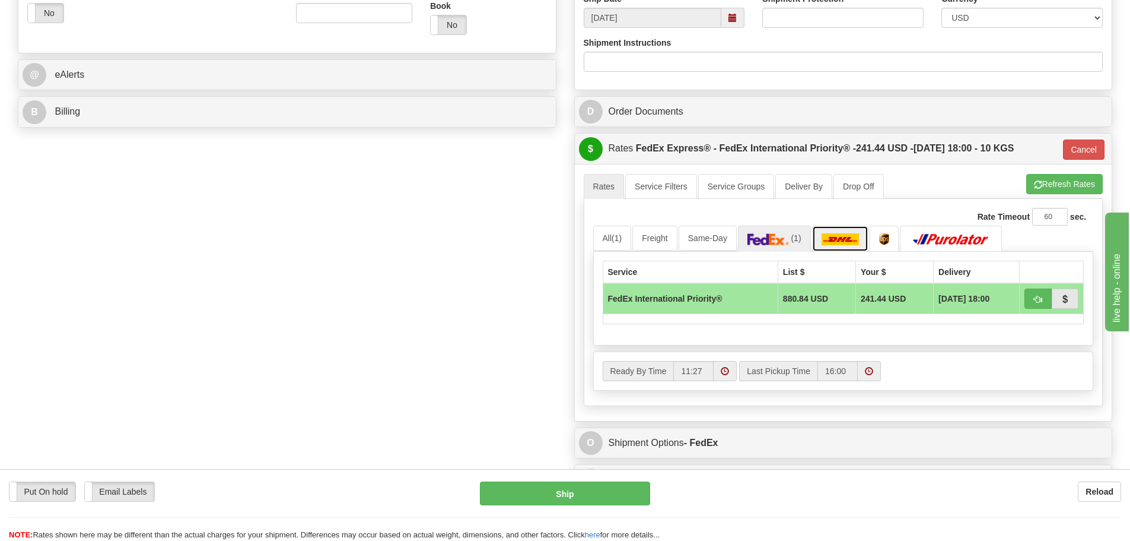
click at [844, 246] on link at bounding box center [840, 238] width 57 height 26
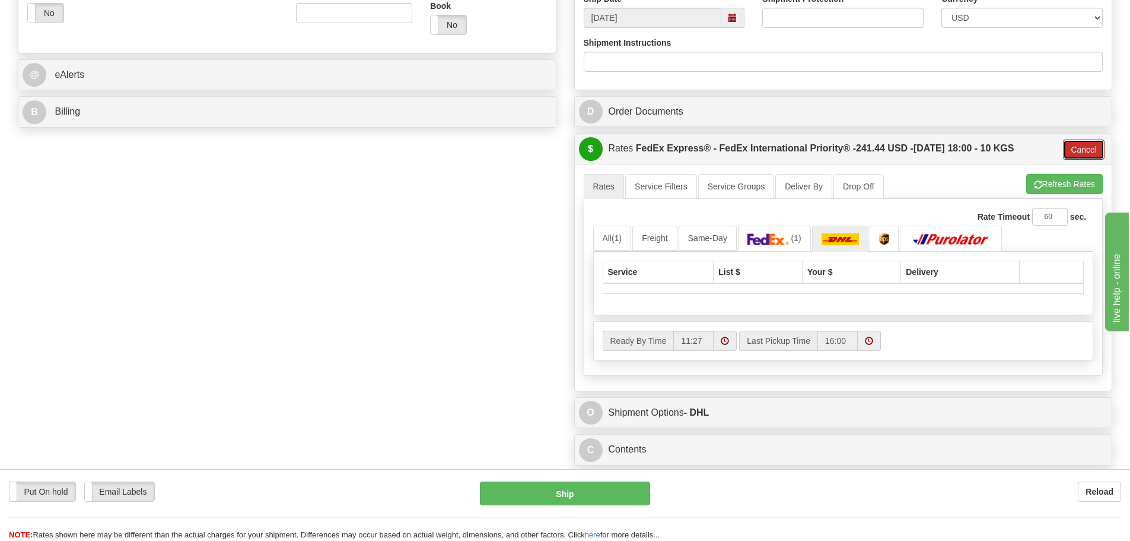
click at [1088, 142] on button "Cancel" at bounding box center [1084, 149] width 42 height 20
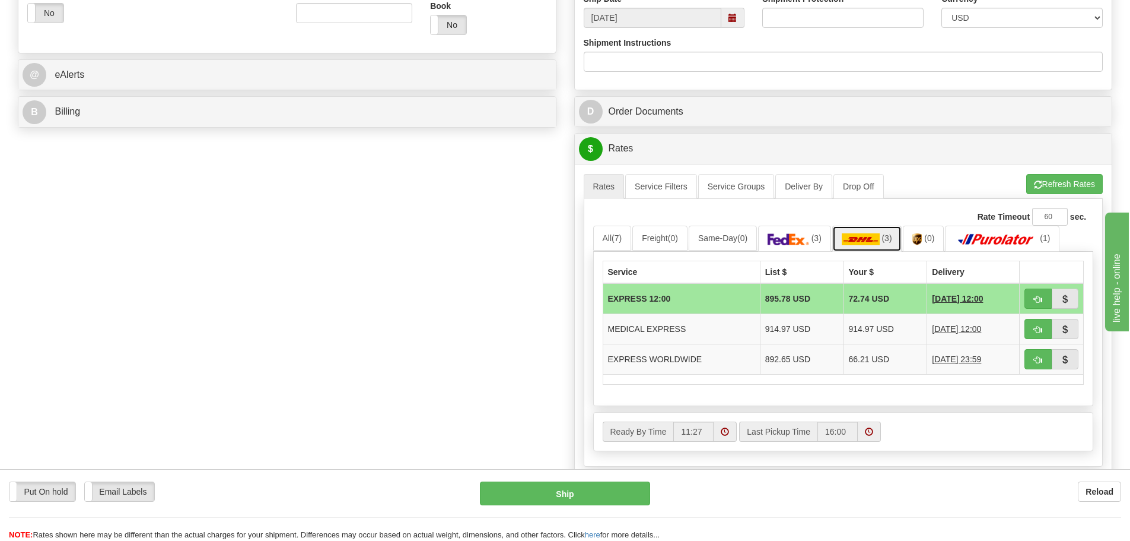
click at [880, 239] on img at bounding box center [861, 239] width 38 height 12
click at [1036, 361] on span "button" at bounding box center [1038, 360] width 8 height 8
type input "P"
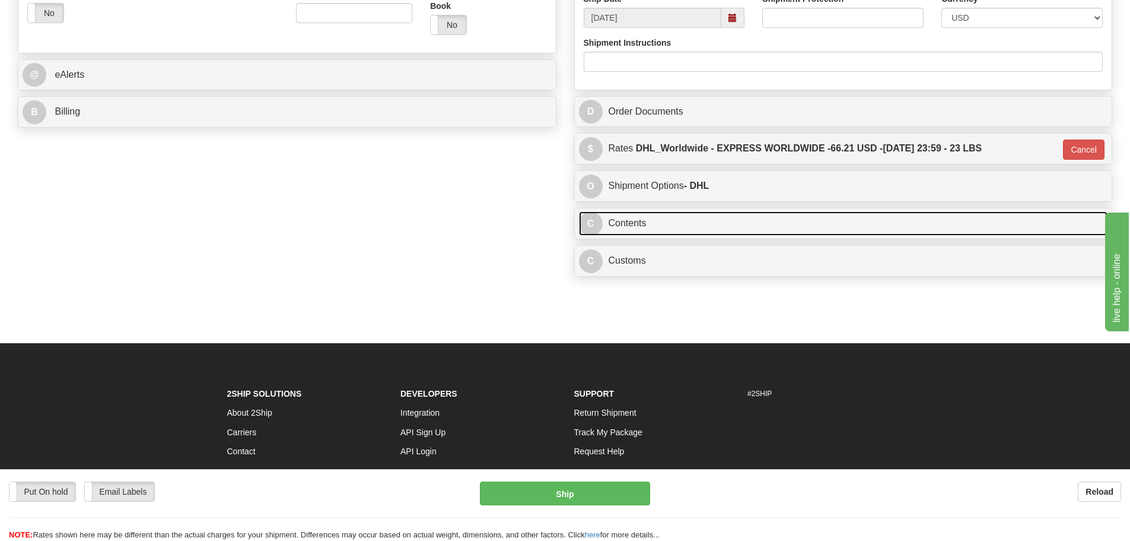
click at [762, 233] on link "C Contents" at bounding box center [843, 223] width 529 height 24
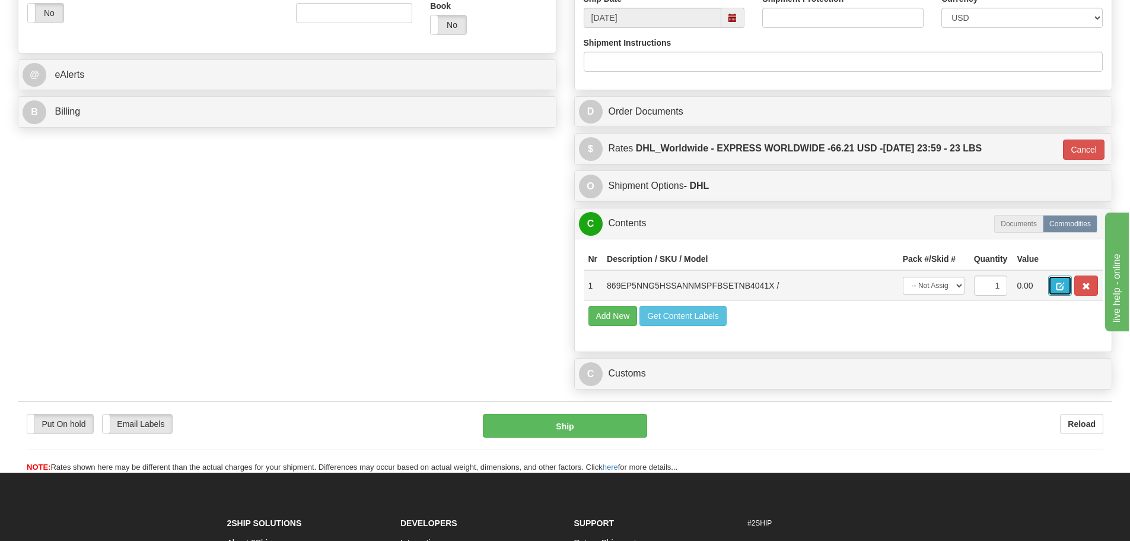
click at [1064, 281] on button "button" at bounding box center [1060, 285] width 24 height 20
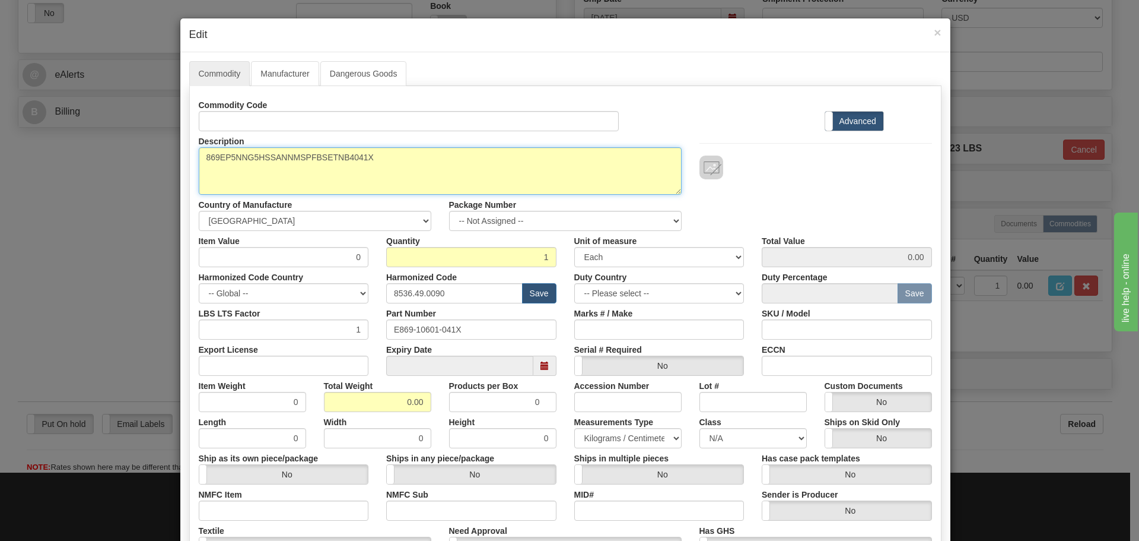
drag, startPoint x: 373, startPoint y: 161, endPoint x: 166, endPoint y: 187, distance: 208.1
click at [166, 186] on div "× Edit Commodity Manufacturer Dangerous Goods Commodity Code Standard Advanced …" at bounding box center [569, 270] width 1139 height 541
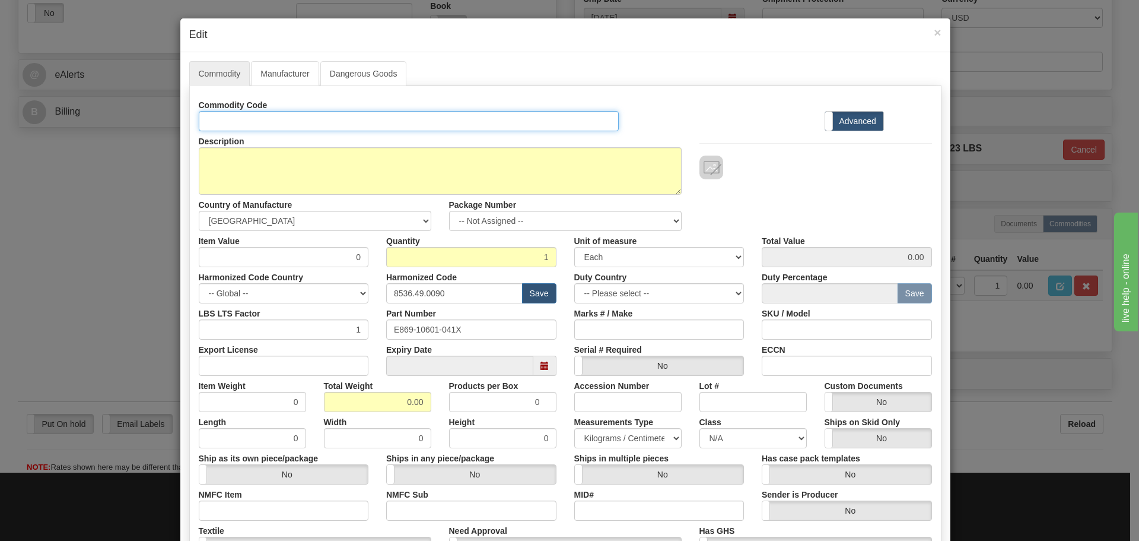
click at [249, 128] on input "Id" at bounding box center [409, 121] width 421 height 20
paste input "869EP5NNG5HSSANNMSPFBSETNB4041X"
type input "869EP5NNG5HSSANNMSPFBSETNB4041X"
drag, startPoint x: 486, startPoint y: 331, endPoint x: 357, endPoint y: 343, distance: 129.3
click at [357, 343] on div "Commodity Code 869EP5NNG5HSSANNMSPFBSETNB4041X Standard Advanced Description 86…" at bounding box center [565, 344] width 733 height 498
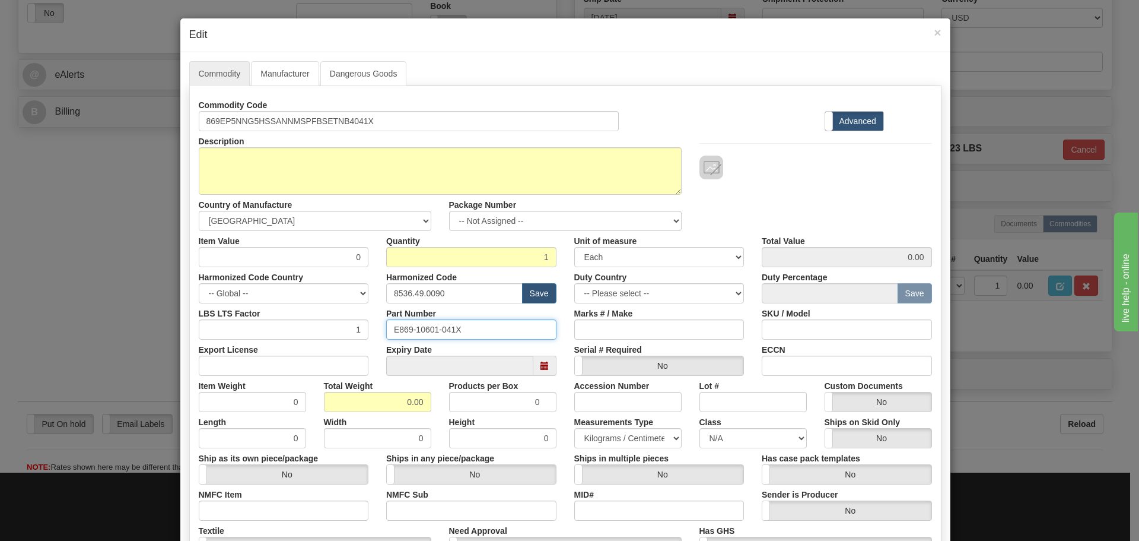
paste input "869EP5NNG5HSSANNMSPFBSETNB4"
type input "869EP5NNG5HSSANNMSPFBSETNB4041X"
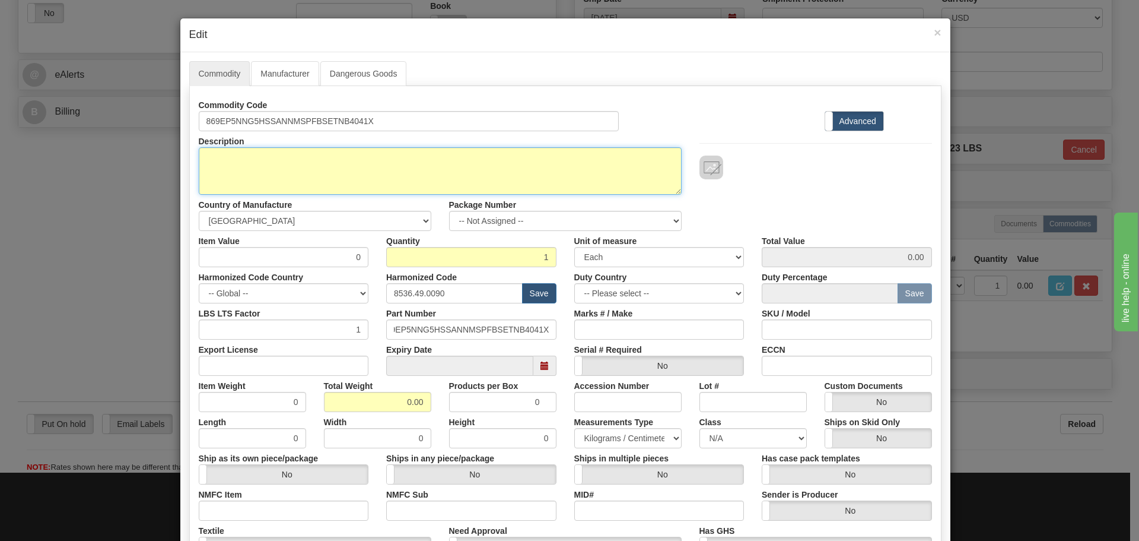
click at [343, 184] on textarea "869EP5NNG5HSSANNMSPFBSETNB4041X" at bounding box center [440, 170] width 483 height 47
click at [383, 167] on textarea "869EP5NNG5HSSANNMSPFBSETNB4041X" at bounding box center [440, 170] width 483 height 47
click at [315, 174] on textarea "869EP5NNG5HSSANNMSPFBSETNB4041X" at bounding box center [440, 170] width 483 height 47
paste textarea "869 Motor Protection Relay"
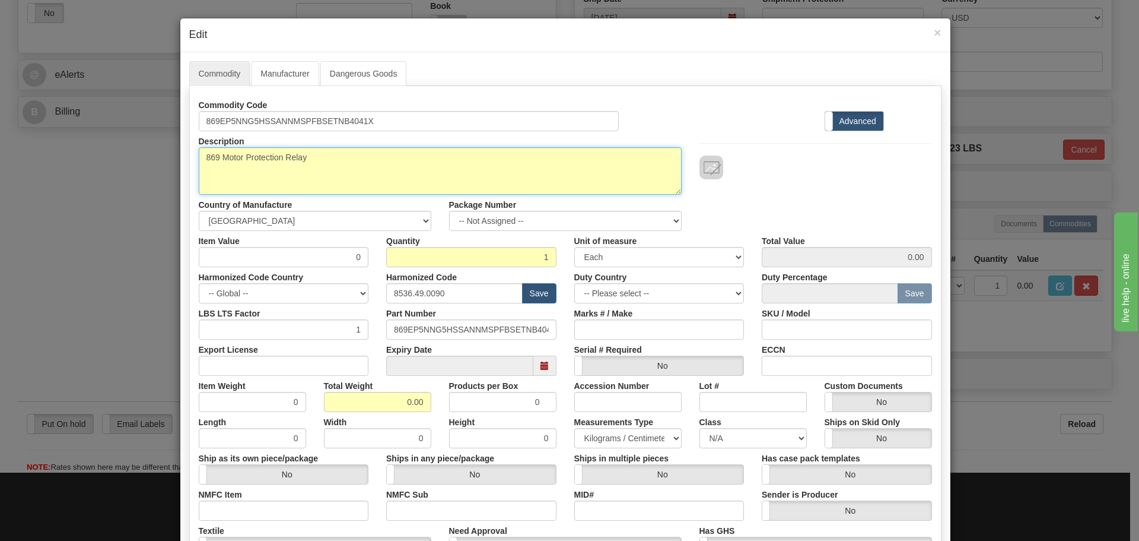
type textarea "869 Motor Protection Relay"
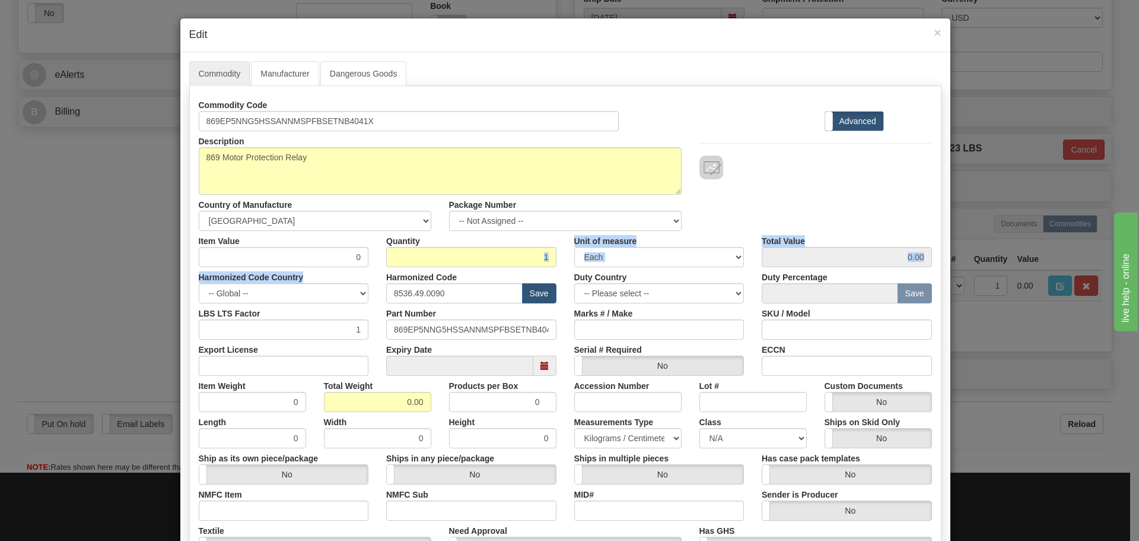
click at [413, 258] on div "Commodity Code 869EP5NNG5HSSANNMSPFBSETNB4041X Standard Advanced Description 86…" at bounding box center [565, 344] width 733 height 498
click at [351, 250] on input "0" at bounding box center [284, 257] width 170 height 20
drag, startPoint x: 342, startPoint y: 255, endPoint x: 373, endPoint y: 262, distance: 32.1
click at [373, 262] on div "Item Value 0 Quantity 1 Unit of measure 3 Thousand Square Inches Adjustments 56…" at bounding box center [565, 249] width 751 height 36
type input "75"
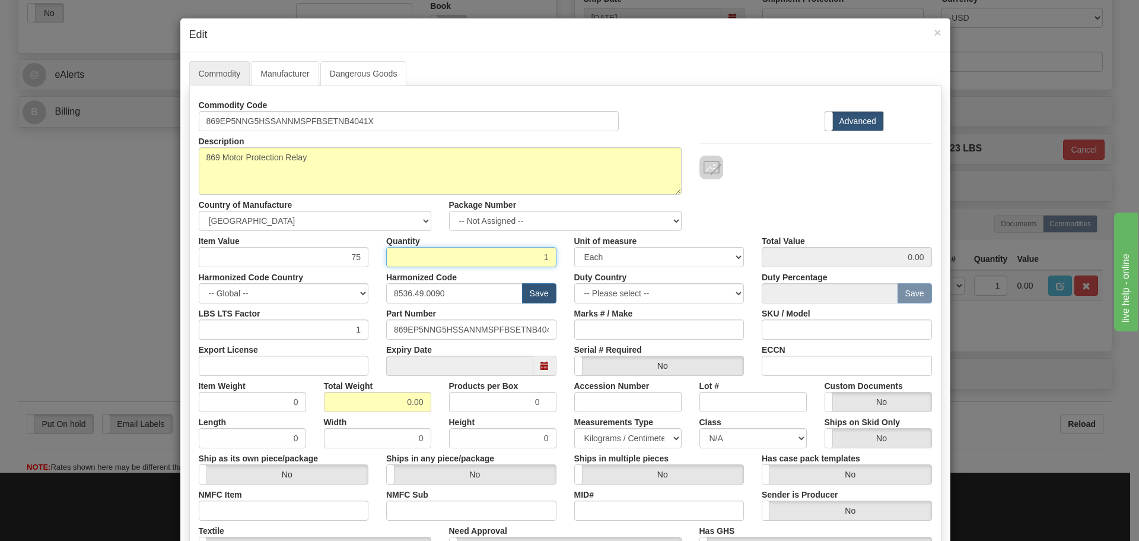
type input "75.00"
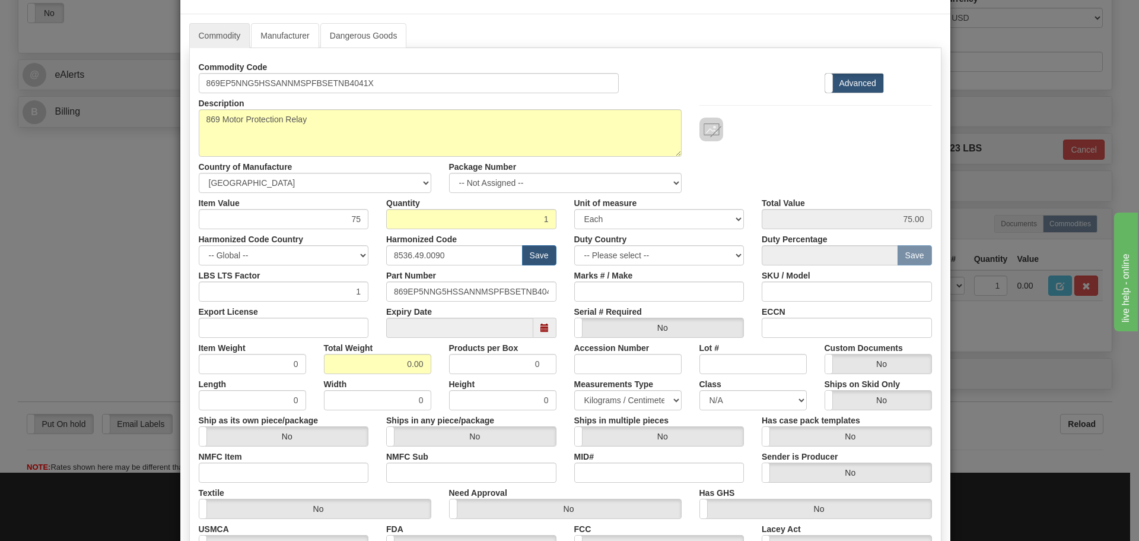
scroll to position [119, 0]
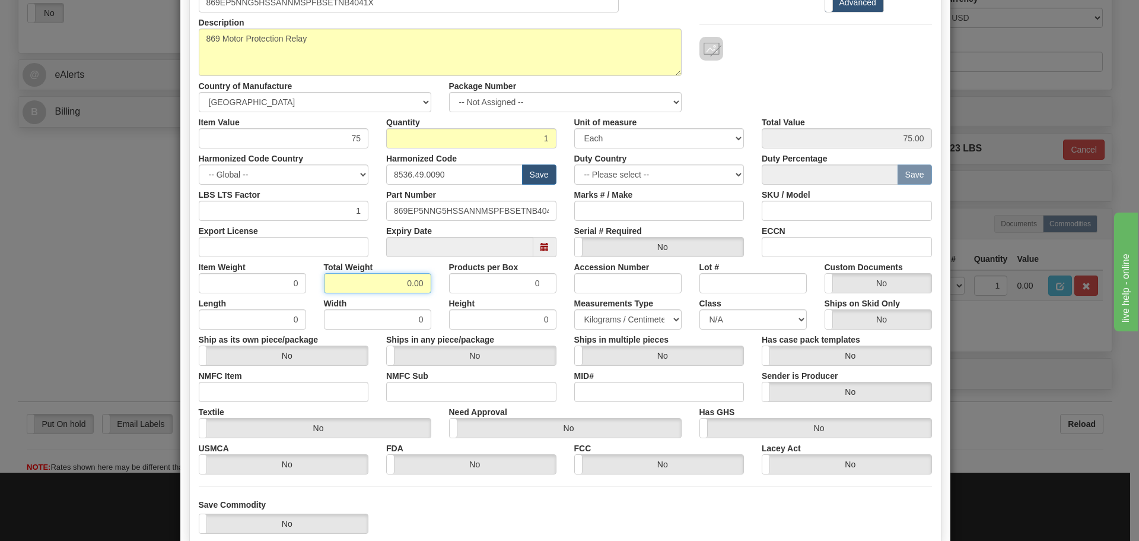
drag, startPoint x: 384, startPoint y: 285, endPoint x: 455, endPoint y: 266, distance: 73.1
click at [455, 268] on div "Item Weight 0 Total Weight 0.00 Products per Box 0 Accession Number Lot # Custo…" at bounding box center [565, 275] width 751 height 36
type input "10"
type input "10.0000"
click at [565, 377] on div "MID#" at bounding box center [659, 383] width 188 height 36
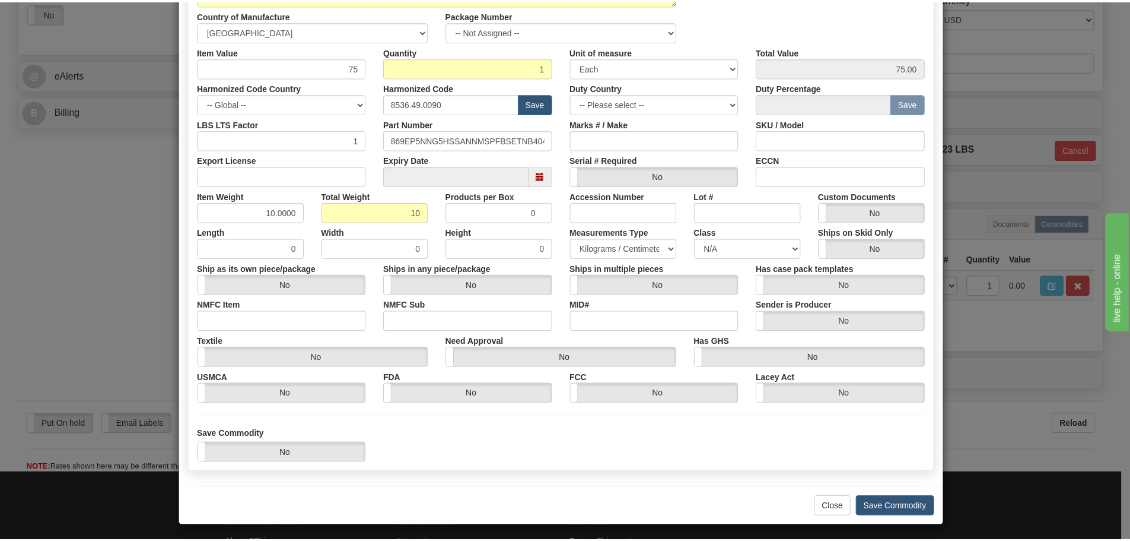
scroll to position [193, 0]
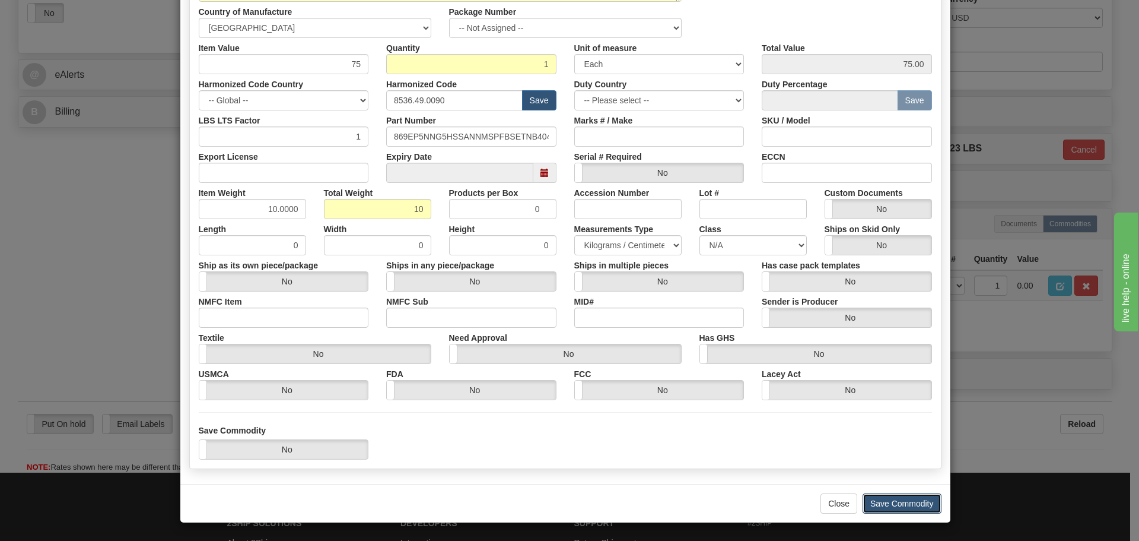
click at [916, 506] on button "Save Commodity" at bounding box center [902, 503] width 79 height 20
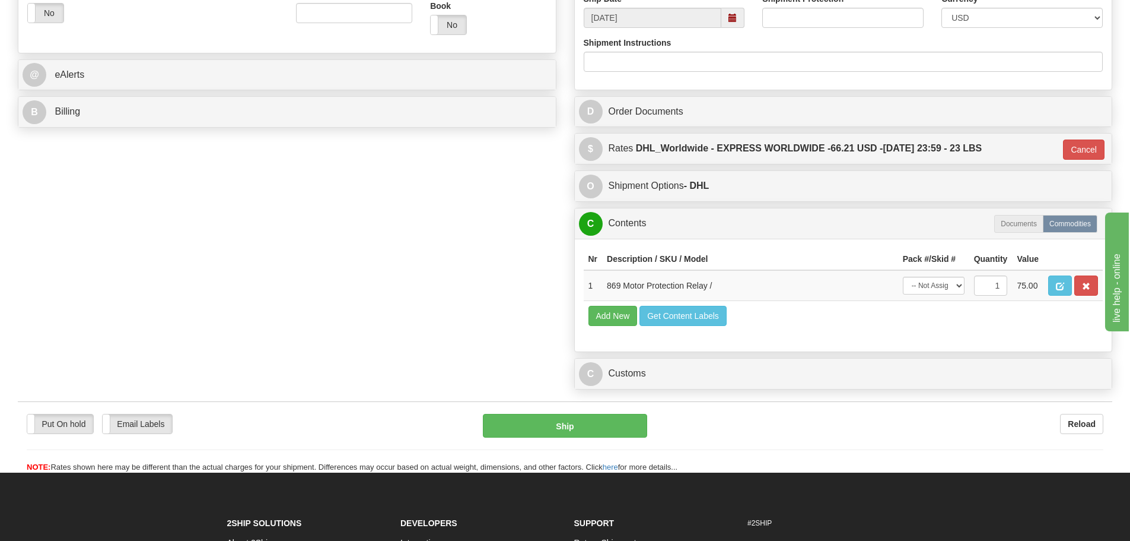
click at [472, 330] on div "Order # 86685412 S Sender" at bounding box center [565, 2] width 1112 height 785
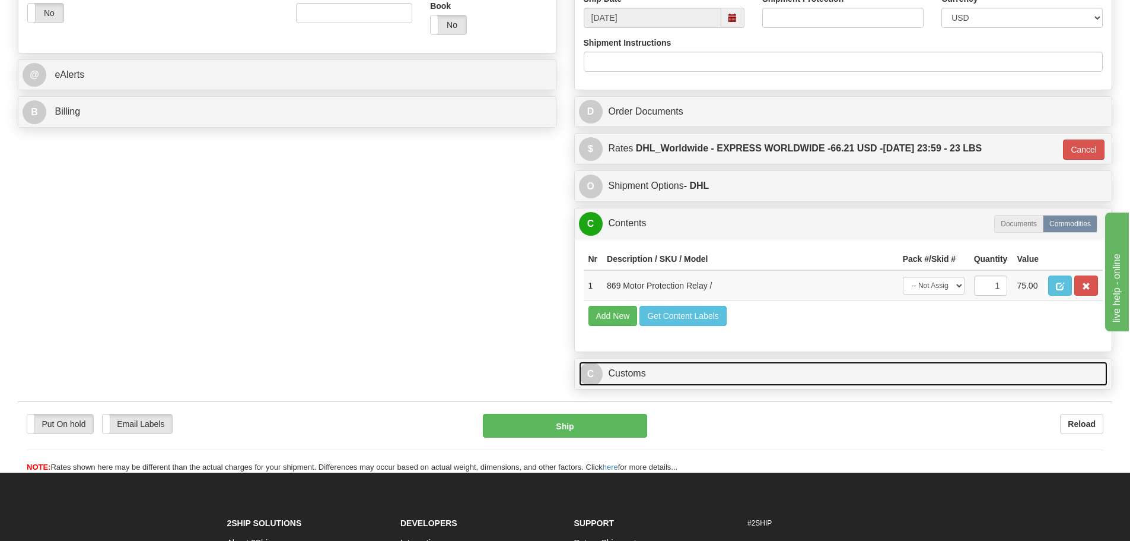
click at [670, 379] on link "C Customs" at bounding box center [843, 373] width 529 height 24
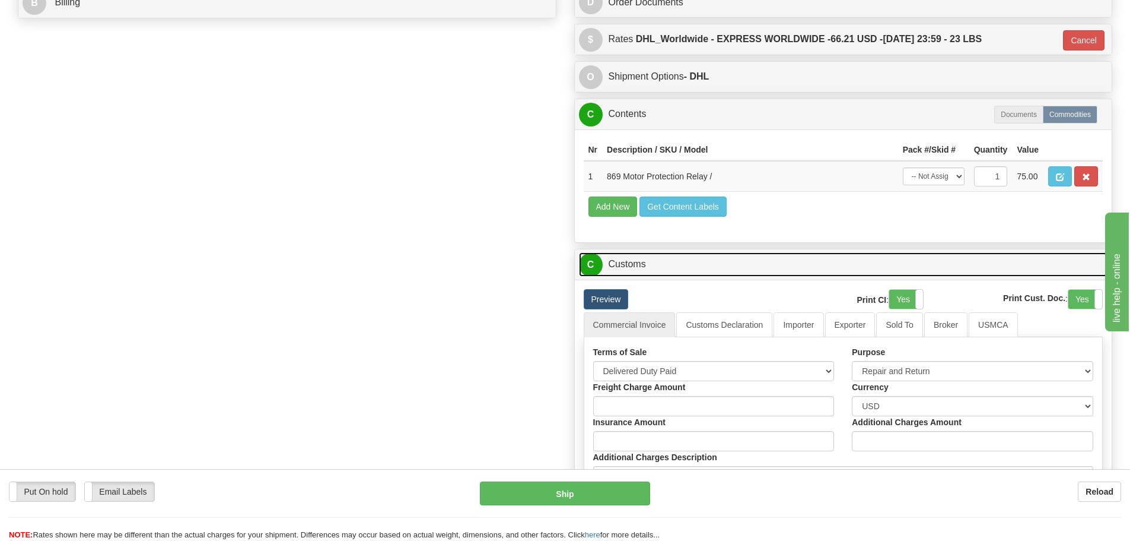
scroll to position [593, 0]
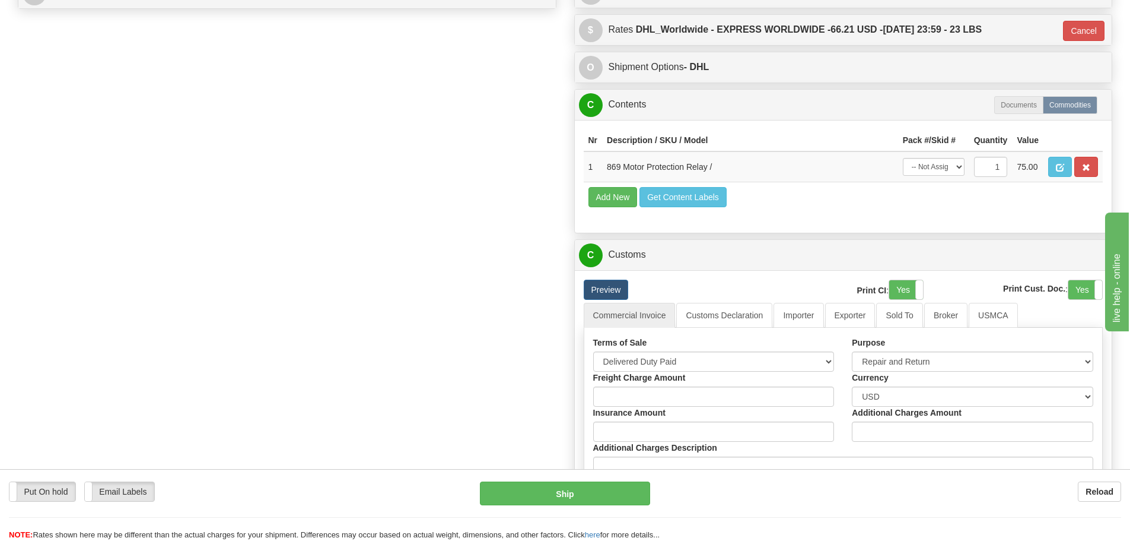
click at [430, 307] on div "Order # 86685412 S Sender" at bounding box center [565, 116] width 1112 height 1251
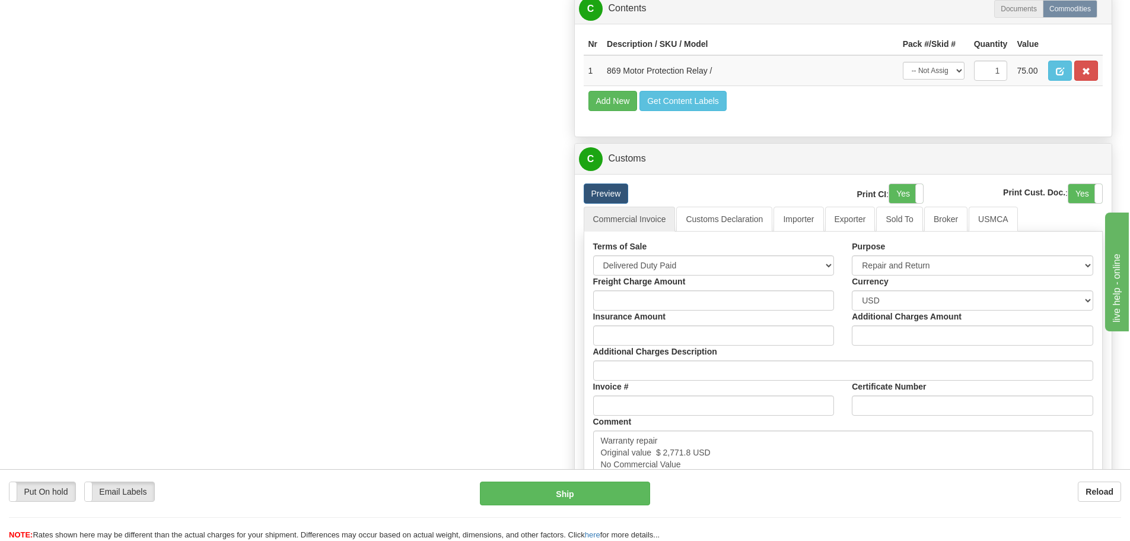
scroll to position [890, 0]
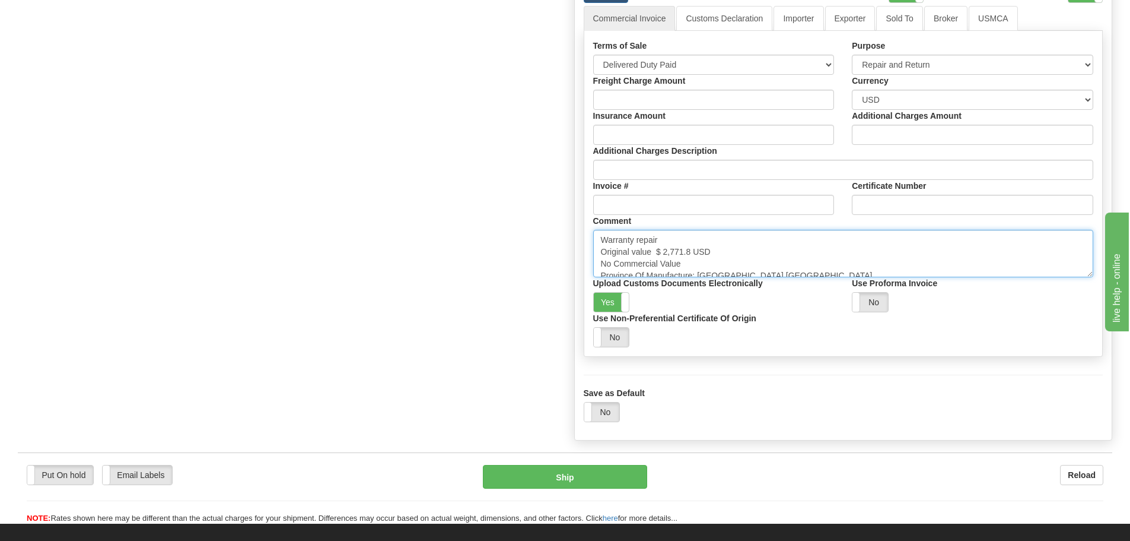
drag, startPoint x: 691, startPoint y: 250, endPoint x: 658, endPoint y: 253, distance: 33.4
click at [658, 253] on textarea "Warranty repair Original value $ 2,771.8 USD No Commercial Value Province Of Ma…" at bounding box center [843, 253] width 501 height 47
paste textarea "6,481.4"
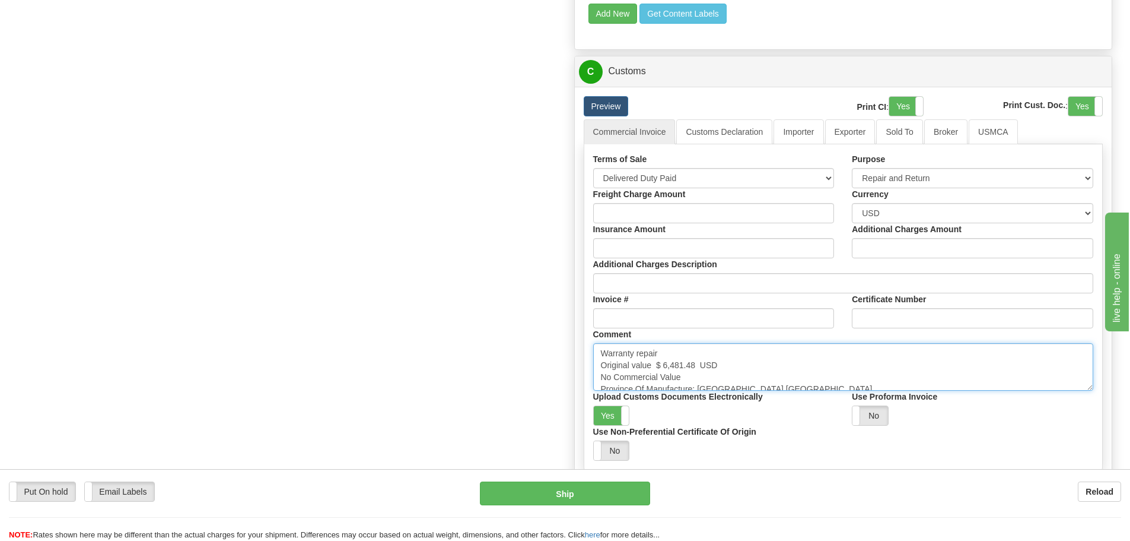
scroll to position [771, 0]
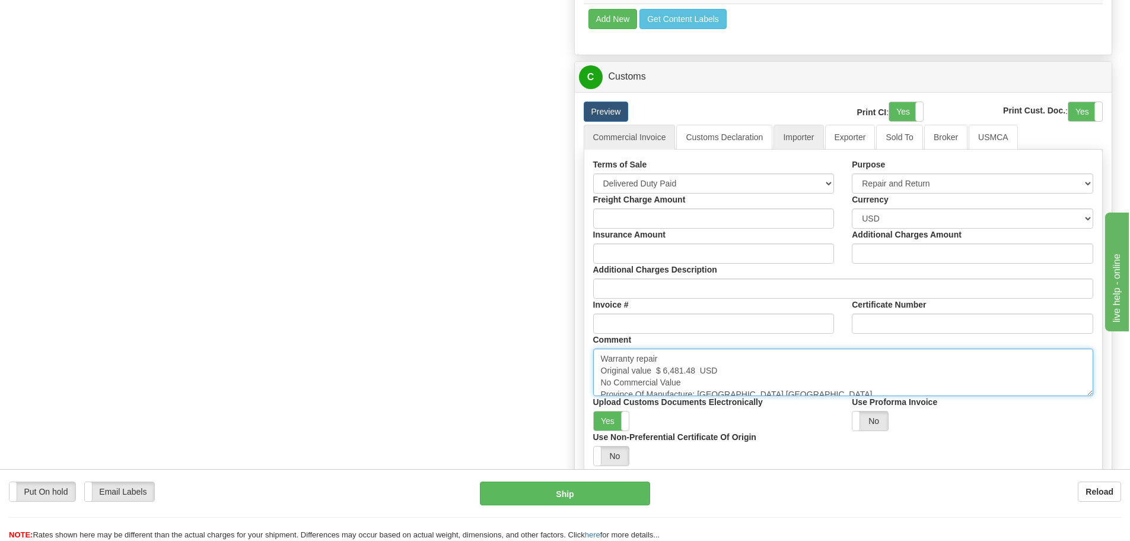
type textarea "Warranty repair Original value $ 6,481.48 USD No Commercial Value Province Of M…"
click at [807, 147] on link "Importer" at bounding box center [799, 137] width 50 height 25
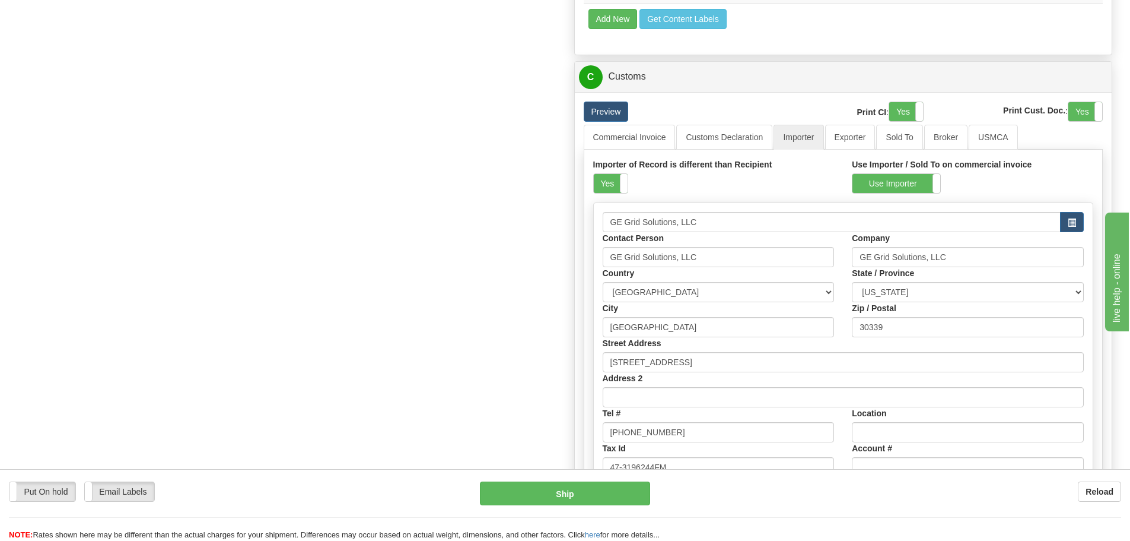
drag, startPoint x: 619, startPoint y: 183, endPoint x: 678, endPoint y: 173, distance: 59.5
click at [619, 183] on label "Yes" at bounding box center [611, 183] width 34 height 19
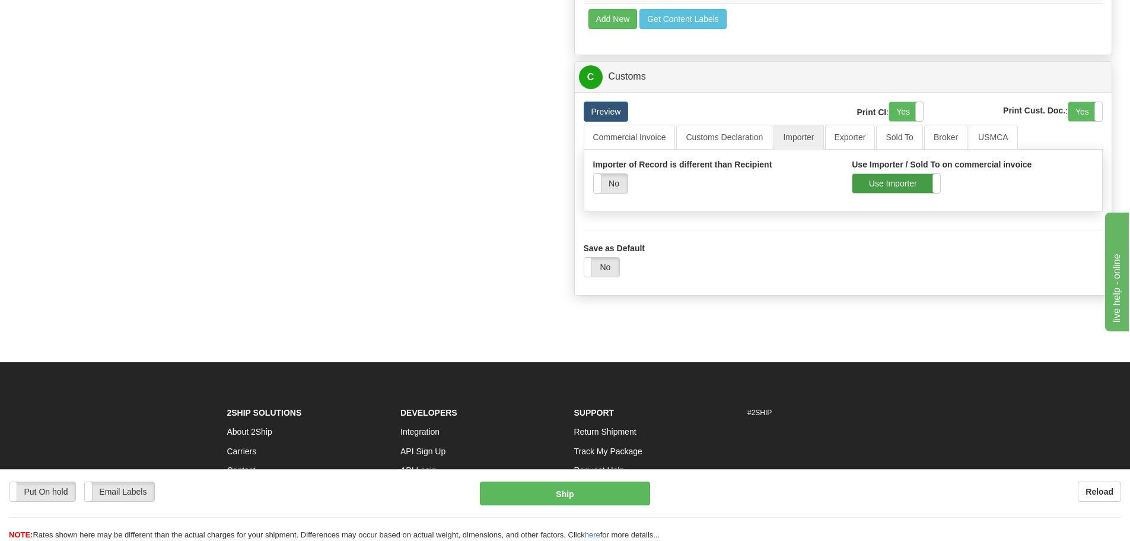
click at [873, 183] on label "Use Importer" at bounding box center [897, 183] width 88 height 19
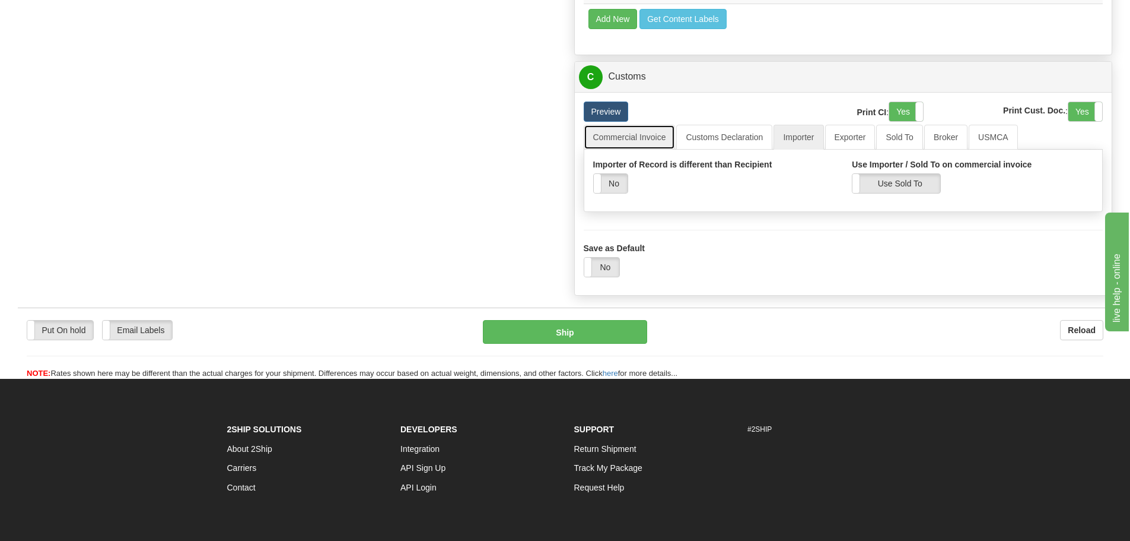
click at [626, 138] on link "Commercial Invoice" at bounding box center [630, 137] width 92 height 25
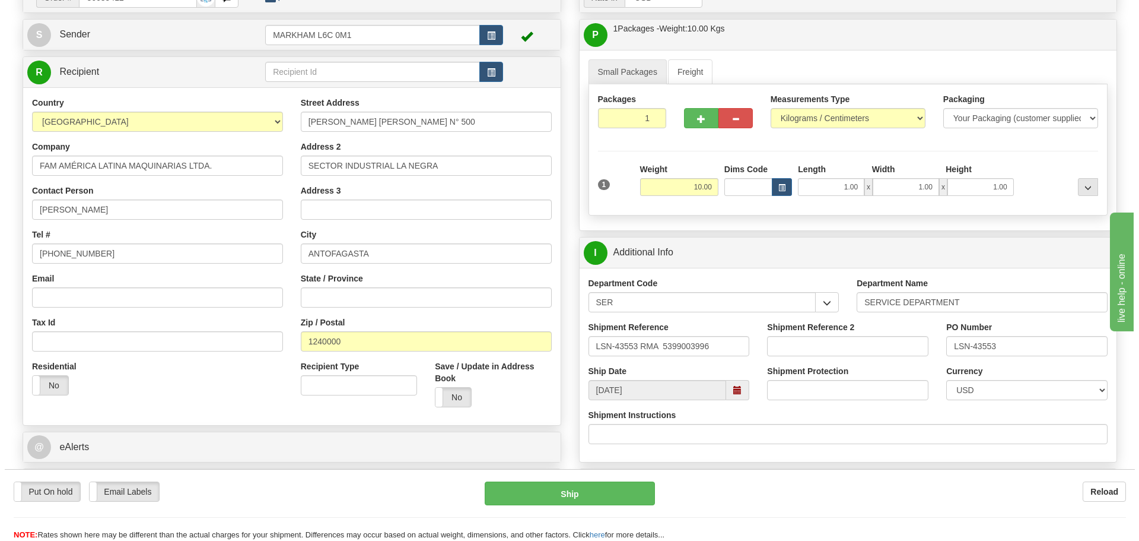
scroll to position [237, 0]
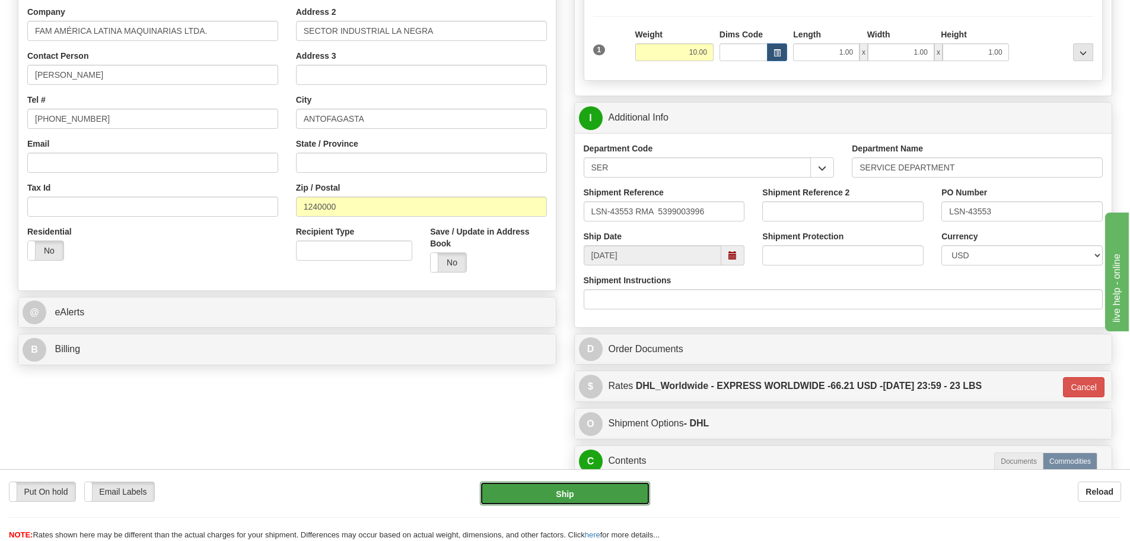
click at [495, 502] on button "Ship" at bounding box center [565, 493] width 170 height 24
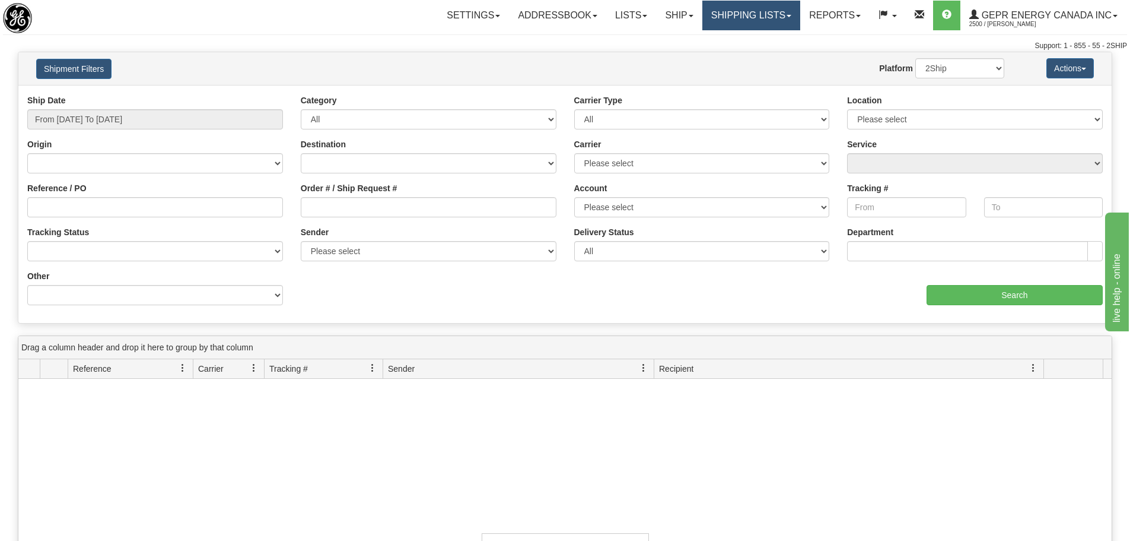
click at [714, 7] on link "Shipping lists" at bounding box center [751, 16] width 98 height 30
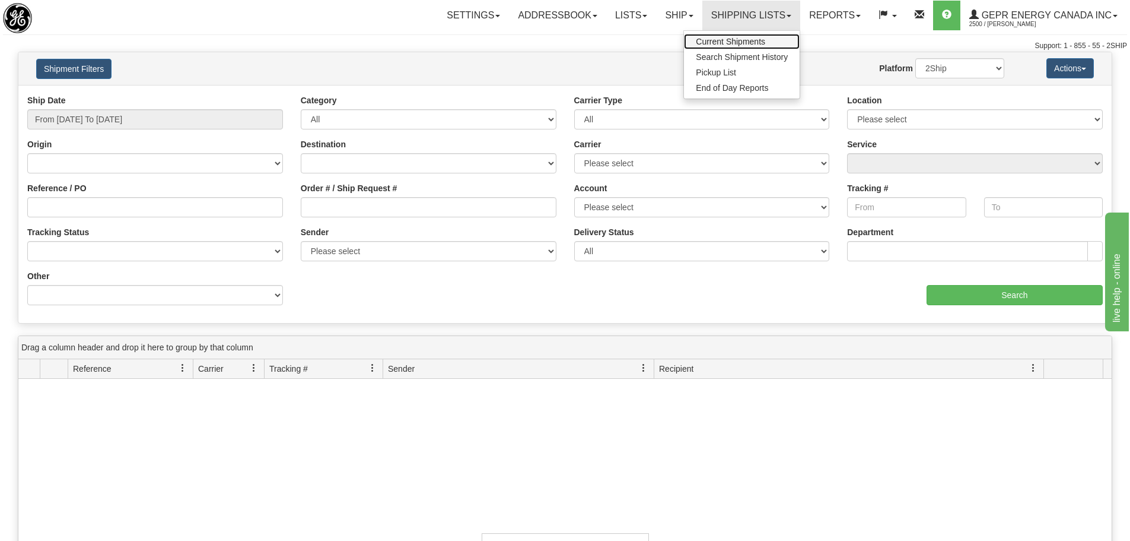
click at [707, 40] on span "Current Shipments" at bounding box center [730, 41] width 69 height 9
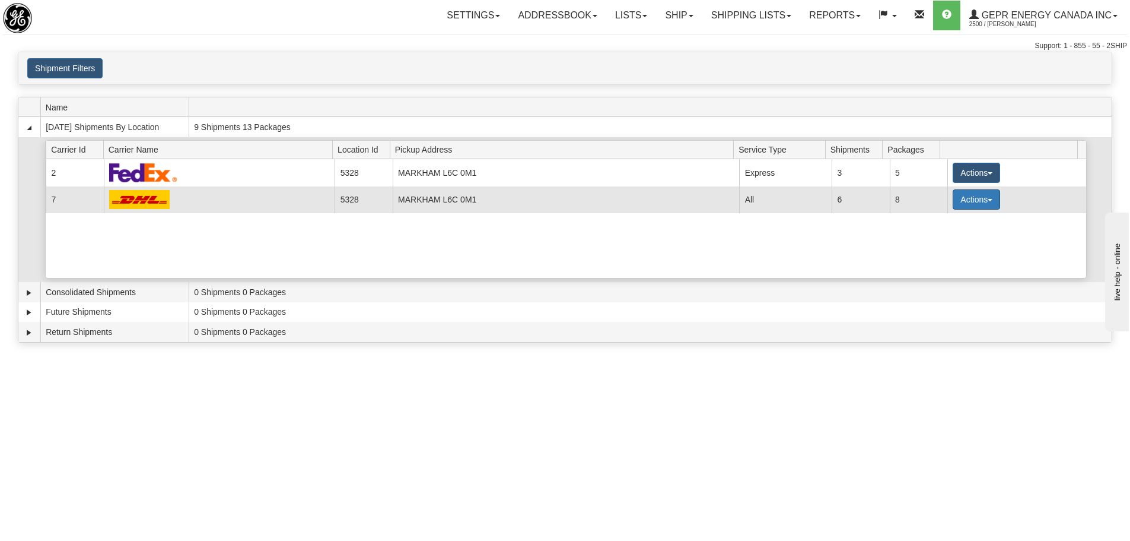
click at [975, 204] on button "Actions" at bounding box center [976, 199] width 47 height 20
click at [953, 222] on link "Details" at bounding box center [952, 221] width 95 height 15
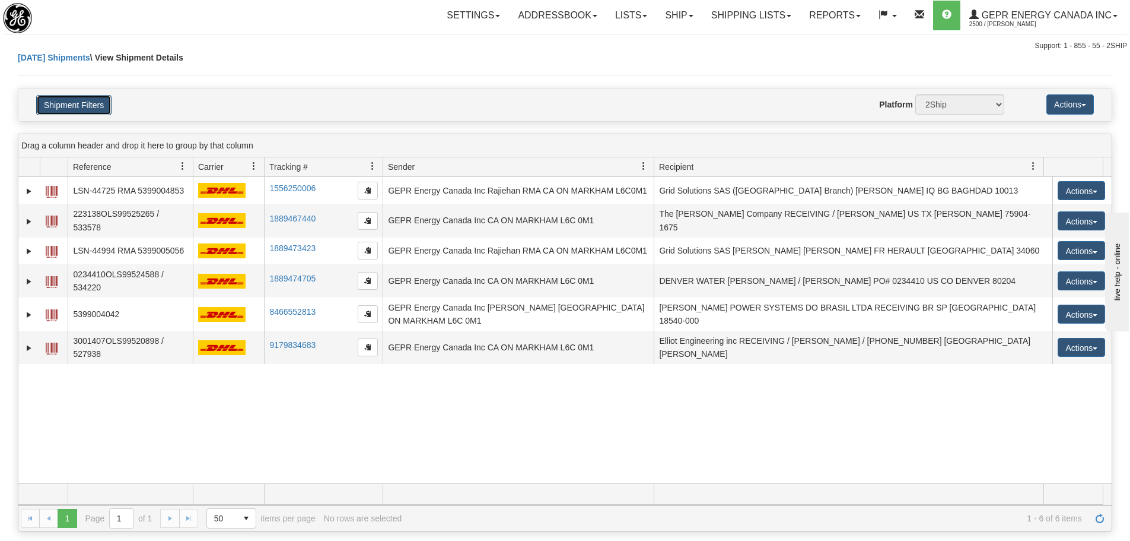
click at [96, 97] on button "Shipment Filters" at bounding box center [73, 105] width 75 height 20
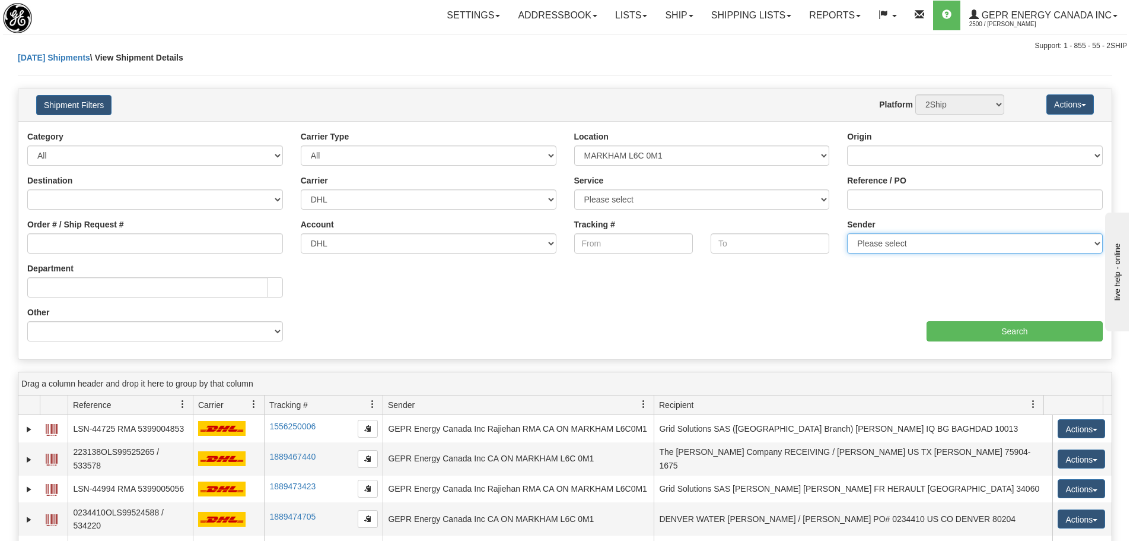
click at [993, 237] on select "Please select GEPR Energy Canada Inc , Rajiehan RMA, ([GEOGRAPHIC_DATA])" at bounding box center [975, 243] width 256 height 20
select select "206864"
click at [847, 233] on select "Please select GEPR Energy Canada Inc , Rajiehan RMA, ([GEOGRAPHIC_DATA])" at bounding box center [975, 243] width 256 height 20
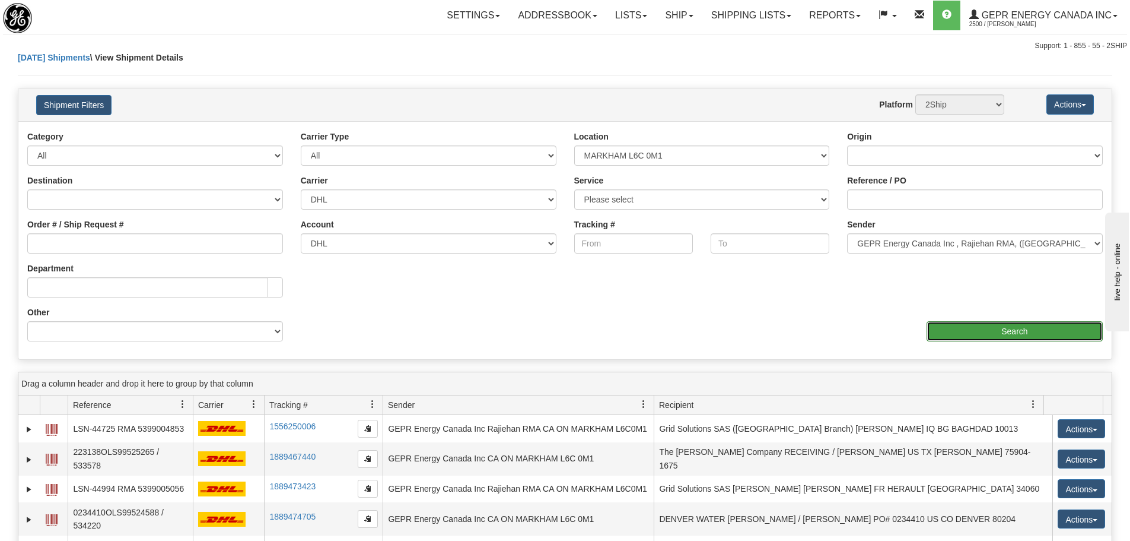
click at [975, 338] on input "Search" at bounding box center [1015, 331] width 176 height 20
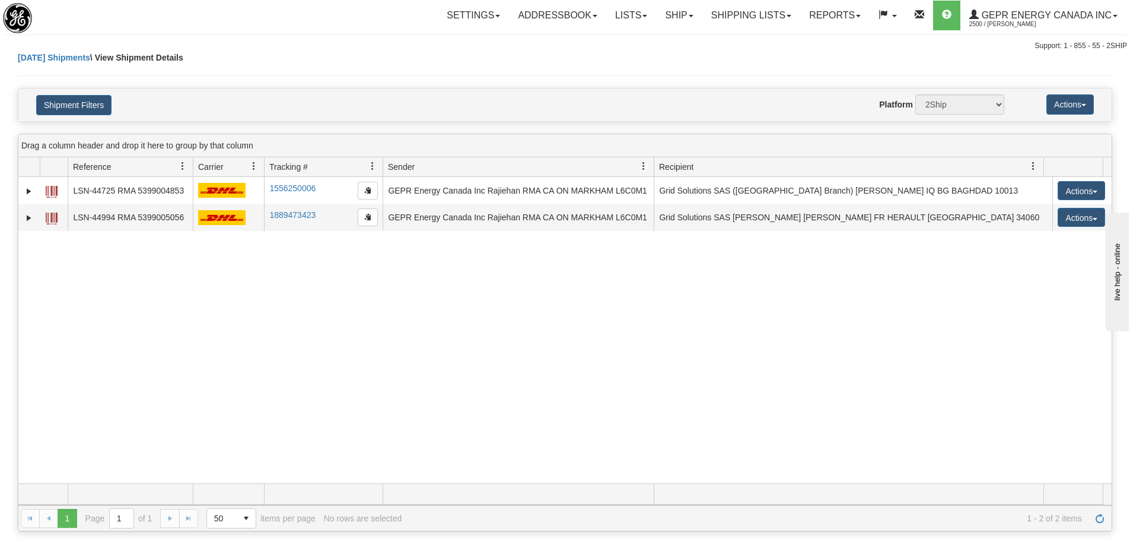
click at [199, 327] on div "31518209 2500 LSN-44725 RMA 5399004853 1556250006 1556250006 [DATE] [DATE] 09:1…" at bounding box center [564, 330] width 1093 height 306
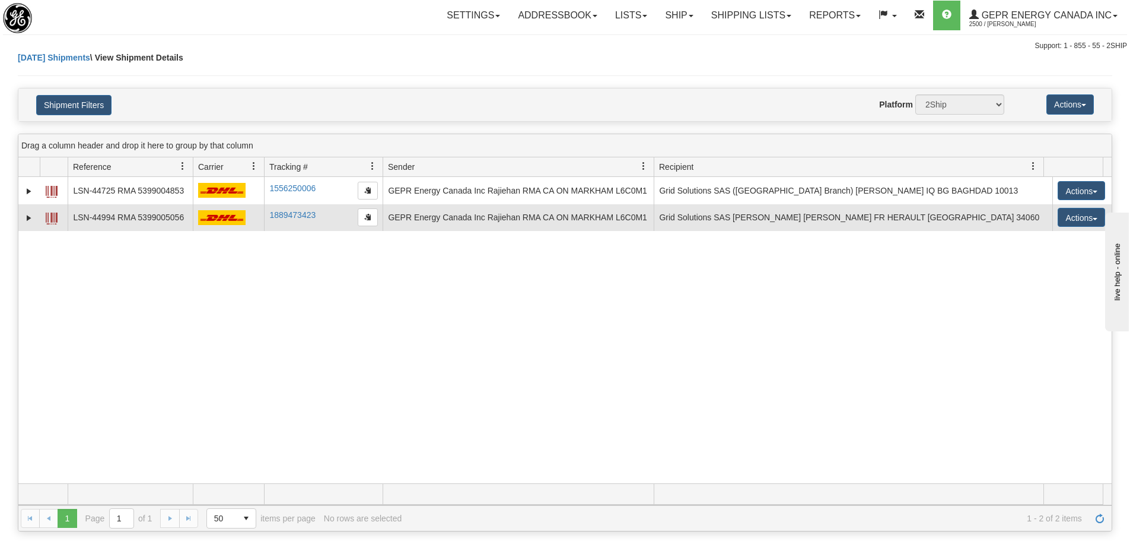
click at [36, 220] on td at bounding box center [28, 217] width 21 height 27
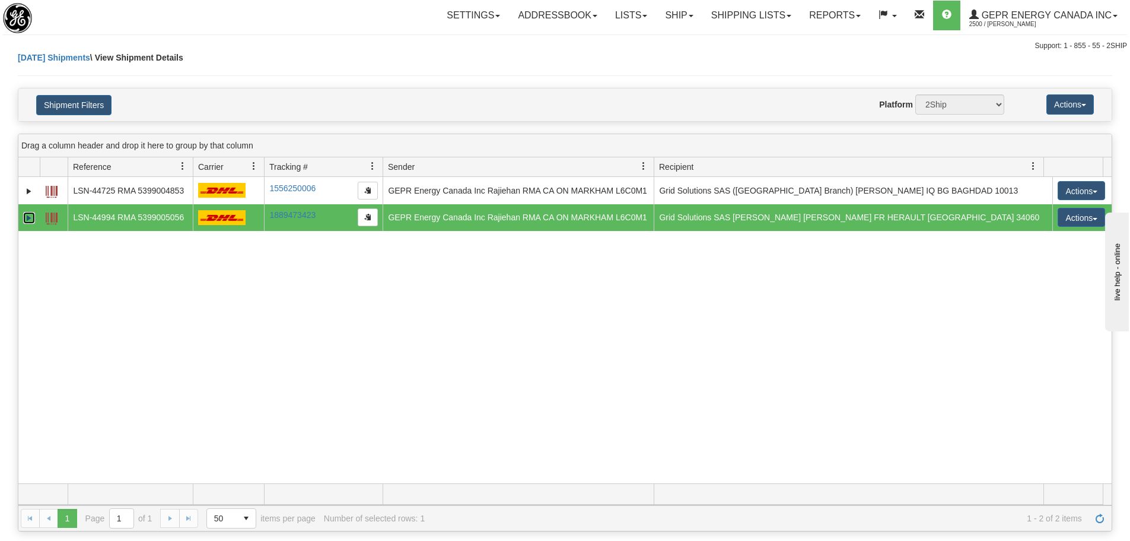
click at [35, 220] on link "Expand" at bounding box center [29, 218] width 12 height 12
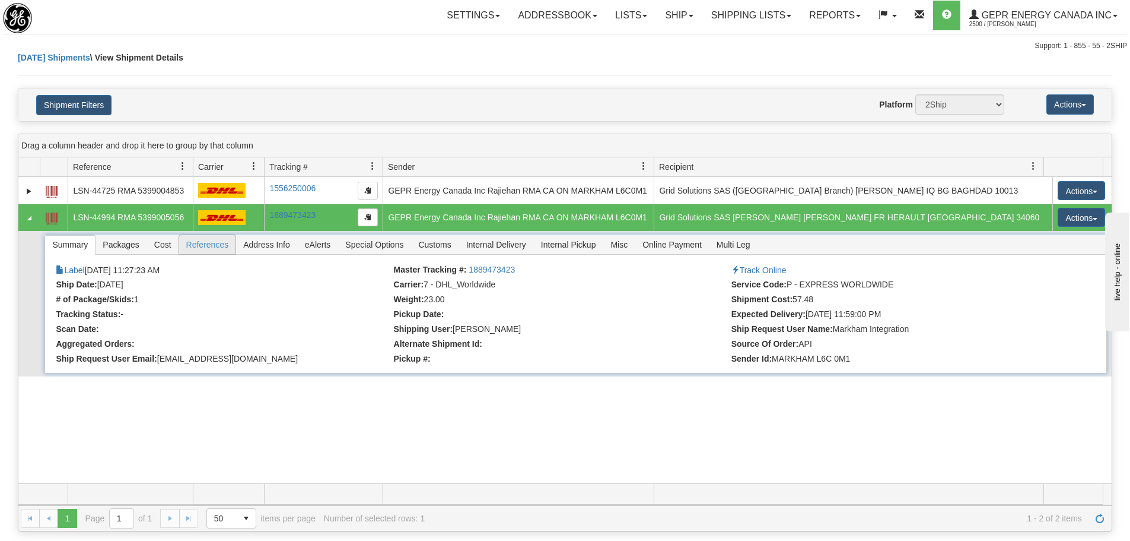
click at [208, 238] on span "References" at bounding box center [207, 244] width 57 height 19
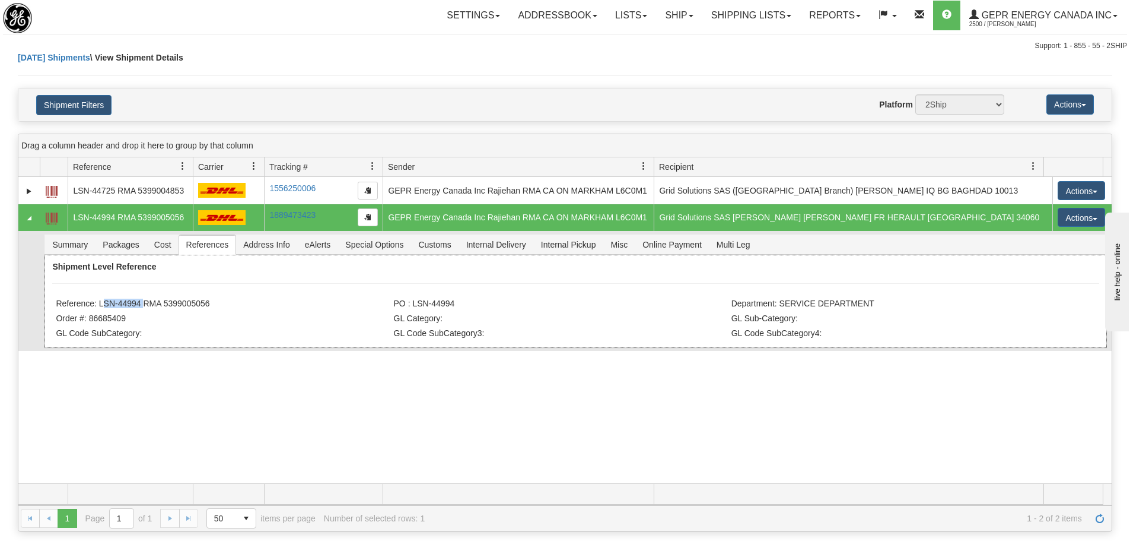
drag, startPoint x: 141, startPoint y: 302, endPoint x: 98, endPoint y: 302, distance: 42.7
click at [98, 302] on li "Reference: LSN-44994 RMA 5399005056" at bounding box center [223, 304] width 335 height 12
copy li "LSN-44994"
click at [367, 211] on button "button" at bounding box center [368, 217] width 20 height 18
drag, startPoint x: 220, startPoint y: 303, endPoint x: 101, endPoint y: 302, distance: 119.3
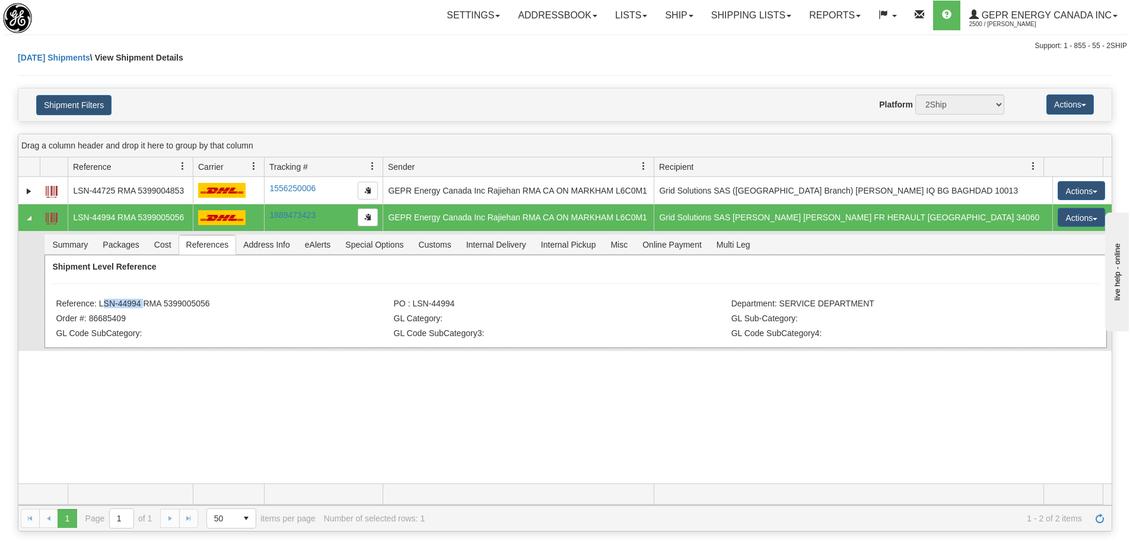
click at [101, 302] on li "Reference: LSN-44994 RMA 5399005056" at bounding box center [223, 304] width 335 height 12
copy li "LSN-44994 RMA 5399005056"
click at [241, 90] on div "Shipment Filters Website Agent Nothing selected Client User Platform 2Ship Impo…" at bounding box center [564, 104] width 1093 height 33
click at [482, 415] on div "31518209 2500 LSN-44725 RMA 5399004853 1556250006 1556250006 08/25/2025 08/25/2…" at bounding box center [564, 330] width 1093 height 306
click at [1099, 516] on span "Refresh" at bounding box center [1099, 517] width 9 height 9
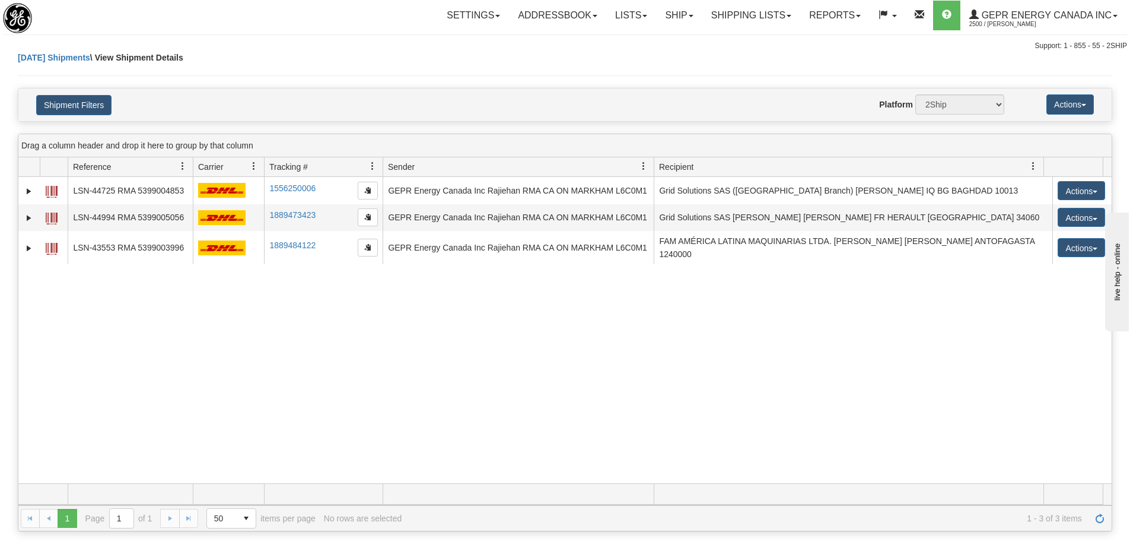
click at [215, 333] on div "31518209 2500 LSN-44725 RMA 5399004853 1556250006 1556250006 08/25/2025 08/25/2…" at bounding box center [564, 330] width 1093 height 306
click at [1105, 522] on link "Refresh" at bounding box center [1100, 517] width 19 height 19
click at [336, 392] on div "31518209 2500 LSN-44725 RMA 5399004853 1556250006 1556250006 08/25/2025 08/25/2…" at bounding box center [564, 330] width 1093 height 306
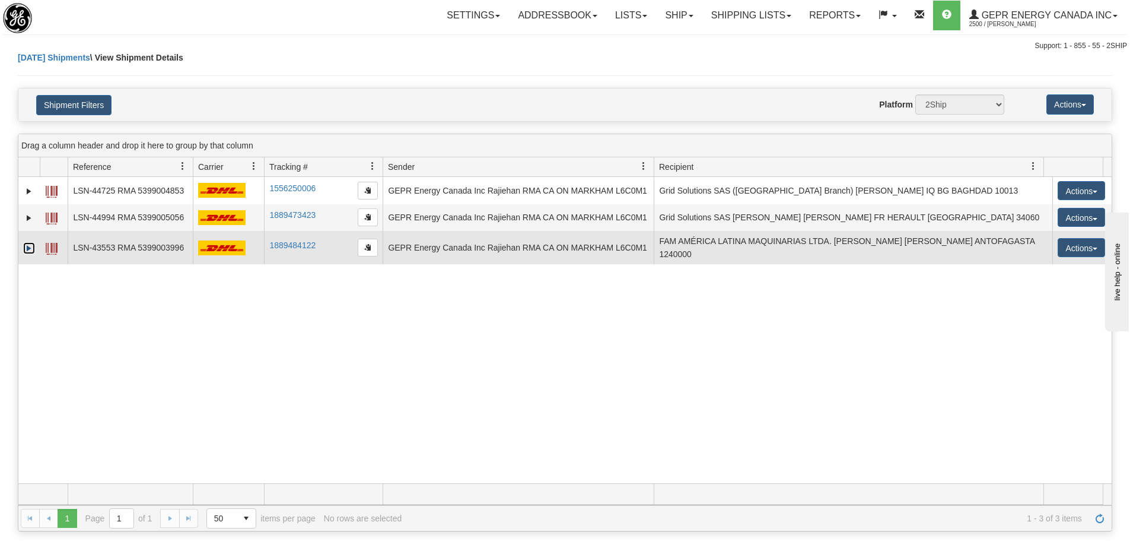
click at [29, 247] on link "Expand" at bounding box center [29, 248] width 12 height 12
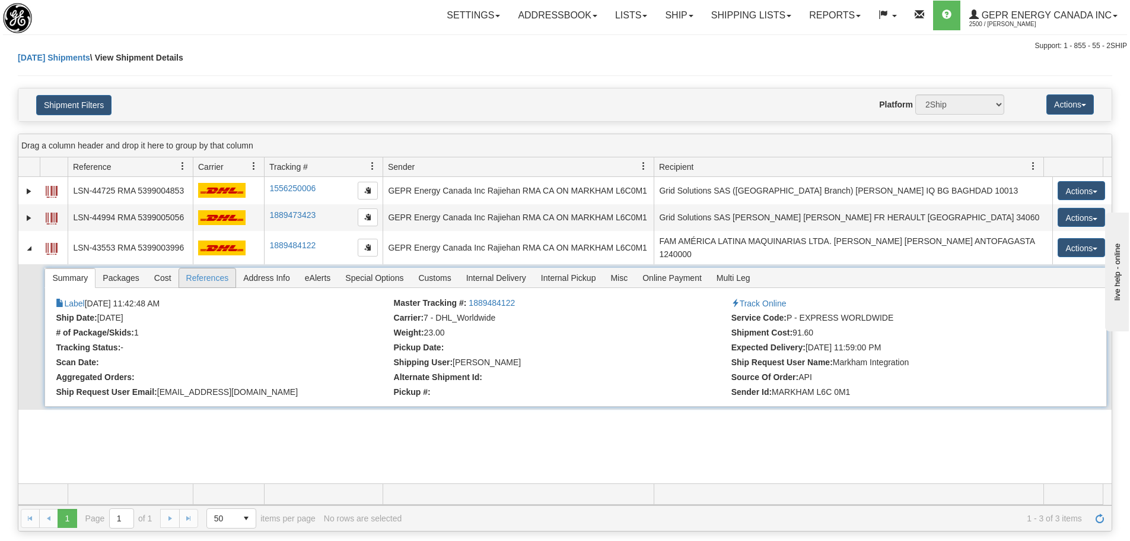
click at [198, 276] on span "References" at bounding box center [207, 277] width 57 height 19
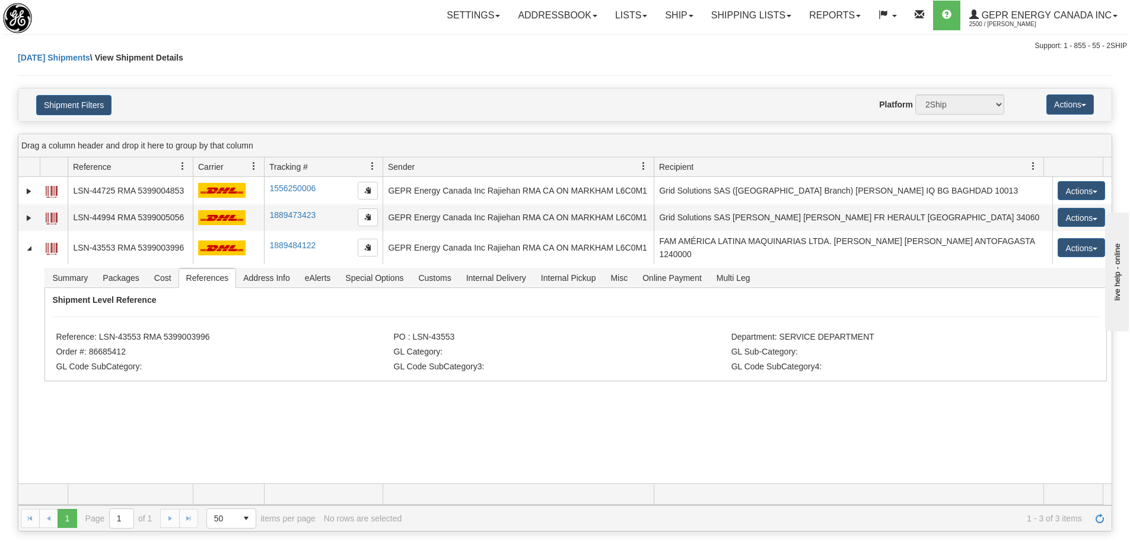
click at [278, 459] on div "31518209 2500 LSN-44725 RMA 5399004853 1556250006 1556250006 08/25/2025 08/25/2…" at bounding box center [564, 330] width 1093 height 306
click at [278, 425] on div "31518209 2500 LSN-44725 RMA 5399004853 1556250006 1556250006 08/25/2025 08/25/2…" at bounding box center [564, 330] width 1093 height 306
click at [198, 446] on div "31518209 2500 LSN-44725 RMA 5399004853 1556250006 1556250006 08/25/2025 08/25/2…" at bounding box center [564, 330] width 1093 height 306
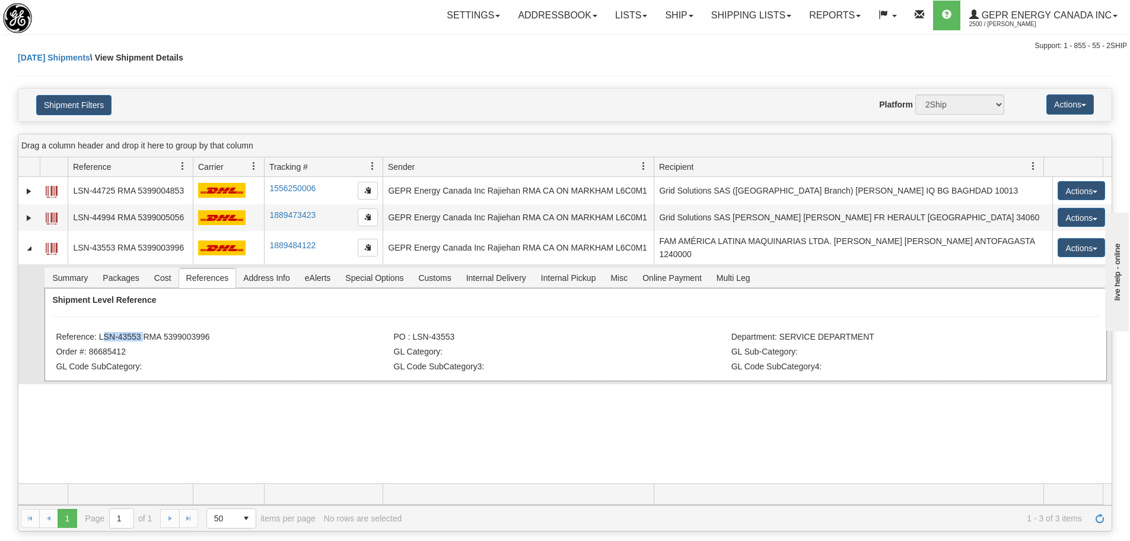
drag, startPoint x: 141, startPoint y: 334, endPoint x: 101, endPoint y: 336, distance: 39.8
click at [101, 336] on li "Reference: LSN-43553 RMA 5399003996" at bounding box center [223, 338] width 335 height 12
copy li "LSN-43553"
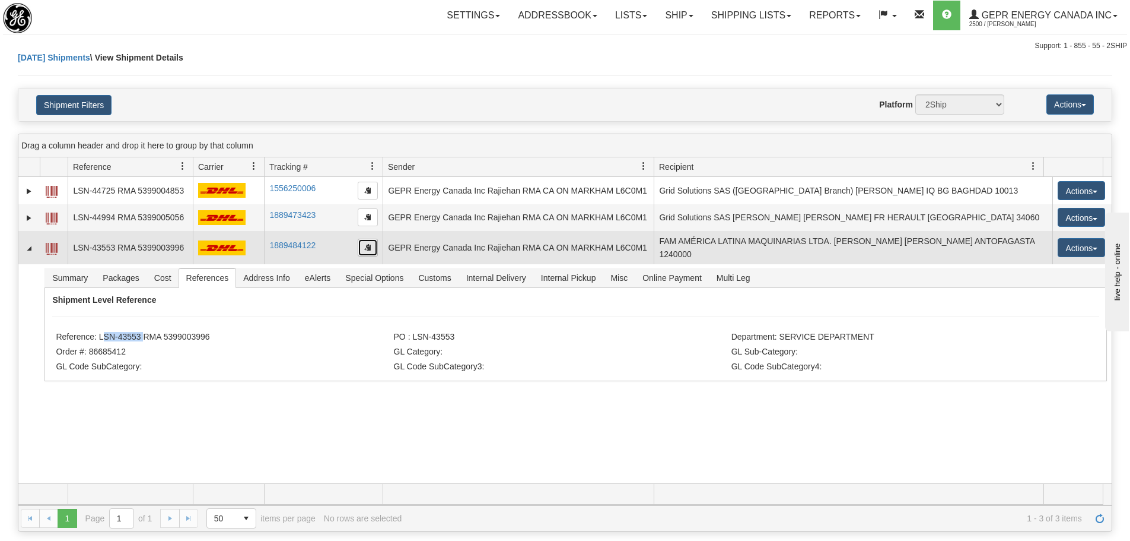
click at [367, 250] on button "button" at bounding box center [368, 248] width 20 height 18
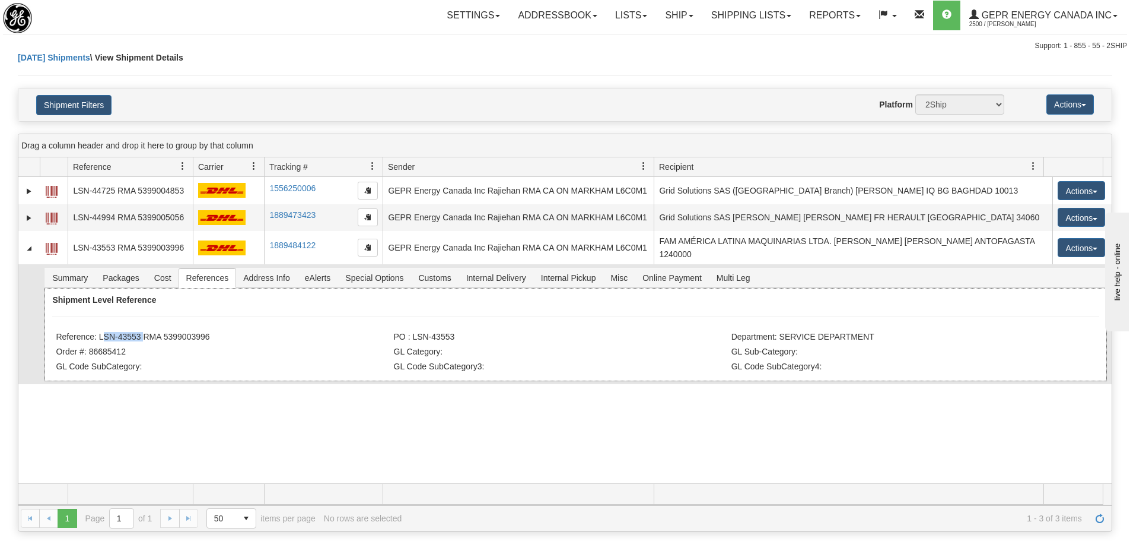
drag, startPoint x: 212, startPoint y: 337, endPoint x: 98, endPoint y: 336, distance: 113.9
click at [98, 336] on li "Reference: LSN-43553 RMA 5399003996" at bounding box center [223, 338] width 335 height 12
copy li "LSN-43553 RMA 5399003996"
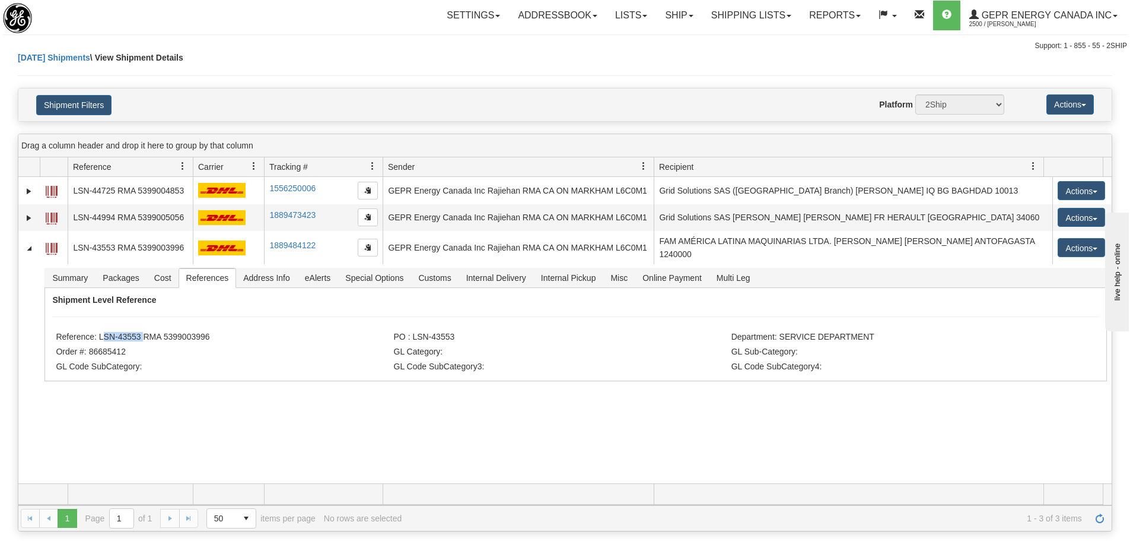
drag, startPoint x: 295, startPoint y: 92, endPoint x: 161, endPoint y: 2, distance: 161.6
click at [292, 92] on div "Shipment Filters Website Agent Nothing selected Client User Platform 2Ship Impo…" at bounding box center [564, 104] width 1093 height 33
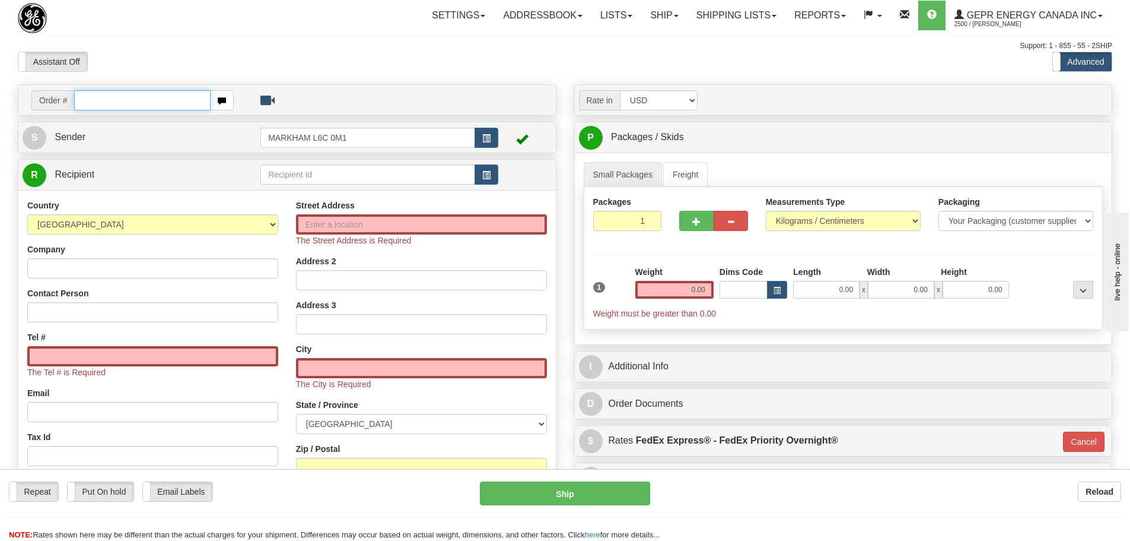
click at [103, 104] on input "text" at bounding box center [142, 100] width 136 height 20
paste input "86685417"
type input "86685417"
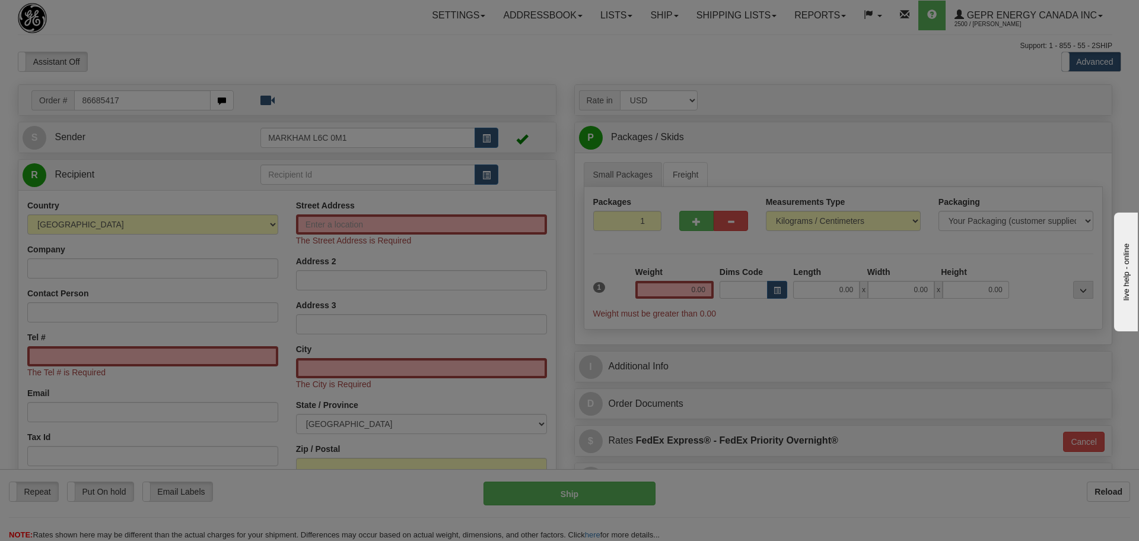
drag, startPoint x: 161, startPoint y: 62, endPoint x: 72, endPoint y: 98, distance: 95.9
click at [161, 62] on body "Training Course Close Toggle navigation Settings Shipping Preferences New Recip…" at bounding box center [569, 270] width 1139 height 541
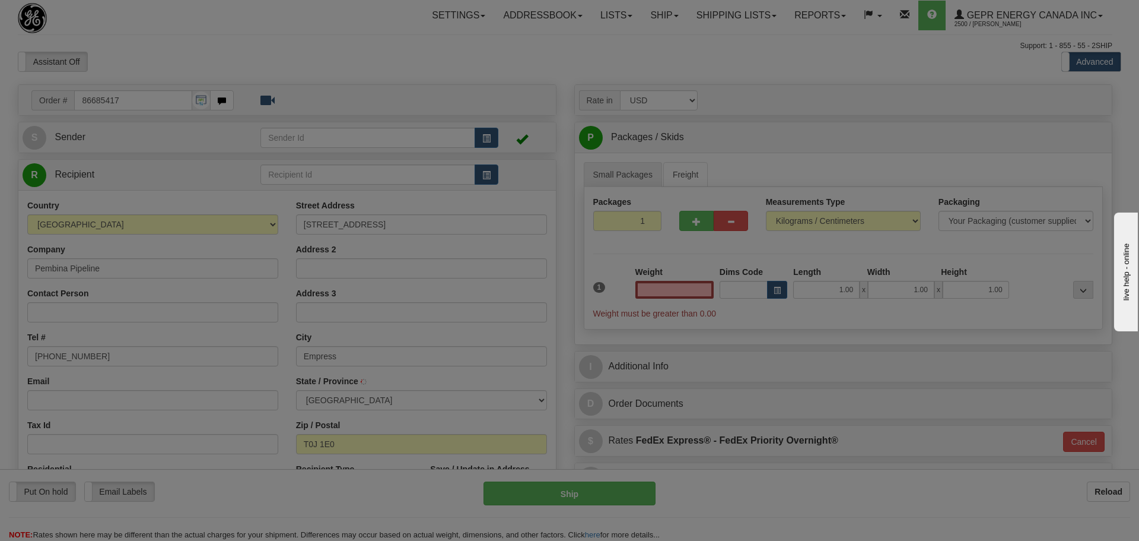
type input "0.00"
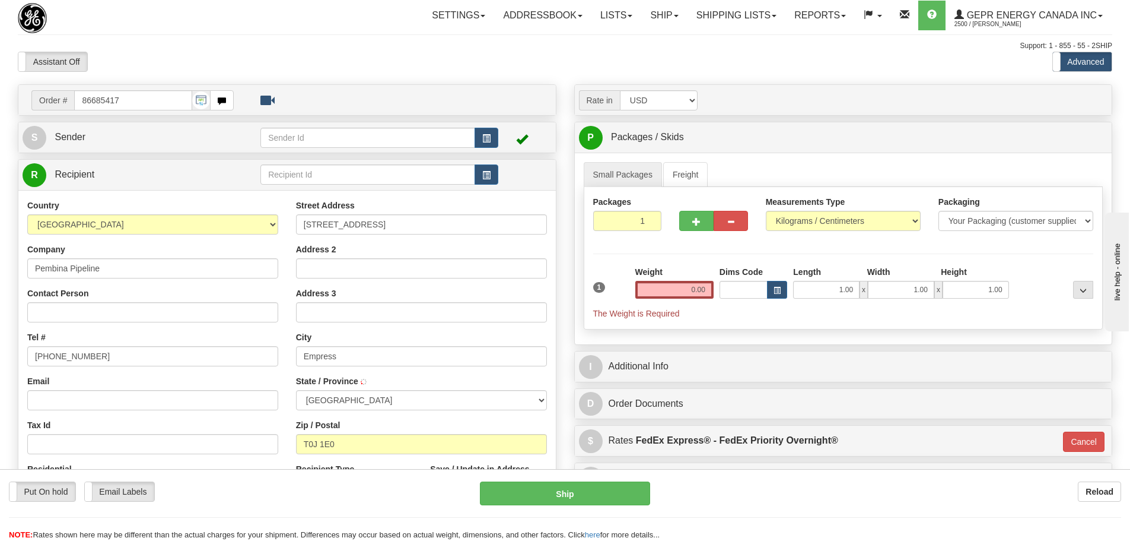
type input "EMPRESS"
click at [481, 139] on button "button" at bounding box center [487, 138] width 24 height 20
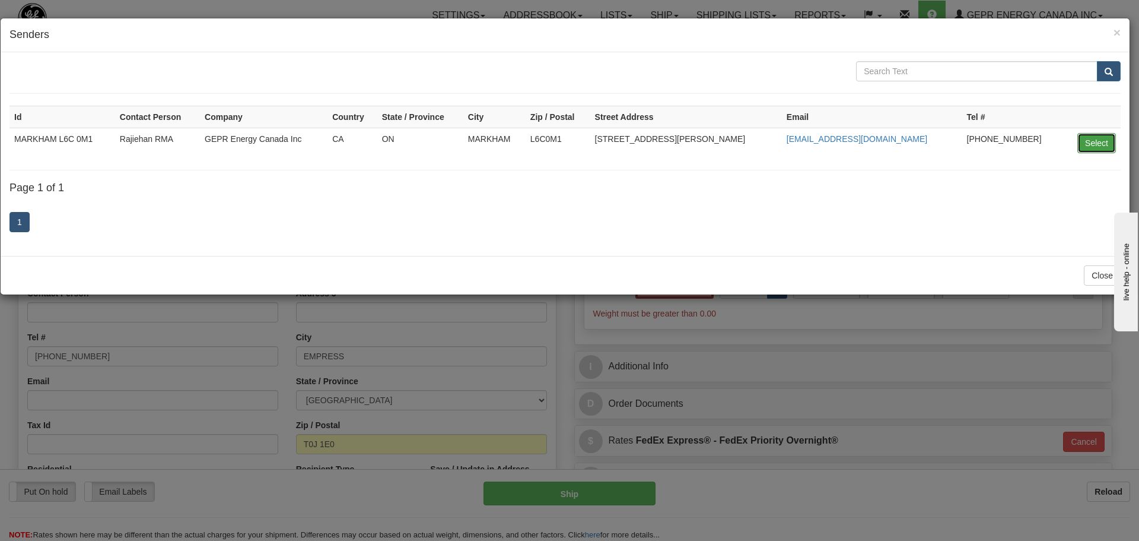
click at [1082, 141] on button "Select" at bounding box center [1096, 143] width 39 height 20
type input "MARKHAM L6C 0M1"
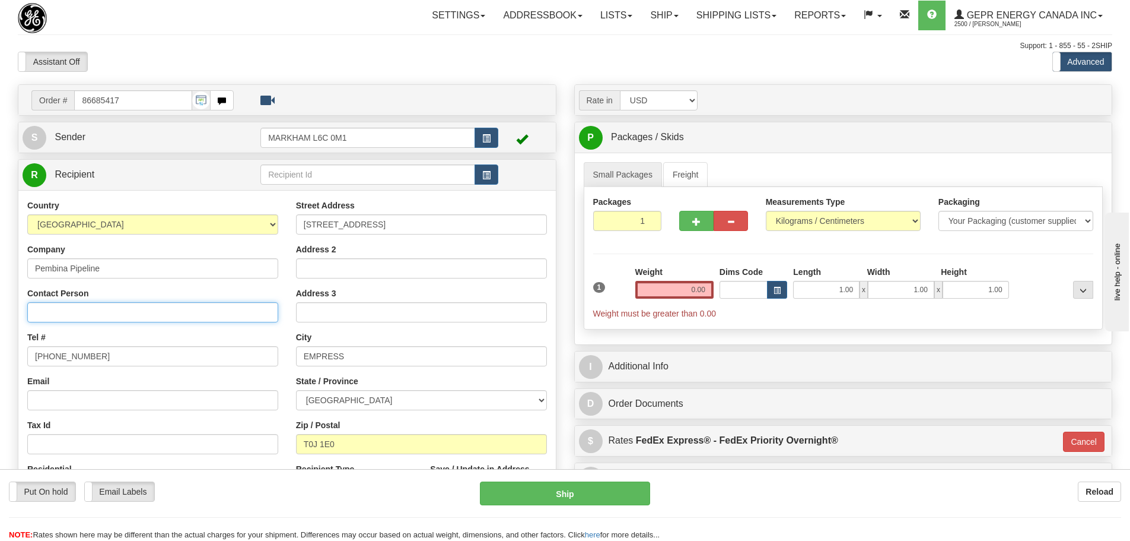
click at [66, 306] on input "Contact Person" at bounding box center [152, 312] width 251 height 20
paste input "Kevin Carnegy"
type input "Kevin Carnegy"
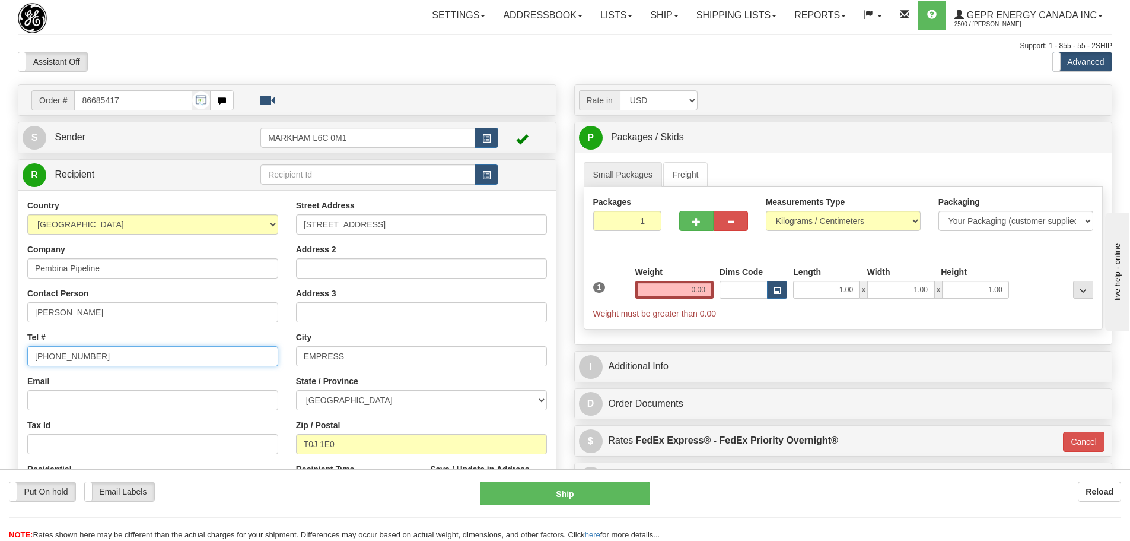
drag, startPoint x: 114, startPoint y: 352, endPoint x: -95, endPoint y: 358, distance: 208.9
click at [0, 358] on html "Training Course Close Toggle navigation Settings Shipping Preferences New Sende…" at bounding box center [565, 270] width 1130 height 541
paste input "403-977-1579"
type input "403-977-1579"
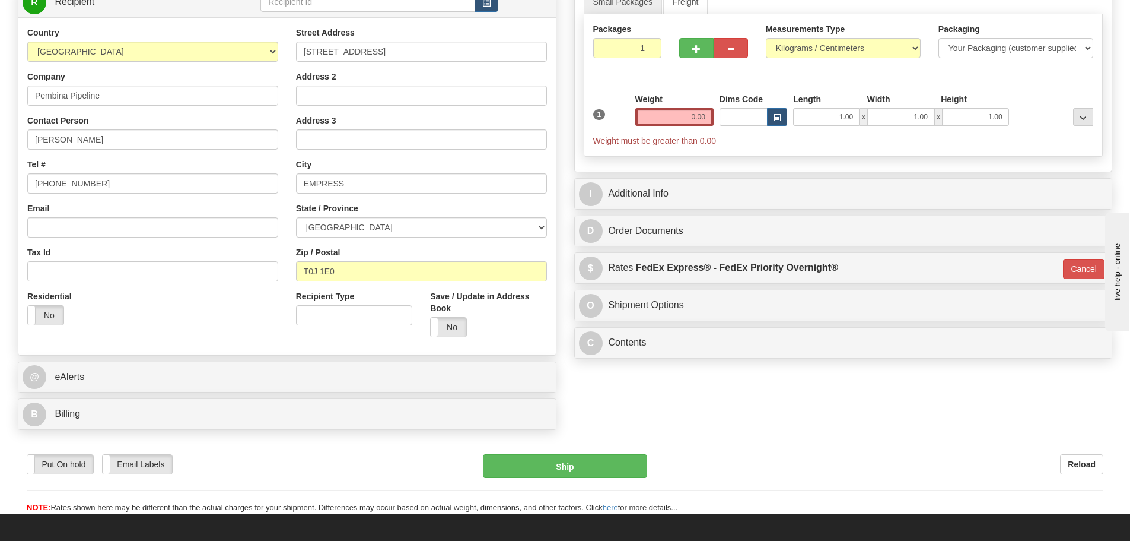
scroll to position [178, 0]
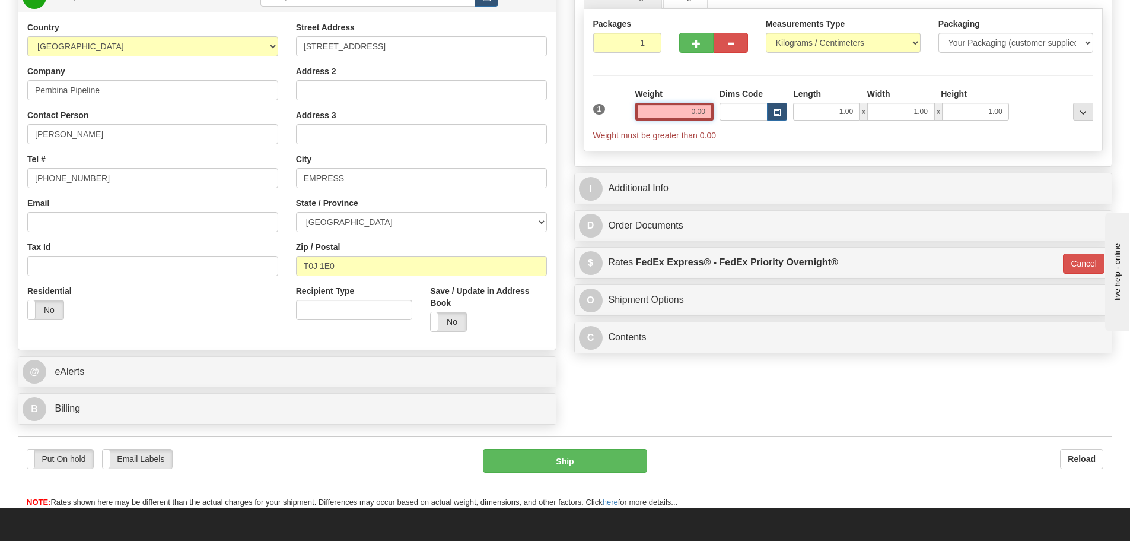
click at [666, 110] on input "0.00" at bounding box center [674, 112] width 78 height 18
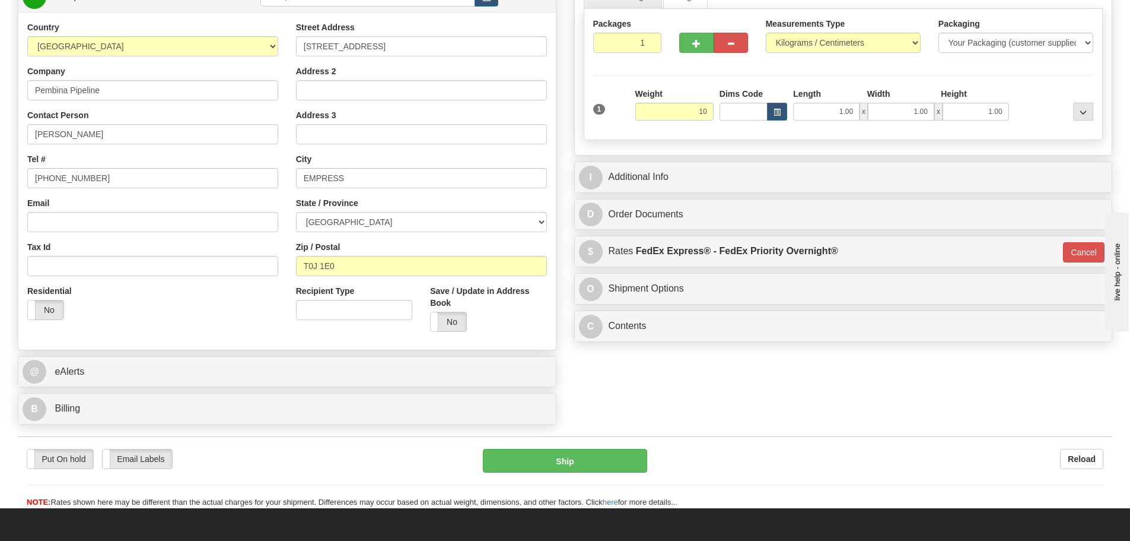
type input "10.00"
type input "01"
click at [667, 92] on div "Weight 10.00" at bounding box center [674, 104] width 78 height 33
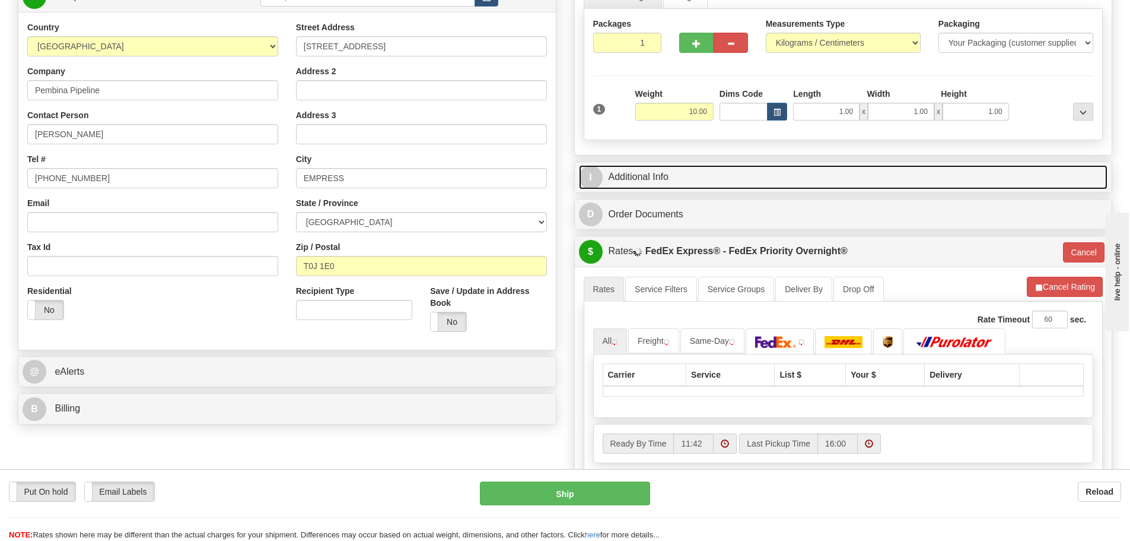
click at [704, 170] on link "I Additional Info" at bounding box center [843, 177] width 529 height 24
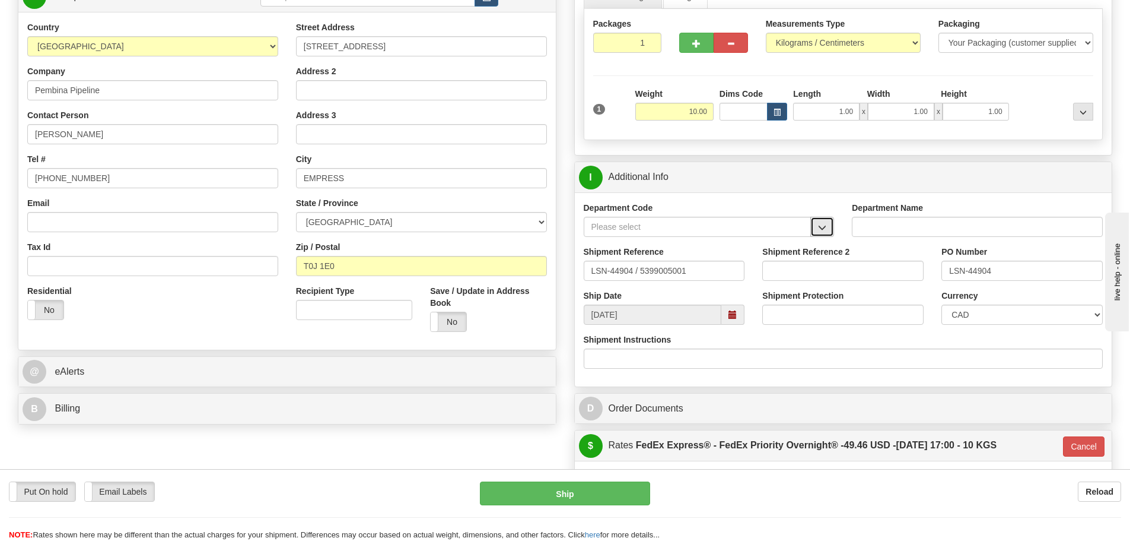
click at [820, 220] on button "button" at bounding box center [822, 227] width 24 height 20
click at [783, 243] on div "SER" at bounding box center [695, 245] width 216 height 13
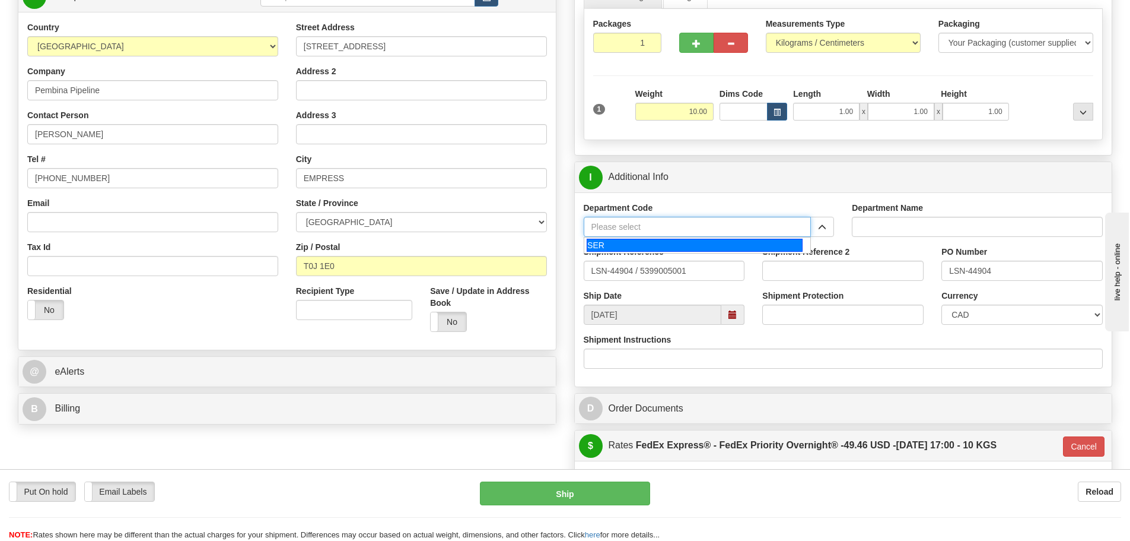
type input "SER"
type input "SERVICE DEPARTMENT"
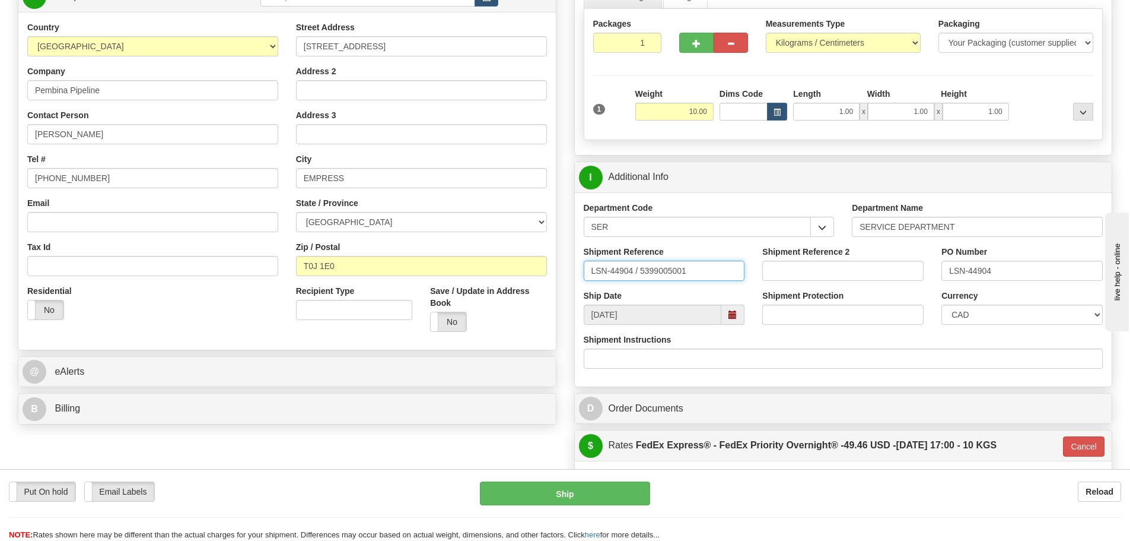
click at [639, 272] on input "LSN-44904 / 5399005001" at bounding box center [664, 270] width 161 height 20
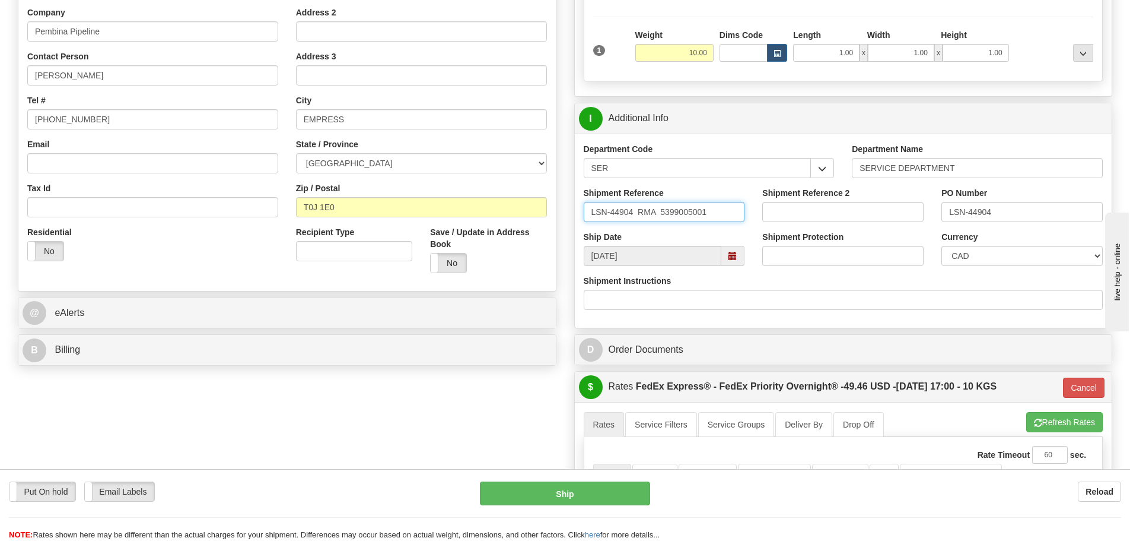
scroll to position [237, 0]
type input "LSN-44904 RMA 5399005001"
click at [986, 258] on select "CAD USD EUR ZAR RON ANG ARN AUD AUS AWG BBD BFR BGN BHD BMD BND BRC BRL CHP CKZ…" at bounding box center [1022, 255] width 161 height 20
click at [942, 245] on select "CAD USD EUR ZAR RON ANG ARN AUD AUS AWG BBD BFR BGN BHD BMD BND BRC BRL CHP CKZ…" at bounding box center [1022, 255] width 161 height 20
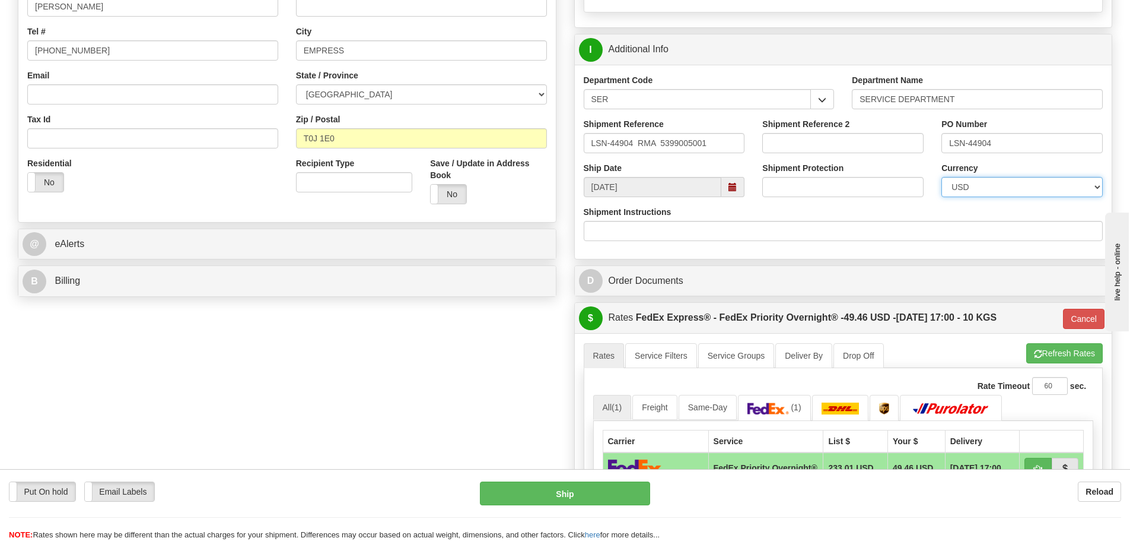
scroll to position [297, 0]
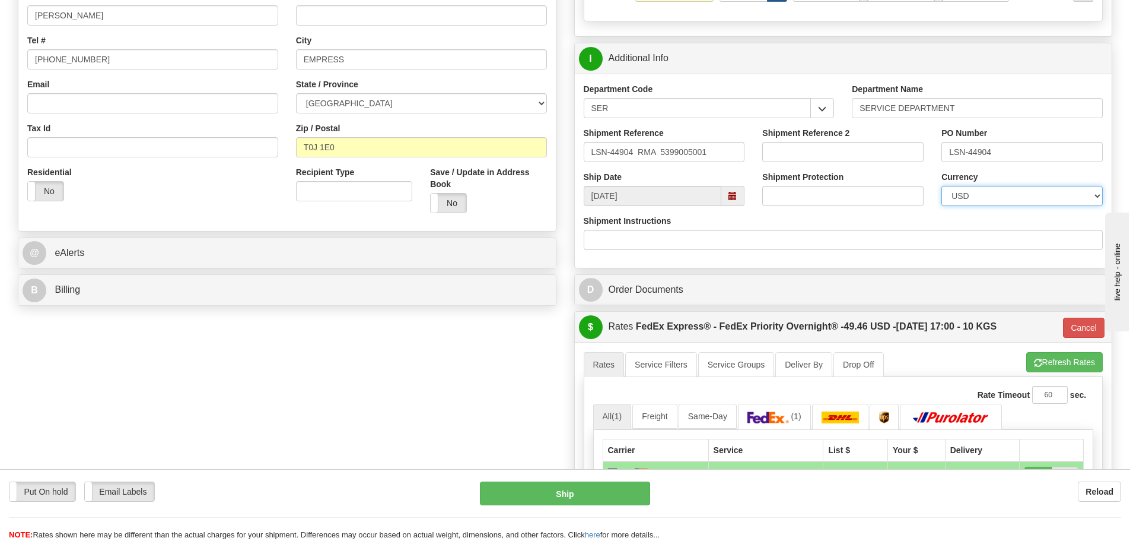
click at [997, 192] on select "CAD USD EUR ZAR RON ANG ARN AUD AUS AWG BBD BFR BGN BHD BMD BND BRC BRL CHP CKZ…" at bounding box center [1022, 196] width 161 height 20
select select "0"
click at [942, 186] on select "CAD USD EUR ZAR RON ANG ARN AUD AUS AWG BBD BFR BGN BHD BMD BND BRC BRL CHP CKZ…" at bounding box center [1022, 196] width 161 height 20
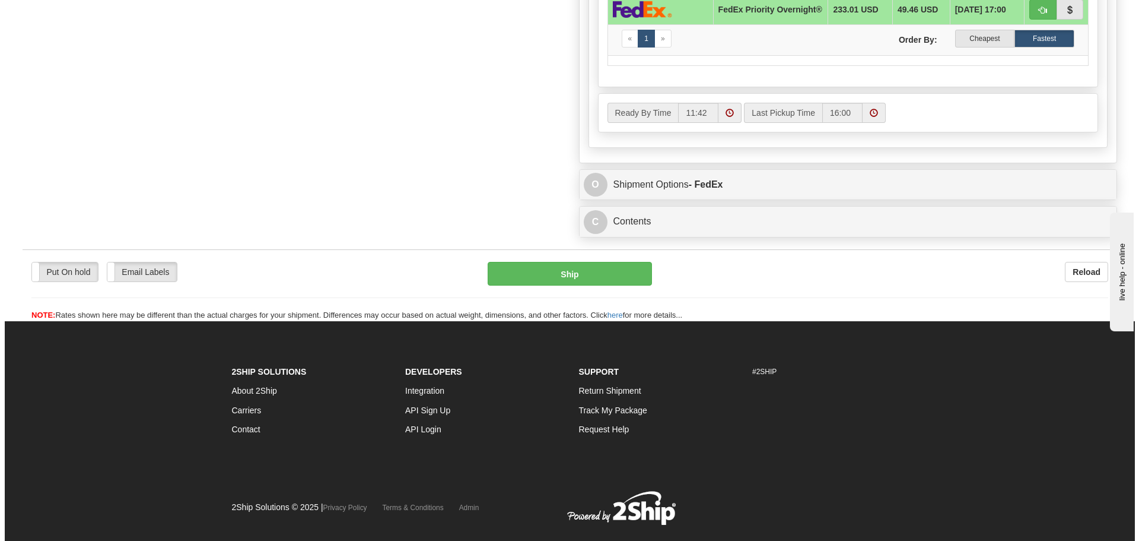
scroll to position [771, 0]
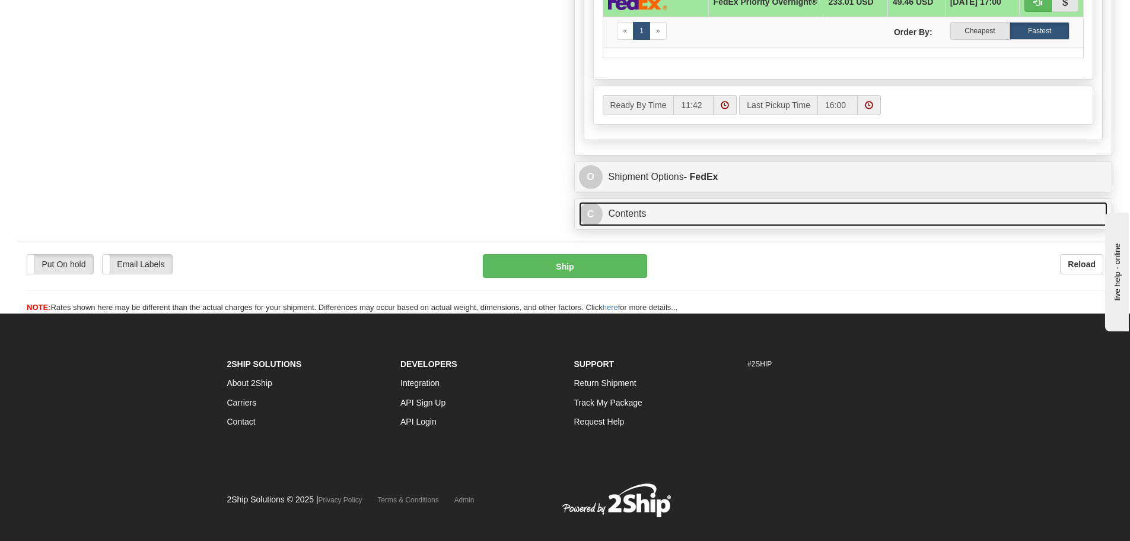
click at [668, 216] on link "C Contents" at bounding box center [843, 214] width 529 height 24
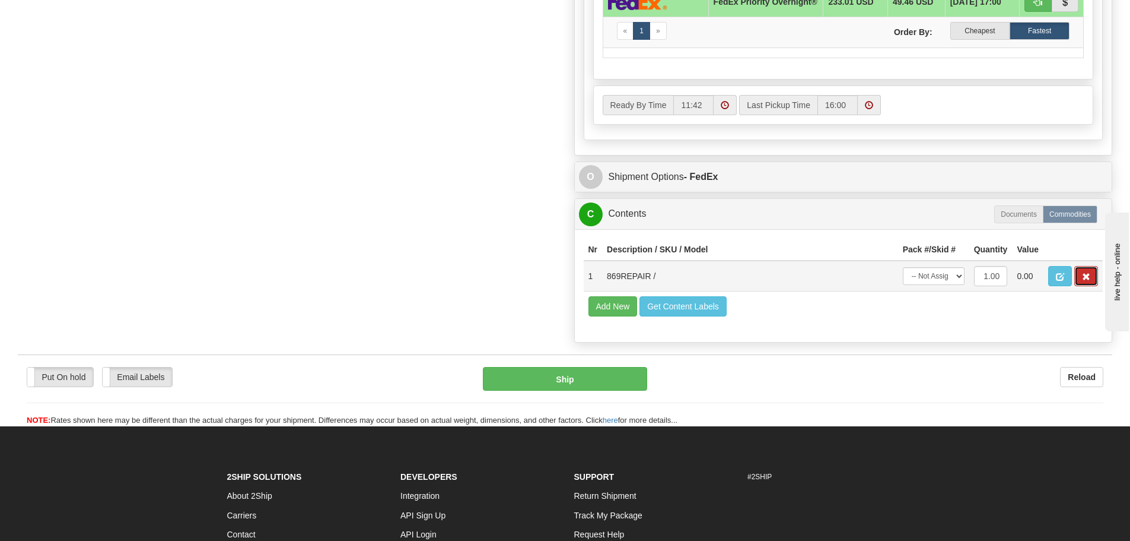
click at [1090, 281] on span "button" at bounding box center [1086, 277] width 8 height 8
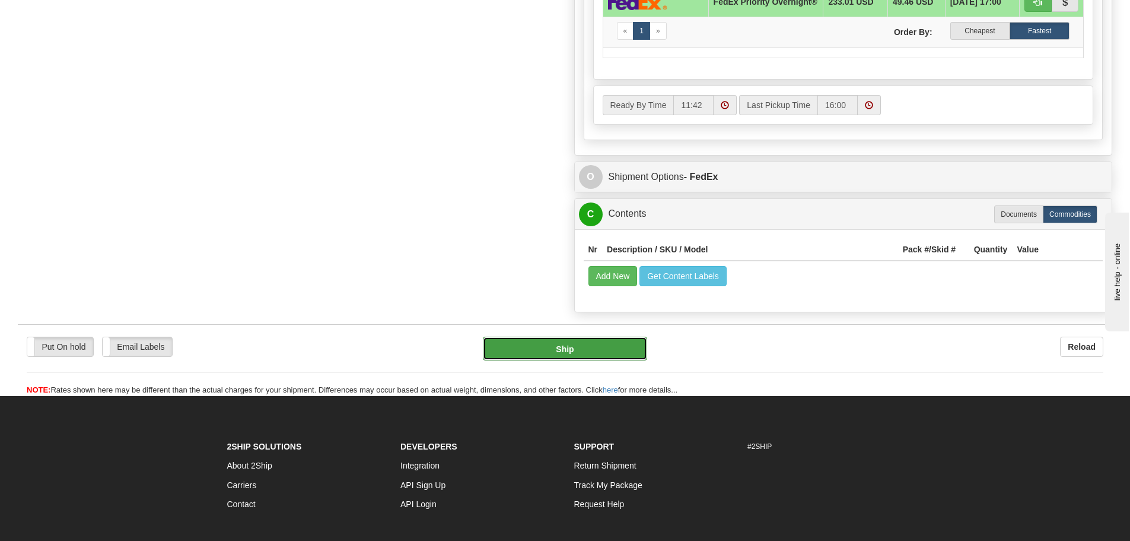
click at [592, 346] on button "Ship" at bounding box center [565, 348] width 164 height 24
